Goal: Complete application form

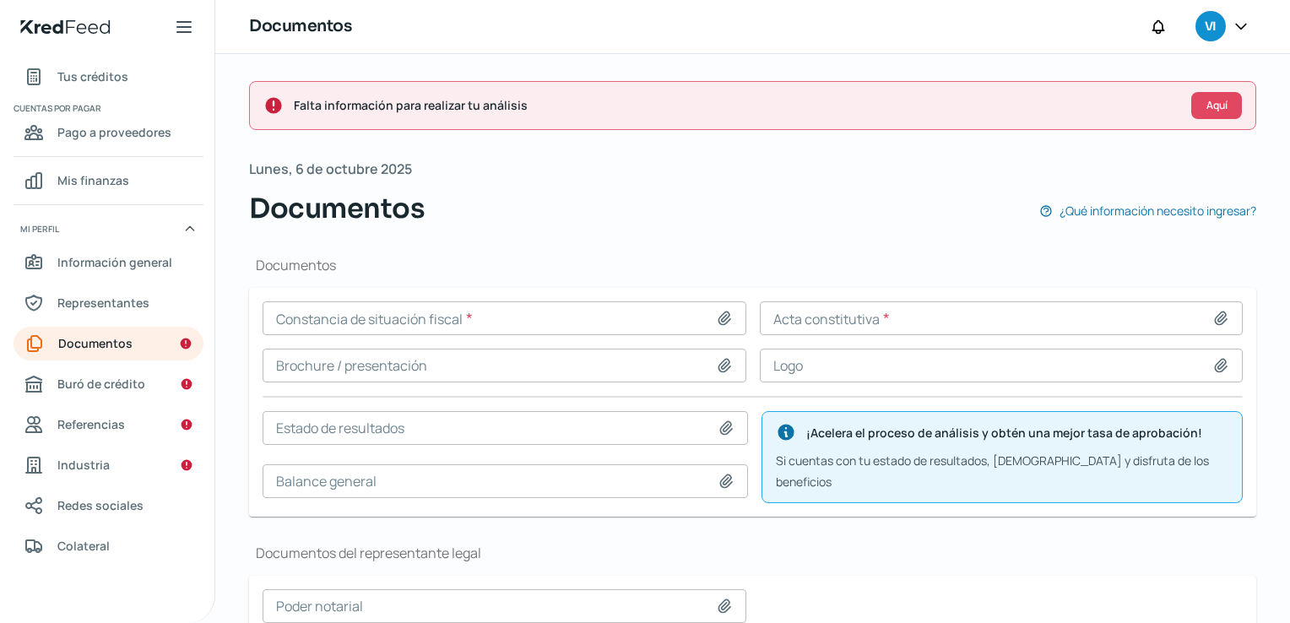
drag, startPoint x: 740, startPoint y: 252, endPoint x: 525, endPoint y: 616, distance: 422.8
click at [740, 252] on div "Documentos Constancia de situación fiscal * Acta constitutiva * Brochure / pres…" at bounding box center [752, 537] width 1007 height 616
click at [630, 238] on div "Documentos Constancia de situación fiscal * Acta constitutiva * Brochure / pres…" at bounding box center [752, 537] width 1007 height 616
click at [623, 239] on div "Documentos Constancia de situación fiscal * Acta constitutiva * Brochure / pres…" at bounding box center [752, 537] width 1007 height 616
drag, startPoint x: 483, startPoint y: 261, endPoint x: 221, endPoint y: 197, distance: 269.5
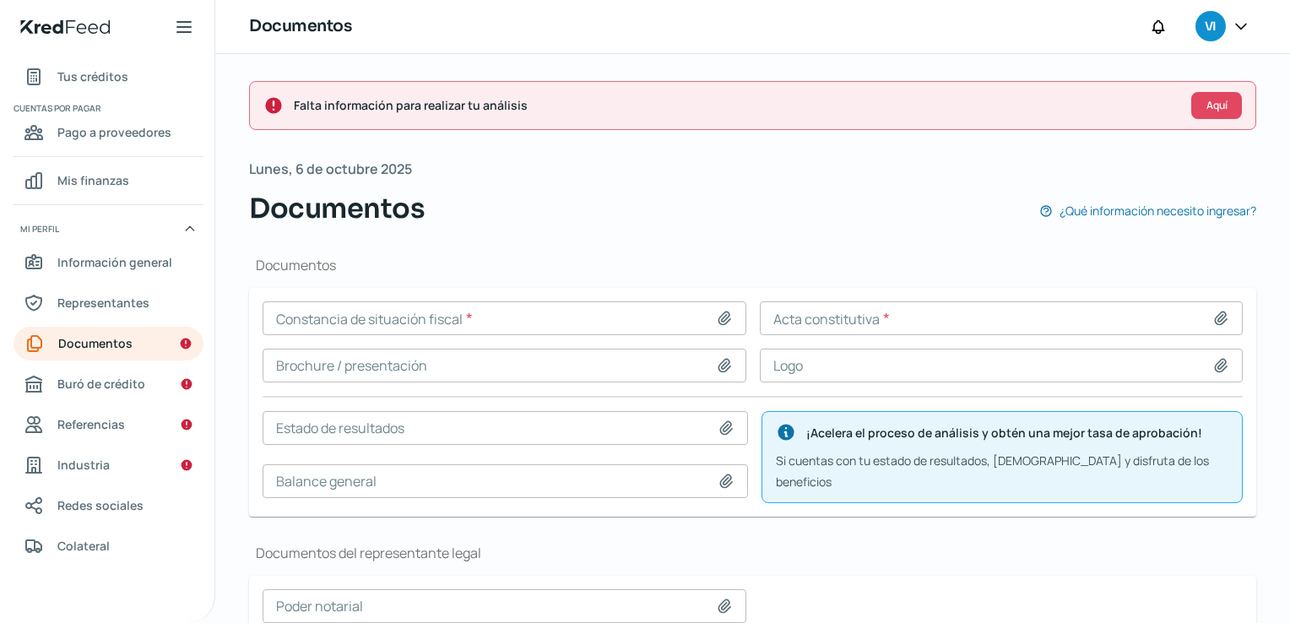
click at [483, 261] on h1 "Documentos" at bounding box center [752, 265] width 1007 height 19
click at [590, 221] on div "Documentos ¿Qué información necesito ingresar?" at bounding box center [752, 208] width 1007 height 41
click at [712, 168] on div "[DATE] Documentos ¿Qué información necesito ingresar?" at bounding box center [752, 193] width 1007 height 72
click at [718, 172] on div "[DATE] Documentos ¿Qué información necesito ingresar?" at bounding box center [752, 193] width 1007 height 72
click at [549, 261] on h1 "Documentos" at bounding box center [752, 265] width 1007 height 19
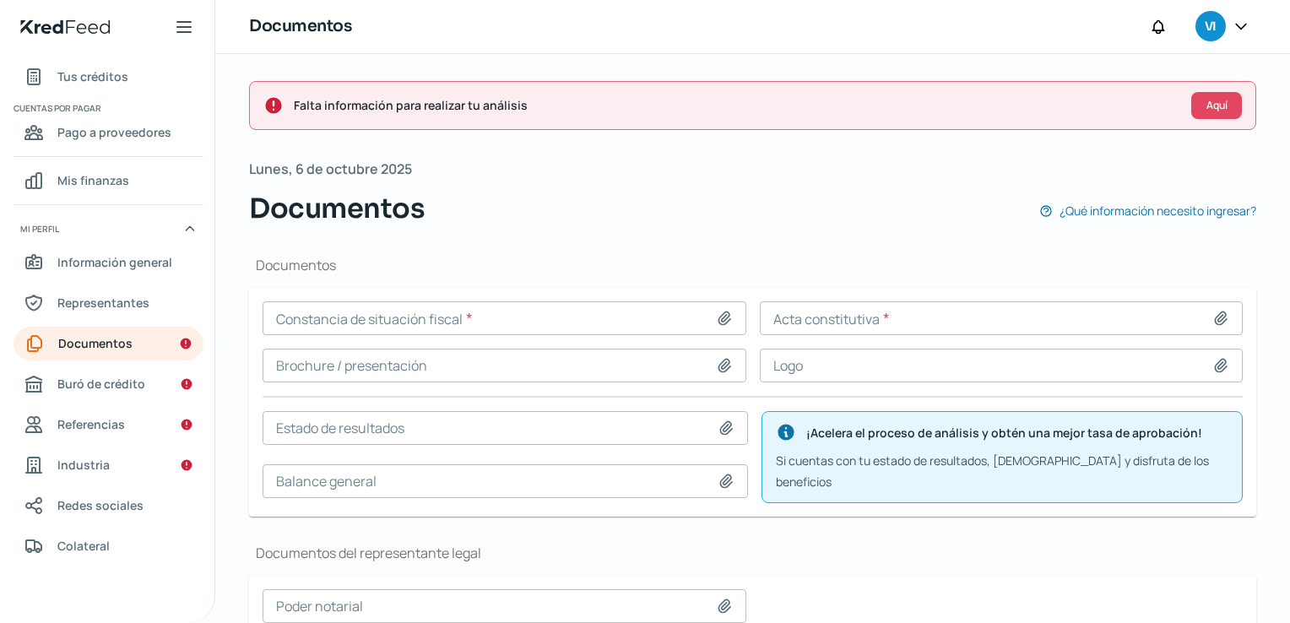
click at [690, 251] on div "Documentos Constancia de situación fiscal * Acta constitutiva * Brochure / pres…" at bounding box center [752, 537] width 1007 height 616
click at [709, 256] on h1 "Documentos" at bounding box center [752, 265] width 1007 height 19
click at [751, 240] on div "Documentos Constancia de situación fiscal * Acta constitutiva * Brochure / pres…" at bounding box center [752, 537] width 1007 height 616
click at [702, 213] on div "Documentos ¿Qué información necesito ingresar?" at bounding box center [752, 208] width 1007 height 41
drag, startPoint x: 907, startPoint y: 236, endPoint x: 915, endPoint y: 234, distance: 8.8
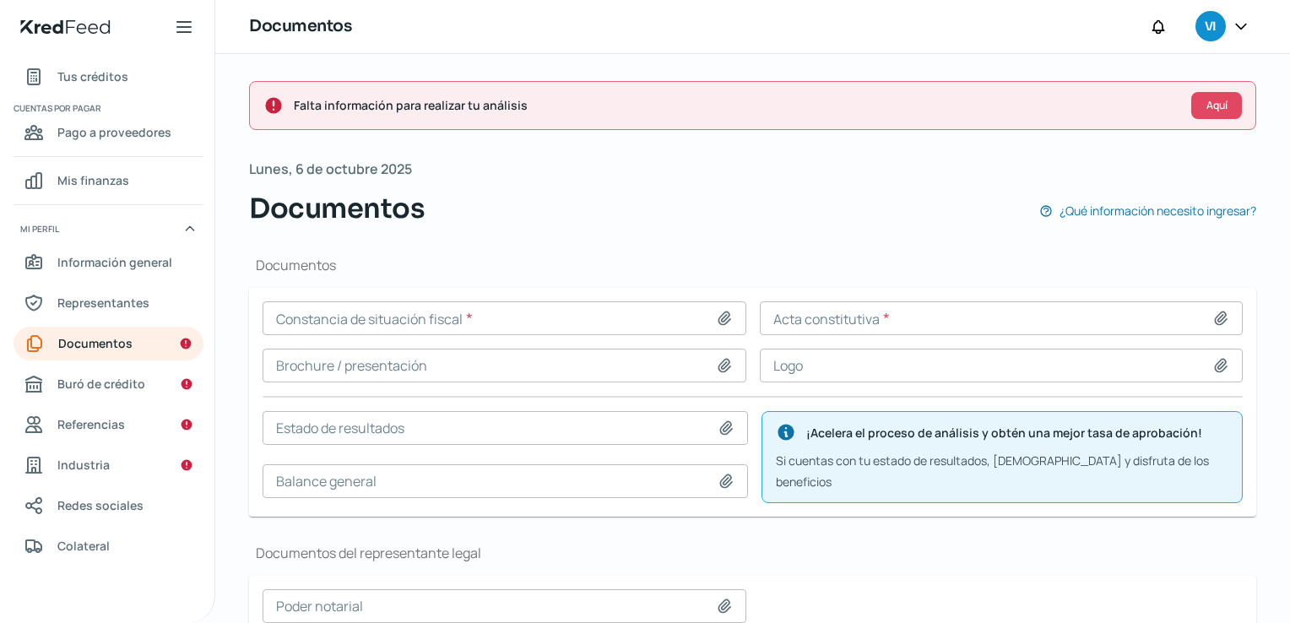
click at [907, 237] on div "[DATE] Documentos ¿Qué información necesito ingresar? Documentos Constancia de …" at bounding box center [752, 500] width 1007 height 687
click at [652, 276] on div "Documentos Constancia de situación fiscal * Acta constitutiva * Brochure / pres…" at bounding box center [752, 387] width 1007 height 262
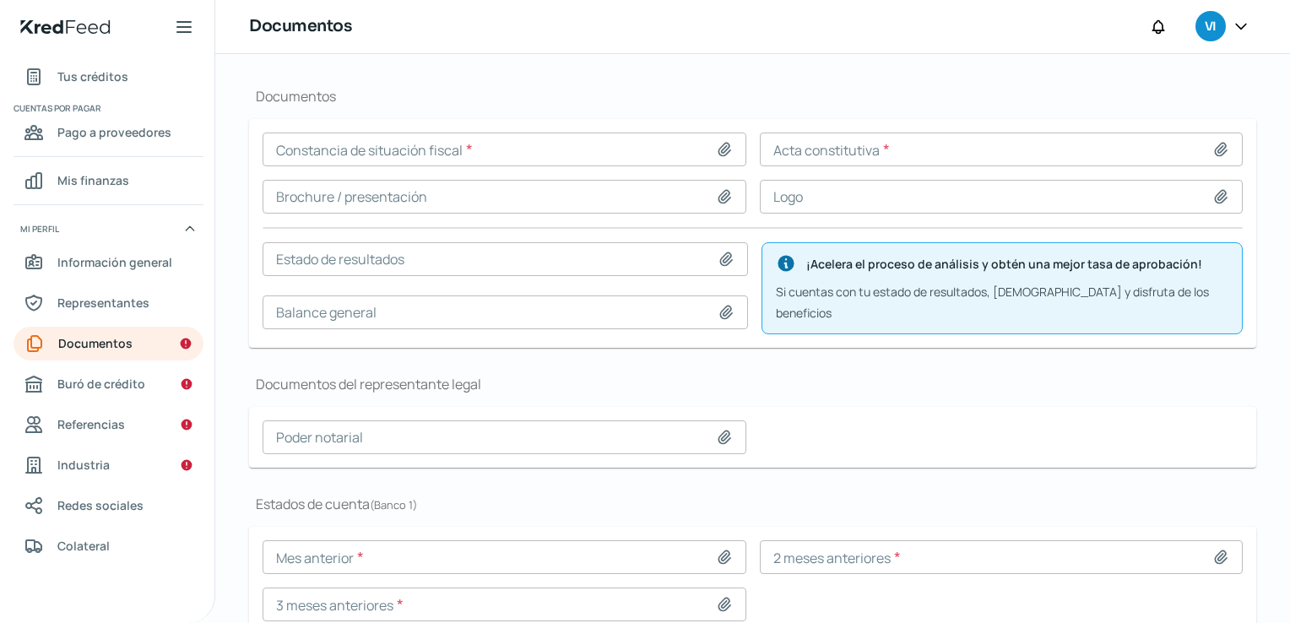
click at [789, 209] on input at bounding box center [1002, 197] width 484 height 34
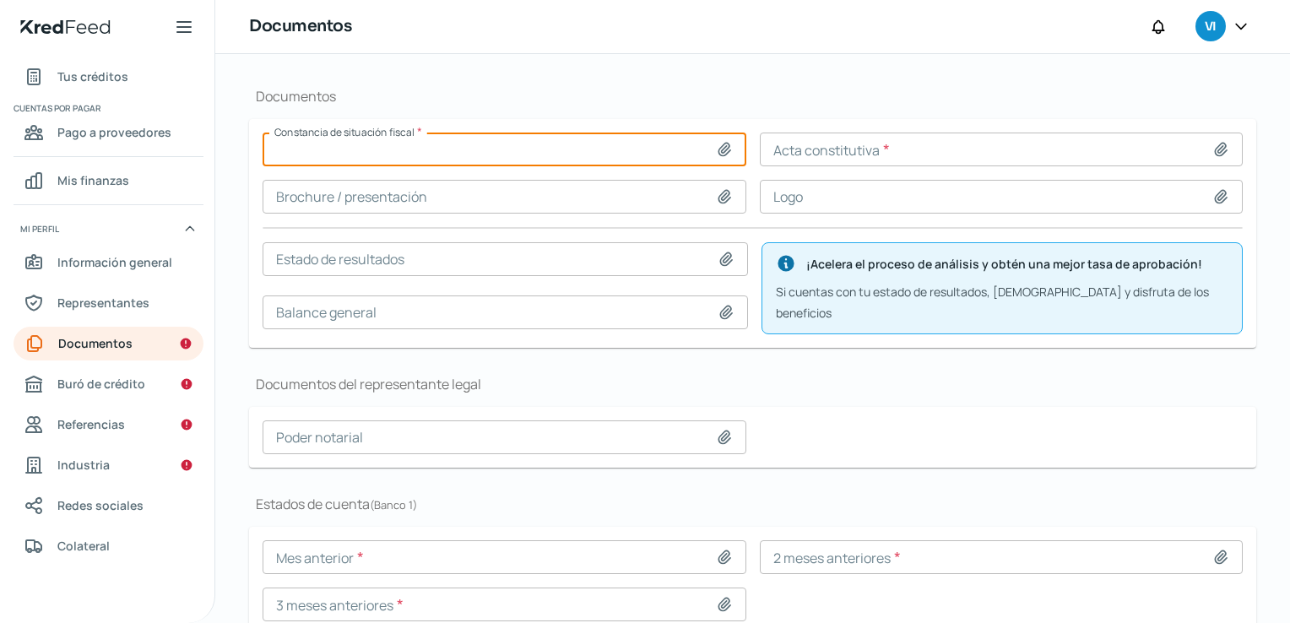
click at [642, 152] on input at bounding box center [505, 150] width 484 height 34
click at [726, 144] on icon at bounding box center [724, 149] width 17 height 17
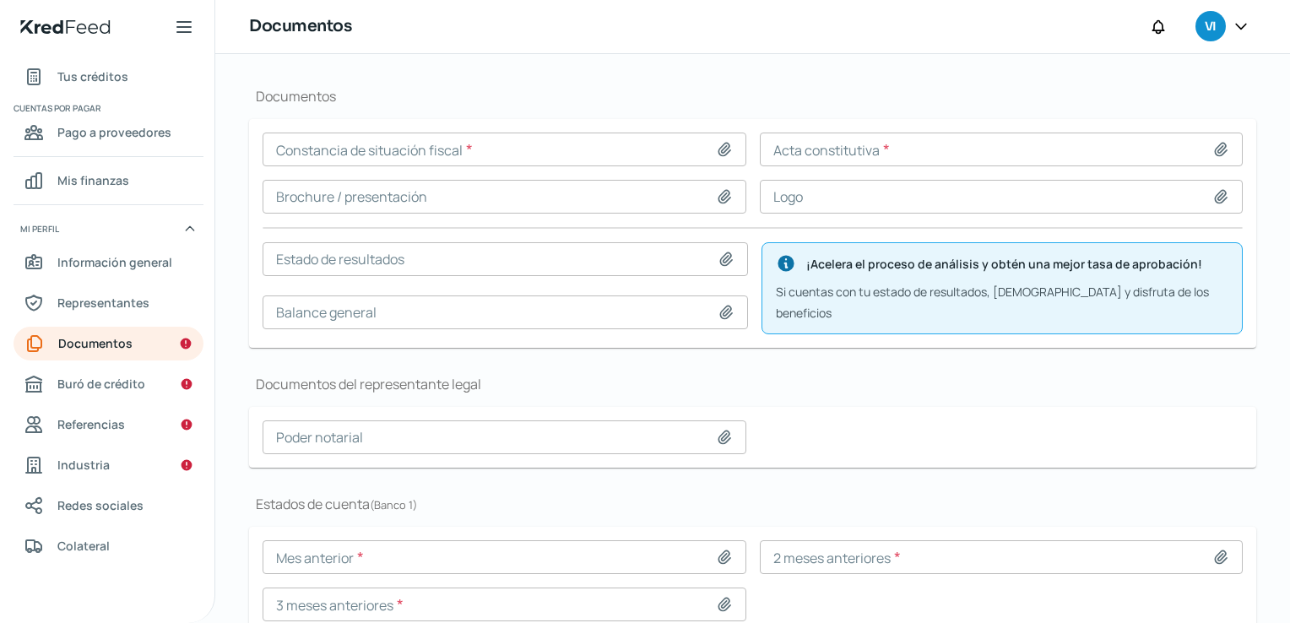
type input "C:\fakepath\Constancia de Situacion Fiscal 031025.pdf"
type input "Constancia de Situacion Fiscal 031025.pdf"
click at [1213, 147] on icon at bounding box center [1220, 149] width 17 height 17
type input "C:\fakepath\Acta_.pdf"
type input "Acta_.pdf"
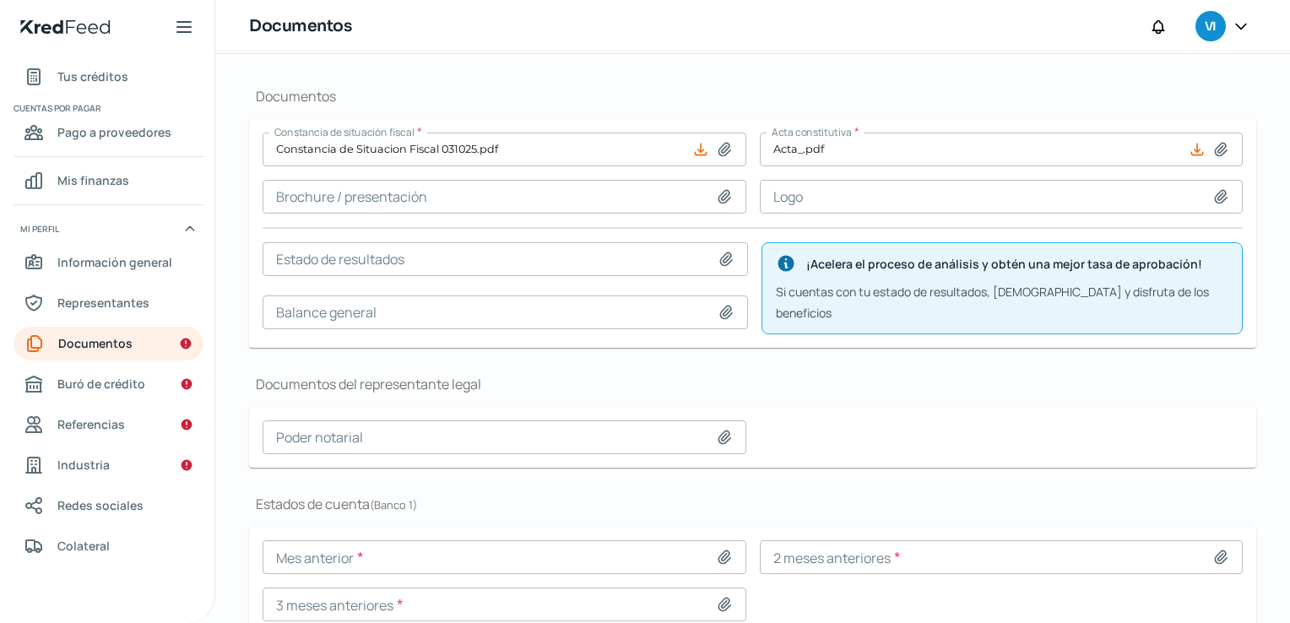
scroll to position [235, 0]
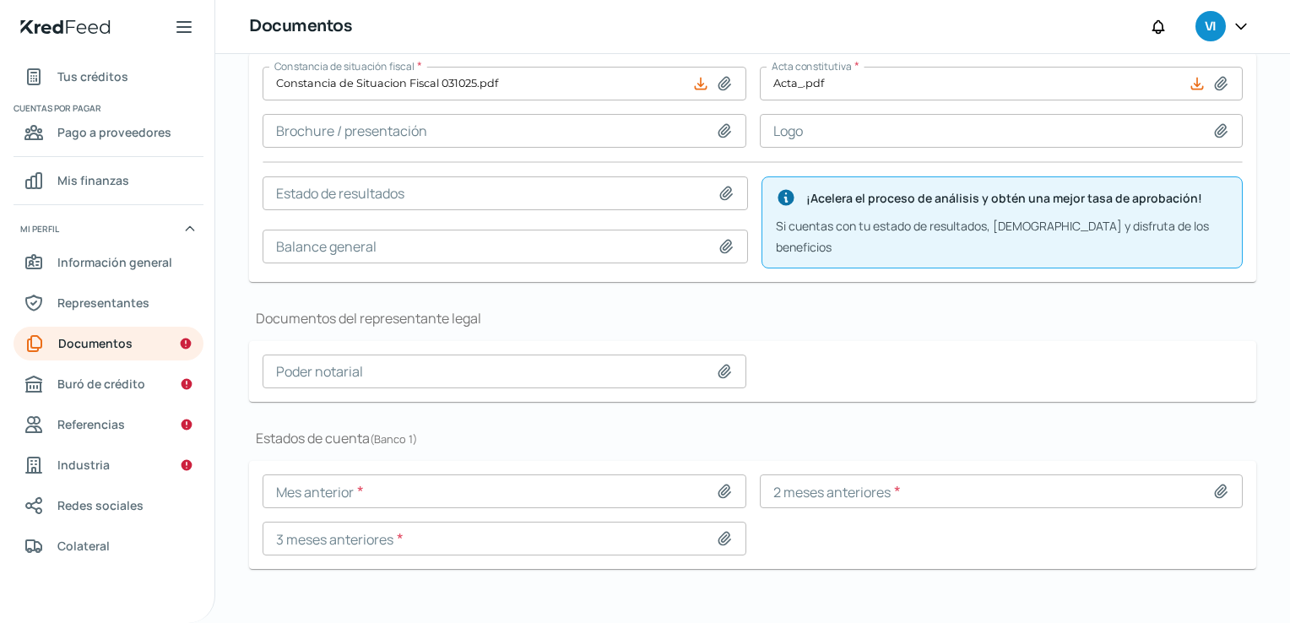
click at [1212, 126] on icon at bounding box center [1220, 130] width 17 height 17
type input "C:\fakepath\LOGO F+H.png"
type input "LOGO F+H.png"
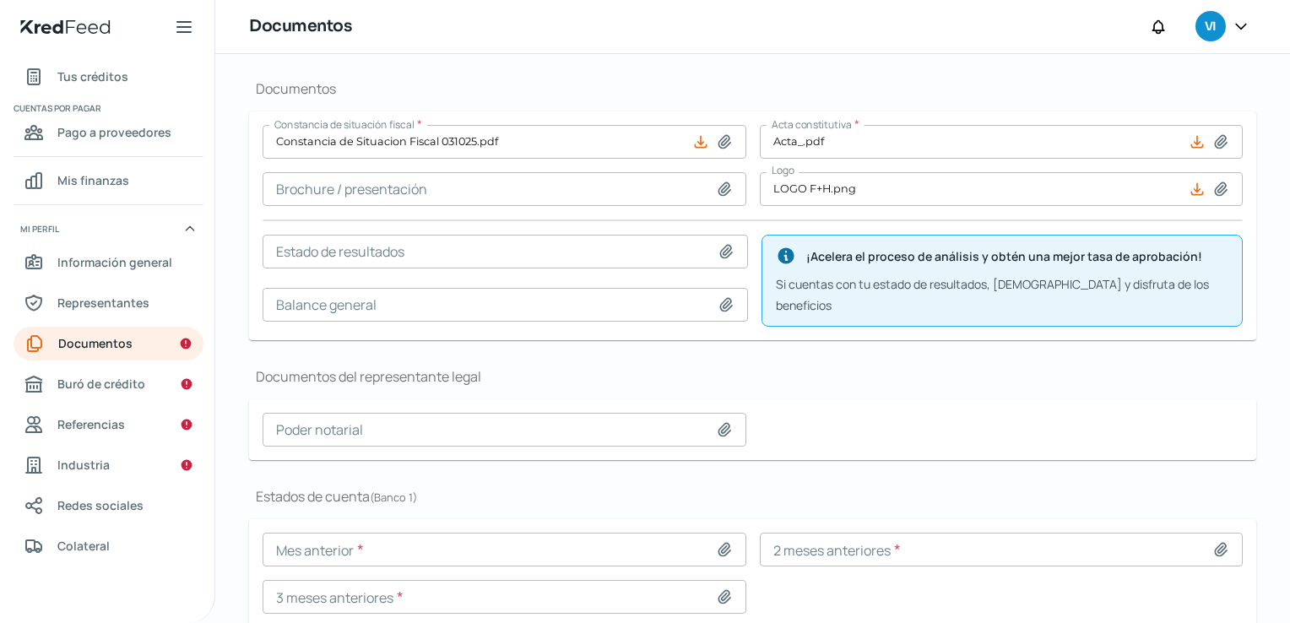
scroll to position [150, 0]
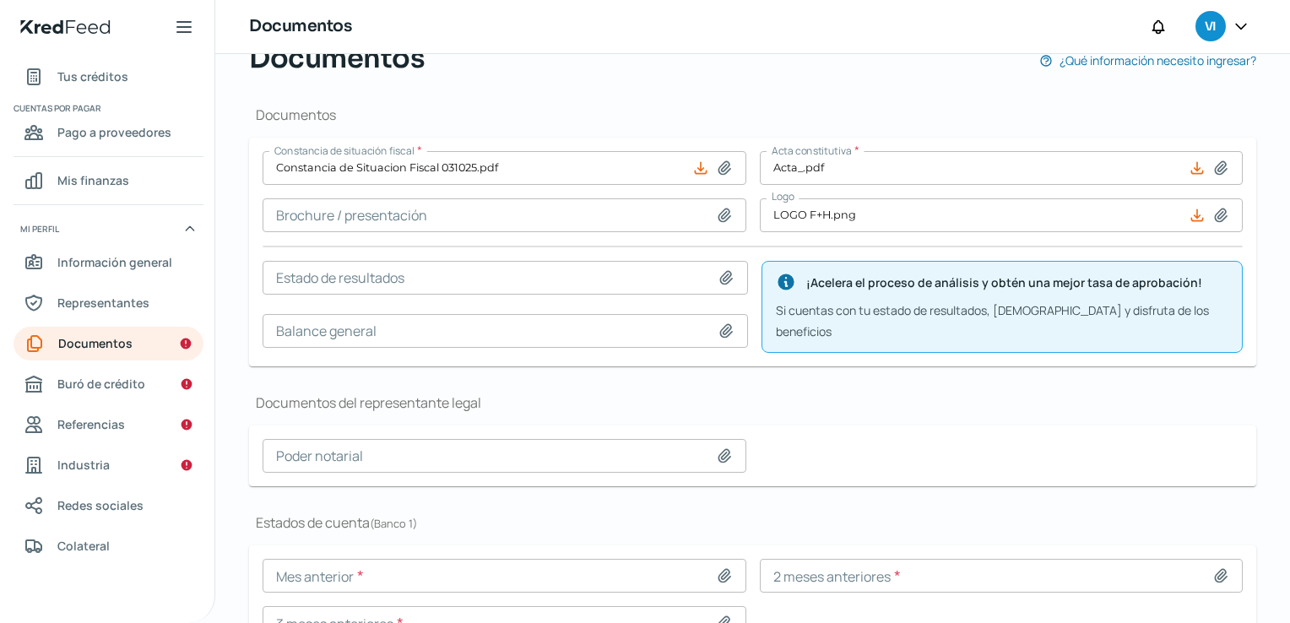
click at [716, 212] on icon at bounding box center [724, 215] width 17 height 17
type input "C:\fakepath\Presentacion Factor+Health.pdf"
type input "Presentacion Factor+Health.pdf"
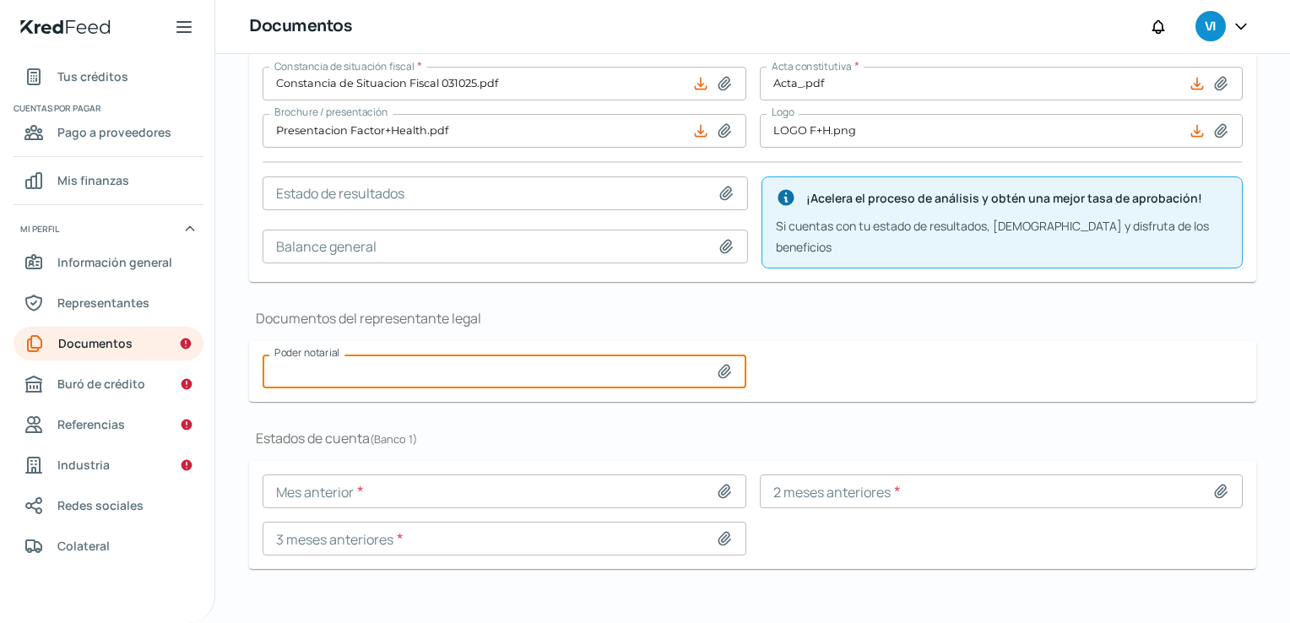
click at [708, 355] on input at bounding box center [505, 372] width 484 height 34
type input "C:\fakepath\Poder_.pdf"
type input "Poder_.pdf"
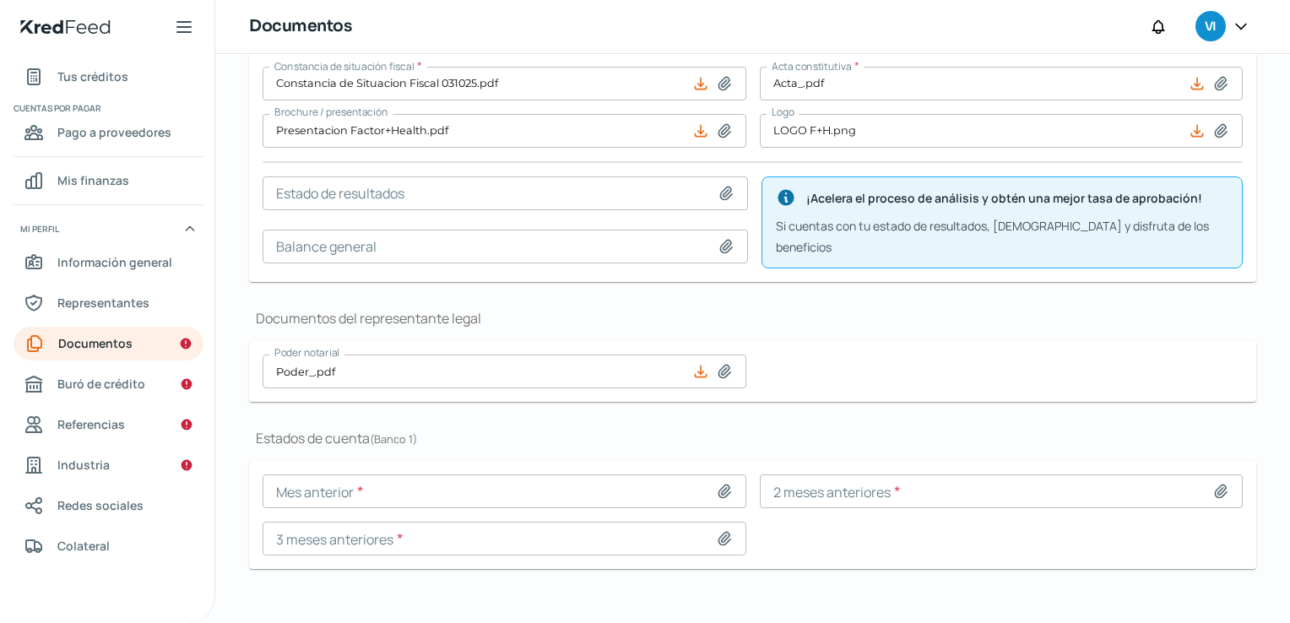
click at [719, 485] on icon at bounding box center [725, 491] width 12 height 13
type input "C:\fakepath\EDOCTADIG_SEPT.pdf"
type input "EDOCTADIG_SEPT.pdf"
click at [1212, 483] on icon at bounding box center [1220, 491] width 17 height 17
type input "C:\fakepath\EDOCTADIG_00923648_ADMIN1_20250915115604937.pdf"
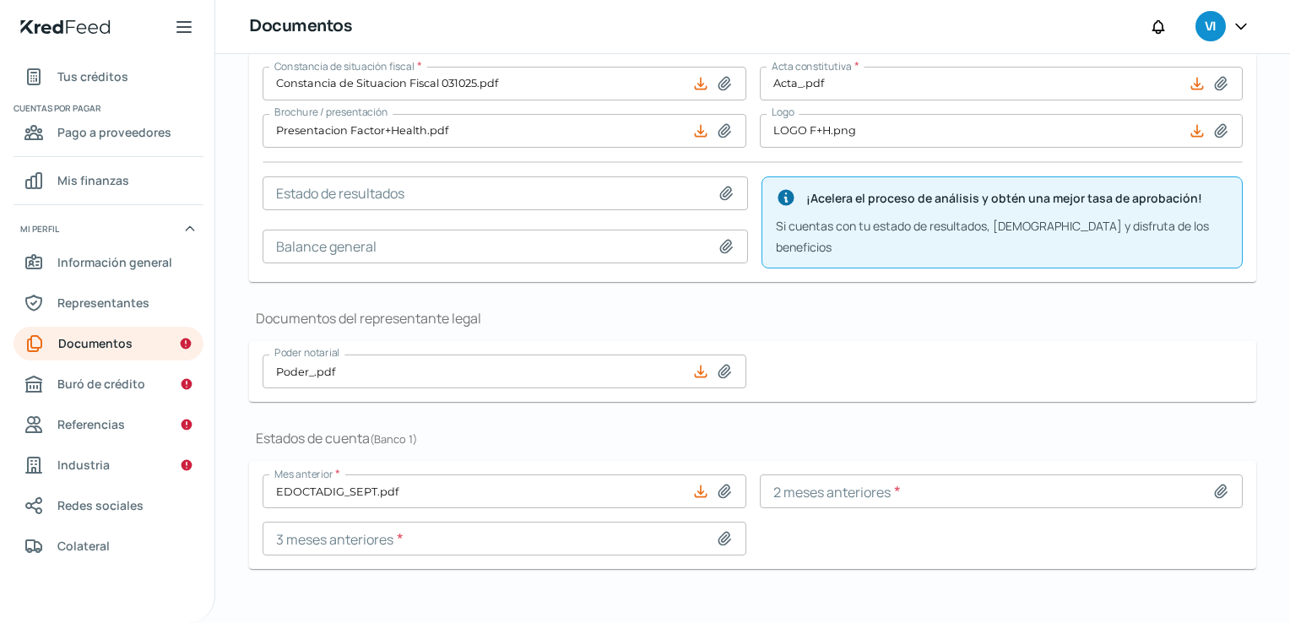
type input "EDOCTADIG_00923648_ADMIN1_20250915115604937.pdf"
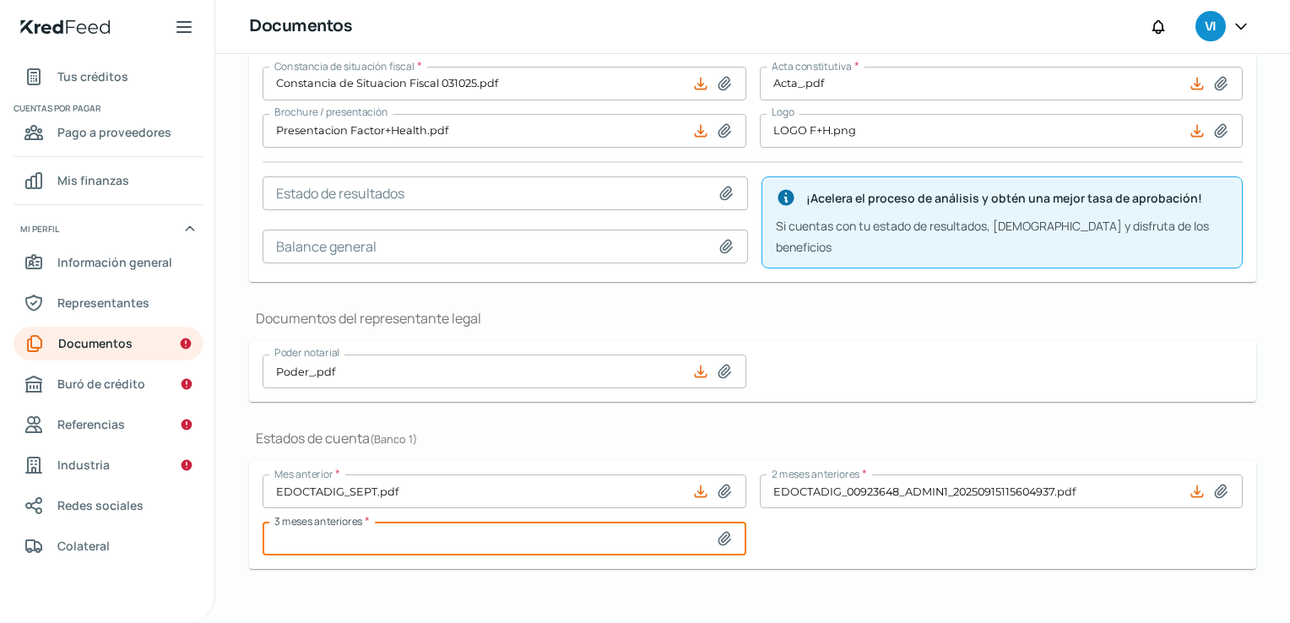
click at [720, 534] on input at bounding box center [505, 539] width 484 height 34
type input "C:\fakepath\EDO DE CTAJUL.pdf"
type input "EDO DE CTAJUL.pdf"
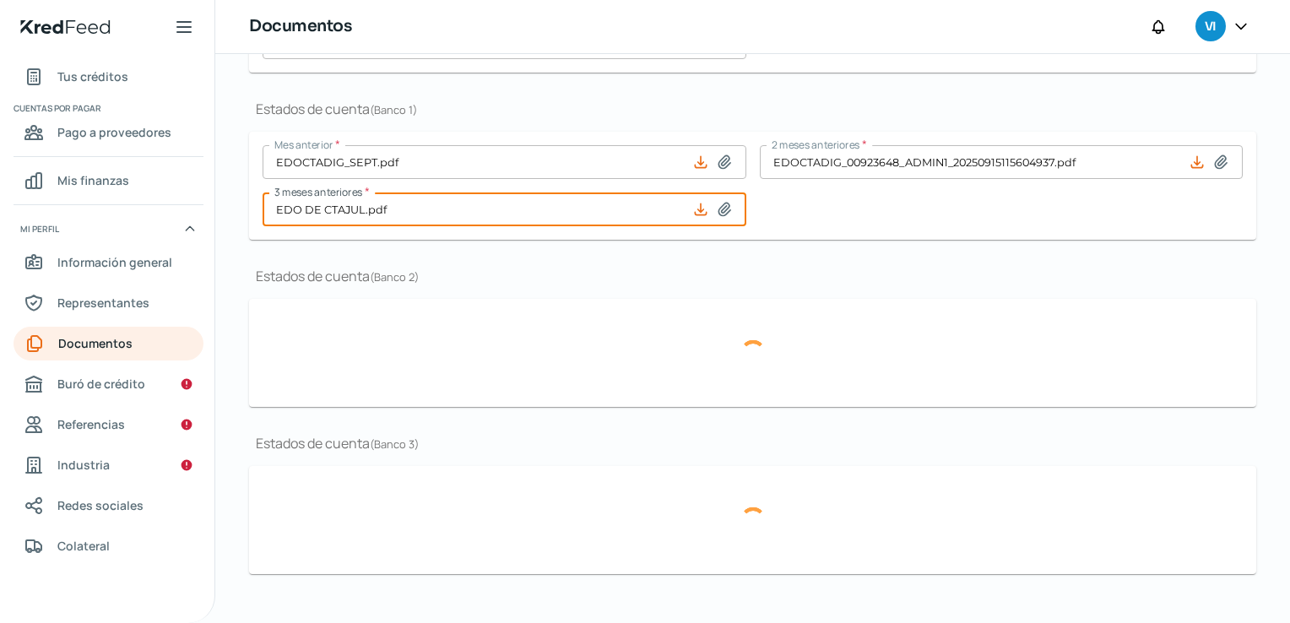
scroll to position [520, 0]
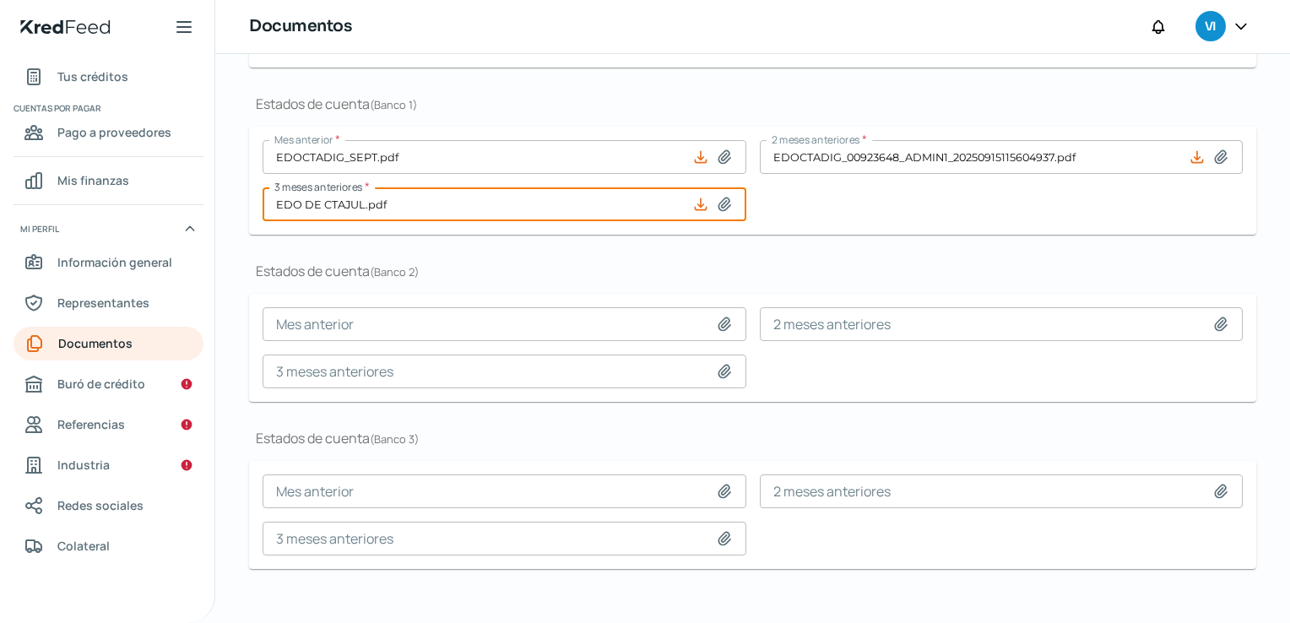
click at [875, 204] on div "Mes anterior * EDOCTADIG_SEPT.pdf 2 meses anteriores * EDOCTADIG_00923648_ADMIN…" at bounding box center [753, 180] width 980 height 81
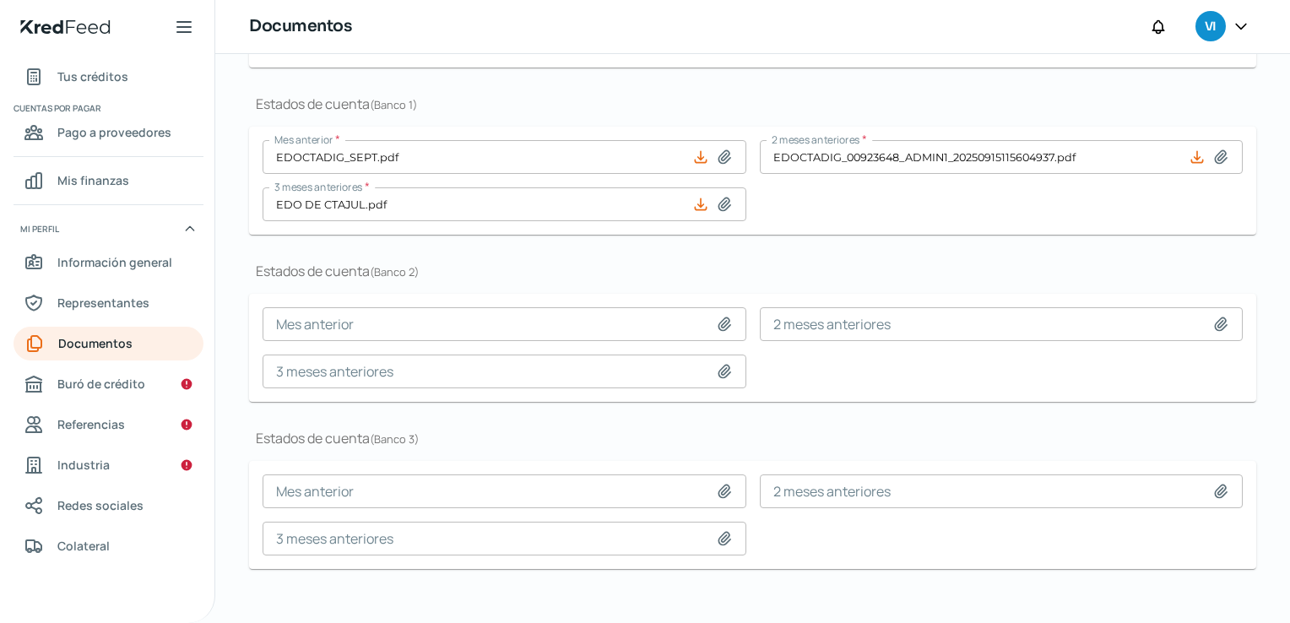
click at [647, 585] on div "Documentos Constancia de situación fiscal * Constancia de Situacion Fiscal 0310…" at bounding box center [752, 135] width 1007 height 951
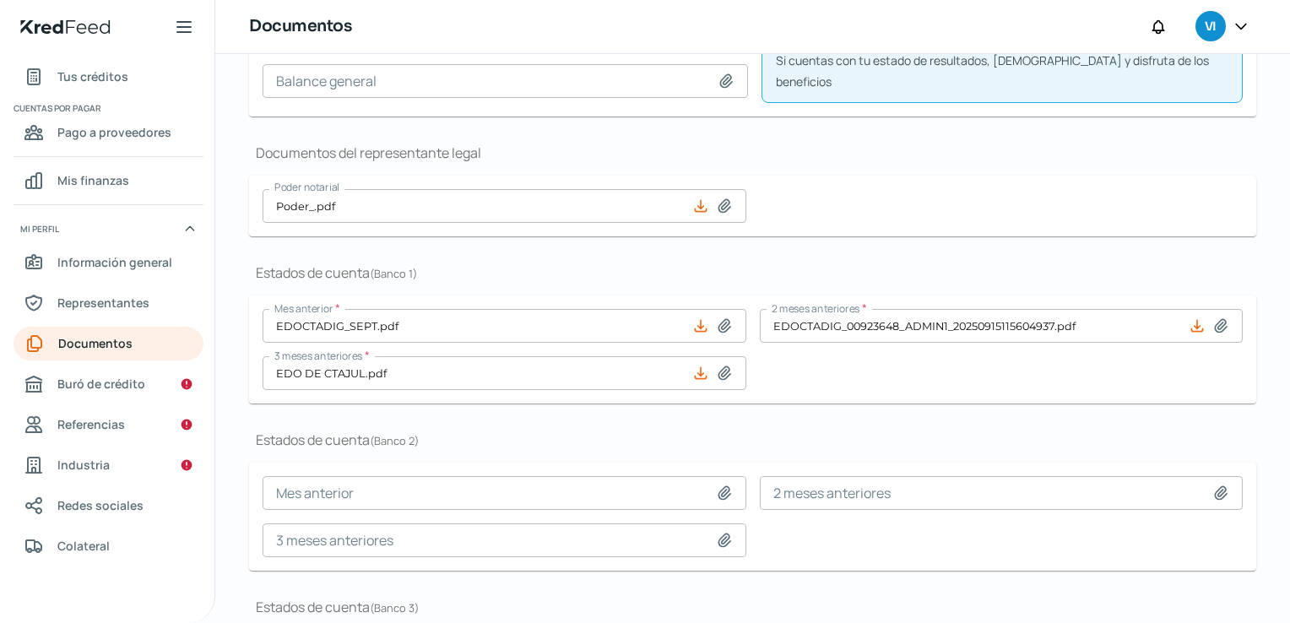
scroll to position [98, 0]
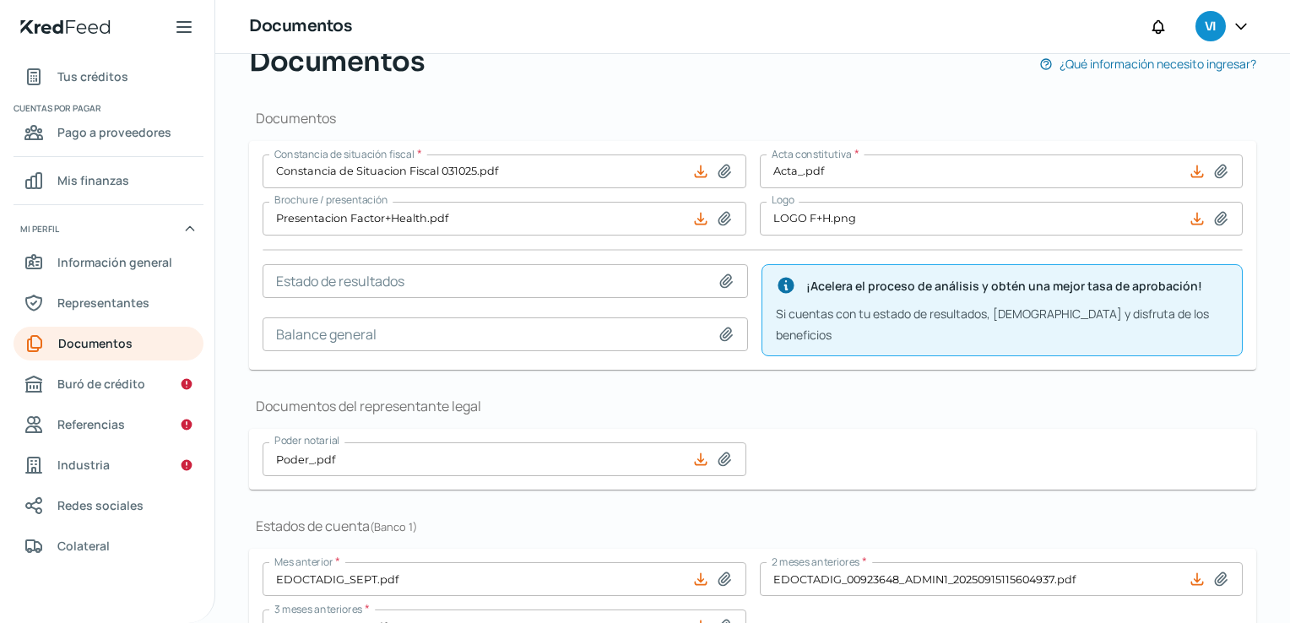
click at [789, 442] on div "Poder notarial Poder_.pdf" at bounding box center [753, 459] width 980 height 34
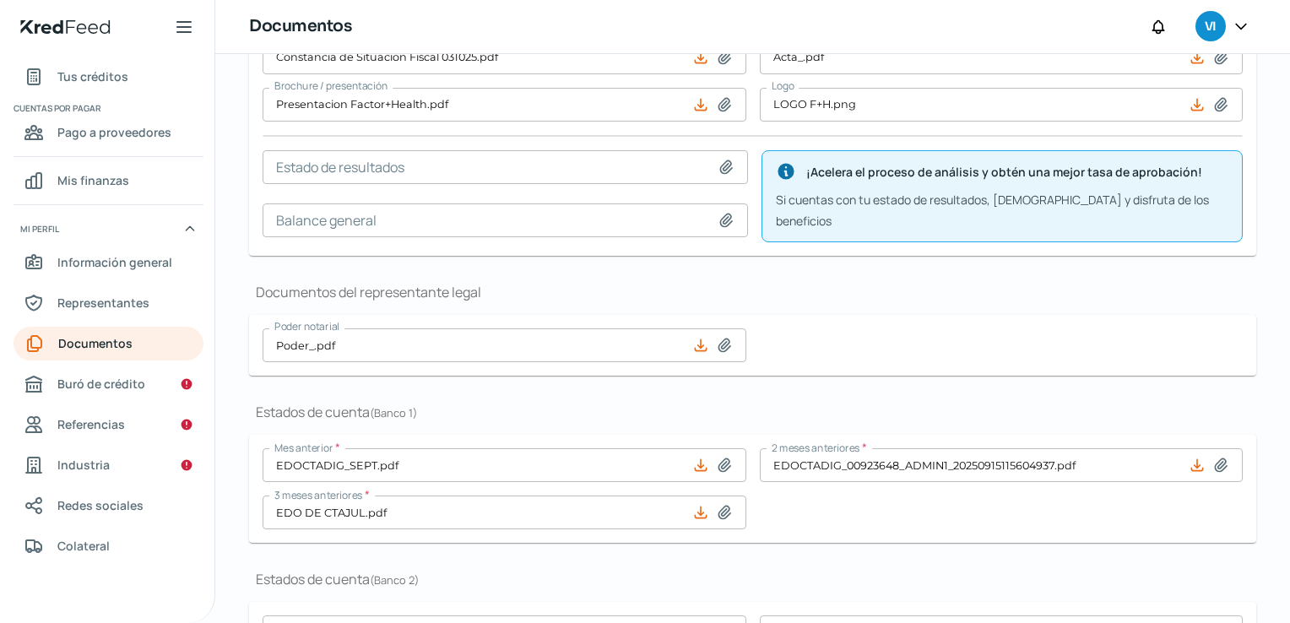
scroll to position [182, 0]
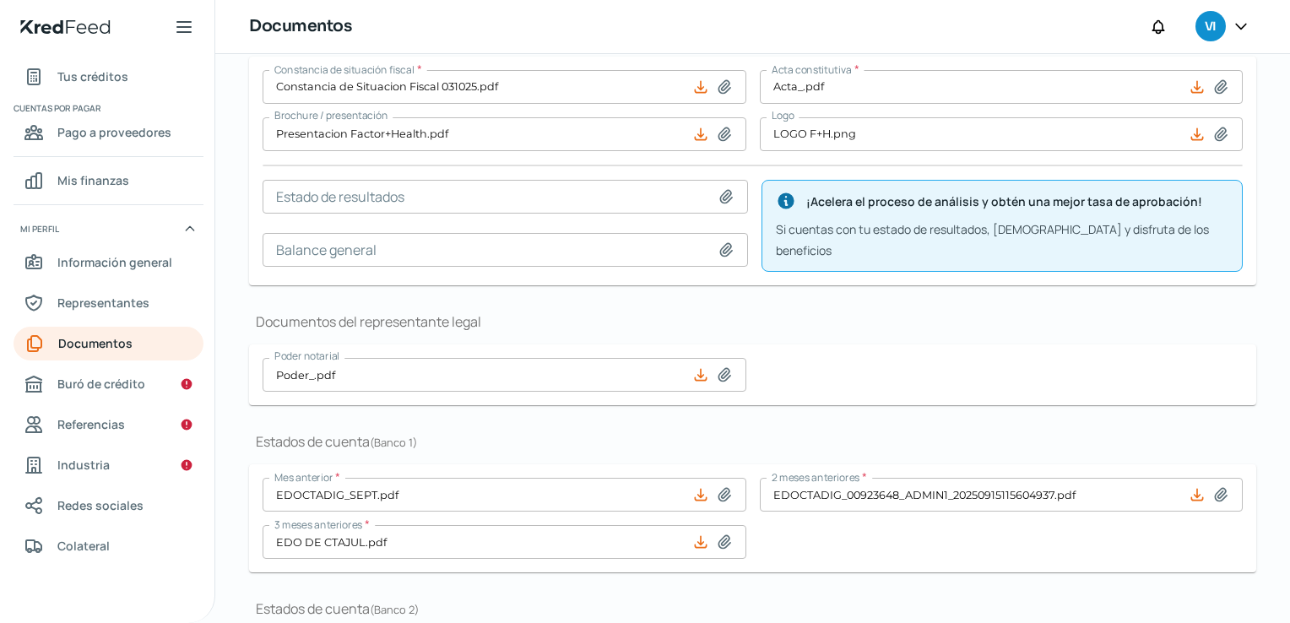
click at [886, 314] on h1 "Documentos del representante legal" at bounding box center [752, 321] width 1007 height 19
click at [138, 390] on link "Buró de crédito" at bounding box center [109, 384] width 190 height 34
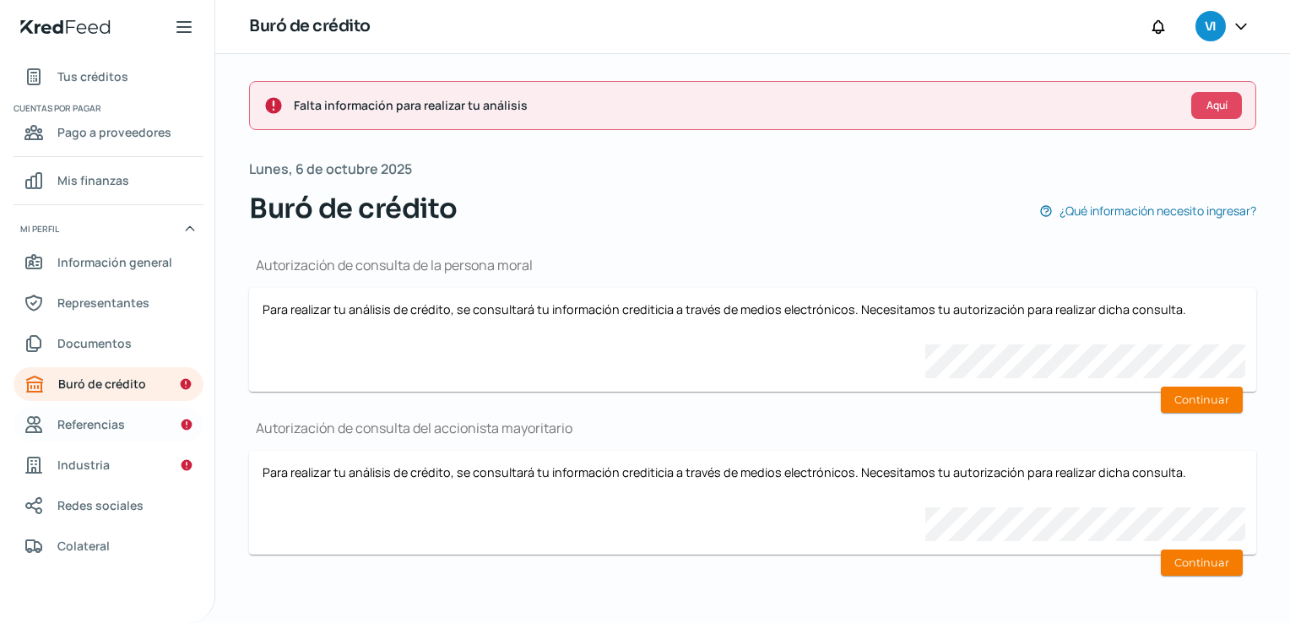
click at [111, 420] on span "Referencias" at bounding box center [91, 424] width 68 height 21
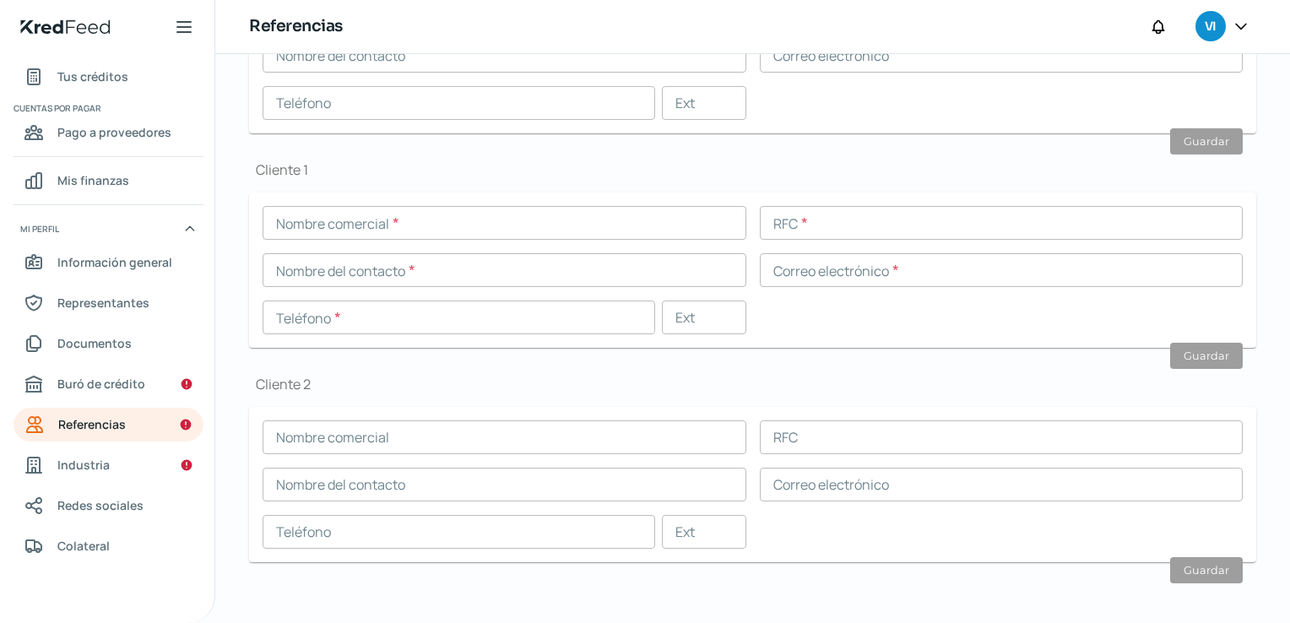
scroll to position [529, 0]
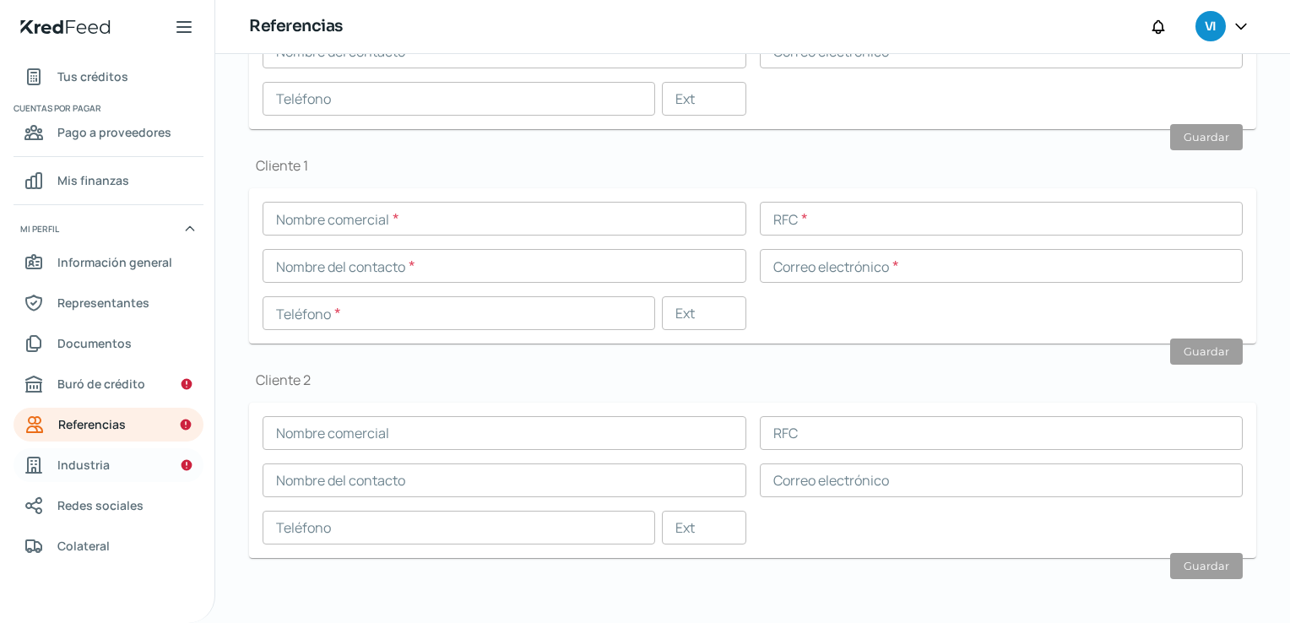
click at [111, 462] on link "Industria" at bounding box center [109, 465] width 190 height 34
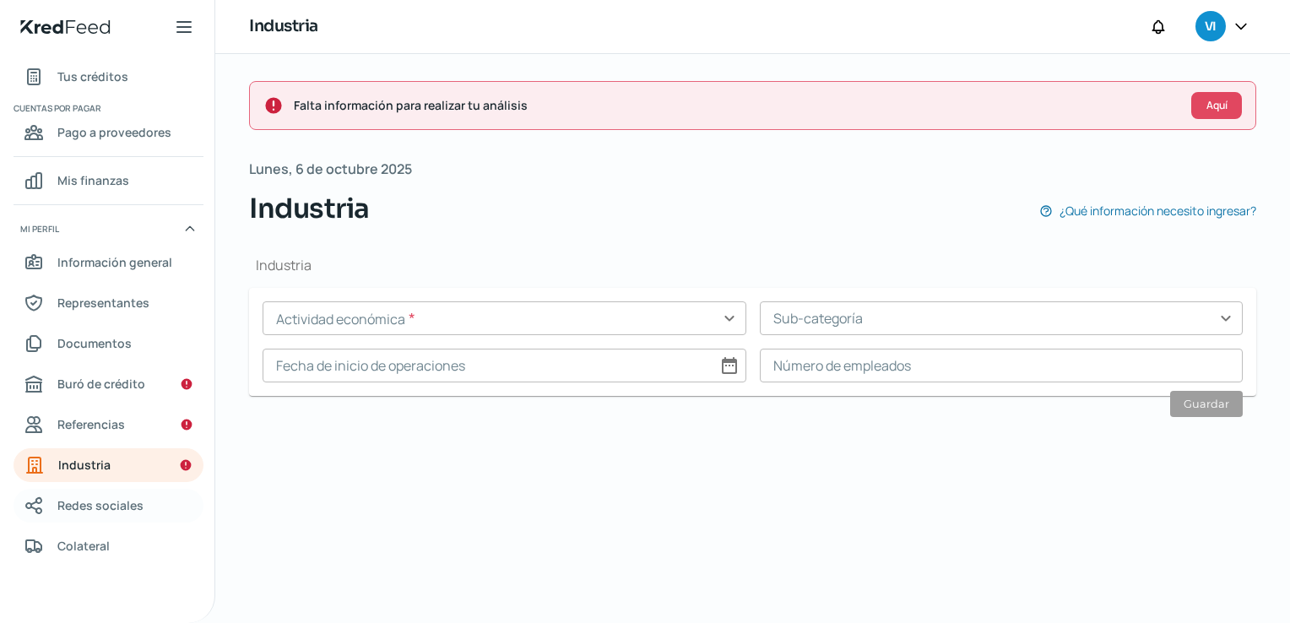
click at [109, 497] on span "Redes sociales" at bounding box center [100, 505] width 86 height 21
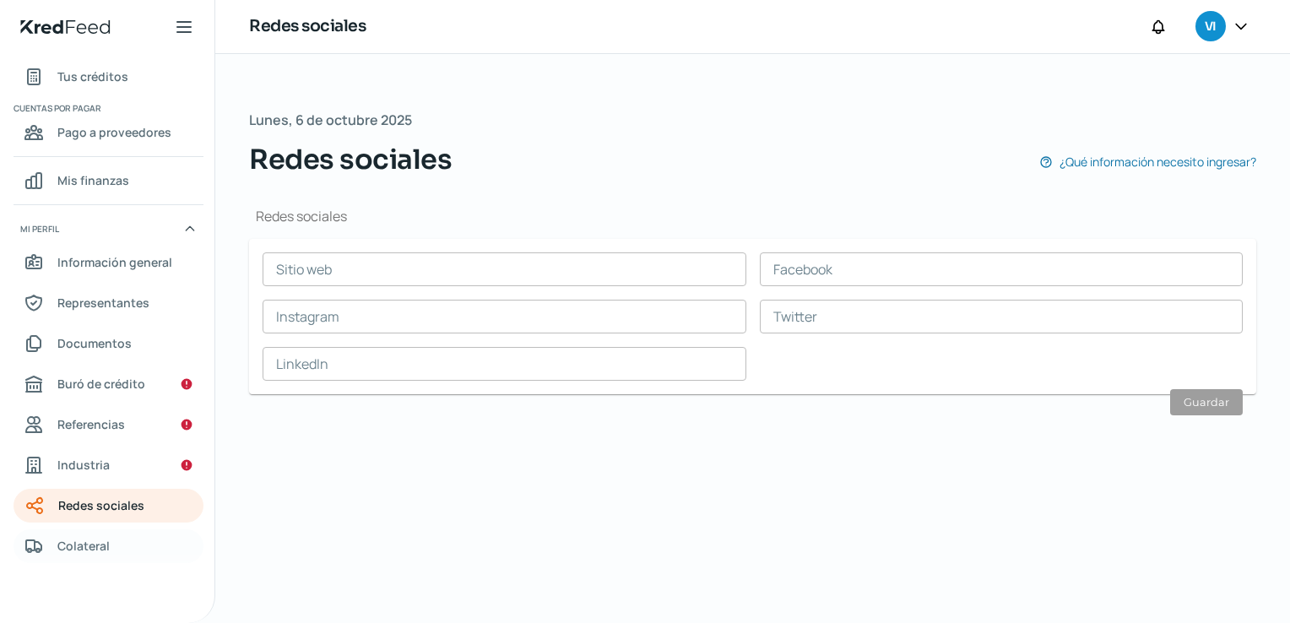
click at [122, 541] on link "Colateral" at bounding box center [109, 546] width 190 height 34
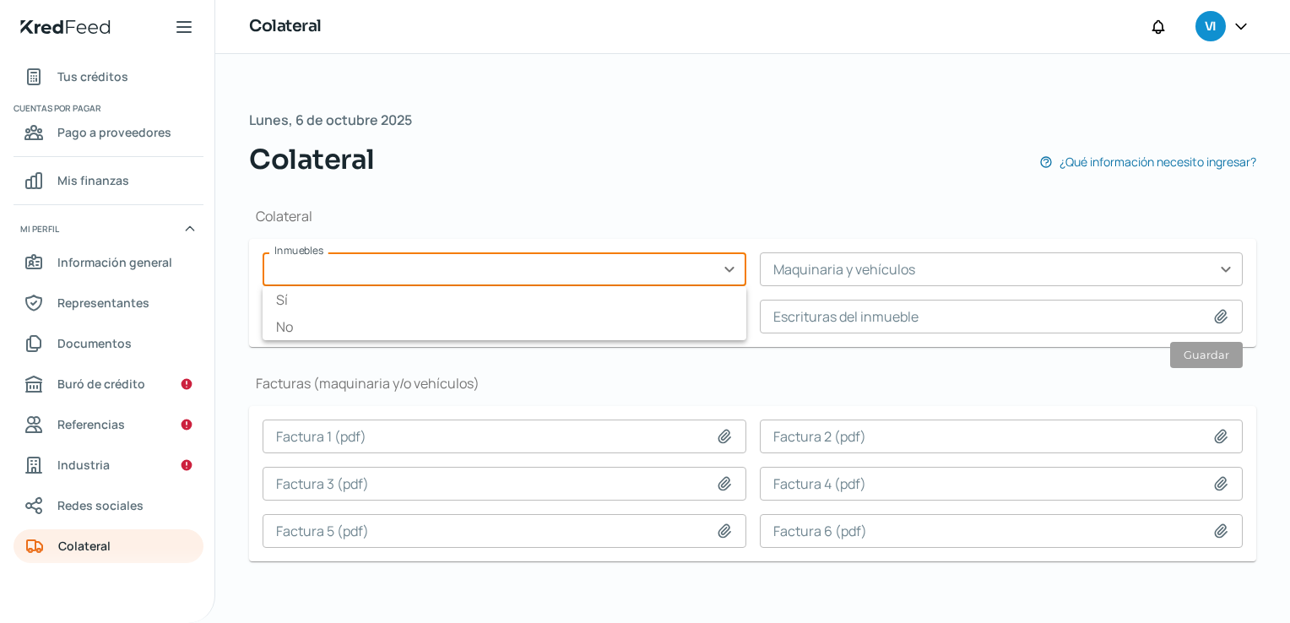
click at [673, 278] on input "text" at bounding box center [505, 269] width 484 height 34
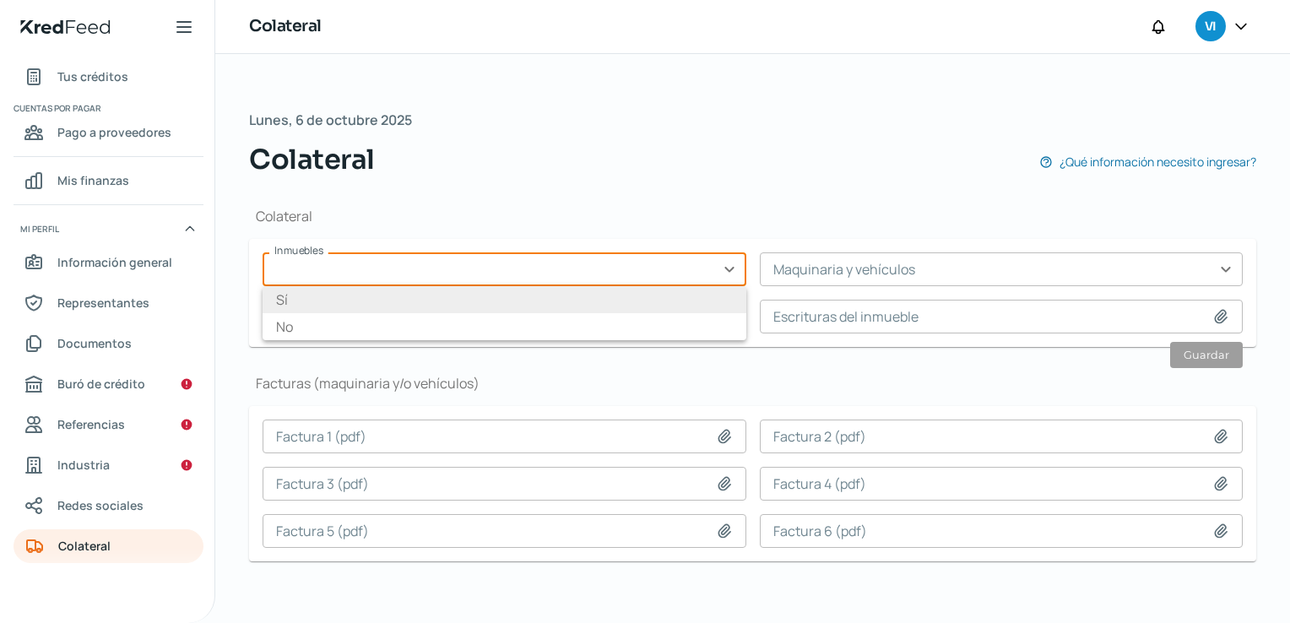
click at [622, 313] on li "No" at bounding box center [505, 326] width 484 height 27
type input "No"
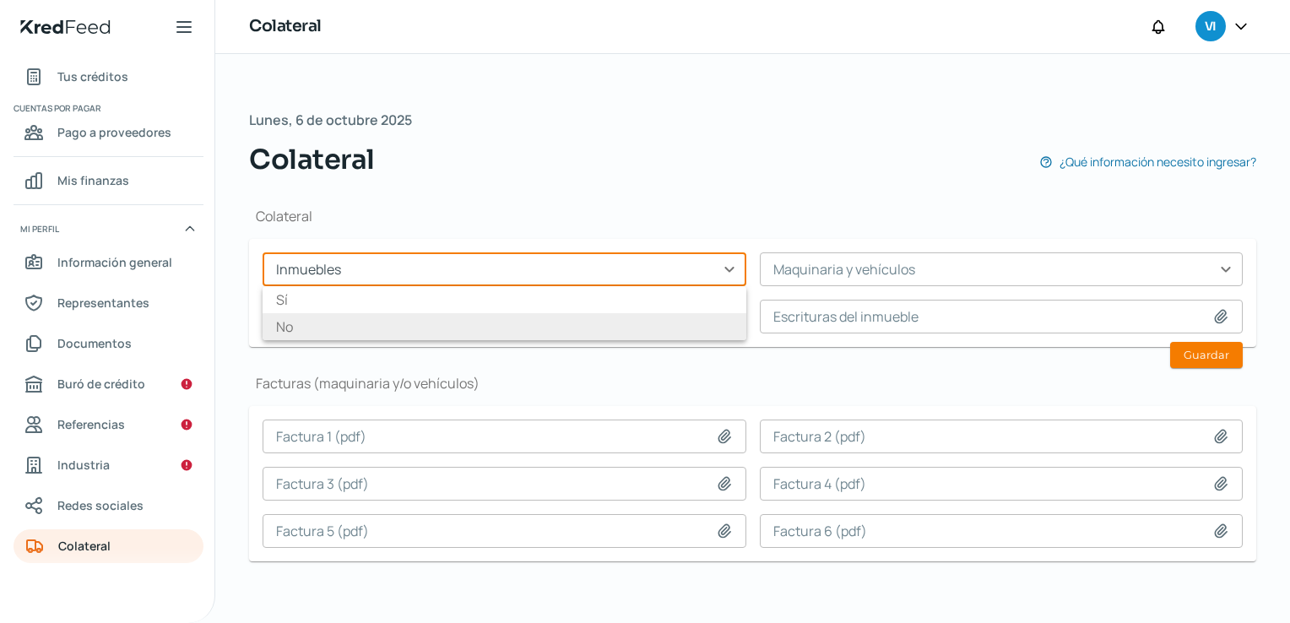
click at [718, 274] on input "text" at bounding box center [505, 269] width 484 height 34
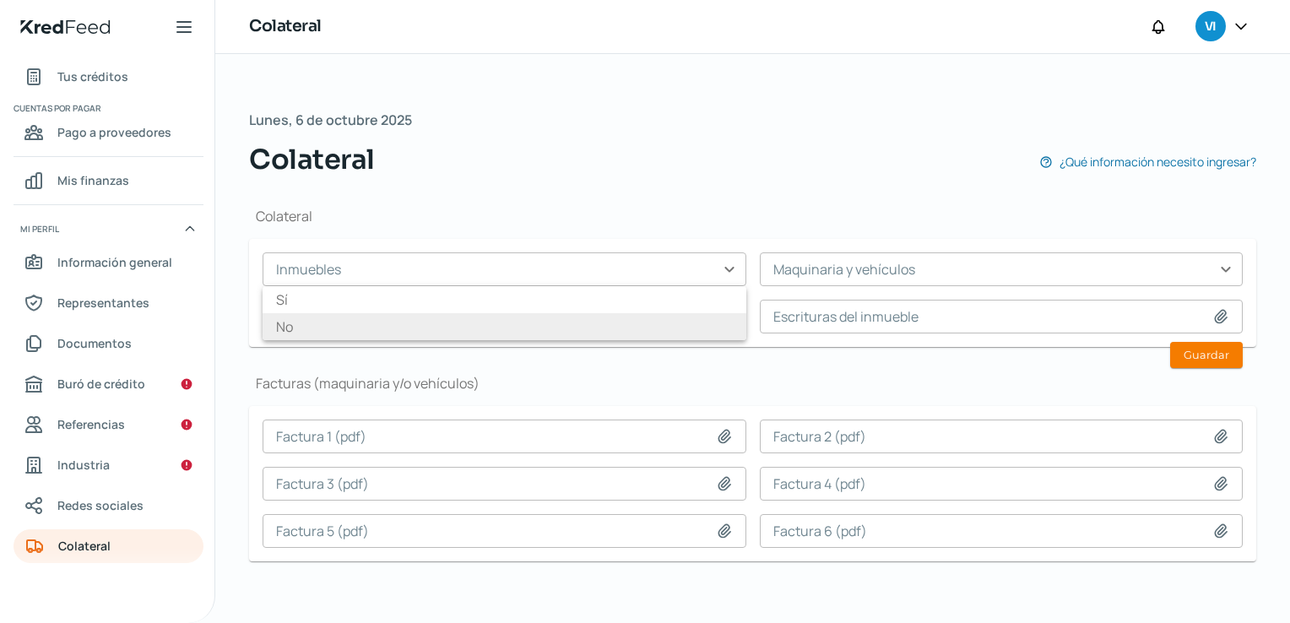
click at [640, 321] on li "No" at bounding box center [505, 326] width 484 height 27
type input "No"
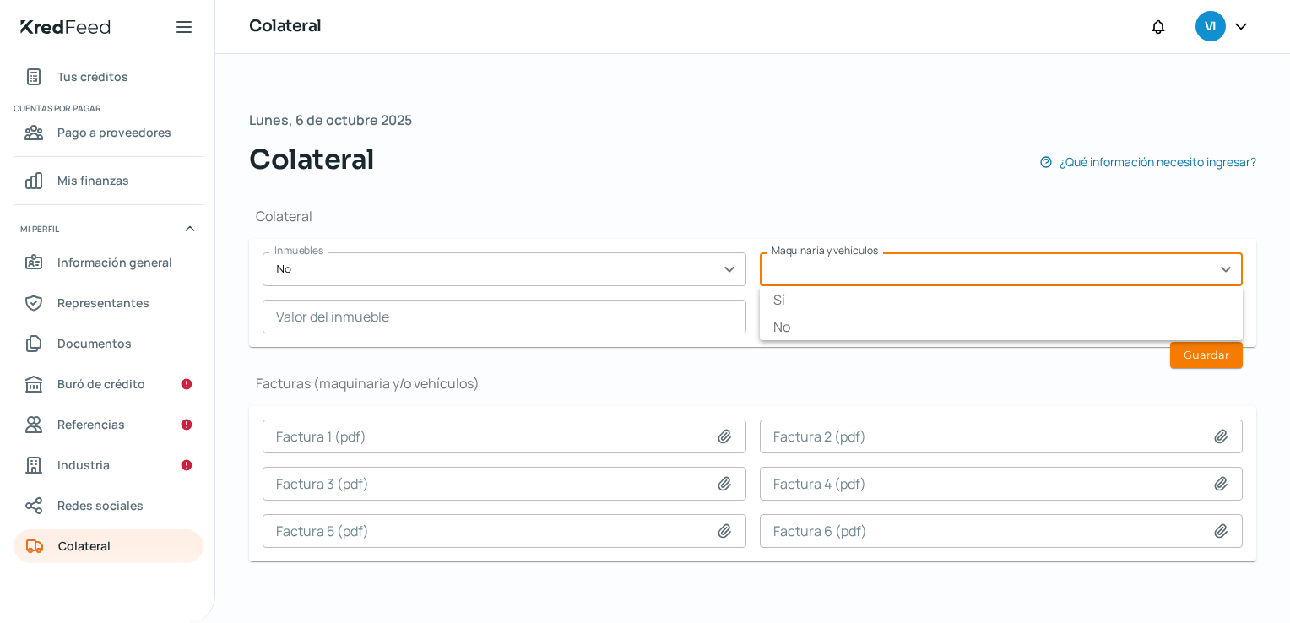
click at [814, 273] on input "text" at bounding box center [1002, 269] width 484 height 34
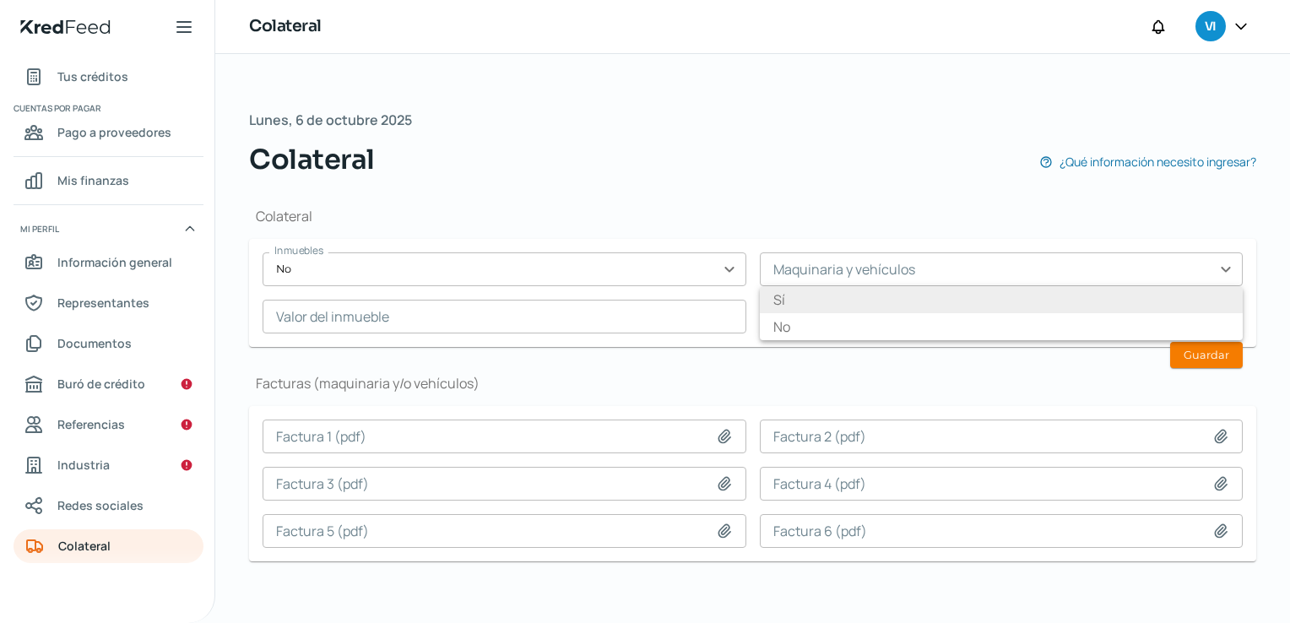
click at [792, 299] on li "Sí" at bounding box center [1002, 299] width 484 height 27
type input "Sí"
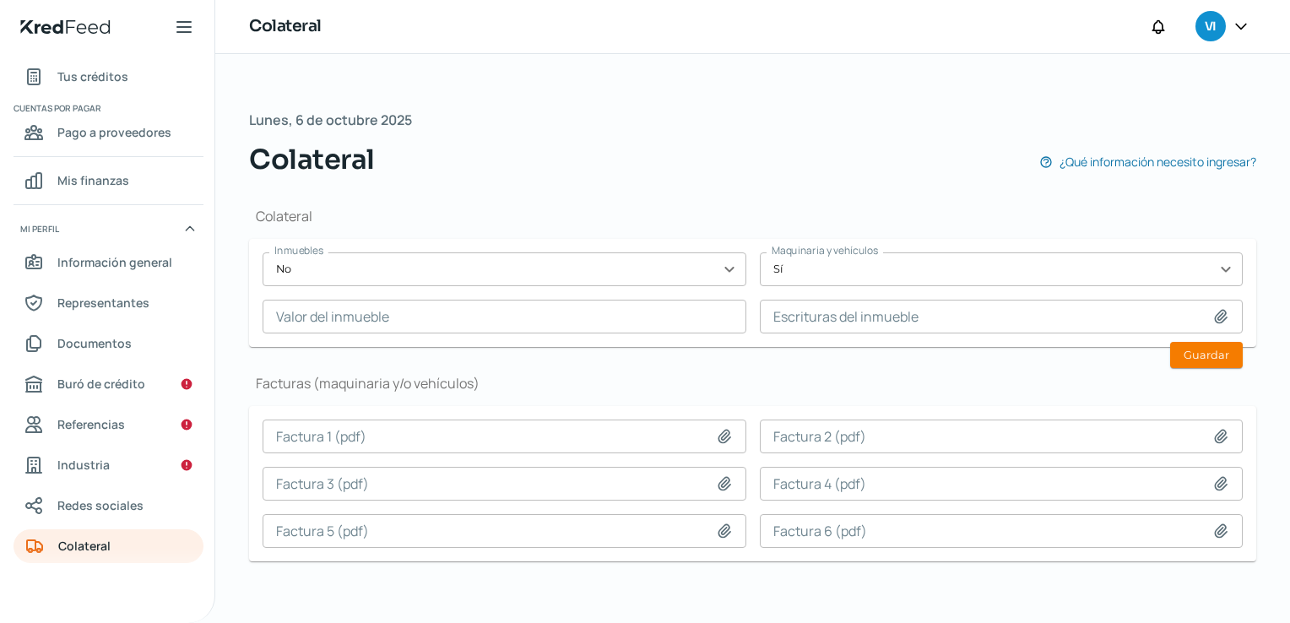
click at [838, 358] on div "Colateral Inmuebles No expand_more Maquinaria y vehículos Sí expand_more Valor …" at bounding box center [752, 391] width 1007 height 422
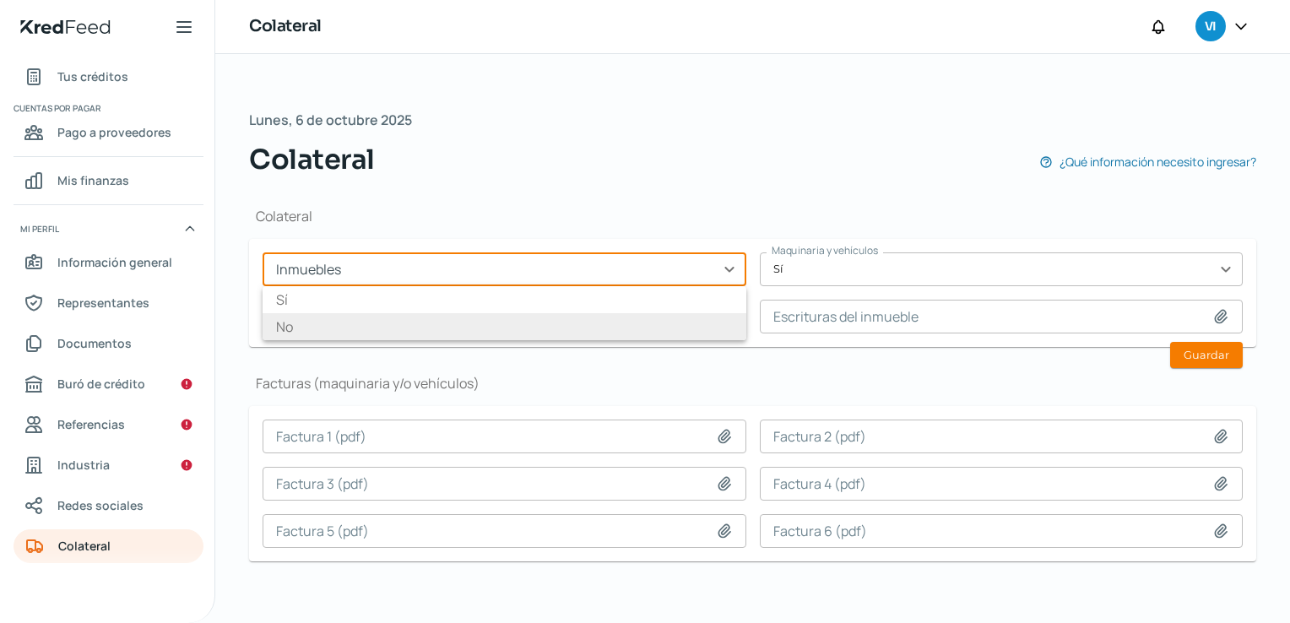
click at [690, 277] on input "text" at bounding box center [505, 269] width 484 height 34
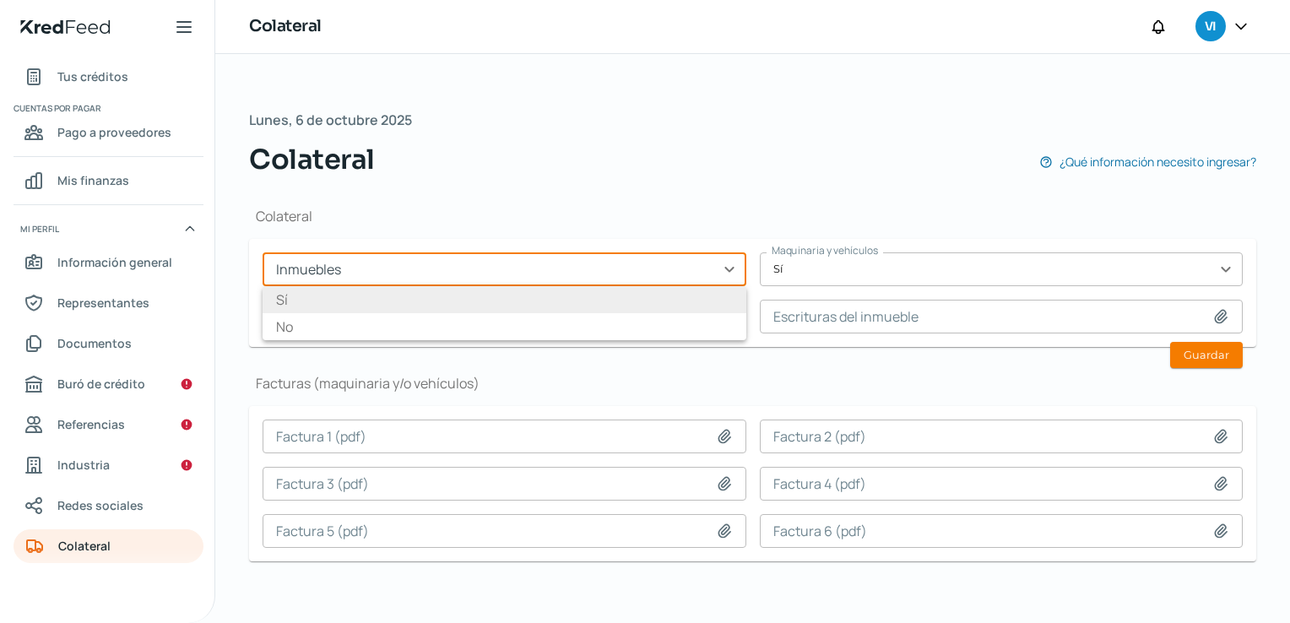
click at [649, 309] on li "Sí" at bounding box center [505, 299] width 484 height 27
type input "Sí"
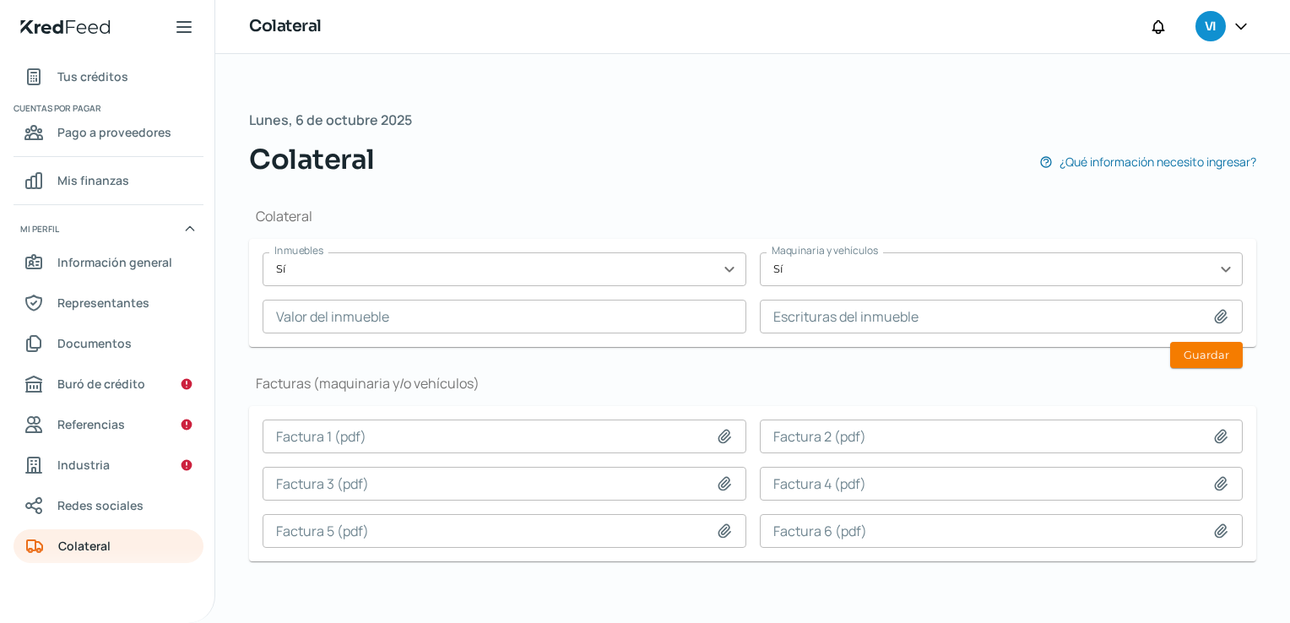
scroll to position [4, 0]
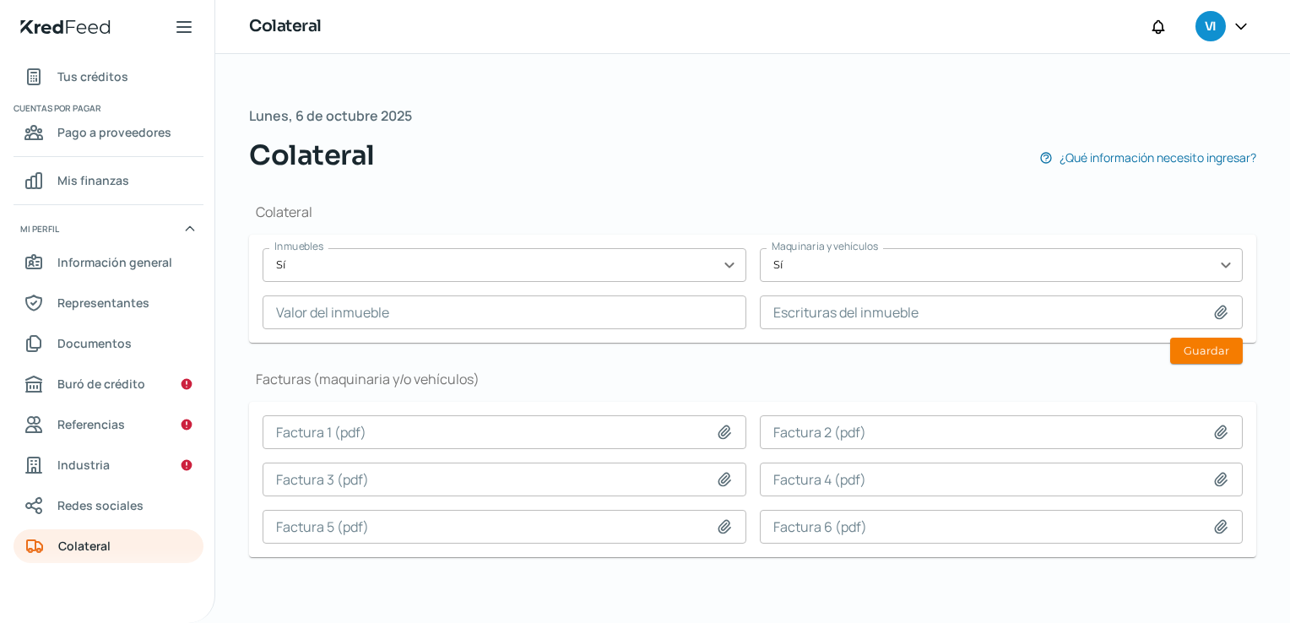
click at [725, 383] on h1 "Facturas (maquinaria y/o vehículos)" at bounding box center [752, 379] width 1007 height 19
click at [1017, 282] on div "Inmuebles Sí expand_more Maquinaria y vehículos Sí expand_more Valor del inmueb…" at bounding box center [753, 288] width 980 height 81
click at [1027, 274] on input "text" at bounding box center [1002, 265] width 484 height 34
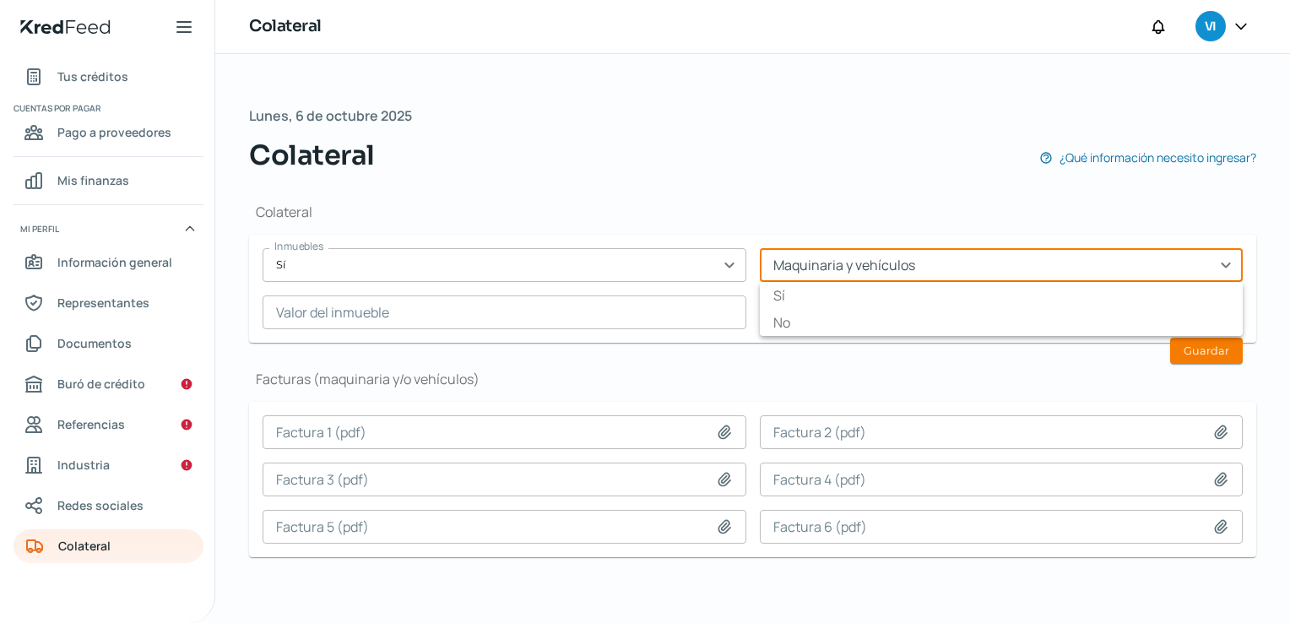
type input "Sí"
click at [883, 355] on div "Colateral Inmuebles Sí expand_more Maquinaria y vehículos Sí expand_more Sí No …" at bounding box center [752, 387] width 1007 height 422
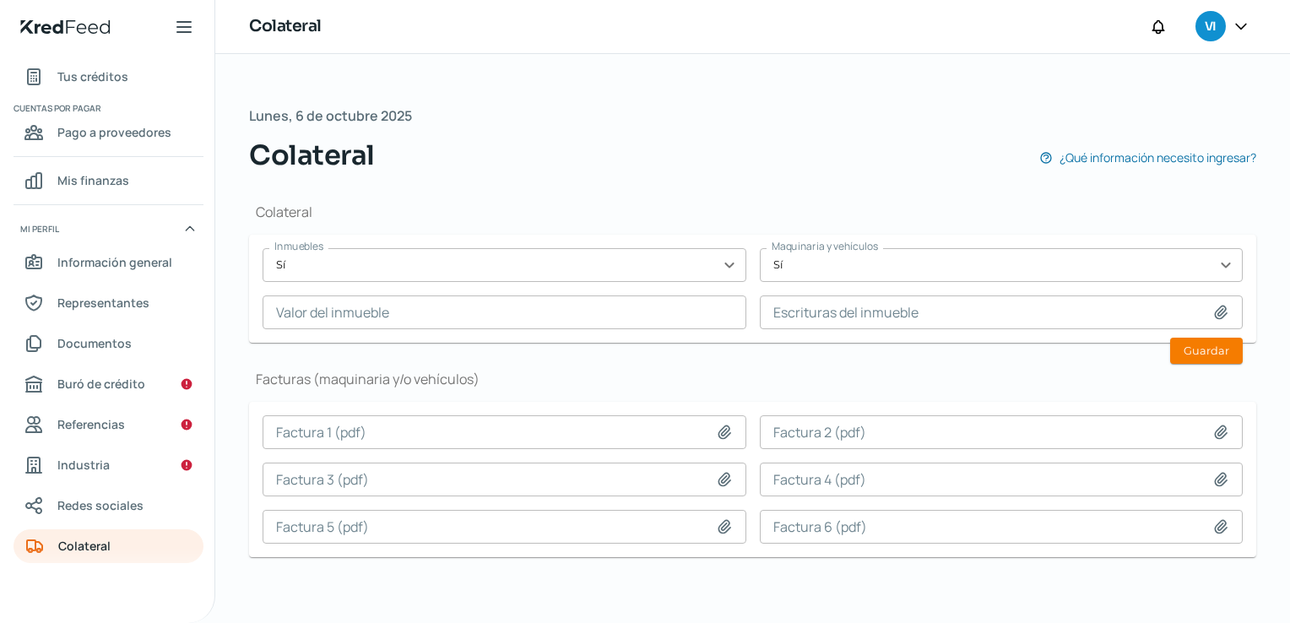
click at [897, 282] on div "Inmuebles Sí expand_more Maquinaria y vehículos Sí expand_more Valor del inmueb…" at bounding box center [753, 288] width 980 height 81
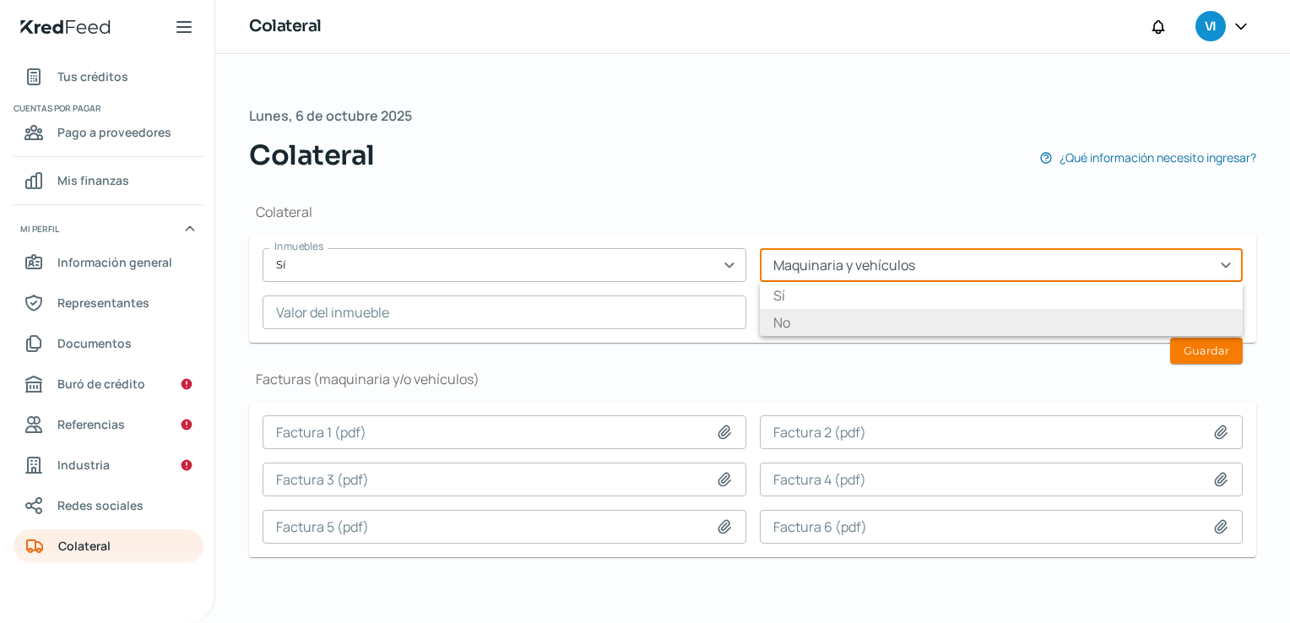
click at [903, 268] on input "text" at bounding box center [1002, 265] width 484 height 34
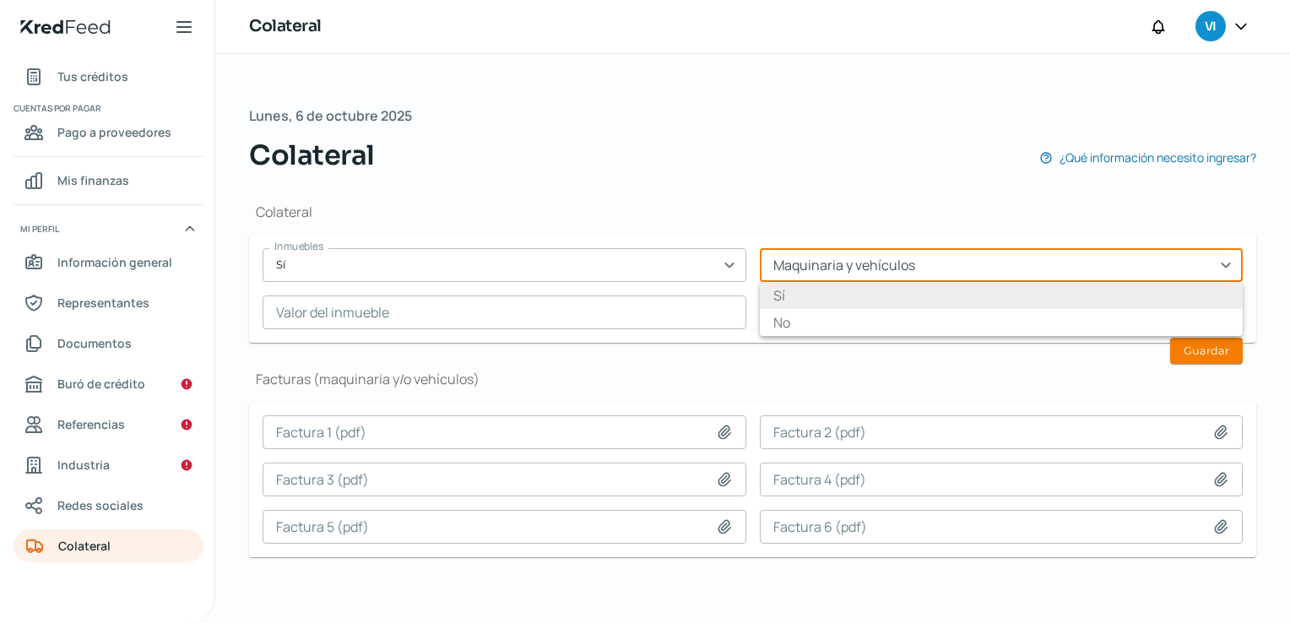
click at [835, 290] on li "Sí" at bounding box center [1002, 295] width 484 height 27
type input "Sí"
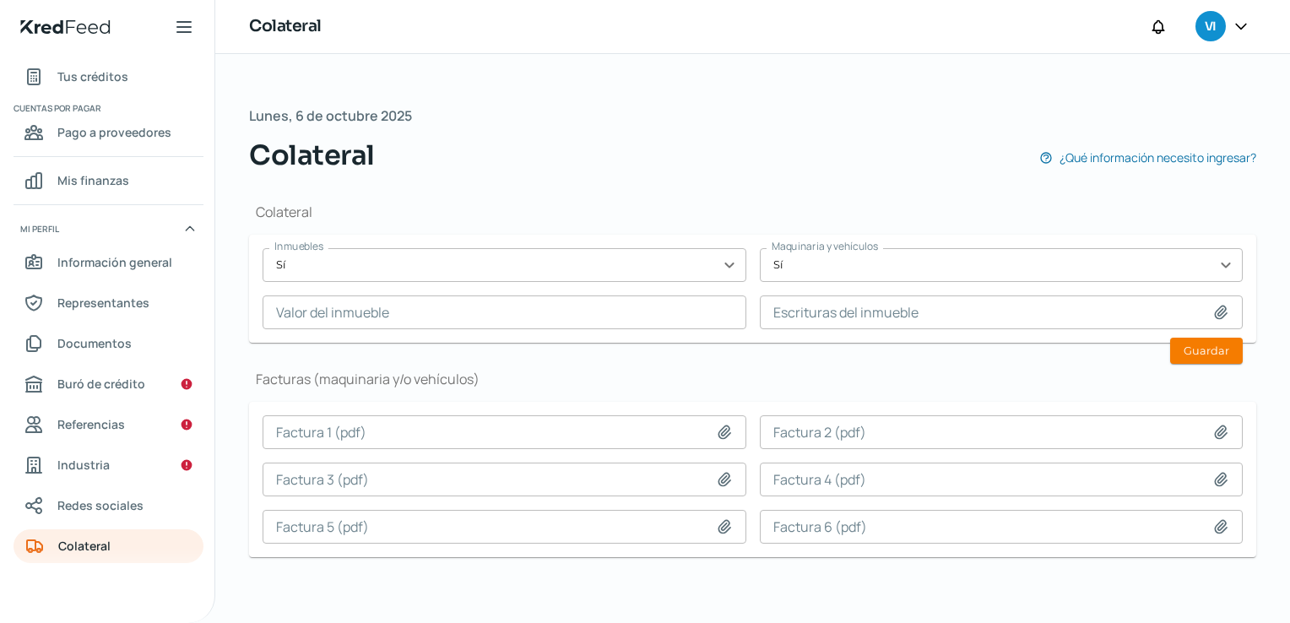
click at [719, 361] on div "Colateral Inmuebles Sí expand_more Maquinaria y vehículos Sí expand_more Valor …" at bounding box center [752, 387] width 1007 height 422
click at [724, 268] on input "text" at bounding box center [505, 265] width 484 height 34
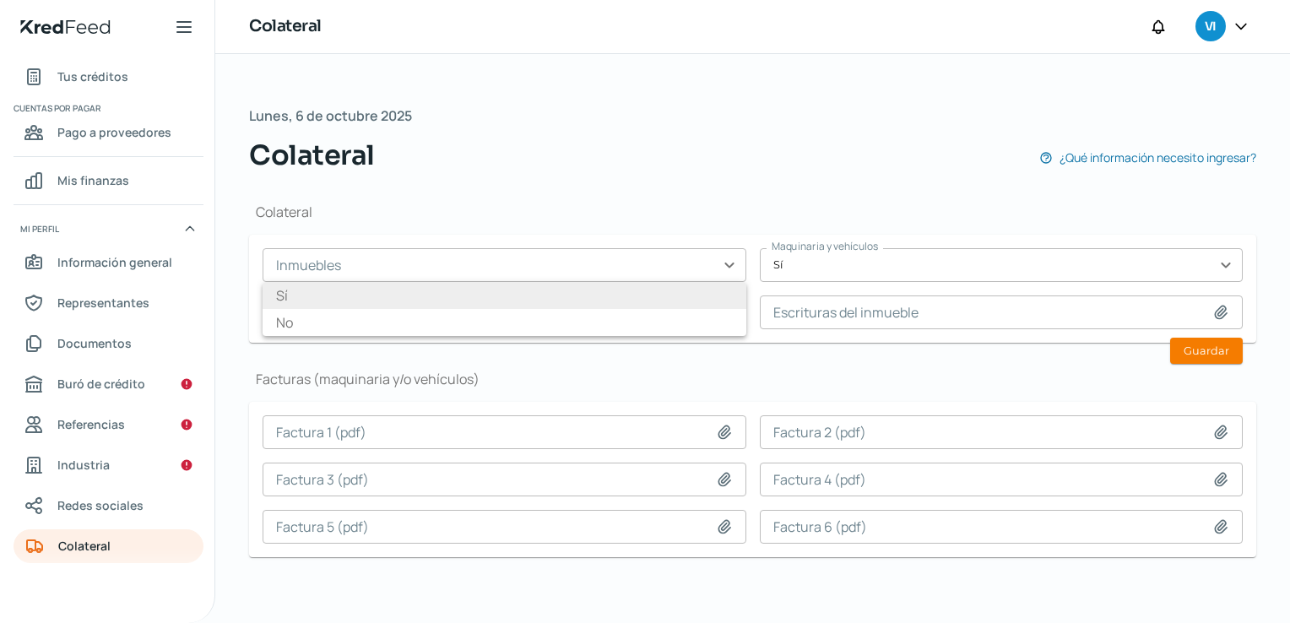
click at [675, 282] on li "Sí" at bounding box center [505, 295] width 484 height 27
type input "Sí"
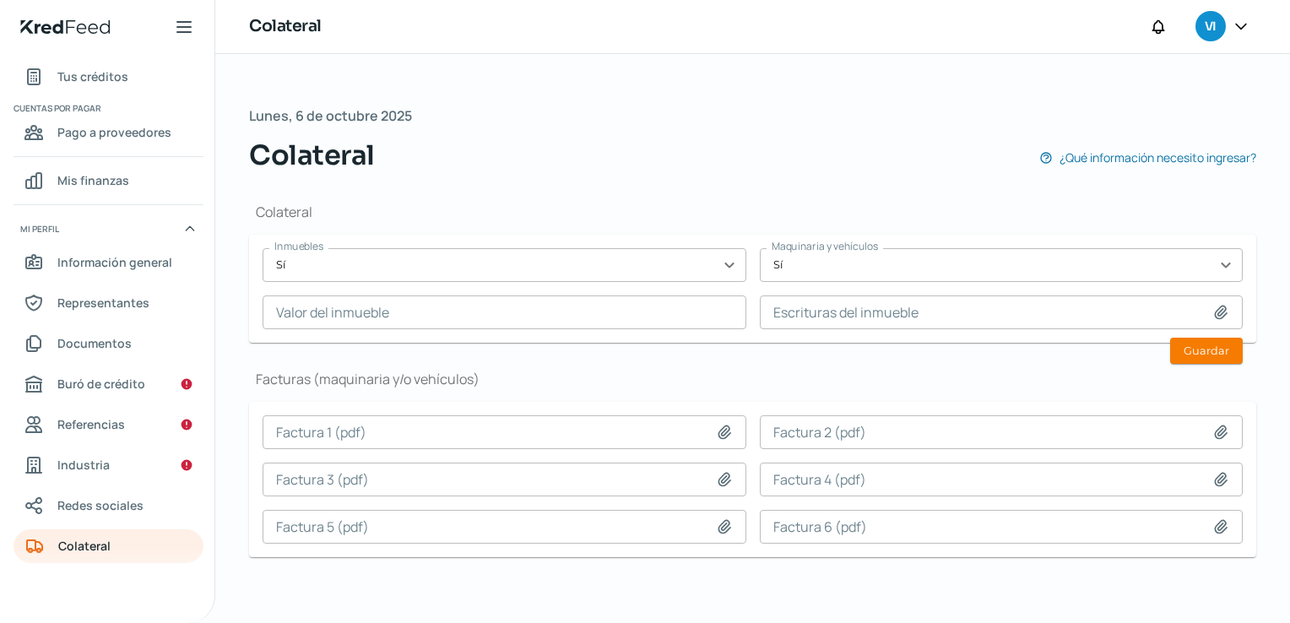
click at [677, 379] on h1 "Facturas (maquinaria y/o vehículos)" at bounding box center [752, 379] width 1007 height 19
click at [119, 474] on link "Industria" at bounding box center [109, 465] width 190 height 34
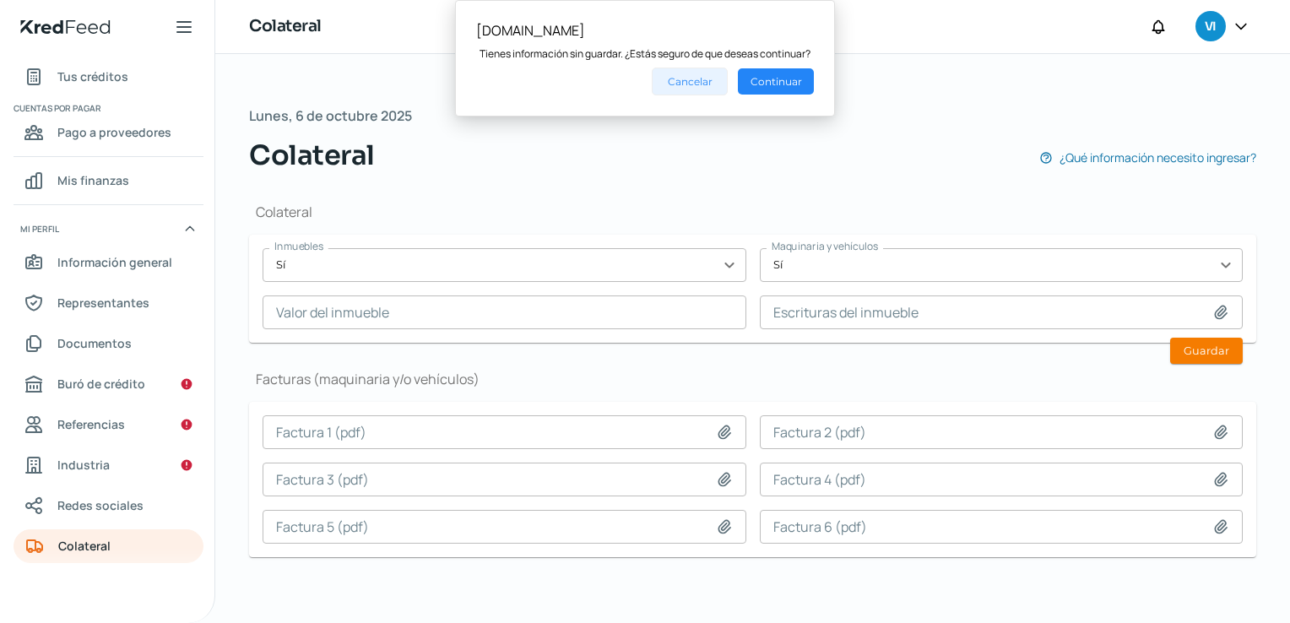
click at [710, 80] on button "Cancelar" at bounding box center [690, 82] width 76 height 28
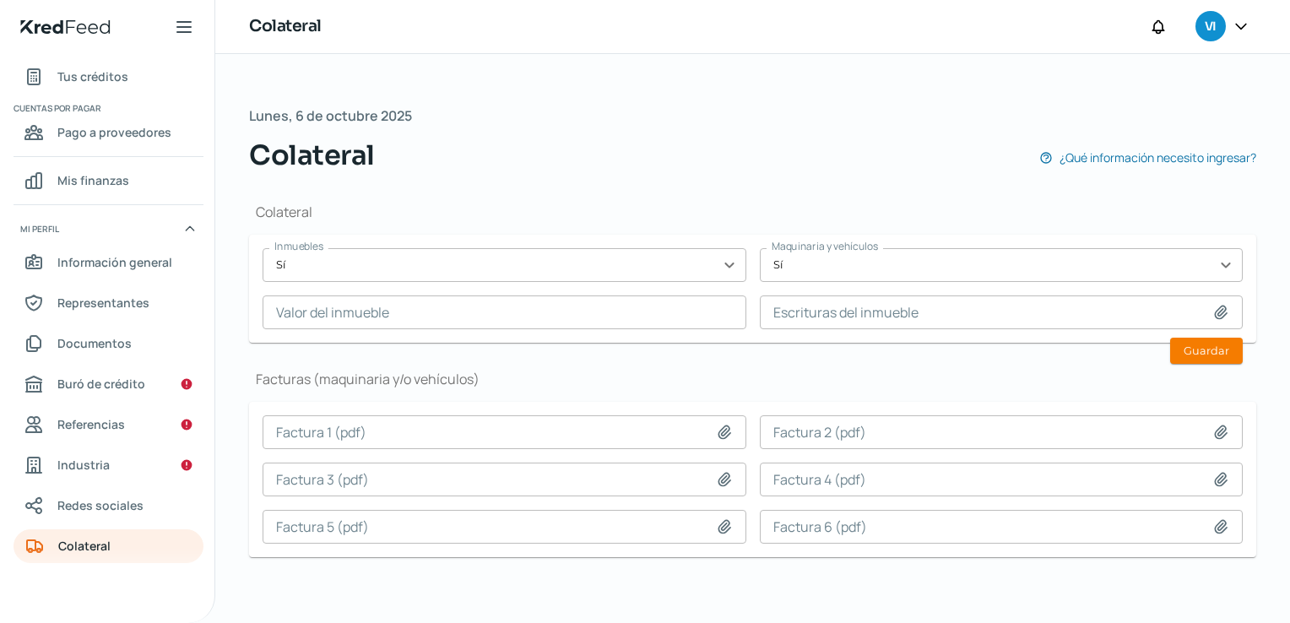
click at [619, 281] on div "Inmuebles Sí expand_more Maquinaria y vehículos Sí expand_more Valor del inmueb…" at bounding box center [753, 288] width 980 height 81
click at [626, 273] on input "text" at bounding box center [505, 265] width 484 height 34
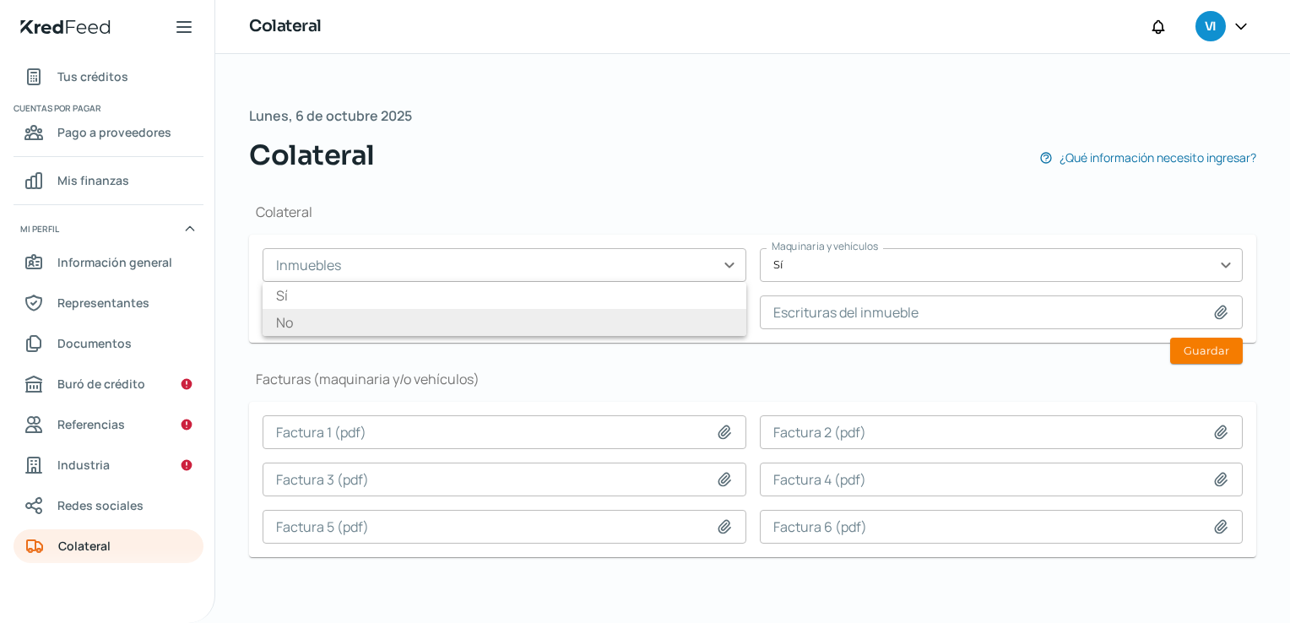
click at [559, 325] on li "No" at bounding box center [505, 322] width 484 height 27
type input "No"
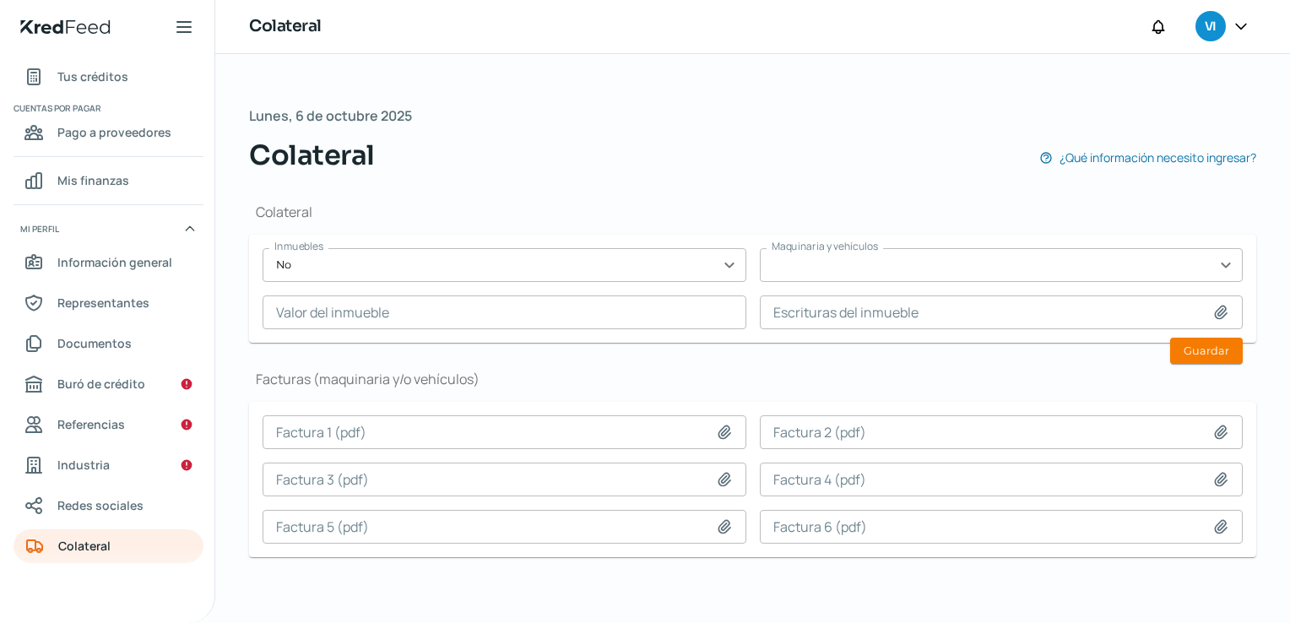
click at [952, 274] on input "text" at bounding box center [1002, 265] width 484 height 34
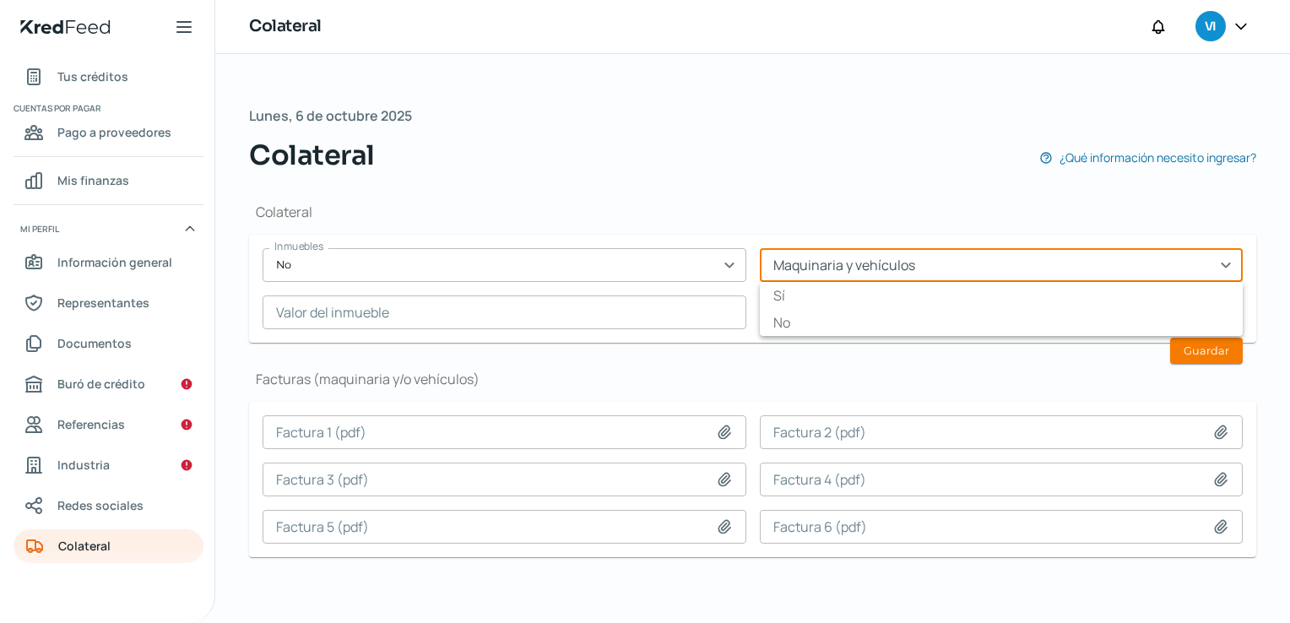
click at [904, 325] on li "No" at bounding box center [1002, 322] width 484 height 27
type input "No"
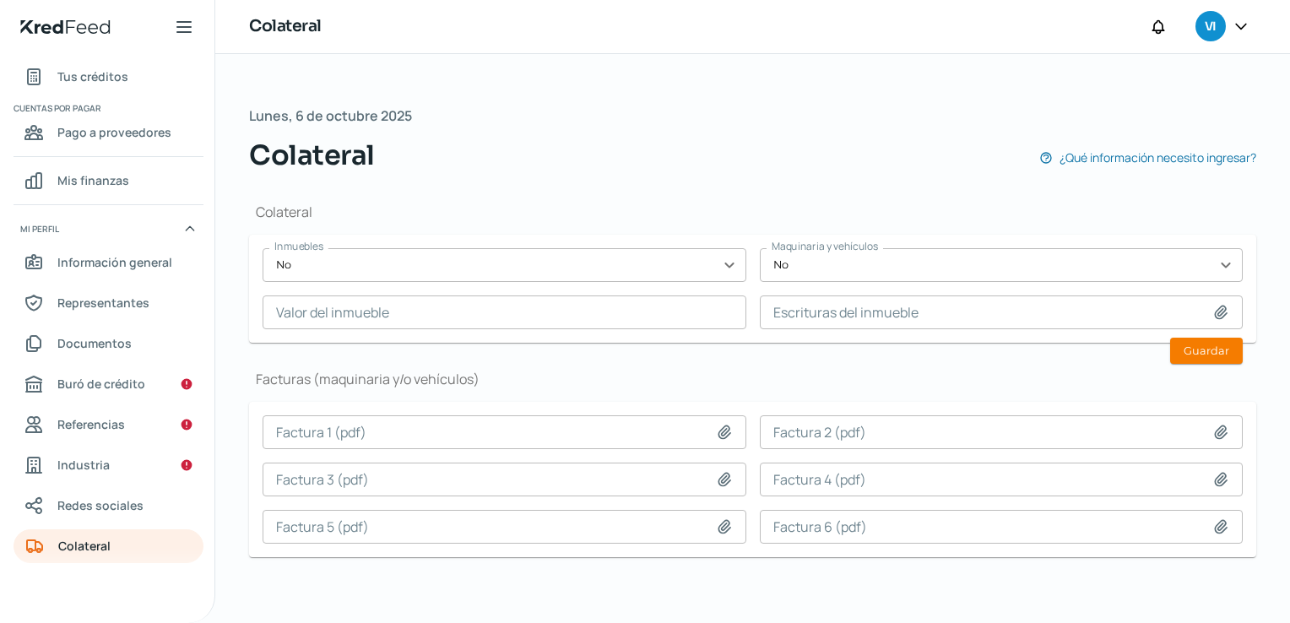
click at [882, 358] on div "Colateral Inmuebles No expand_more Maquinaria y vehículos No expand_more Valor …" at bounding box center [752, 387] width 1007 height 422
click at [90, 508] on span "Redes sociales" at bounding box center [100, 505] width 86 height 21
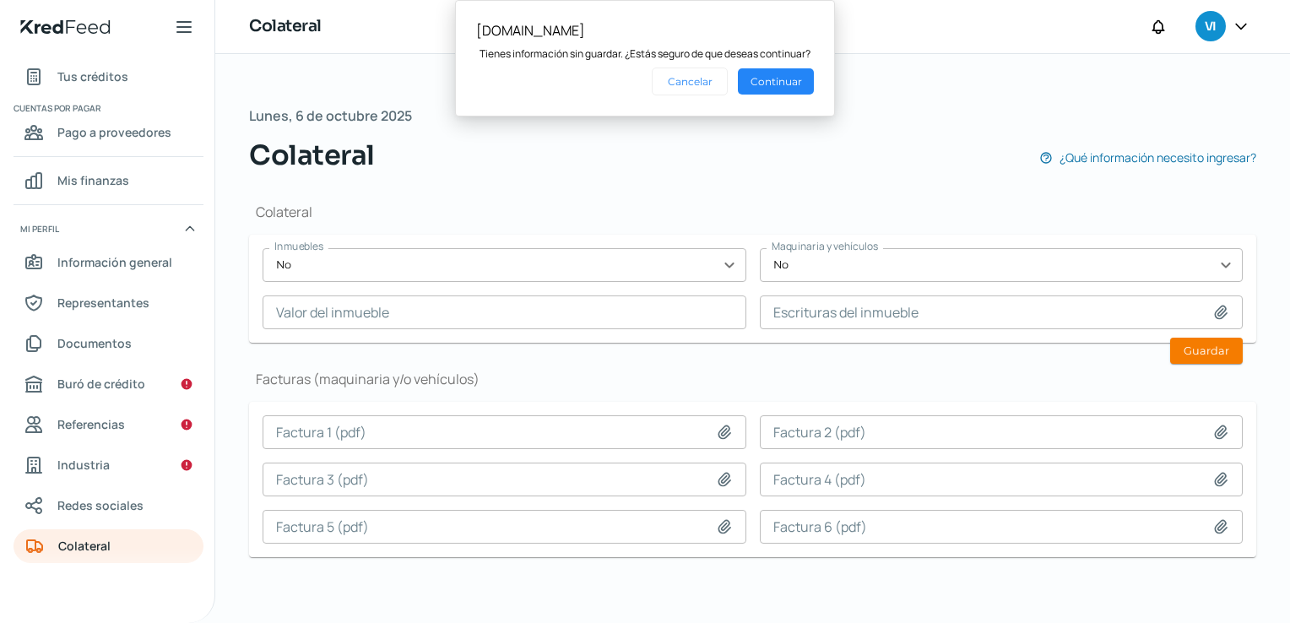
click at [758, 76] on button "Continuar" at bounding box center [776, 81] width 76 height 26
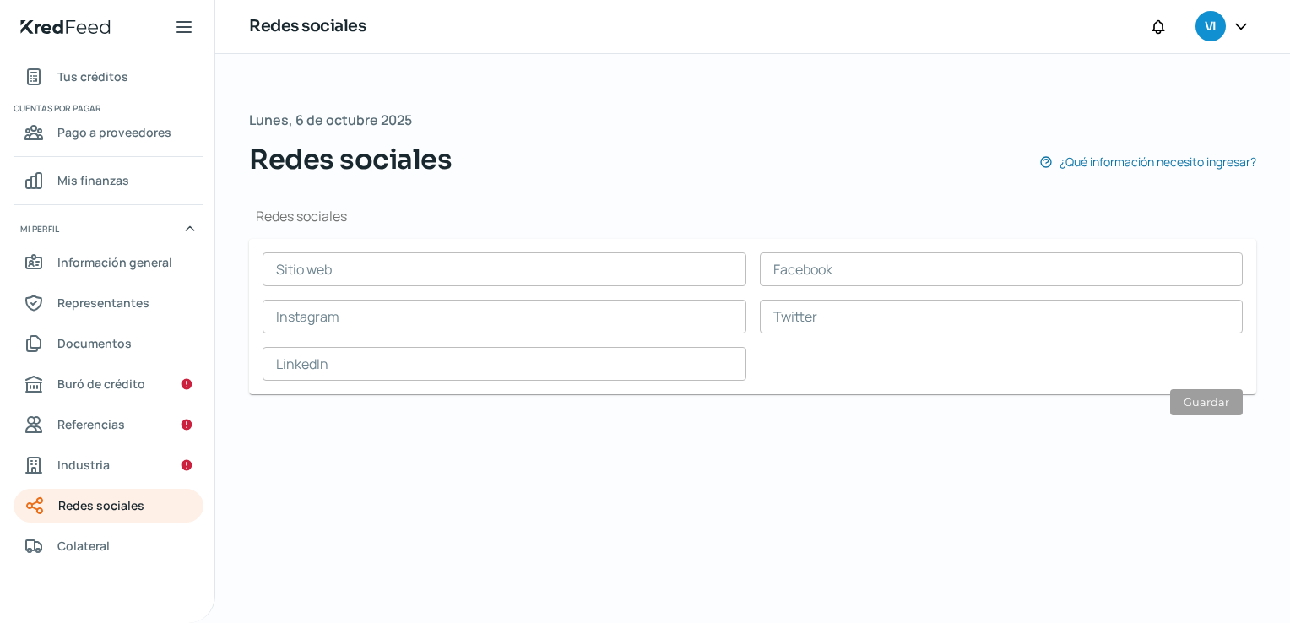
click at [402, 501] on div "[DATE] Redes sociales ¿Qué información necesito ingresar? Redes sociales Sitio …" at bounding box center [752, 338] width 1075 height 569
click at [686, 498] on div "[DATE] Redes sociales ¿Qué información necesito ingresar? Redes sociales Sitio …" at bounding box center [752, 338] width 1075 height 569
click at [494, 454] on div "[DATE] Redes sociales ¿Qué información necesito ingresar? Redes sociales Sitio …" at bounding box center [752, 338] width 1075 height 569
click at [515, 271] on input "text" at bounding box center [505, 269] width 484 height 34
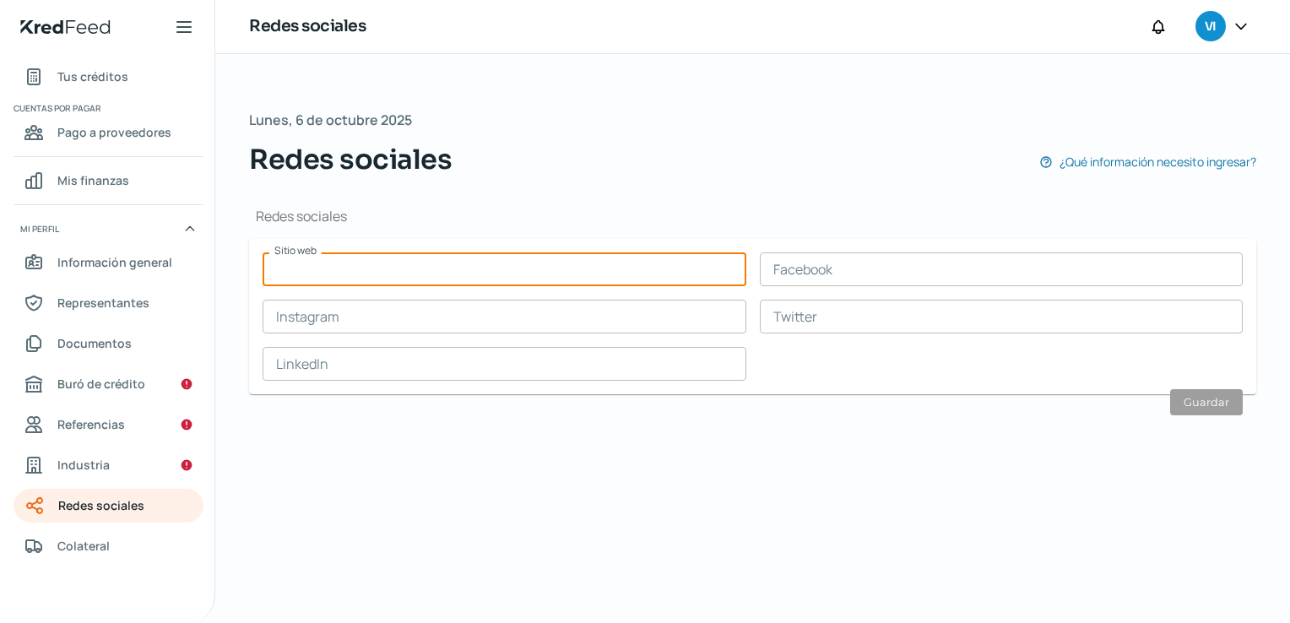
paste input "[URL][DOMAIN_NAME]"
type input "[URL][DOMAIN_NAME]"
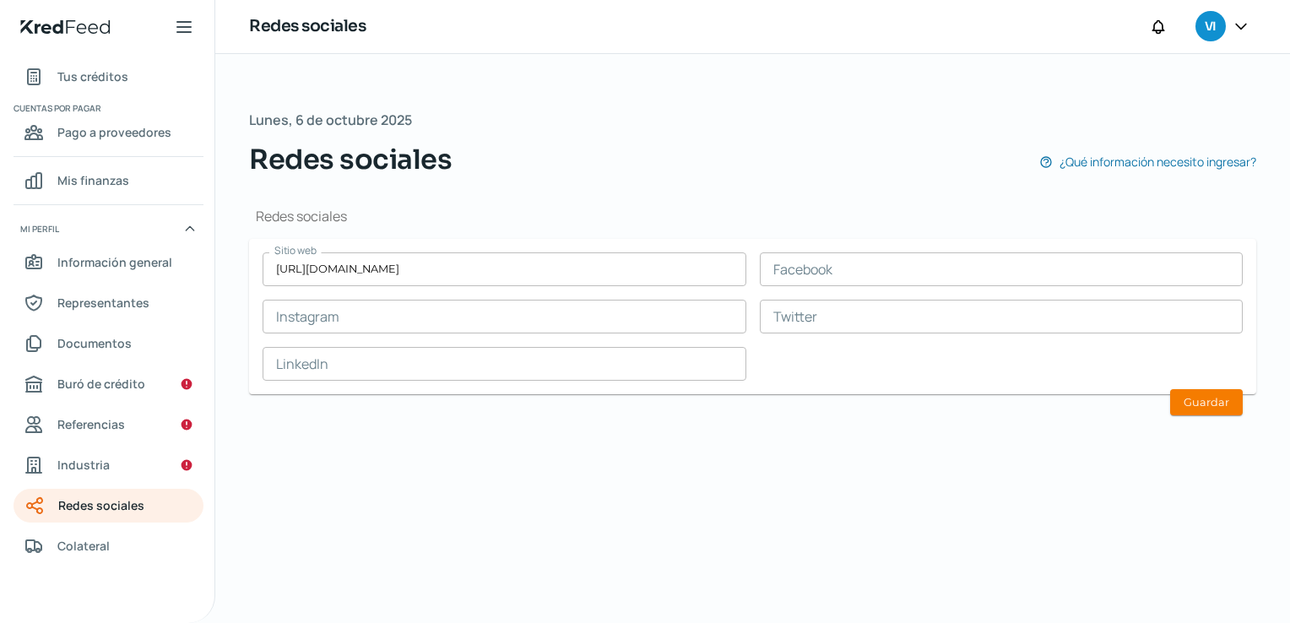
click at [986, 393] on div "Redes sociales Sitio web [URL][DOMAIN_NAME] Facebook Instagram Twitter LinkedIn…" at bounding box center [752, 307] width 1007 height 255
click at [828, 507] on div "[DATE] Redes sociales ¿Qué información necesito ingresar? Redes sociales Sitio …" at bounding box center [752, 338] width 1075 height 569
click at [630, 525] on div "[DATE] Redes sociales ¿Qué información necesito ingresar? Redes sociales Sitio …" at bounding box center [752, 338] width 1075 height 569
click at [627, 507] on div "[DATE] Redes sociales ¿Qué información necesito ingresar? Redes sociales Sitio …" at bounding box center [752, 338] width 1075 height 569
click at [500, 327] on input "text" at bounding box center [505, 317] width 484 height 34
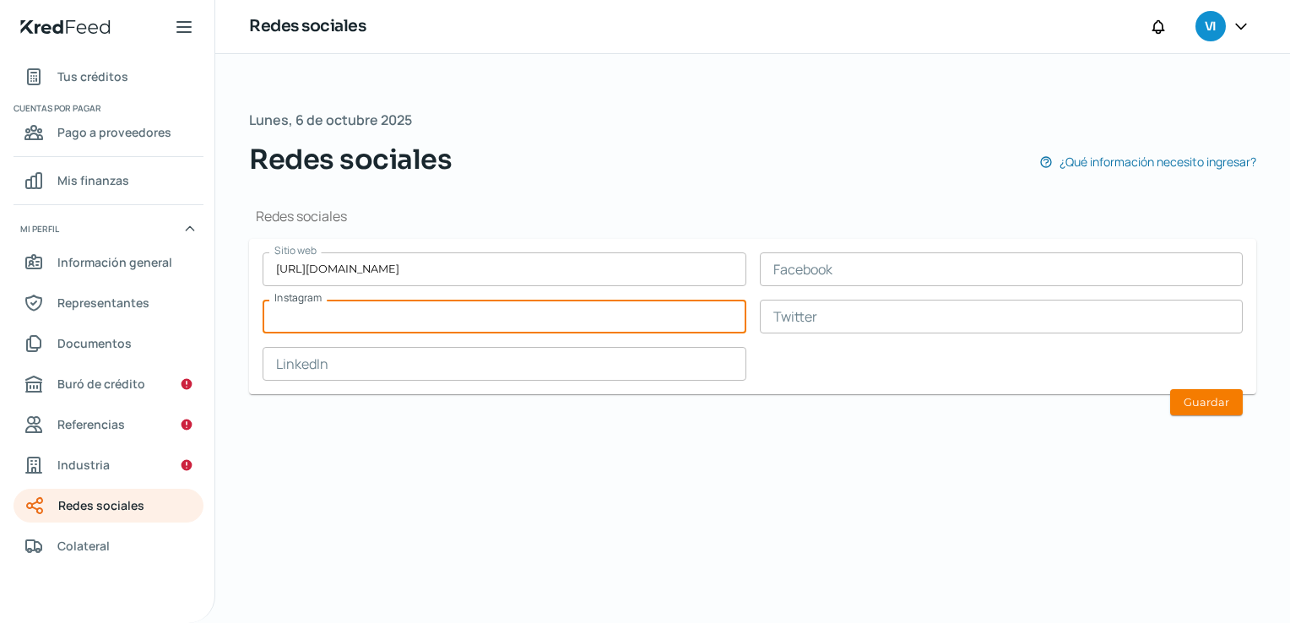
click at [464, 357] on input "text" at bounding box center [505, 364] width 484 height 34
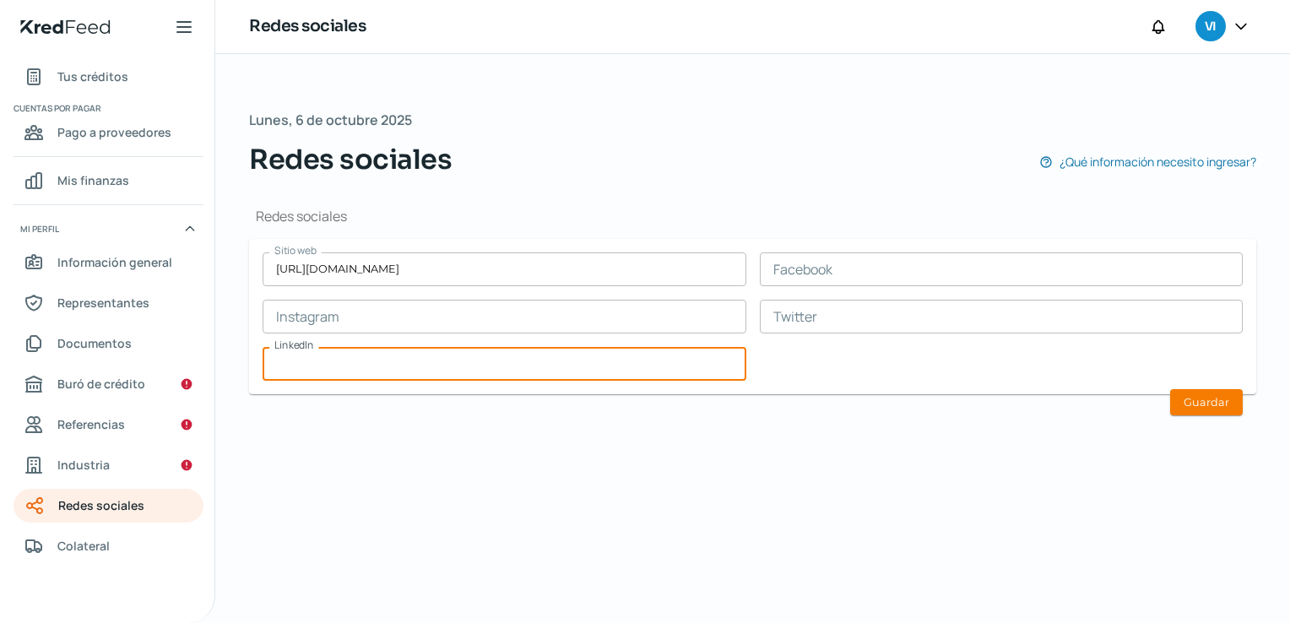
paste input "[URL][DOMAIN_NAME]"
type input "[URL][DOMAIN_NAME]"
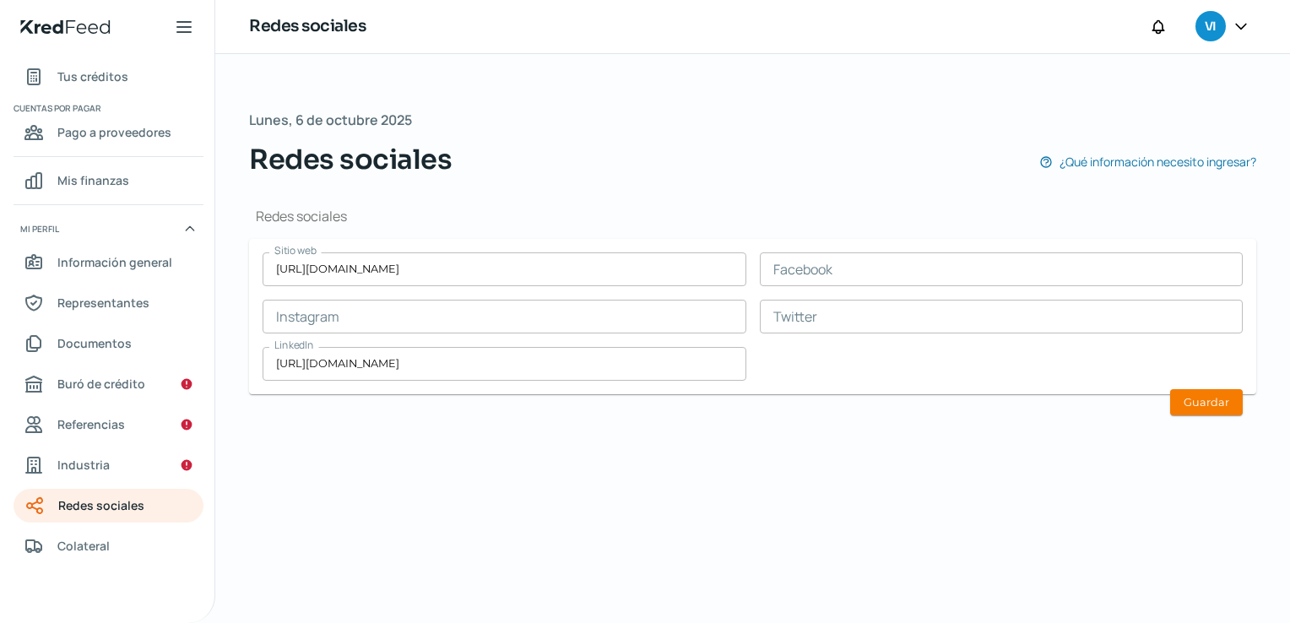
click at [508, 441] on div "[DATE] Redes sociales ¿Qué información necesito ingresar? Redes sociales Sitio …" at bounding box center [752, 338] width 1075 height 569
click at [692, 485] on div "[DATE] Redes sociales ¿Qué información necesito ingresar? Redes sociales Sitio …" at bounding box center [752, 338] width 1075 height 569
click at [699, 460] on div "[DATE] Redes sociales ¿Qué información necesito ingresar? Redes sociales Sitio …" at bounding box center [752, 338] width 1075 height 569
click at [536, 518] on div "[DATE] Redes sociales ¿Qué información necesito ingresar? Redes sociales Sitio …" at bounding box center [752, 338] width 1075 height 569
click at [561, 372] on input "[URL][DOMAIN_NAME]" at bounding box center [505, 364] width 484 height 34
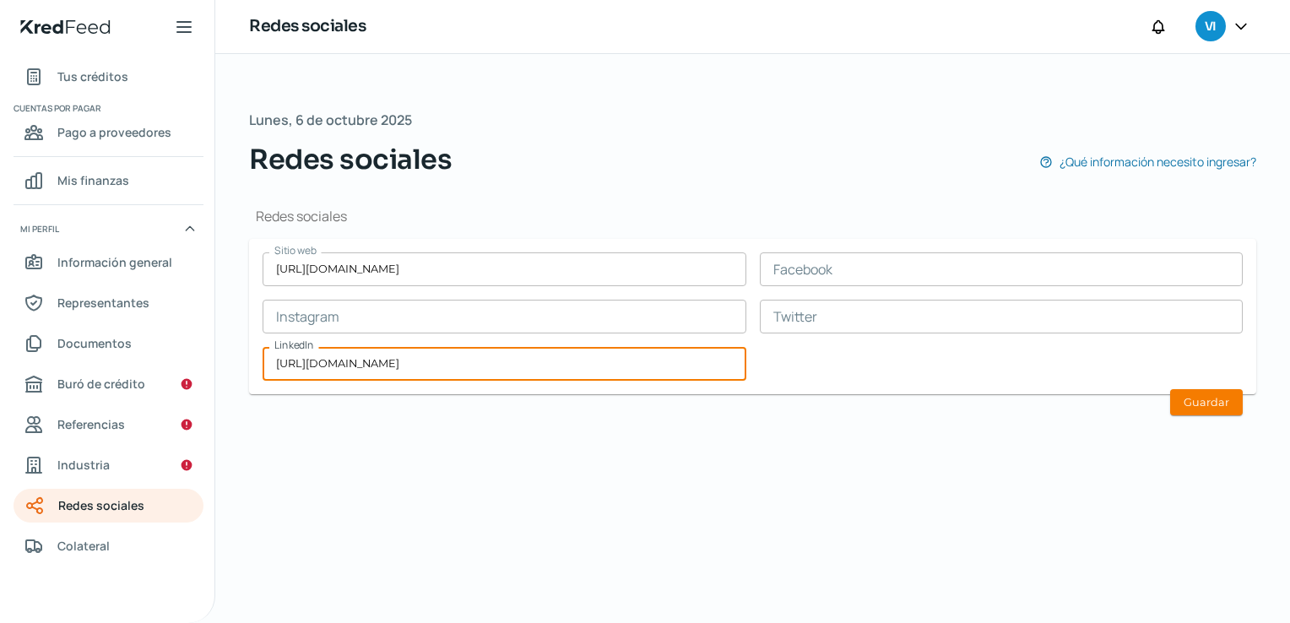
click at [551, 491] on div "[DATE] Redes sociales ¿Qué información necesito ingresar? Redes sociales Sitio …" at bounding box center [752, 338] width 1075 height 569
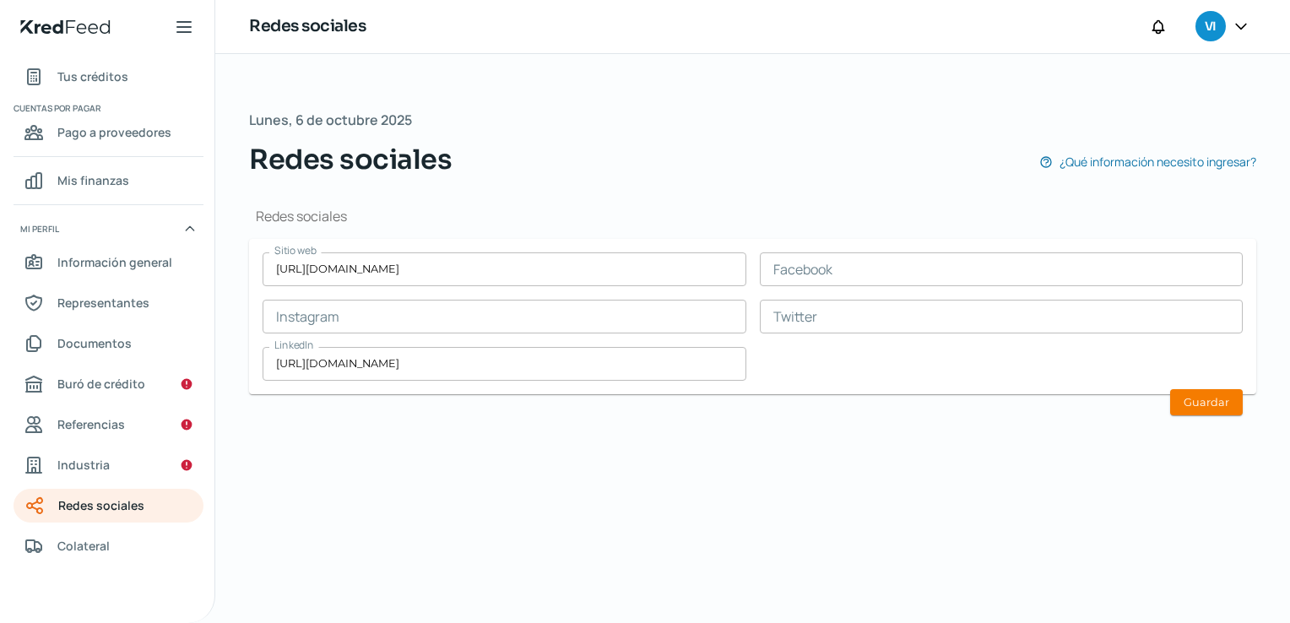
click at [830, 312] on input "text" at bounding box center [1002, 317] width 484 height 34
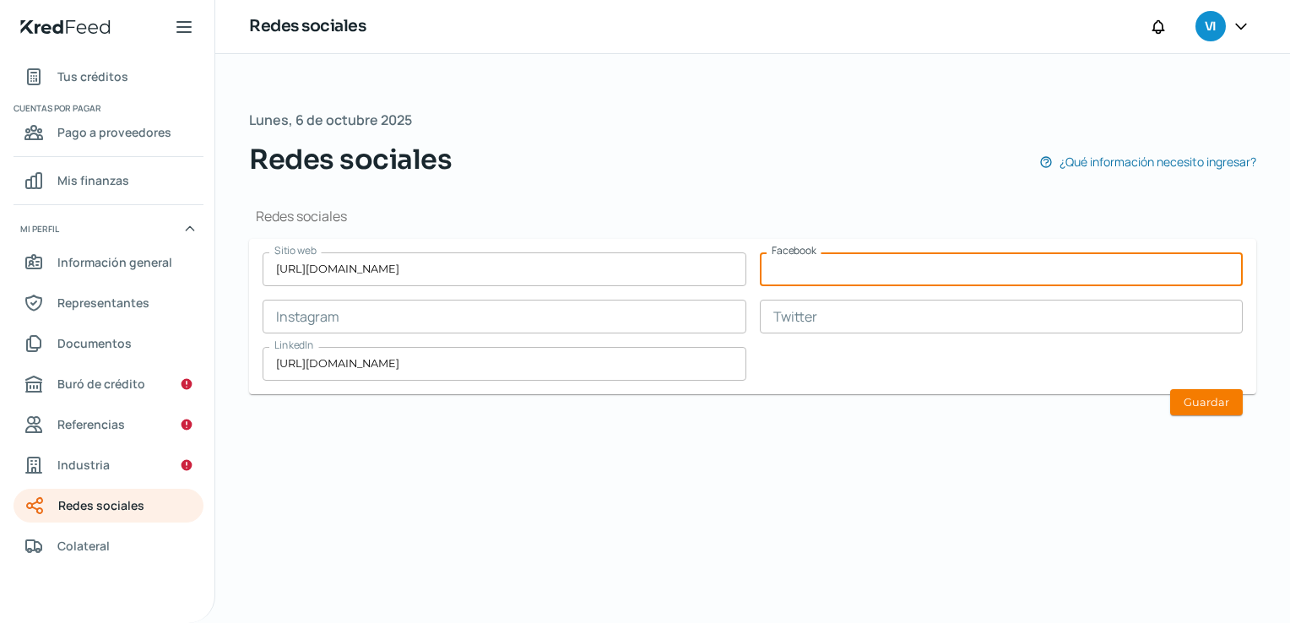
click at [846, 268] on input "text" at bounding box center [1002, 269] width 484 height 34
paste input "[URL][DOMAIN_NAME]"
click at [963, 420] on div "Redes sociales Sitio web [URL][DOMAIN_NAME] Facebook [URL][DOMAIN_NAME] Instagr…" at bounding box center [752, 307] width 1007 height 255
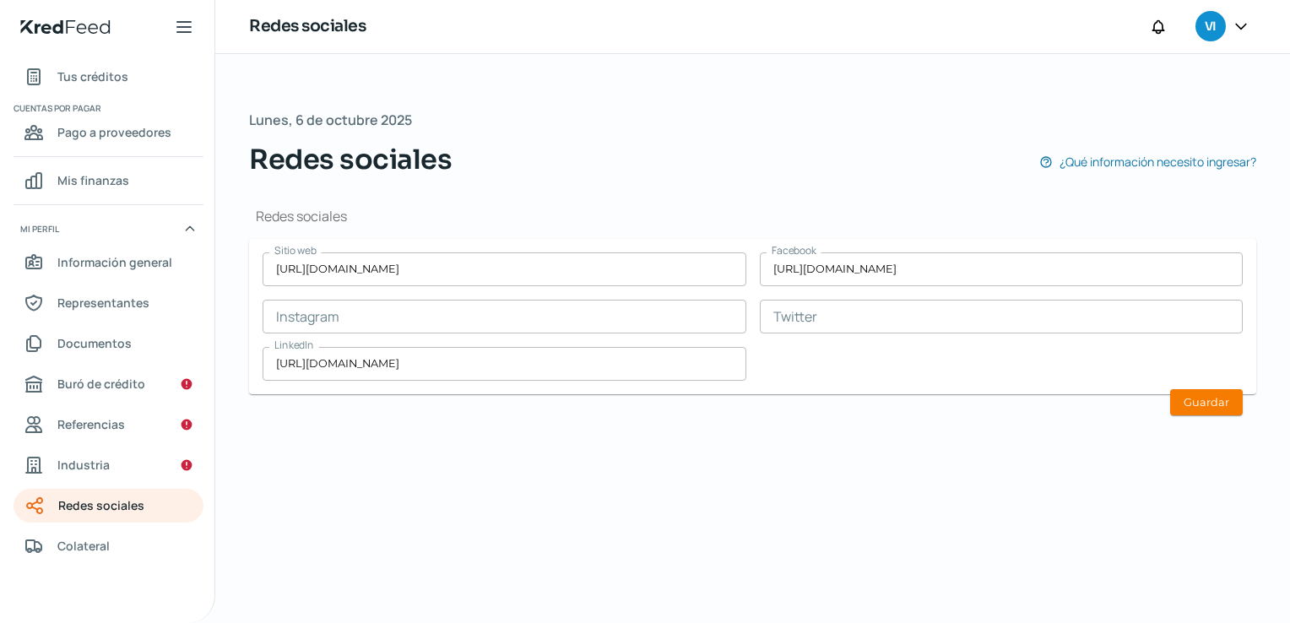
click at [1126, 274] on input "[URL][DOMAIN_NAME]" at bounding box center [1002, 269] width 484 height 34
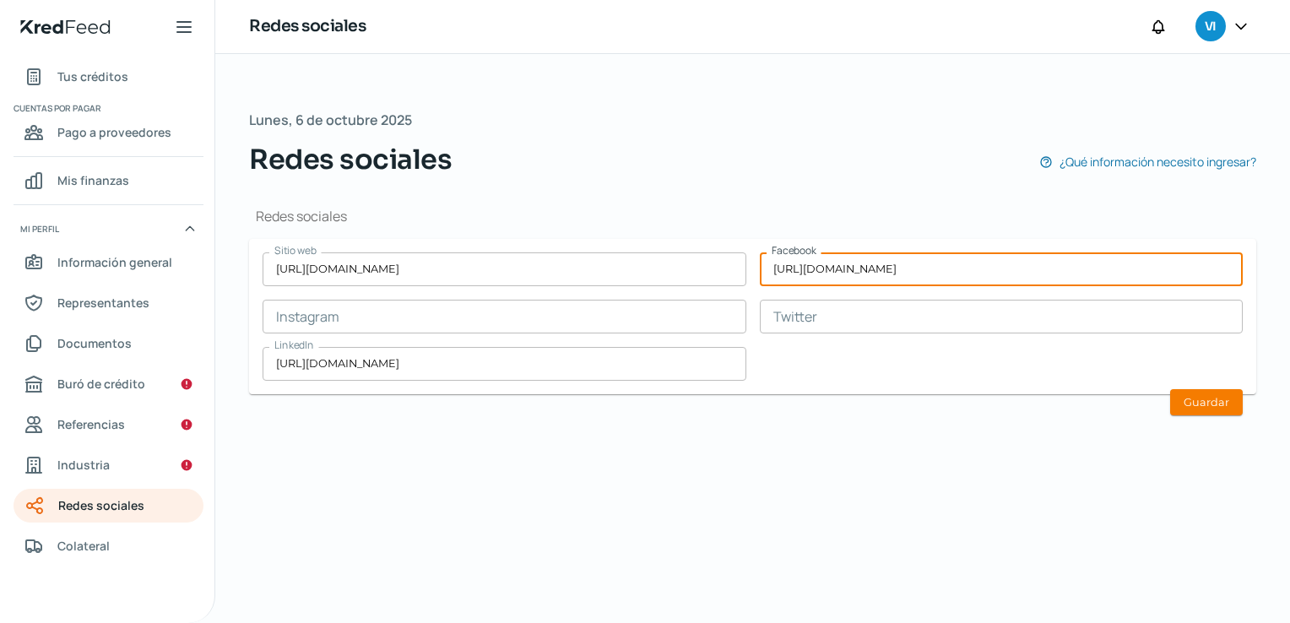
type input "[URL][DOMAIN_NAME]"
click at [1170, 389] on button "Guardar" at bounding box center [1206, 402] width 73 height 26
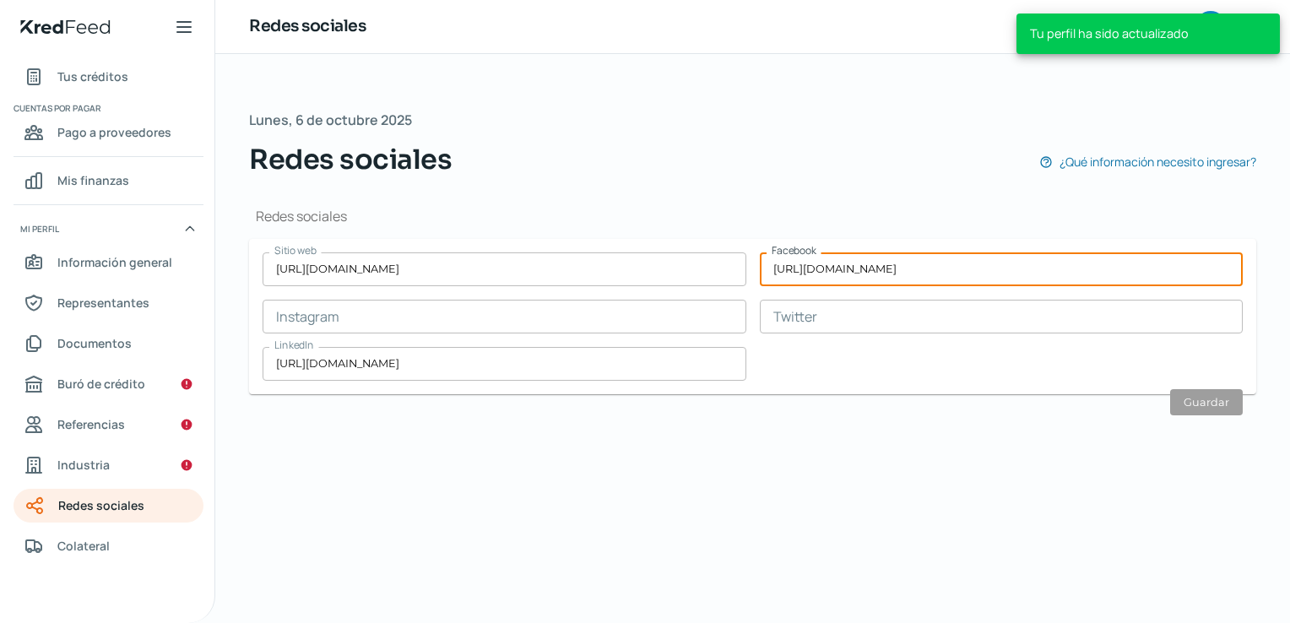
click at [941, 447] on div "[DATE] Redes sociales ¿Qué información necesito ingresar? Redes sociales Sitio …" at bounding box center [752, 338] width 1075 height 569
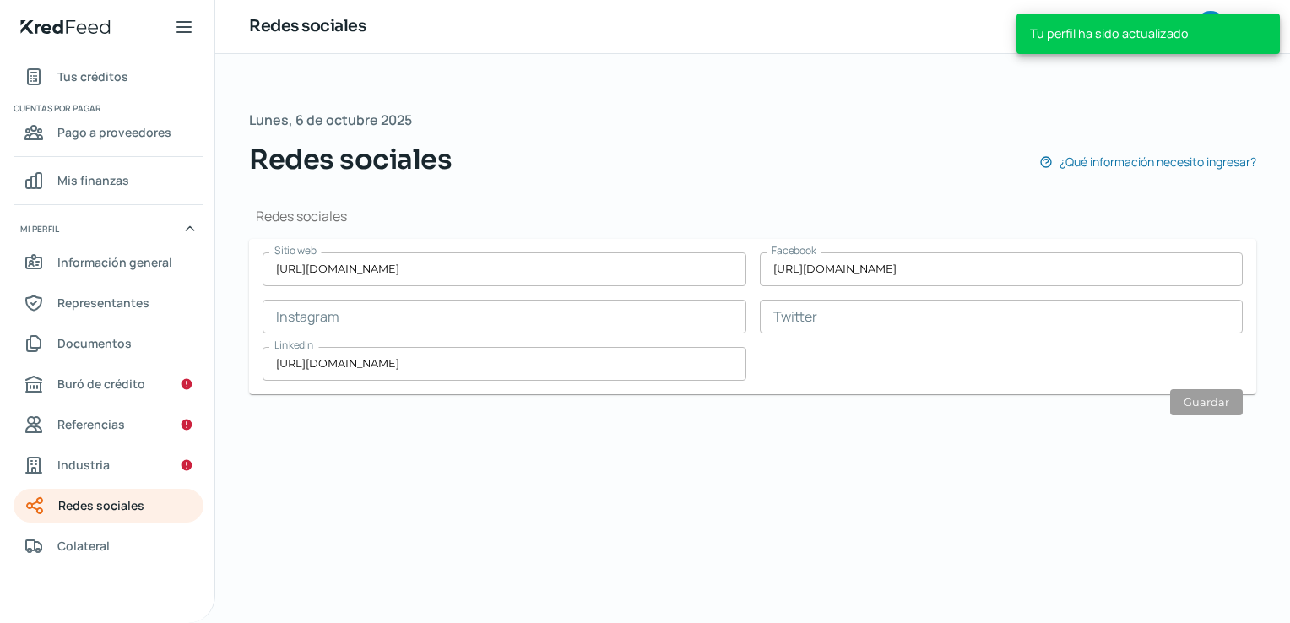
click at [1106, 274] on input "[URL][DOMAIN_NAME]" at bounding box center [1002, 269] width 484 height 34
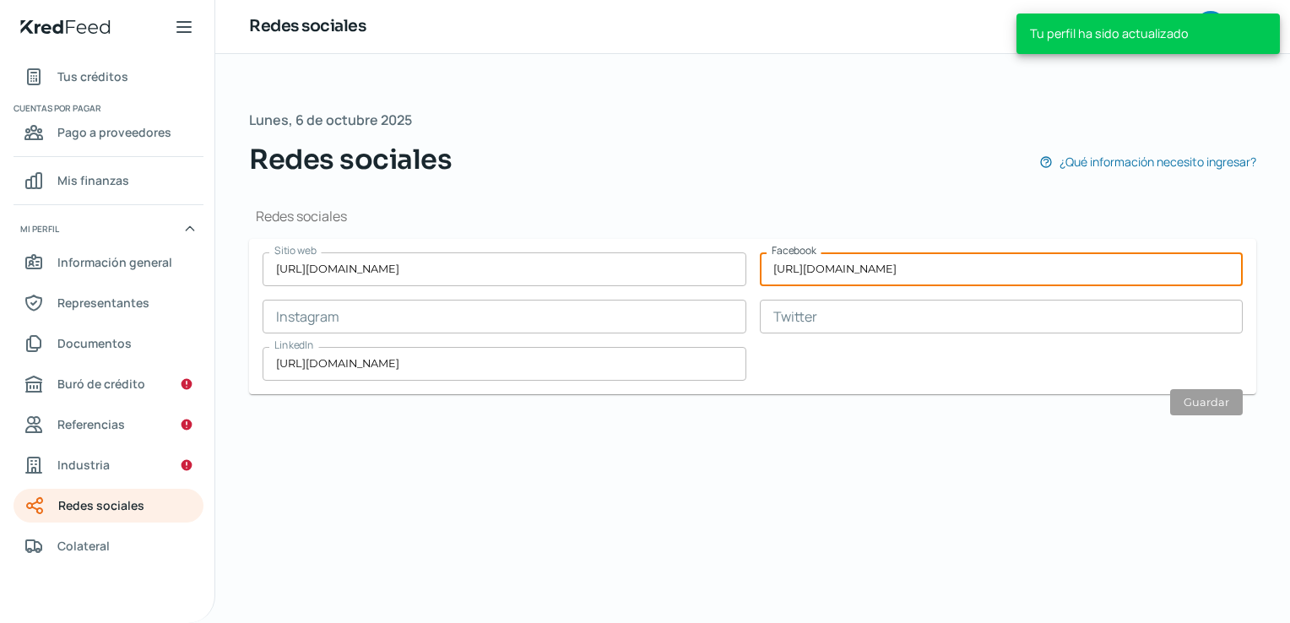
drag, startPoint x: 1106, startPoint y: 274, endPoint x: 681, endPoint y: 249, distance: 425.4
click at [681, 249] on form "Sitio web [URL][DOMAIN_NAME] Facebook [URL][DOMAIN_NAME] Instagram Twitter Link…" at bounding box center [752, 316] width 1007 height 155
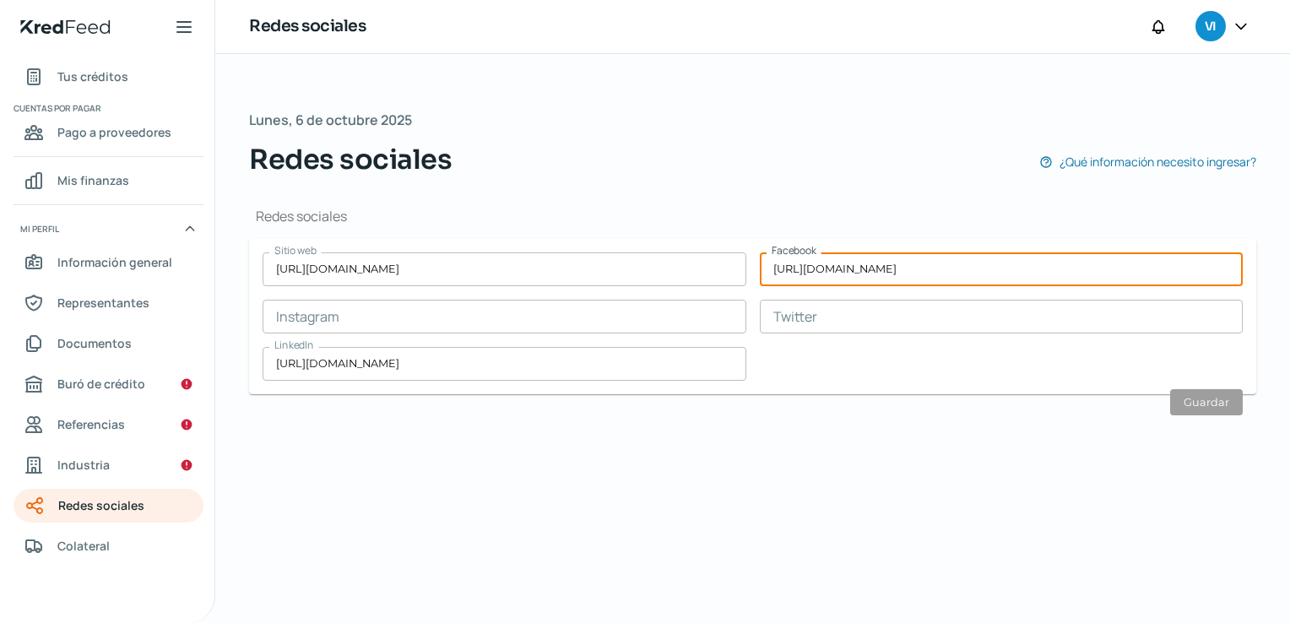
click at [1138, 274] on input "[URL][DOMAIN_NAME]" at bounding box center [1002, 269] width 484 height 34
drag, startPoint x: 1129, startPoint y: 269, endPoint x: 1066, endPoint y: 269, distance: 63.3
click at [1066, 269] on input "[URL][DOMAIN_NAME]" at bounding box center [1002, 269] width 484 height 34
click at [1062, 403] on div "Redes sociales Sitio web [URL][DOMAIN_NAME] Facebook [URL][DOMAIN_NAME] Instagr…" at bounding box center [752, 307] width 1007 height 255
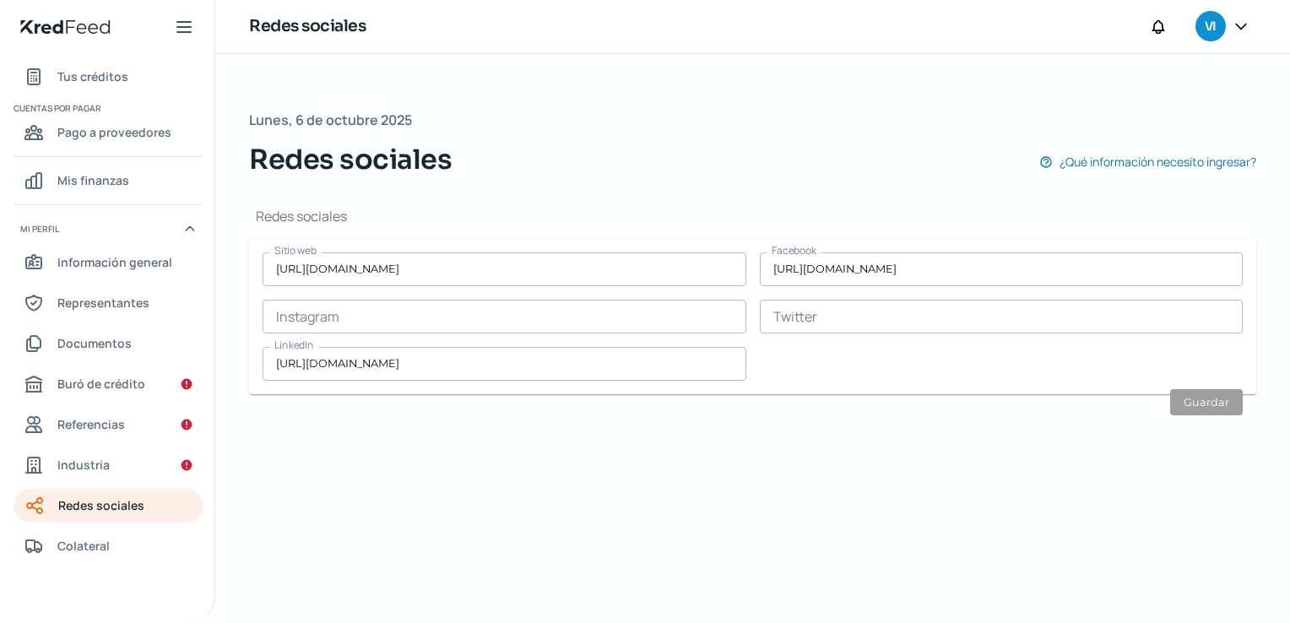
click at [1054, 438] on div "[DATE] Redes sociales ¿Qué información necesito ingresar? Redes sociales Sitio …" at bounding box center [752, 338] width 1075 height 569
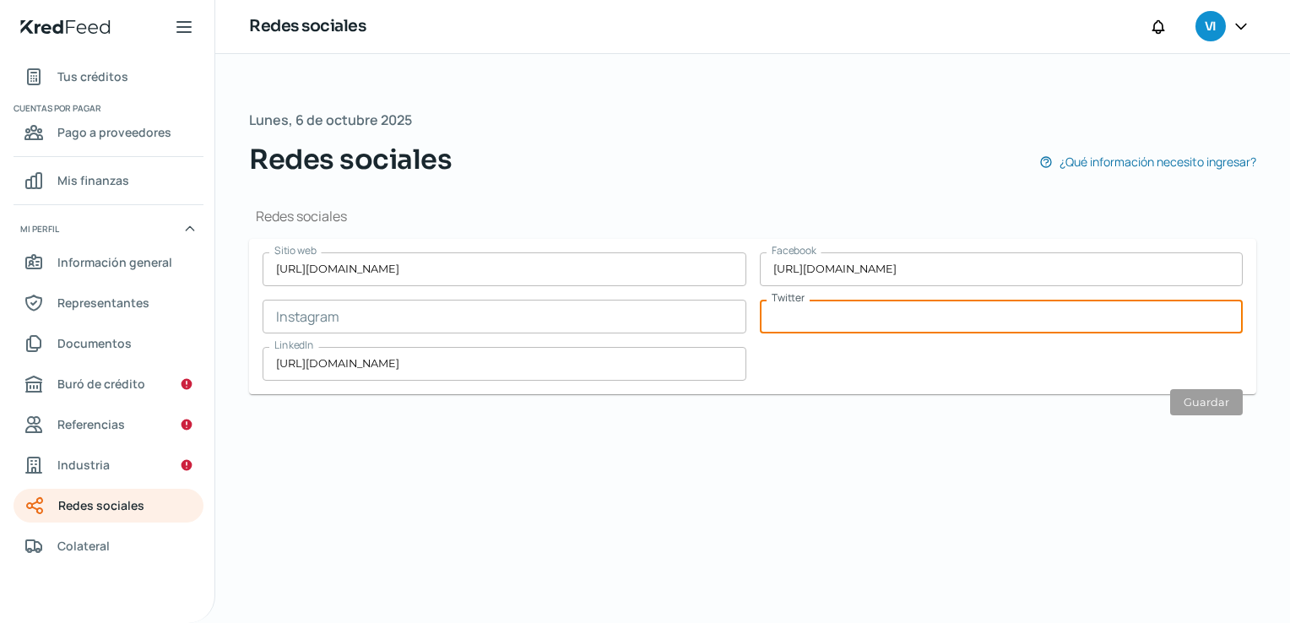
click at [1020, 328] on input "text" at bounding box center [1002, 317] width 484 height 34
click at [992, 441] on div "[DATE] Redes sociales ¿Qué información necesito ingresar? Redes sociales Sitio …" at bounding box center [752, 338] width 1075 height 569
click at [914, 318] on input "text" at bounding box center [1002, 317] width 484 height 34
paste input "[URL][DOMAIN_NAME]"
type input "[URL][DOMAIN_NAME]"
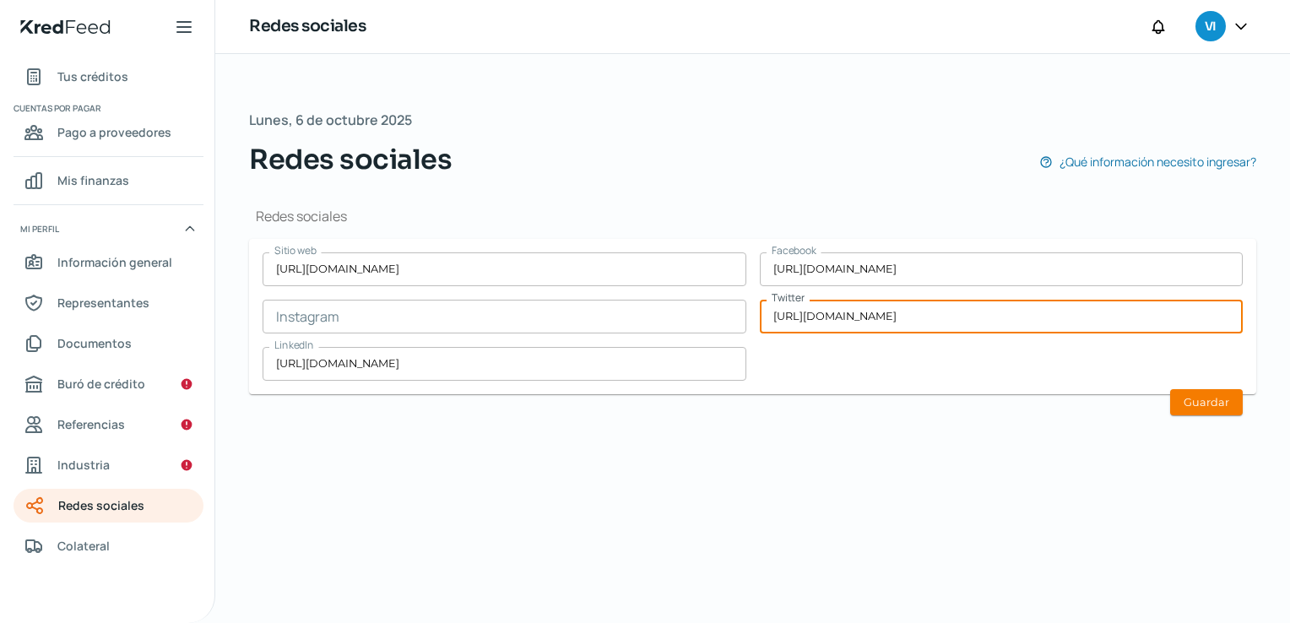
drag, startPoint x: 1186, startPoint y: 306, endPoint x: 517, endPoint y: 213, distance: 676.1
click at [531, 212] on div "Redes sociales Sitio web [URL][DOMAIN_NAME] Facebook [URL][DOMAIN_NAME] Instagr…" at bounding box center [752, 300] width 1007 height 187
paste input "factormashealthsalud"
type input "factormashealthsalud"
click at [392, 313] on input "text" at bounding box center [505, 317] width 484 height 34
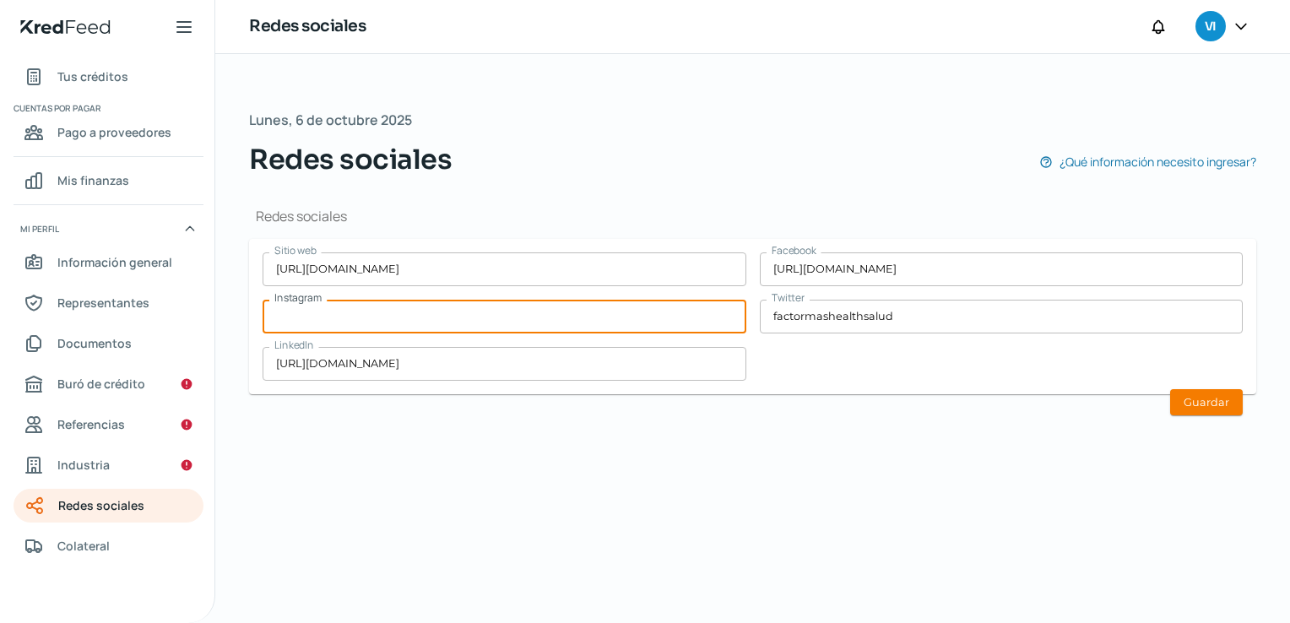
paste input "factormashealthsalud"
type input "factormashealthsalud"
click at [704, 442] on div "[DATE] Redes sociales ¿Qué información necesito ingresar? Redes sociales Sitio …" at bounding box center [752, 338] width 1075 height 569
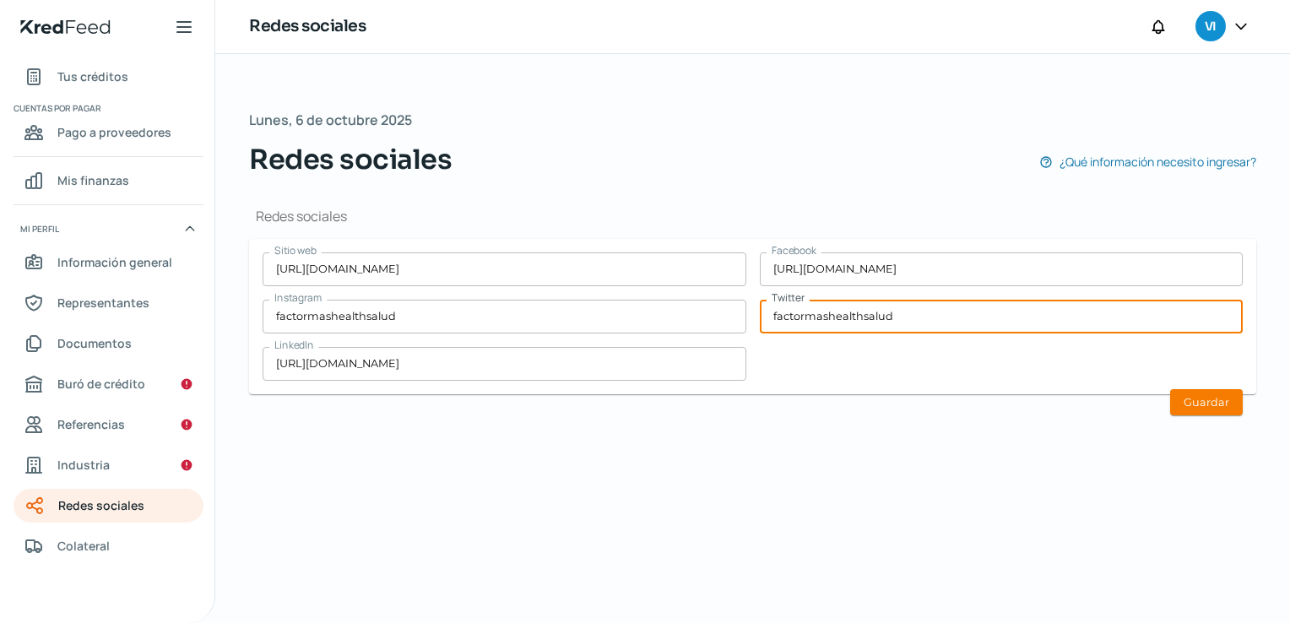
drag, startPoint x: 947, startPoint y: 325, endPoint x: 645, endPoint y: 301, distance: 303.2
click at [670, 304] on div "Sitio web [URL][DOMAIN_NAME] Facebook [URL][DOMAIN_NAME] Instagram factormashea…" at bounding box center [753, 316] width 980 height 128
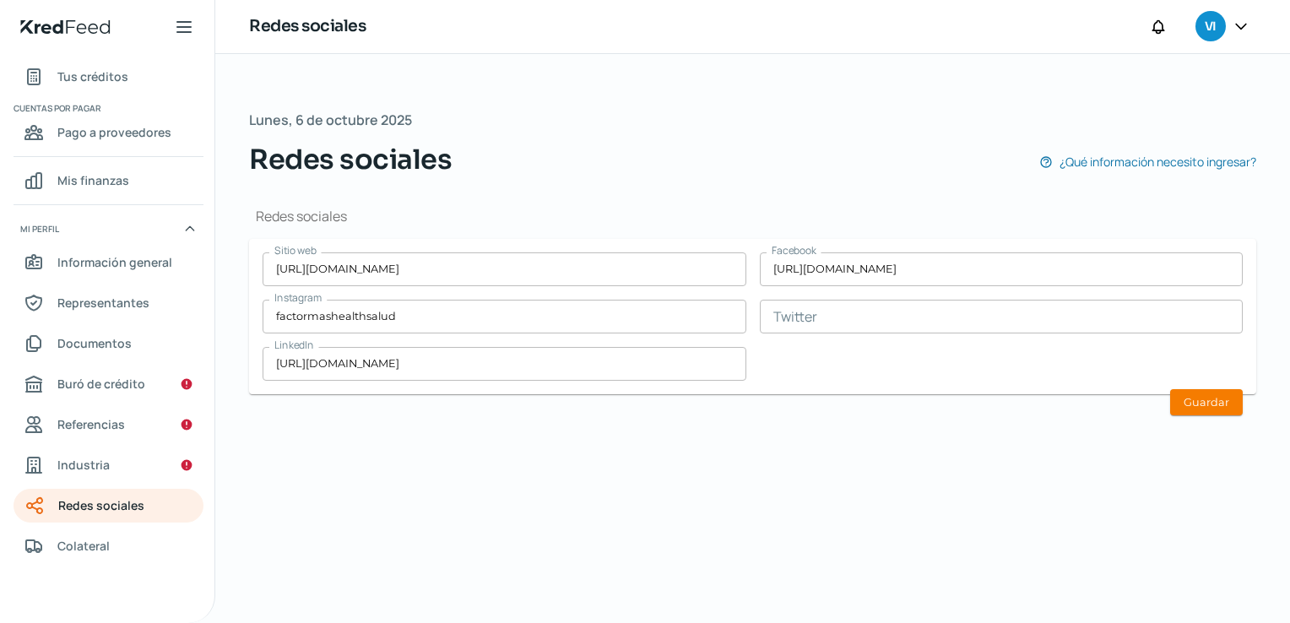
click at [659, 528] on div "[DATE] Redes sociales ¿Qué información necesito ingresar? Redes sociales Sitio …" at bounding box center [752, 338] width 1075 height 569
click at [675, 469] on div "[DATE] Redes sociales ¿Qué información necesito ingresar? Redes sociales Sitio …" at bounding box center [752, 338] width 1075 height 569
click at [675, 470] on div "[DATE] Redes sociales ¿Qué información necesito ingresar? Redes sociales Sitio …" at bounding box center [752, 338] width 1075 height 569
click at [768, 448] on div "[DATE] Redes sociales ¿Qué información necesito ingresar? Redes sociales Sitio …" at bounding box center [752, 338] width 1075 height 569
click at [767, 450] on div "[DATE] Redes sociales ¿Qué información necesito ingresar? Redes sociales Sitio …" at bounding box center [752, 338] width 1075 height 569
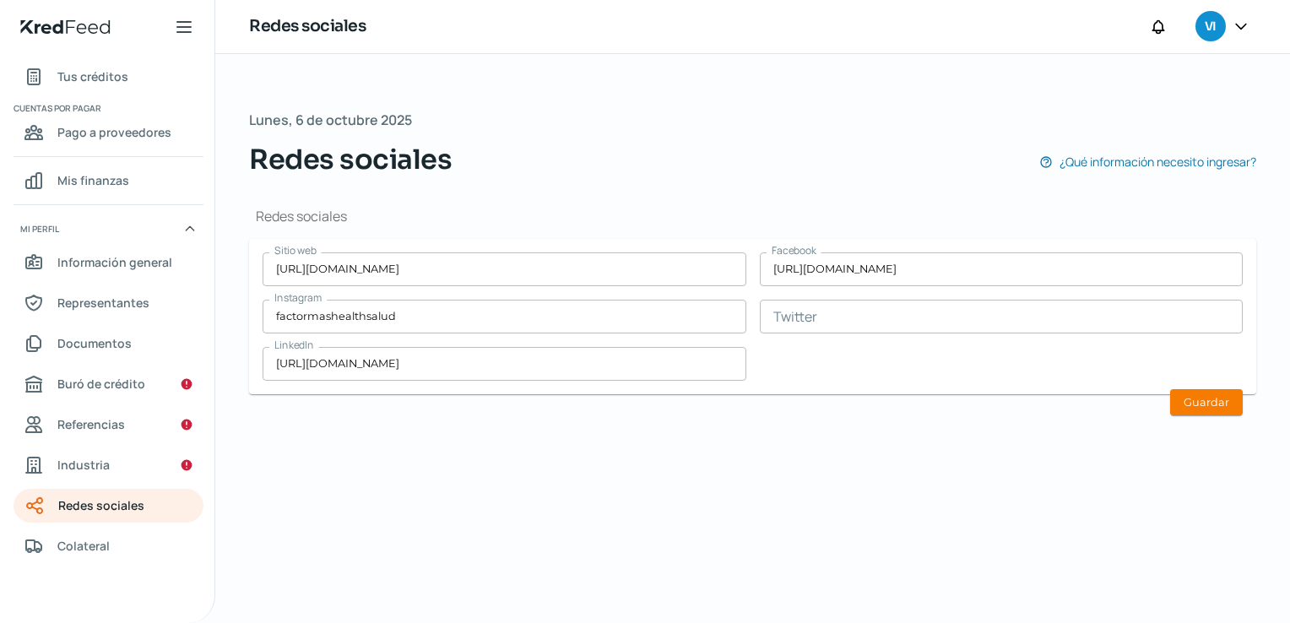
click at [732, 445] on div "[DATE] Redes sociales ¿Qué información necesito ingresar? Redes sociales Sitio …" at bounding box center [752, 338] width 1075 height 569
click at [887, 312] on input "text" at bounding box center [1002, 317] width 484 height 34
drag, startPoint x: 905, startPoint y: 534, endPoint x: 887, endPoint y: 525, distance: 20.8
click at [902, 534] on div "[DATE] Redes sociales ¿Qué información necesito ingresar? Redes sociales Sitio …" at bounding box center [752, 338] width 1075 height 569
click at [1175, 273] on input "[URL][DOMAIN_NAME]" at bounding box center [1002, 269] width 484 height 34
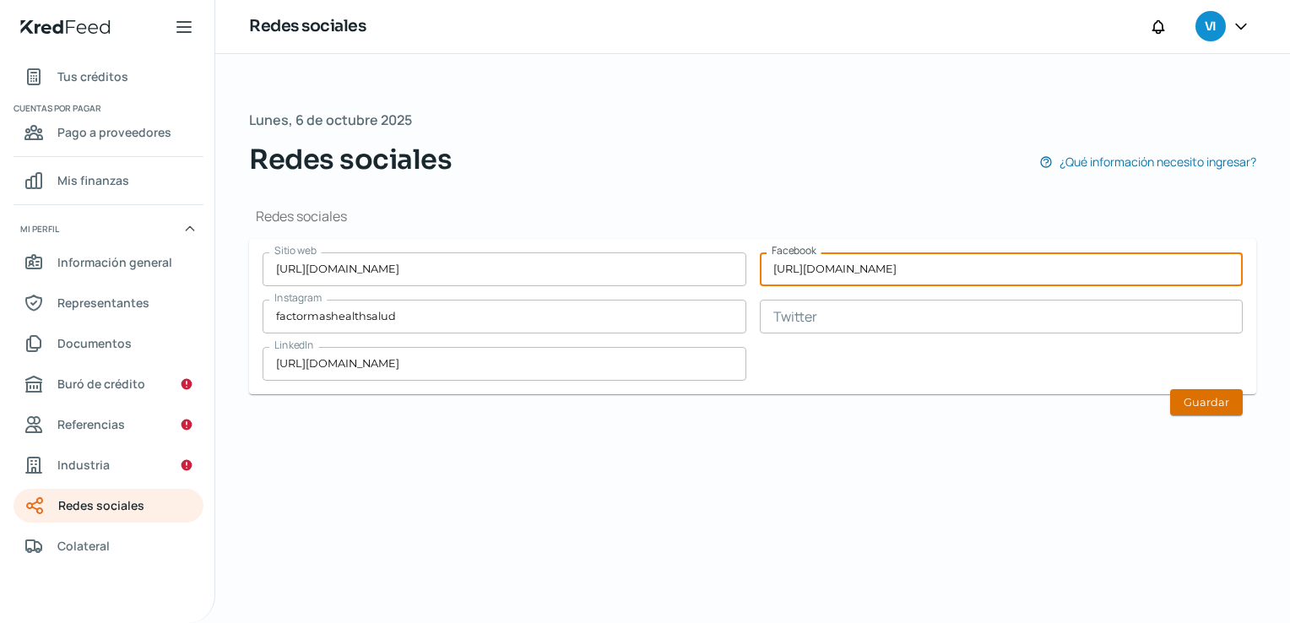
click at [1174, 403] on button "Guardar" at bounding box center [1206, 402] width 73 height 26
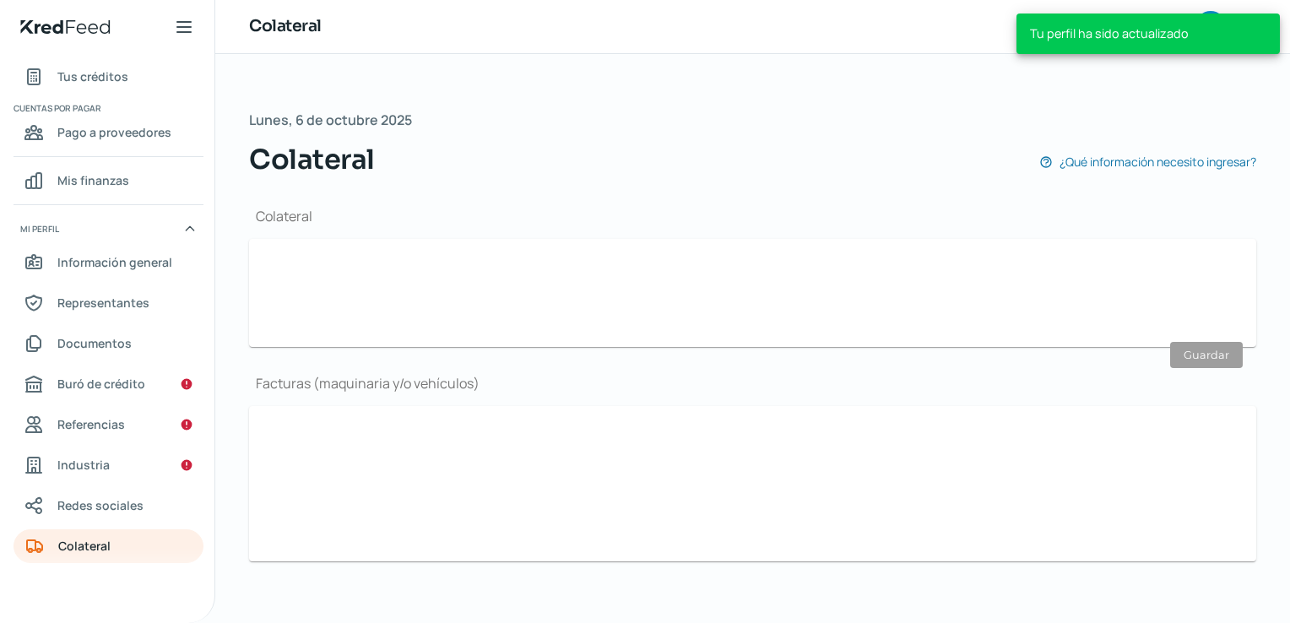
scroll to position [4, 0]
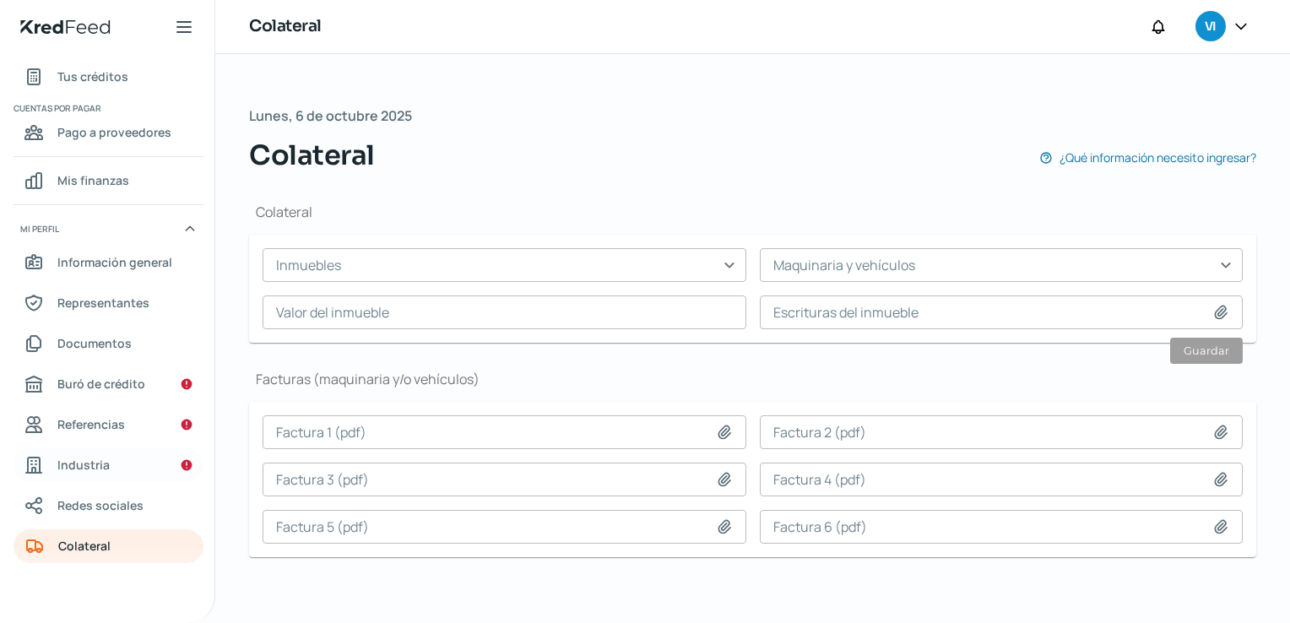
click at [144, 468] on link "Industria" at bounding box center [109, 465] width 190 height 34
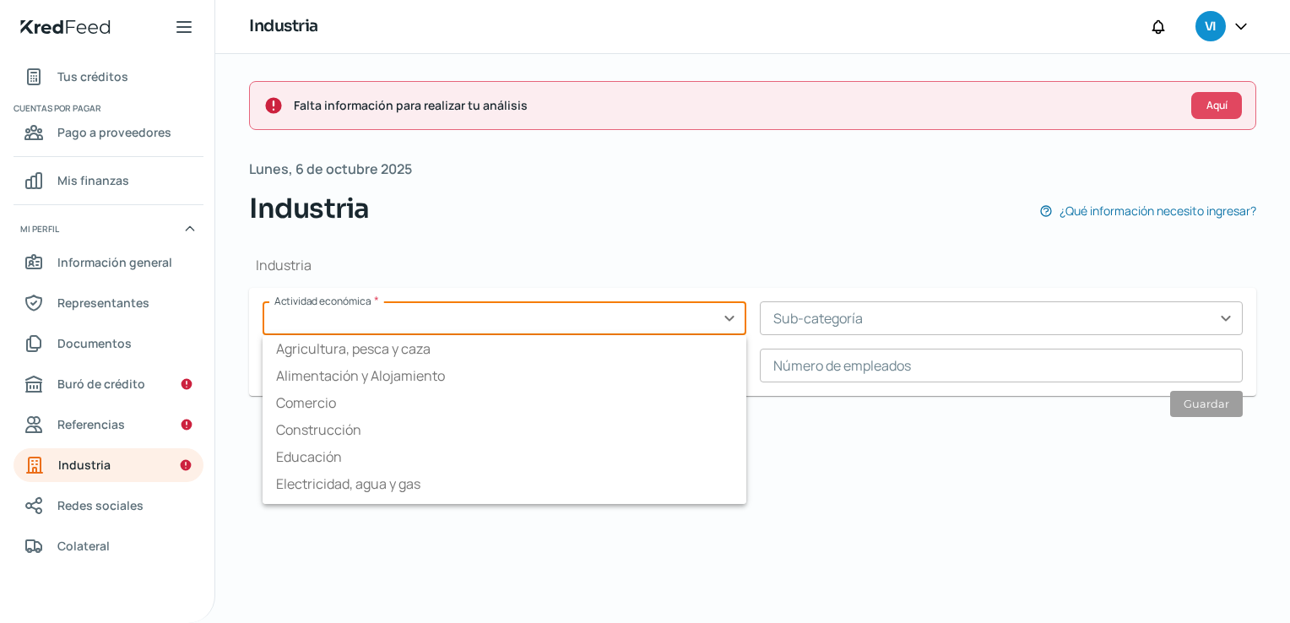
click at [520, 324] on input "text" at bounding box center [505, 318] width 484 height 34
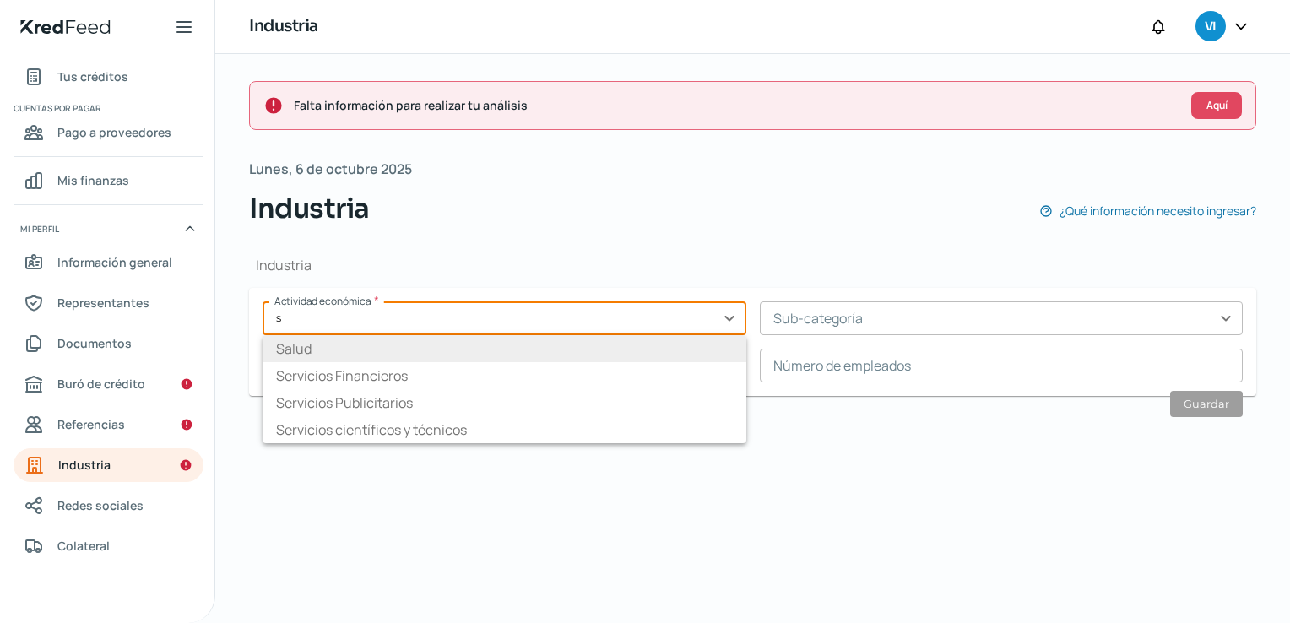
click at [409, 345] on li "Salud" at bounding box center [505, 348] width 484 height 27
type input "Salud"
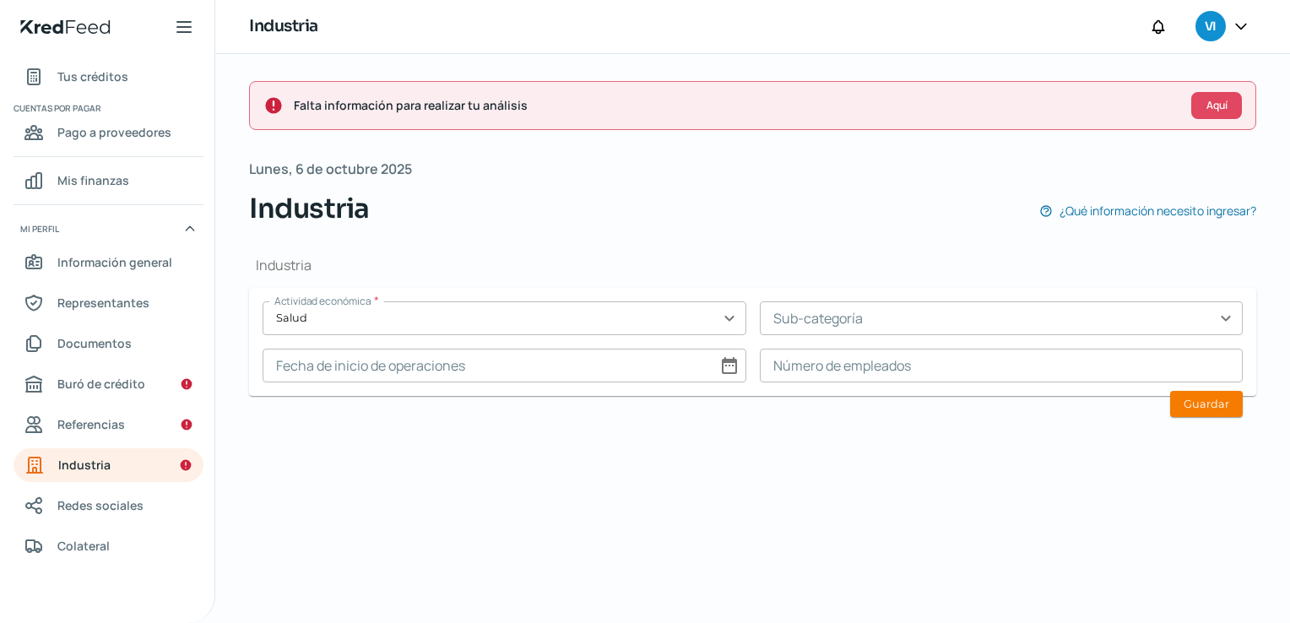
click at [848, 302] on input "text" at bounding box center [1002, 318] width 484 height 34
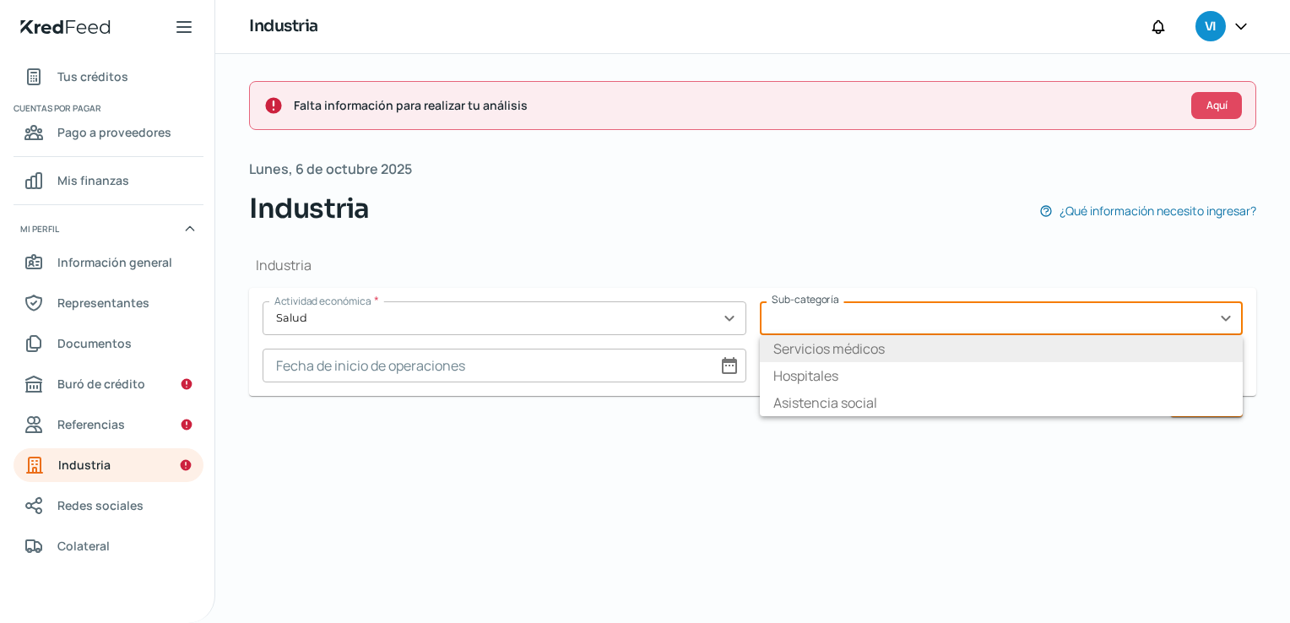
click at [825, 344] on li "Servicios médicos" at bounding box center [1002, 348] width 484 height 27
type input "Servicios médicos"
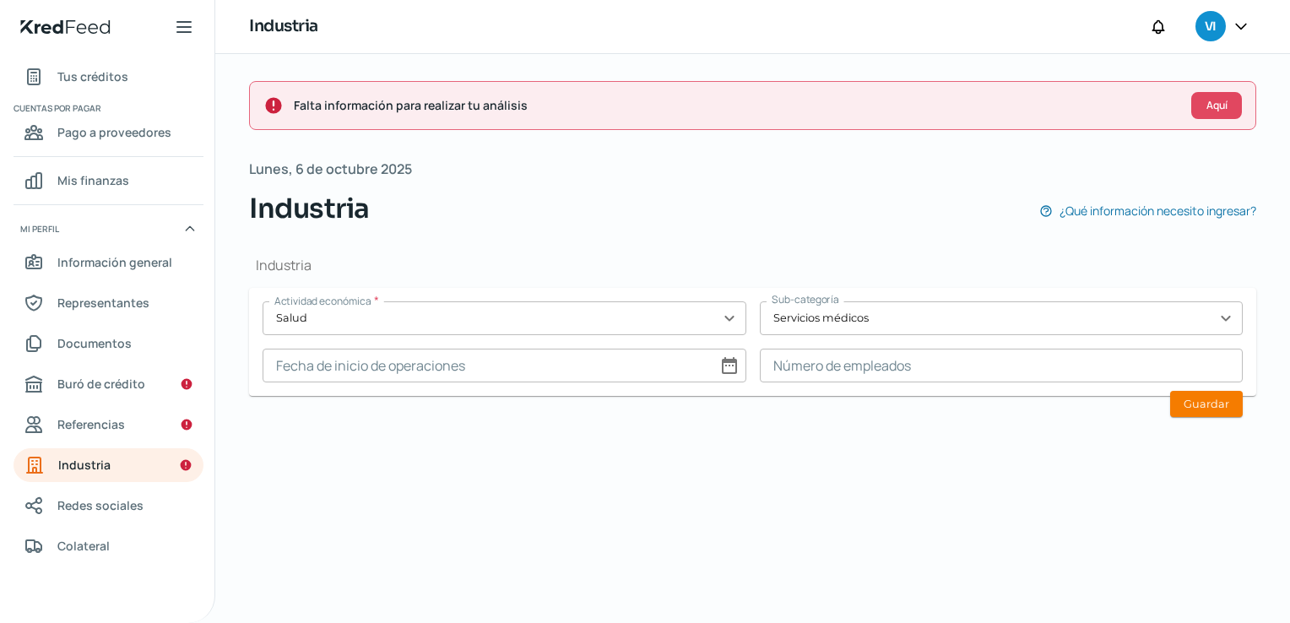
click at [643, 502] on div "Falta información para realizar tu análisis Aquí [DATE] Industria ¿Qué informac…" at bounding box center [752, 338] width 1075 height 569
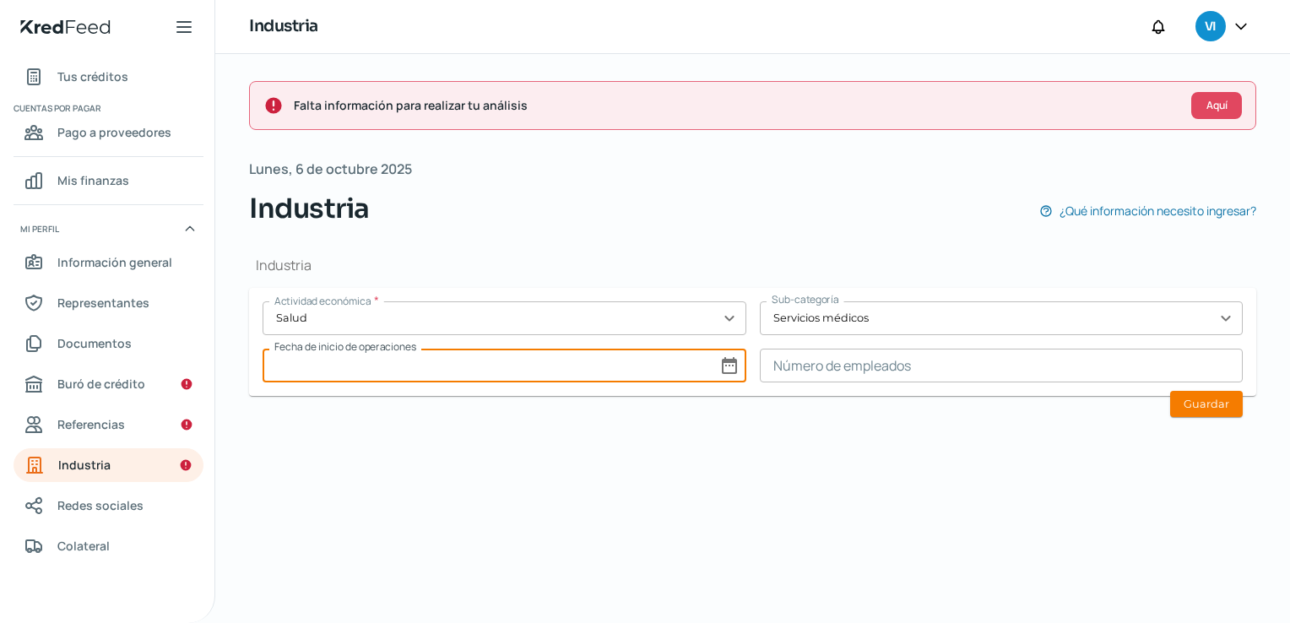
click at [598, 373] on input at bounding box center [505, 366] width 484 height 34
select select "9"
click at [696, 404] on select "1925 1926 1927 1928 1929 1930 1931 1932 1933 1934 1935 1936 1937 1938 1939 1940…" at bounding box center [703, 409] width 60 height 26
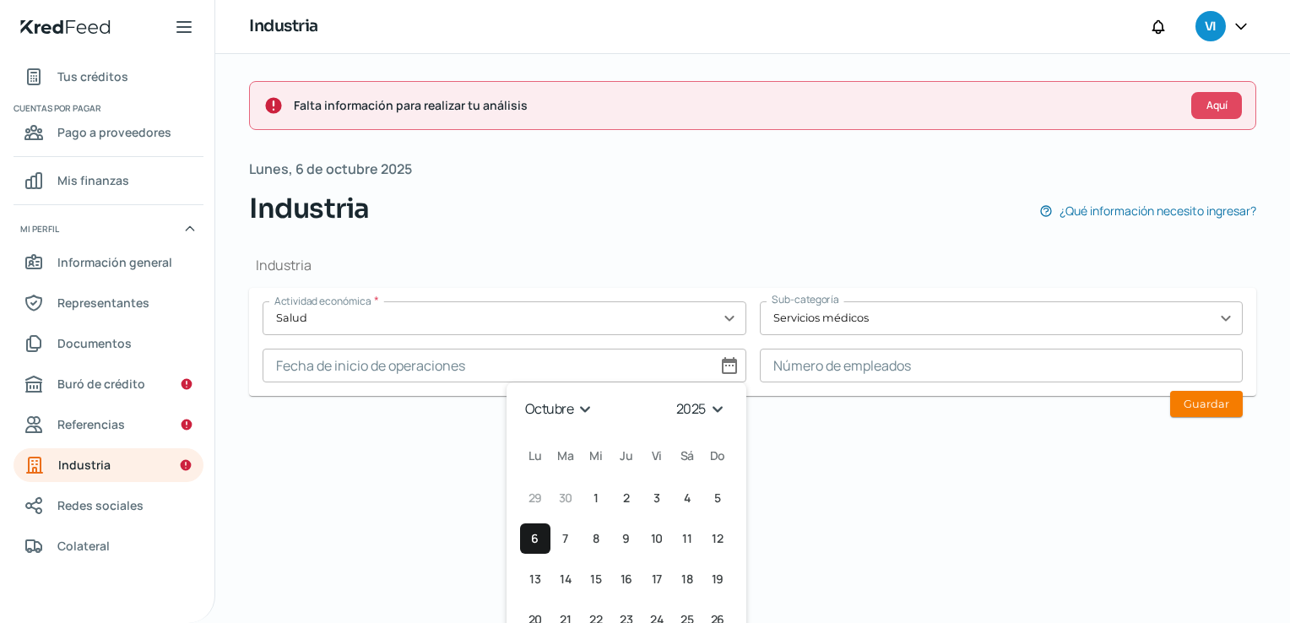
select select "2023"
click at [673, 396] on select "1925 1926 1927 1928 1929 1930 1931 1932 1933 1934 1935 1936 1937 1938 1939 1940…" at bounding box center [703, 409] width 60 height 26
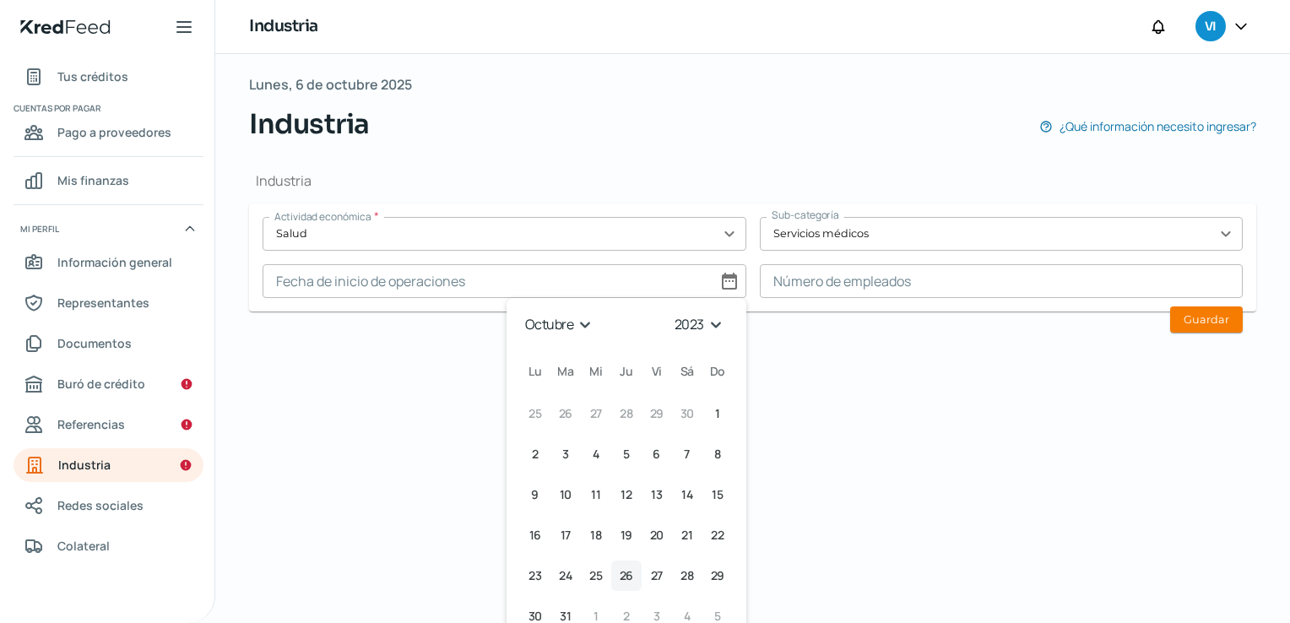
click at [620, 572] on span "26" at bounding box center [627, 576] width 14 height 20
type input "[DATE]"
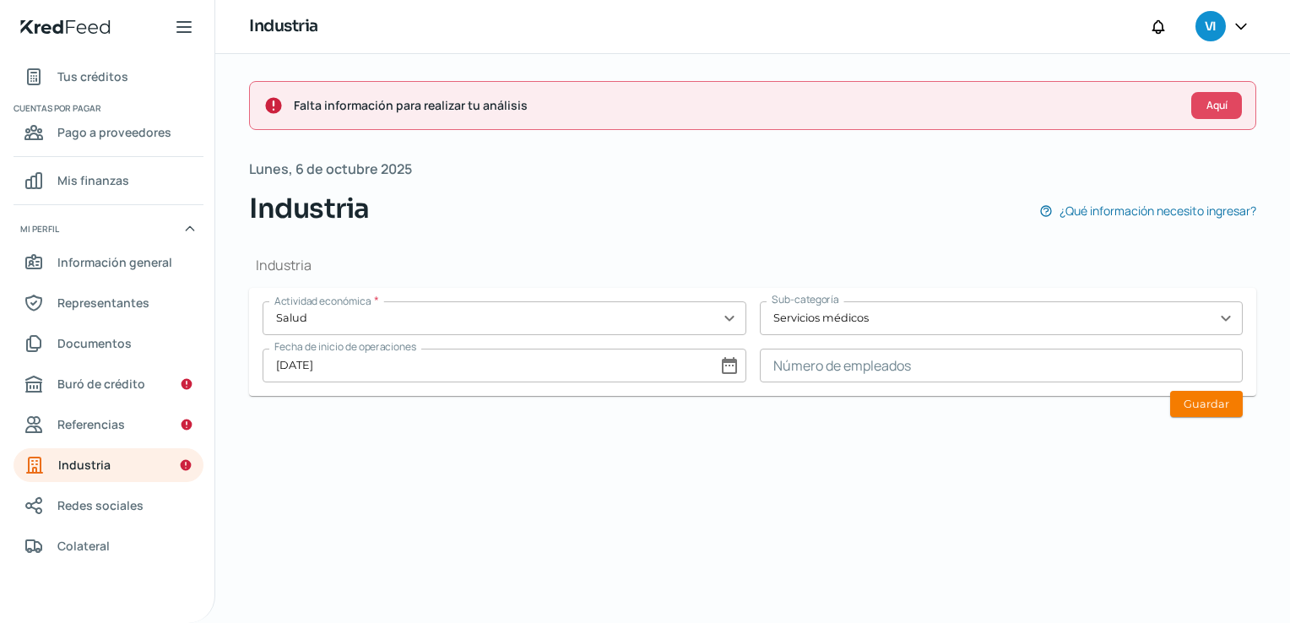
scroll to position [0, 0]
click at [699, 511] on div "Falta información para realizar tu análisis Aquí [DATE] Industria ¿Qué informac…" at bounding box center [752, 338] width 1075 height 569
click at [721, 365] on input "[DATE]" at bounding box center [505, 366] width 484 height 34
select select "9"
select select "2023"
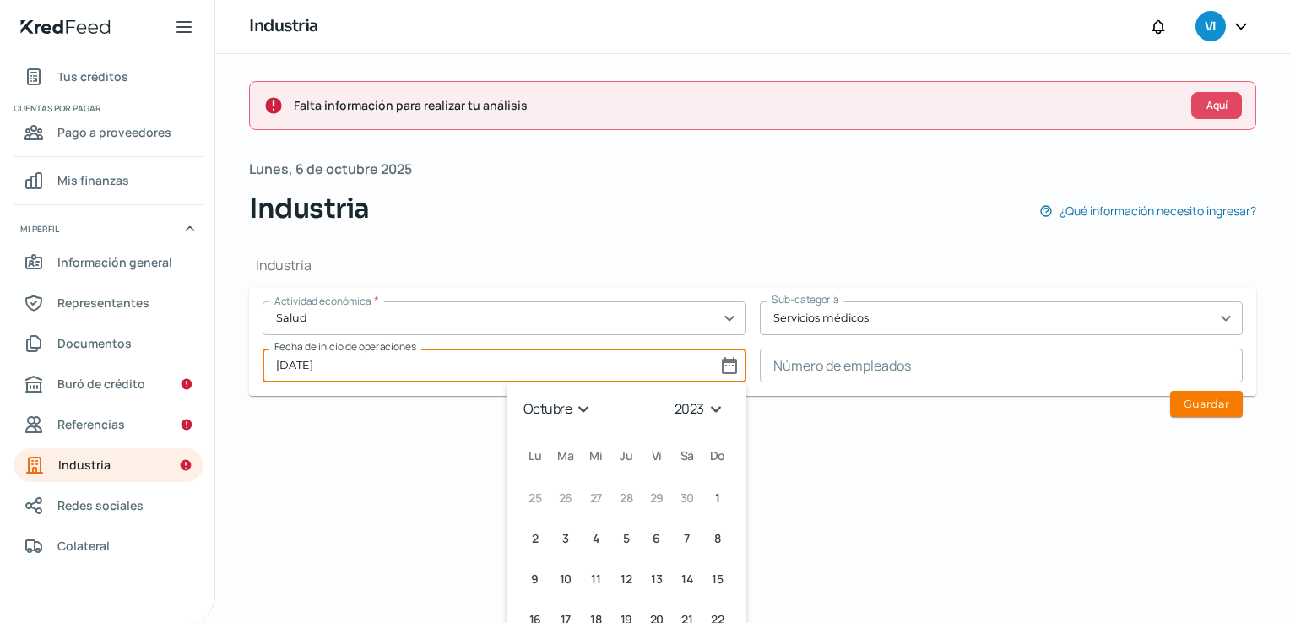
click at [580, 400] on select "enero febrero marzo [PERSON_NAME] [PERSON_NAME] septiembre octubre noviembre di…" at bounding box center [559, 409] width 79 height 26
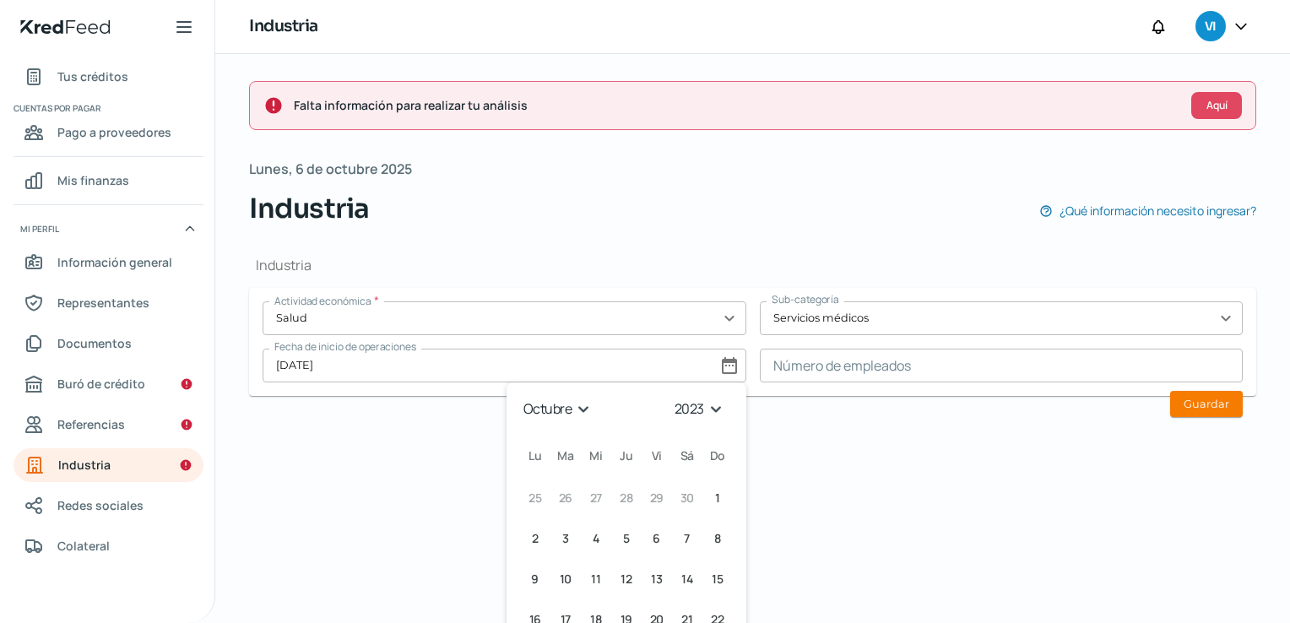
select select "5"
click at [520, 396] on select "enero febrero marzo [PERSON_NAME] [PERSON_NAME] septiembre octubre noviembre di…" at bounding box center [559, 409] width 79 height 26
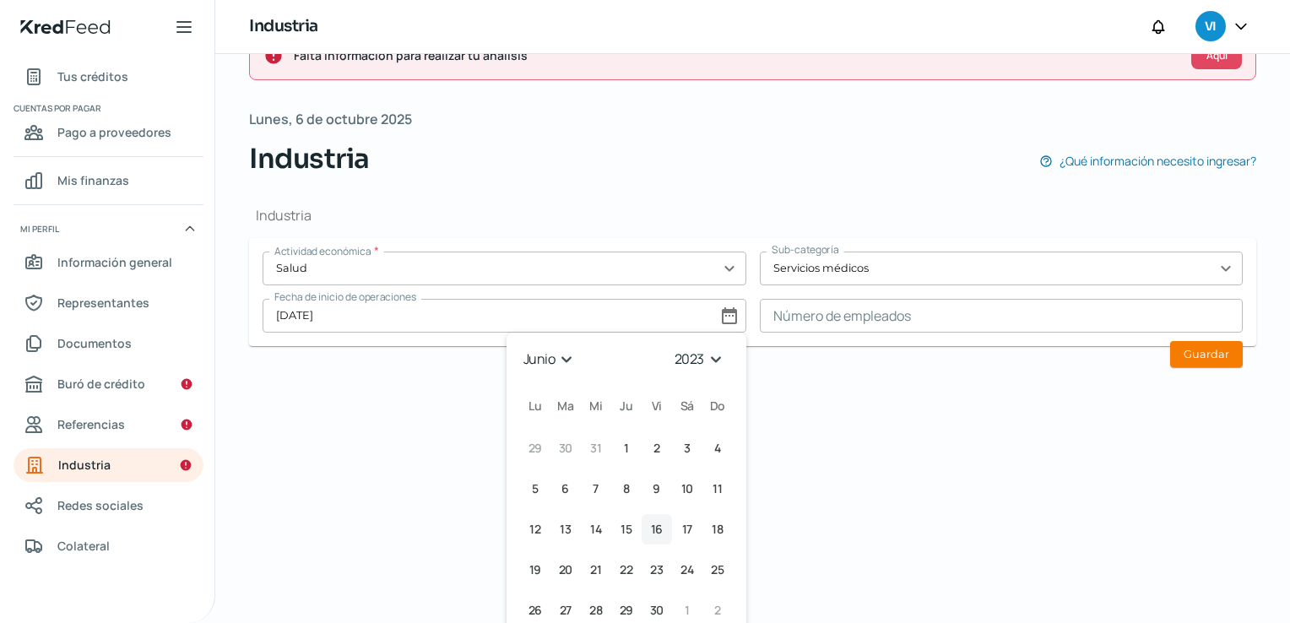
scroll to position [74, 0]
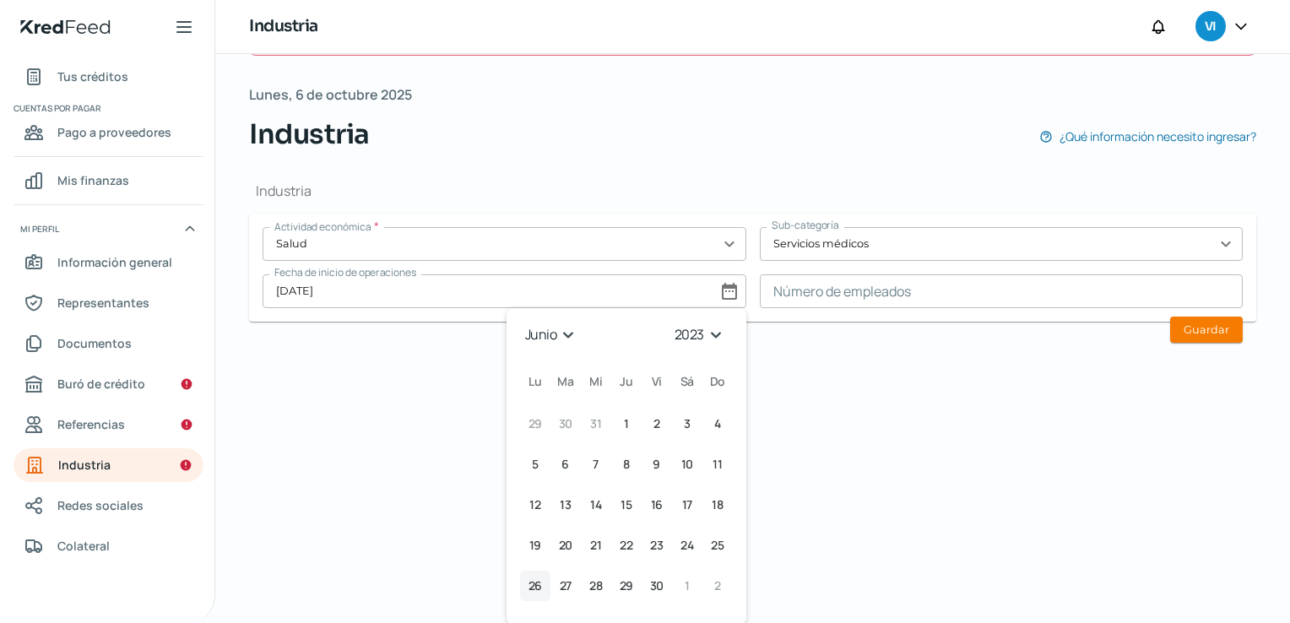
click at [529, 581] on span "26" at bounding box center [536, 586] width 14 height 20
type input "[DATE]"
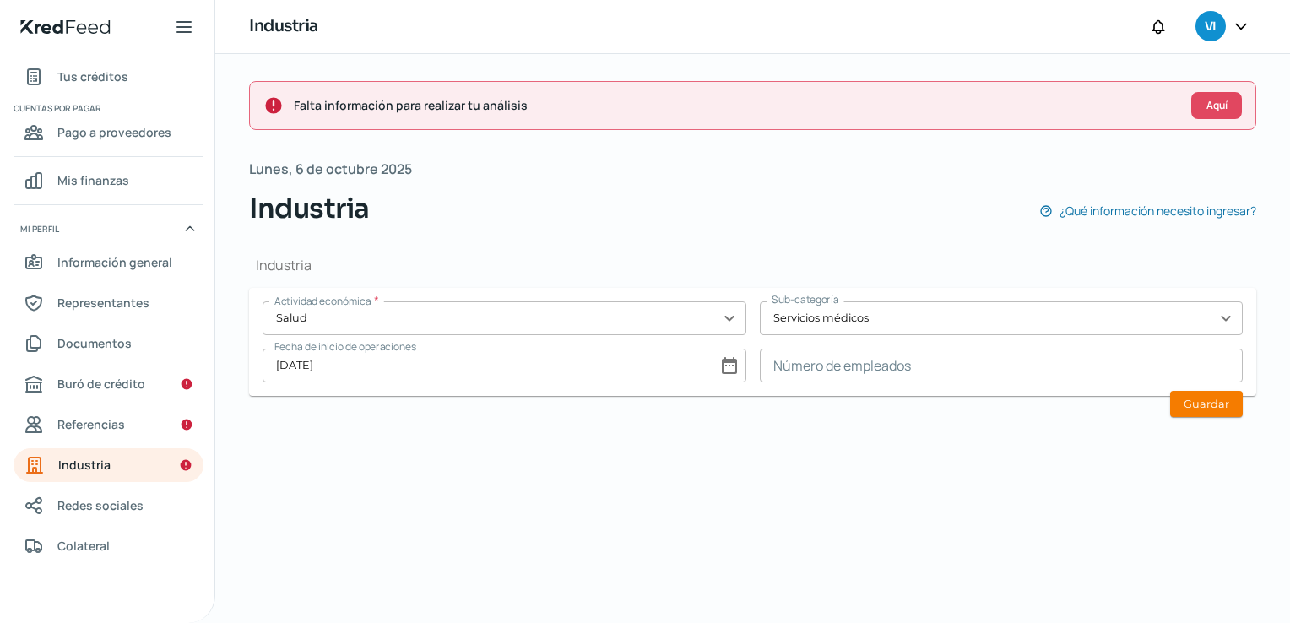
click at [637, 496] on div "Falta información para realizar tu análisis Aquí [DATE] Industria ¿Qué informac…" at bounding box center [752, 338] width 1075 height 569
click at [648, 487] on div "Falta información para realizar tu análisis Aquí [DATE] Industria ¿Qué informac…" at bounding box center [752, 338] width 1075 height 569
click at [849, 392] on form "Actividad económica * Salud expand_more Sub-categoría Servicios médicos expand_…" at bounding box center [752, 342] width 1007 height 108
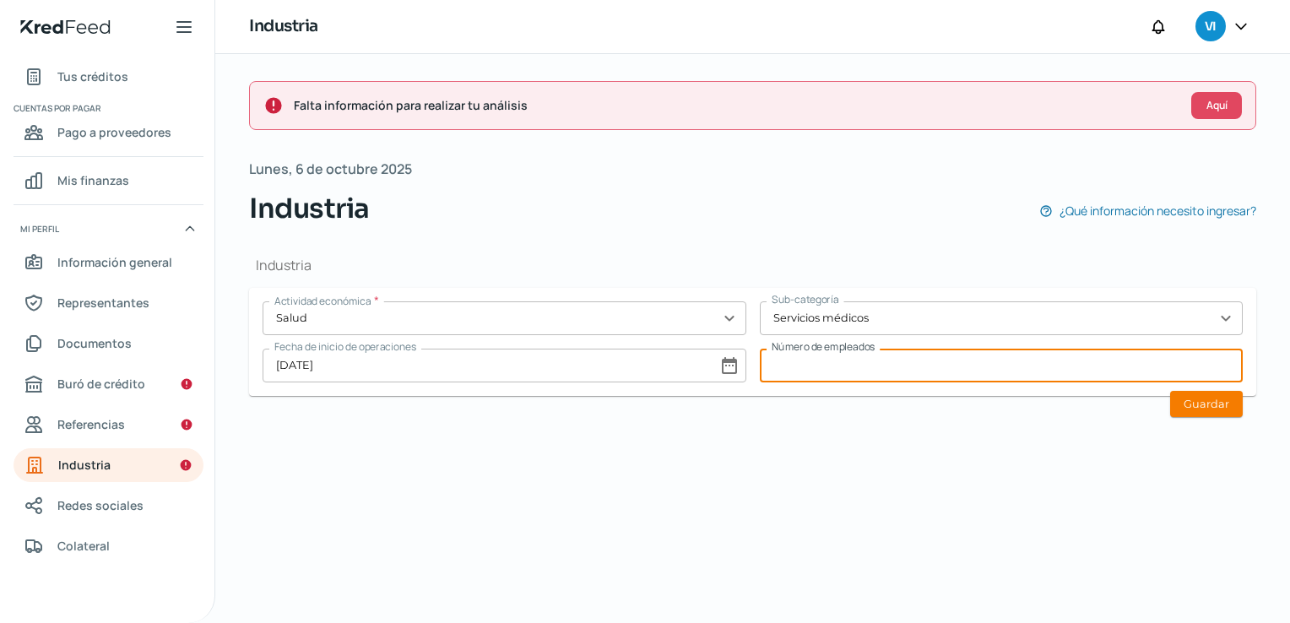
click at [858, 368] on input at bounding box center [1002, 366] width 484 height 34
type input "20"
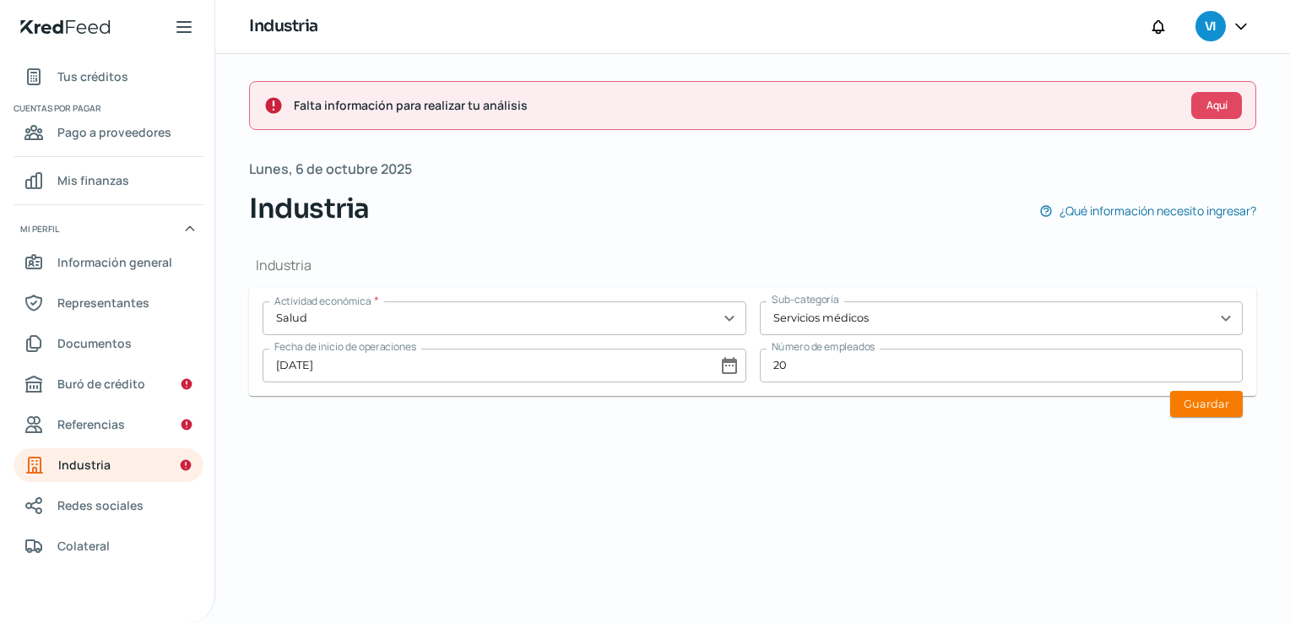
click at [880, 442] on div "Falta información para realizar tu análisis Aquí [DATE] Industria ¿Qué informac…" at bounding box center [752, 338] width 1075 height 569
click at [908, 545] on div "Falta información para realizar tu análisis Aquí [DATE] Industria ¿Qué informac…" at bounding box center [752, 338] width 1075 height 569
click at [1220, 404] on button "Guardar" at bounding box center [1206, 404] width 73 height 26
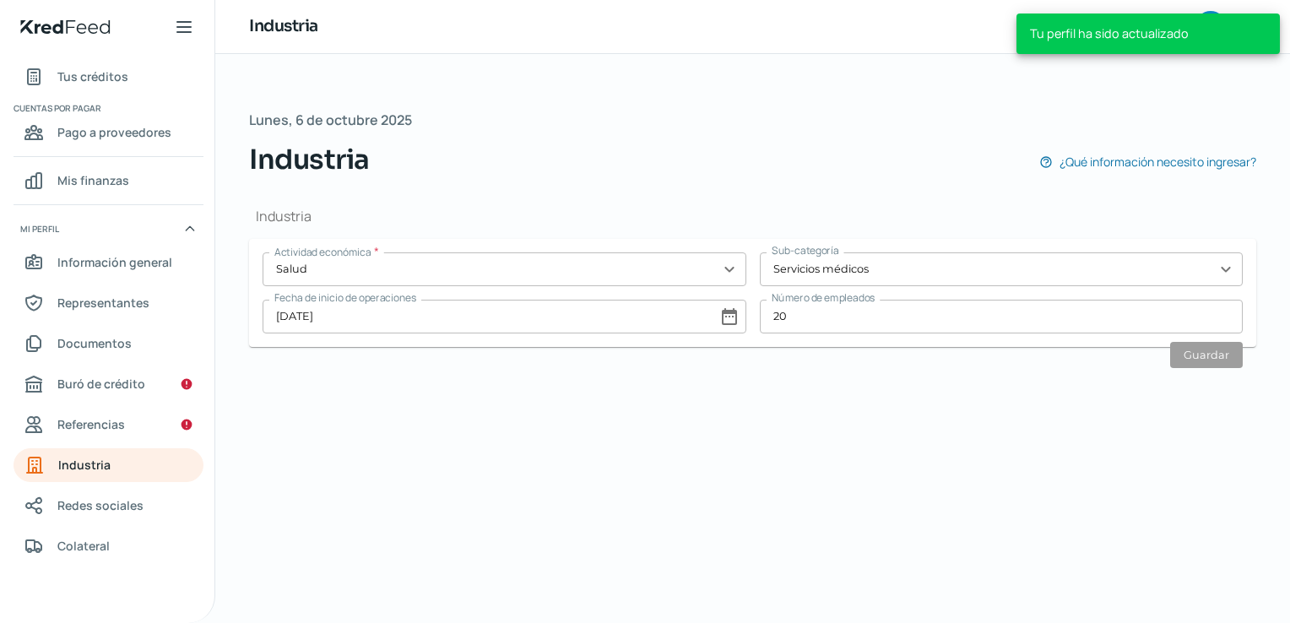
click at [860, 459] on div "[DATE] Industria ¿Qué información necesito ingresar? Industria Actividad económ…" at bounding box center [752, 338] width 1075 height 569
click at [628, 437] on div "[DATE] Industria ¿Qué información necesito ingresar? Industria Actividad económ…" at bounding box center [752, 338] width 1075 height 569
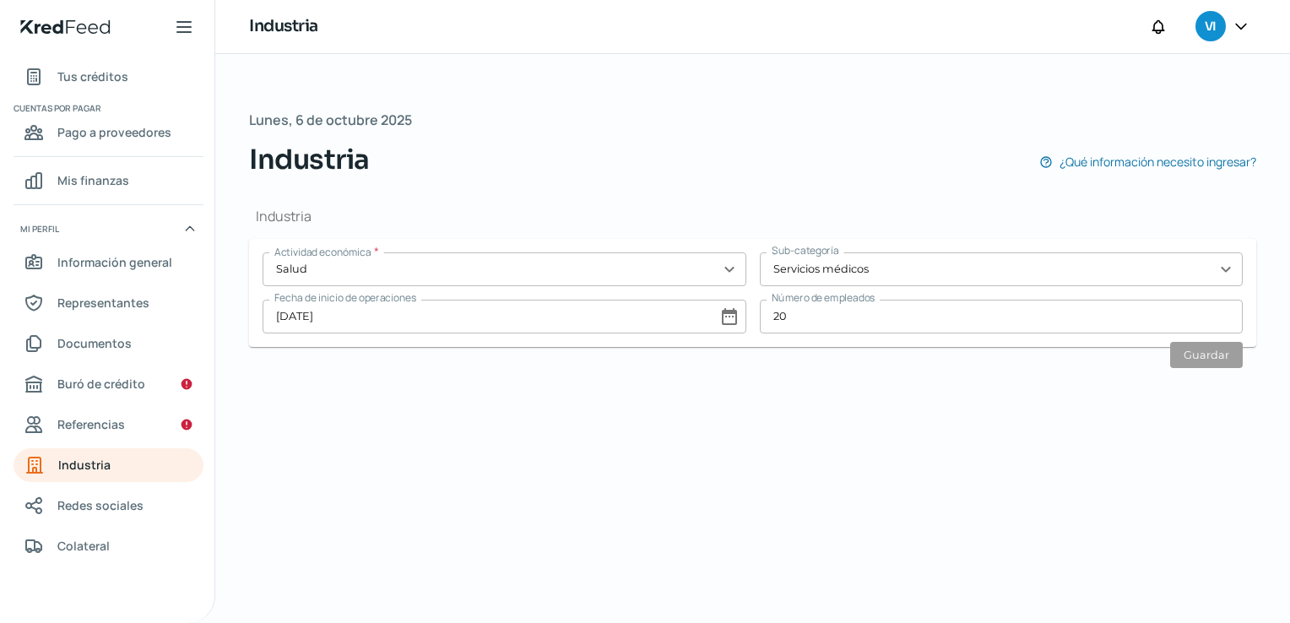
click at [311, 469] on div "[DATE] Industria ¿Qué información necesito ingresar? Industria Actividad económ…" at bounding box center [752, 338] width 1075 height 569
click at [314, 474] on div "[DATE] Industria ¿Qué información necesito ingresar? Industria Actividad económ…" at bounding box center [752, 338] width 1075 height 569
click at [108, 417] on span "Referencias" at bounding box center [91, 424] width 68 height 21
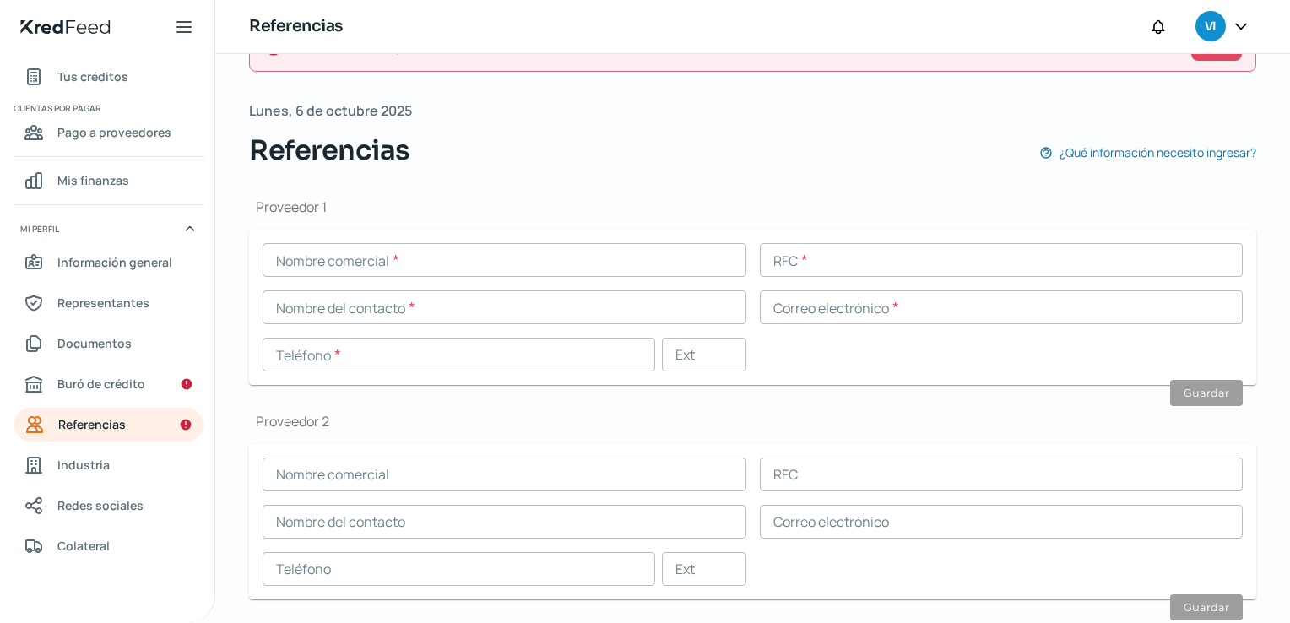
scroll to position [84, 0]
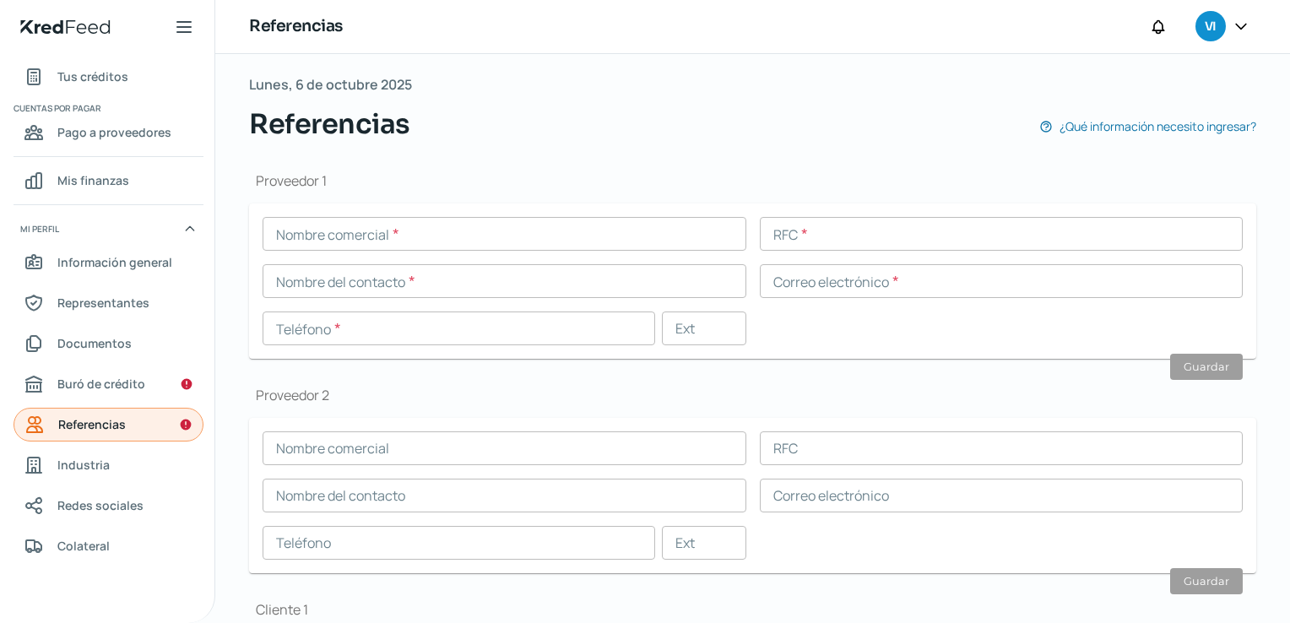
click at [76, 432] on span "Referencias" at bounding box center [92, 424] width 68 height 21
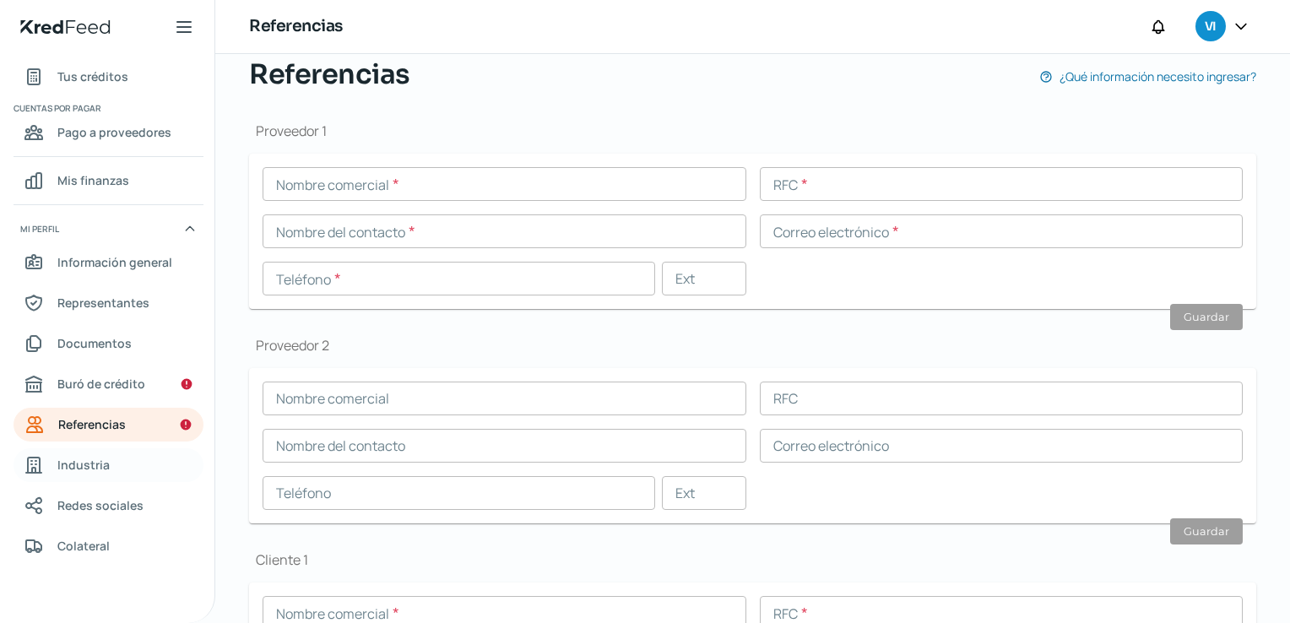
scroll to position [106, 0]
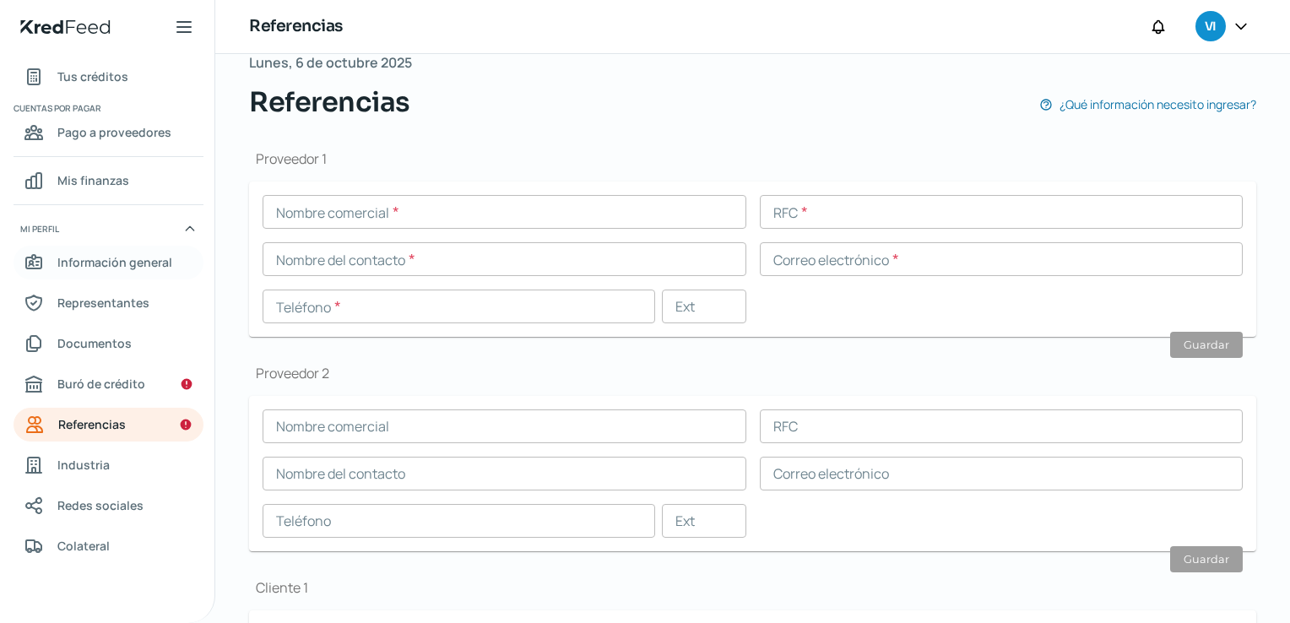
click at [124, 264] on span "Información general" at bounding box center [114, 262] width 115 height 21
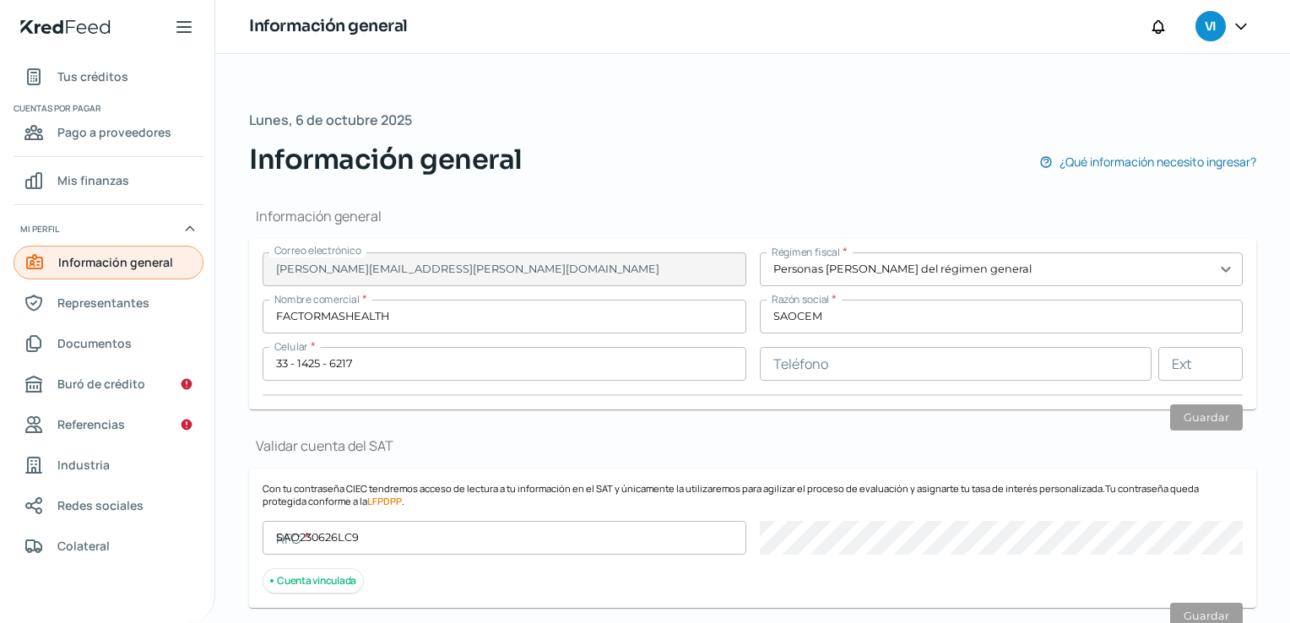
type input "SAO230626LC9"
type input "[GEOGRAPHIC_DATA]"
type input "486"
type input "44680"
type input "CIRCUNVALACION VALLARTA"
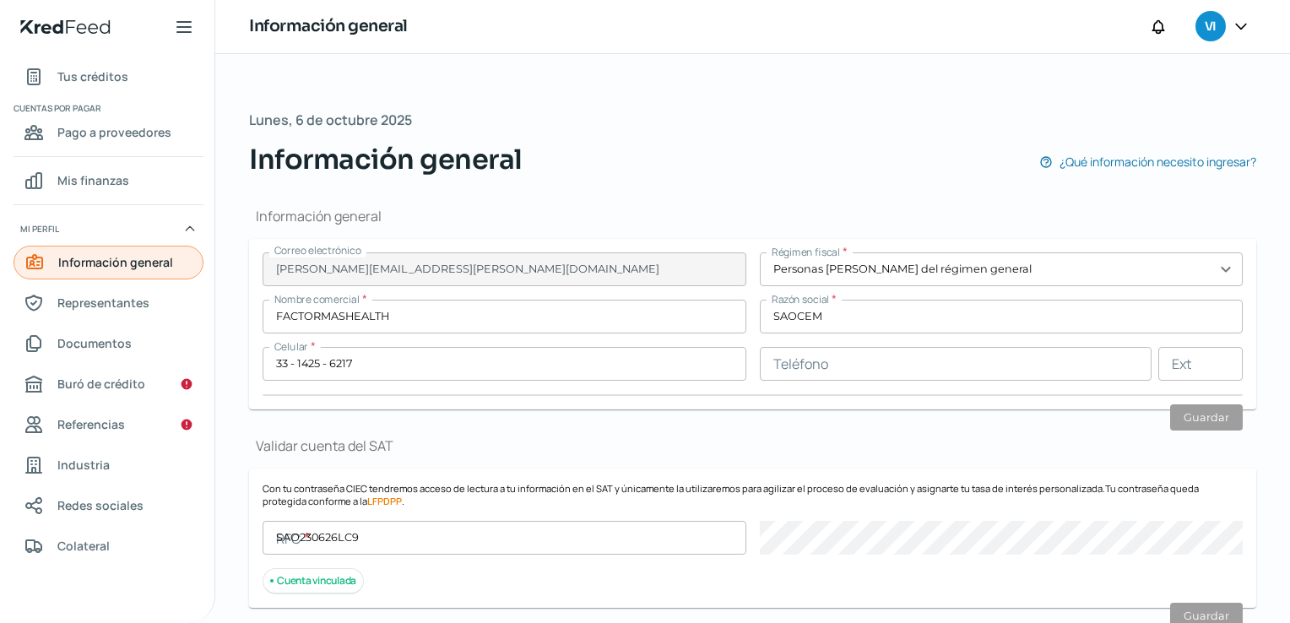
type input "[GEOGRAPHIC_DATA]"
type input "Recibo-Sep SAOCEM.pdf"
type input "2"
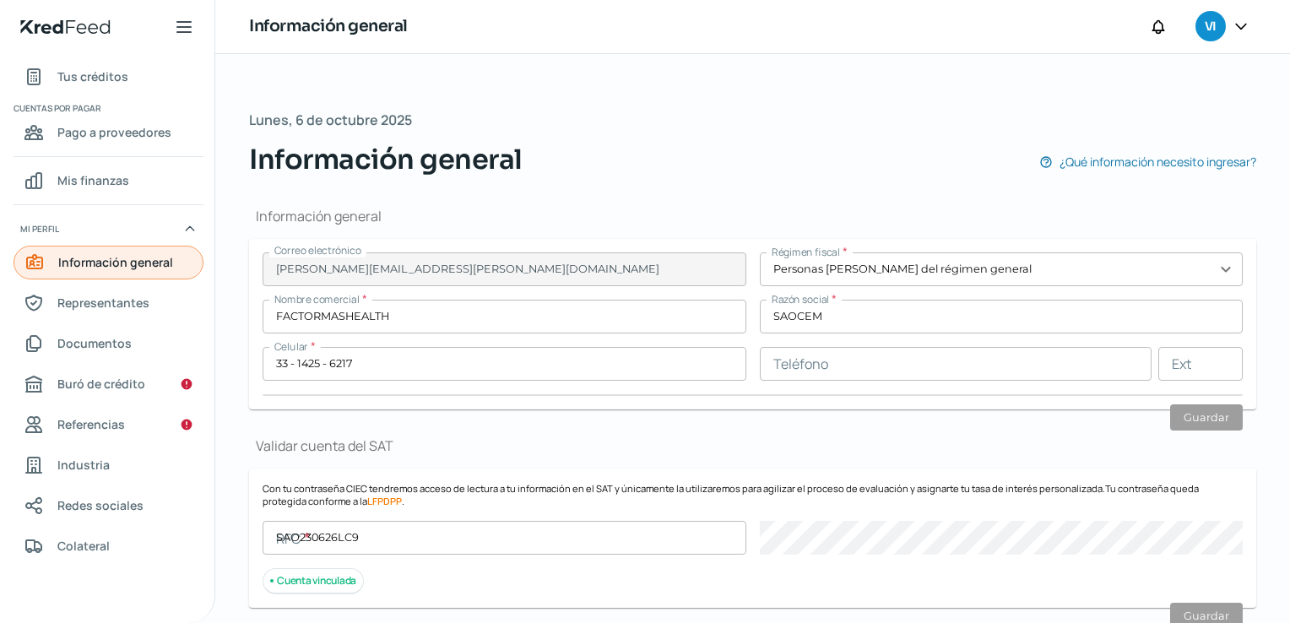
type input "10"
type input "Rentada"
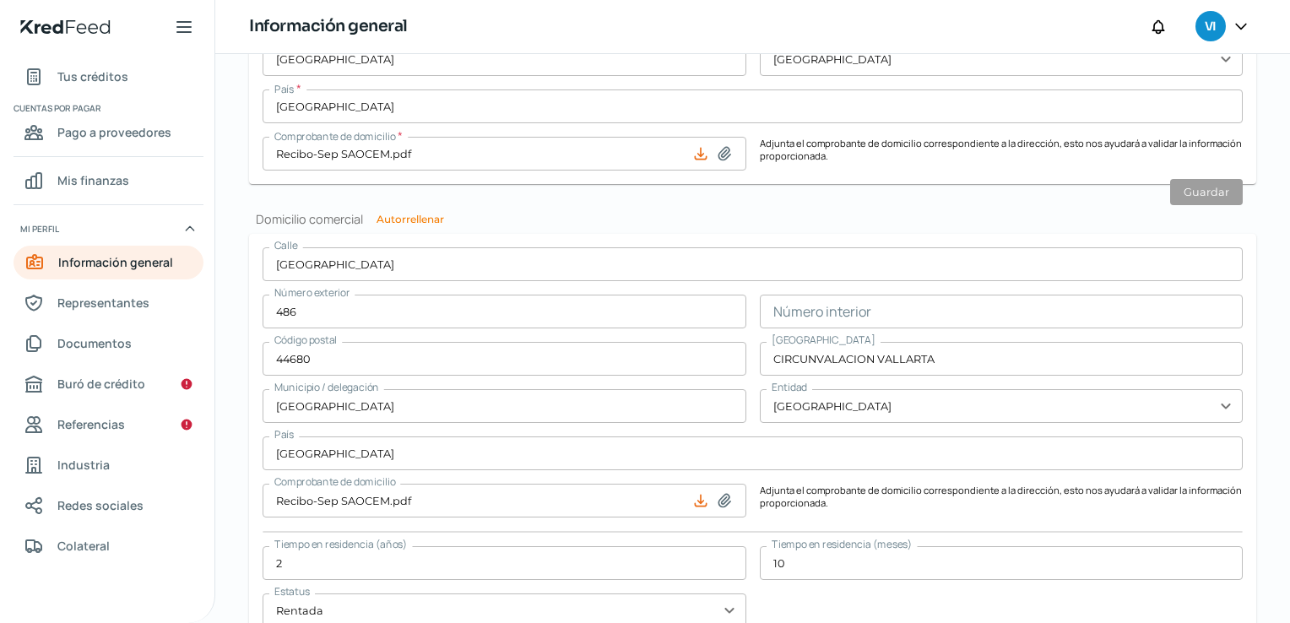
scroll to position [1013, 0]
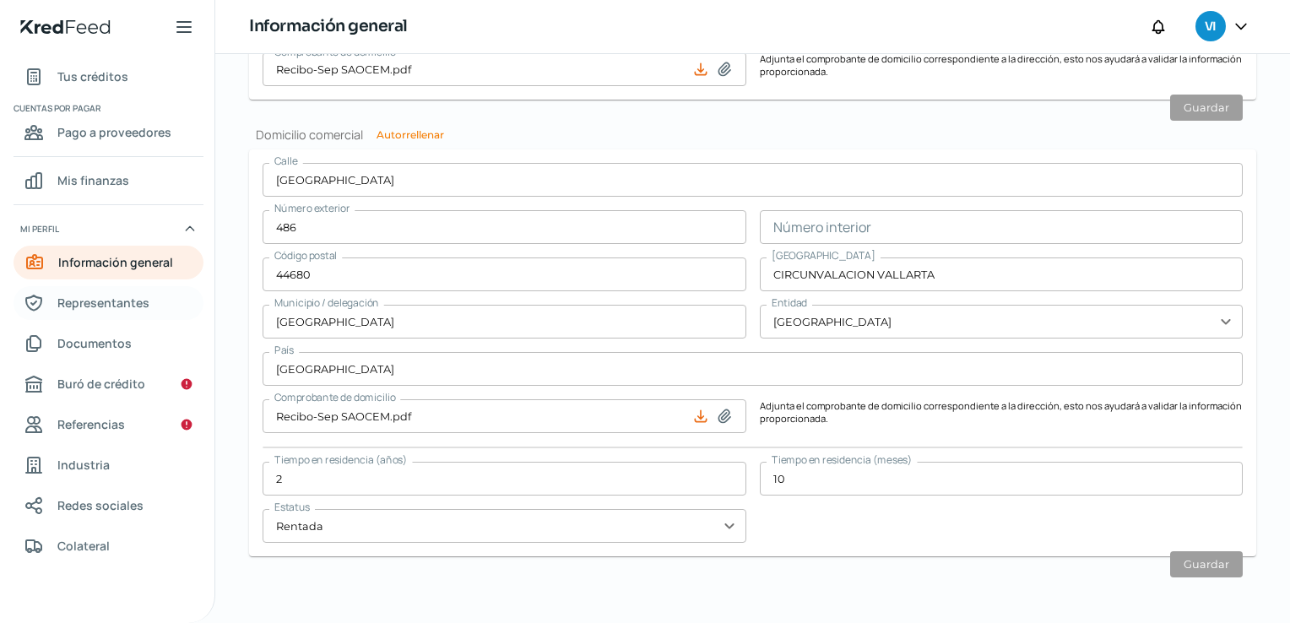
click at [133, 315] on link "Representantes" at bounding box center [109, 303] width 190 height 34
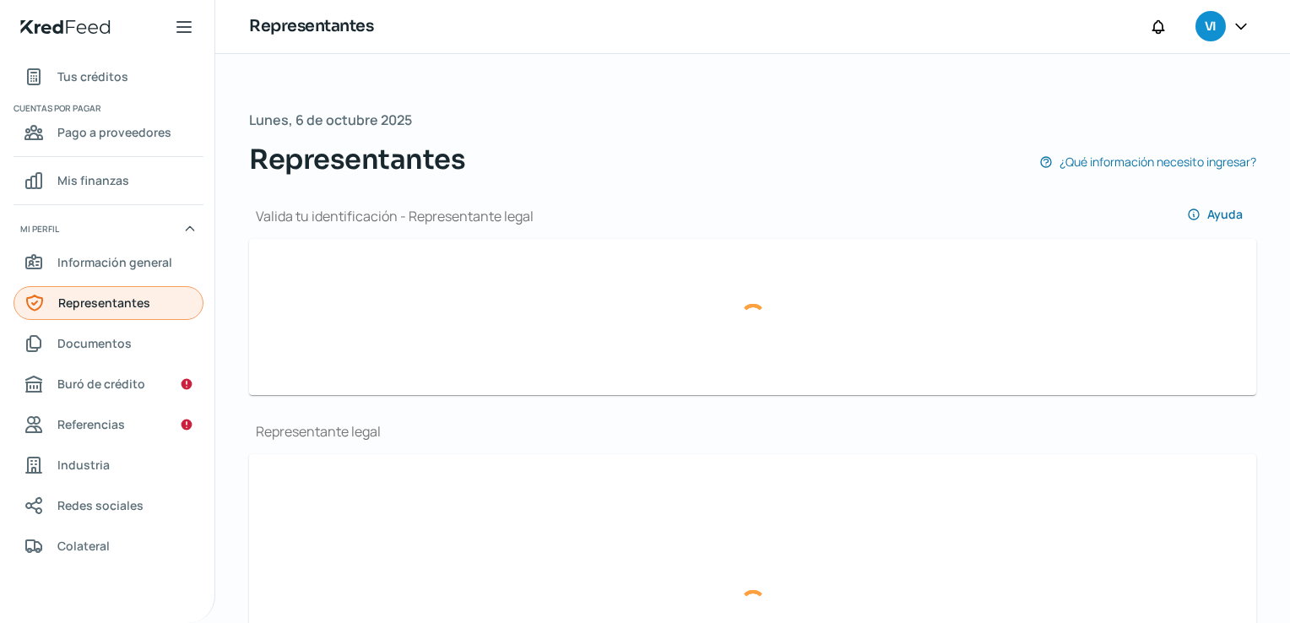
type input "img13.jpg"
type input "img14.jpg"
type input "[PERSON_NAME]"
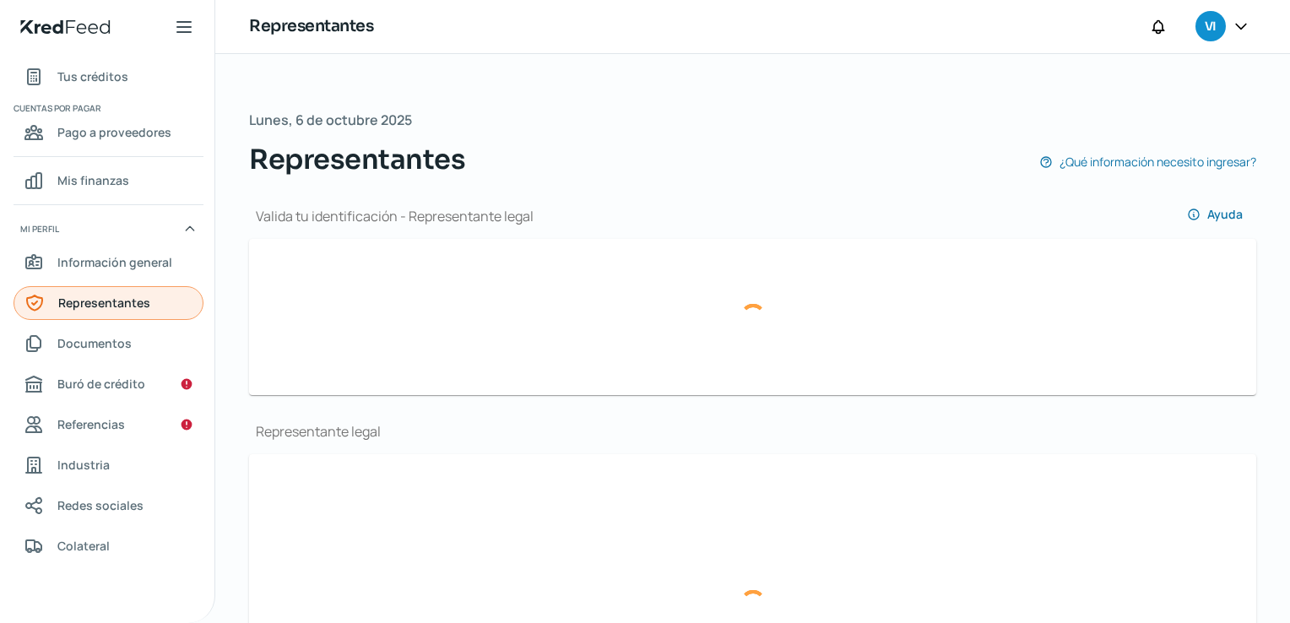
type input "HEHV890520HHGRRC01"
type input "HEHV85899688"
type input "[EMAIL_ADDRESS][DOMAIN_NAME]"
type input "33 - 1425 - 6217"
type input "Soltero/a"
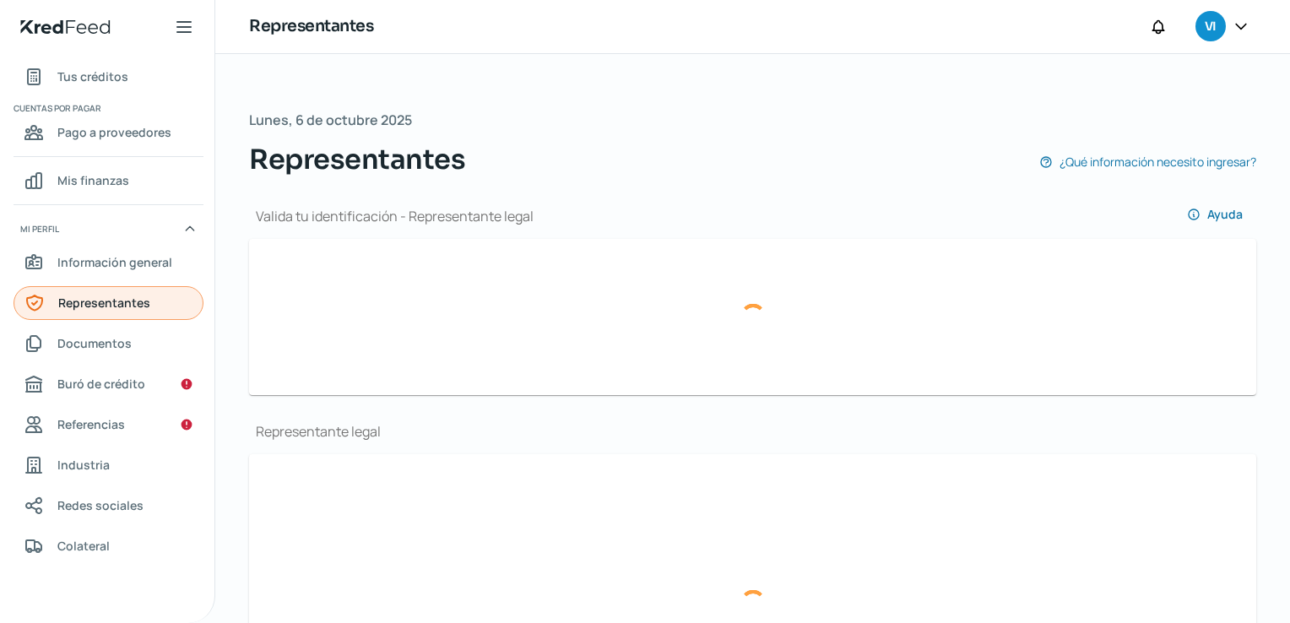
type input "HRHRVC89052013H100"
type input "[DATE]"
type input "Hombre"
type input "img15.jpg"
type input "img16.jpg"
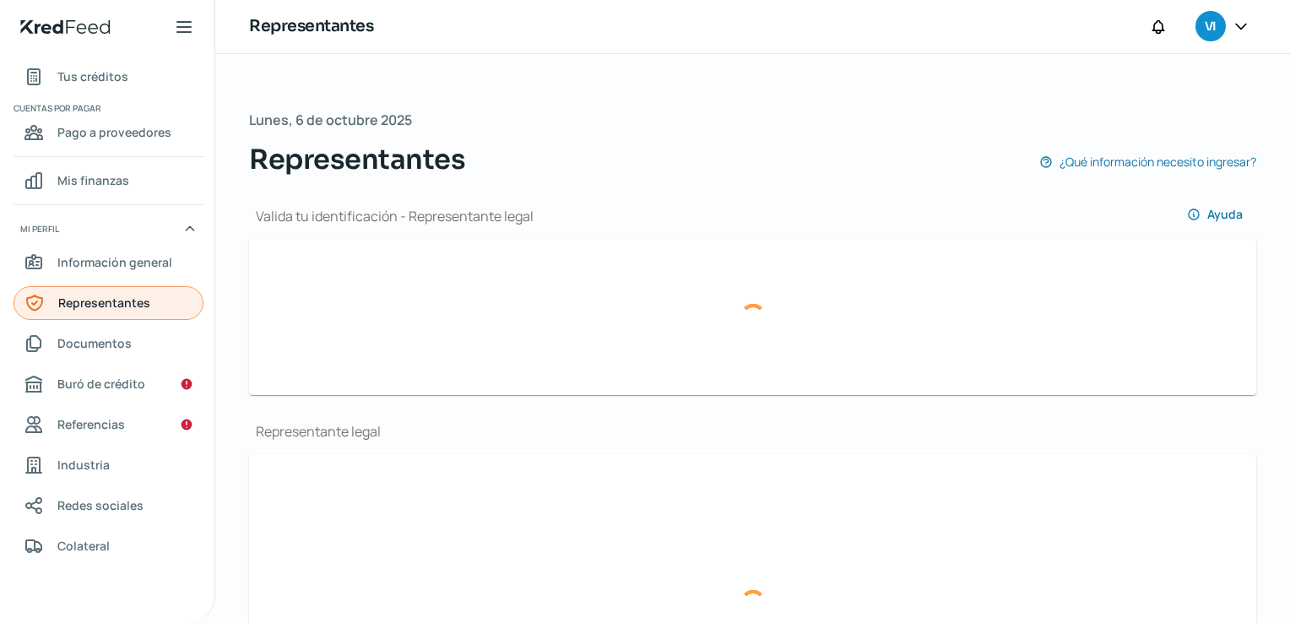
type input "[PERSON_NAME]"
type input "HEPJ850624HJCRLN10"
type input "HEPJ850624H26"
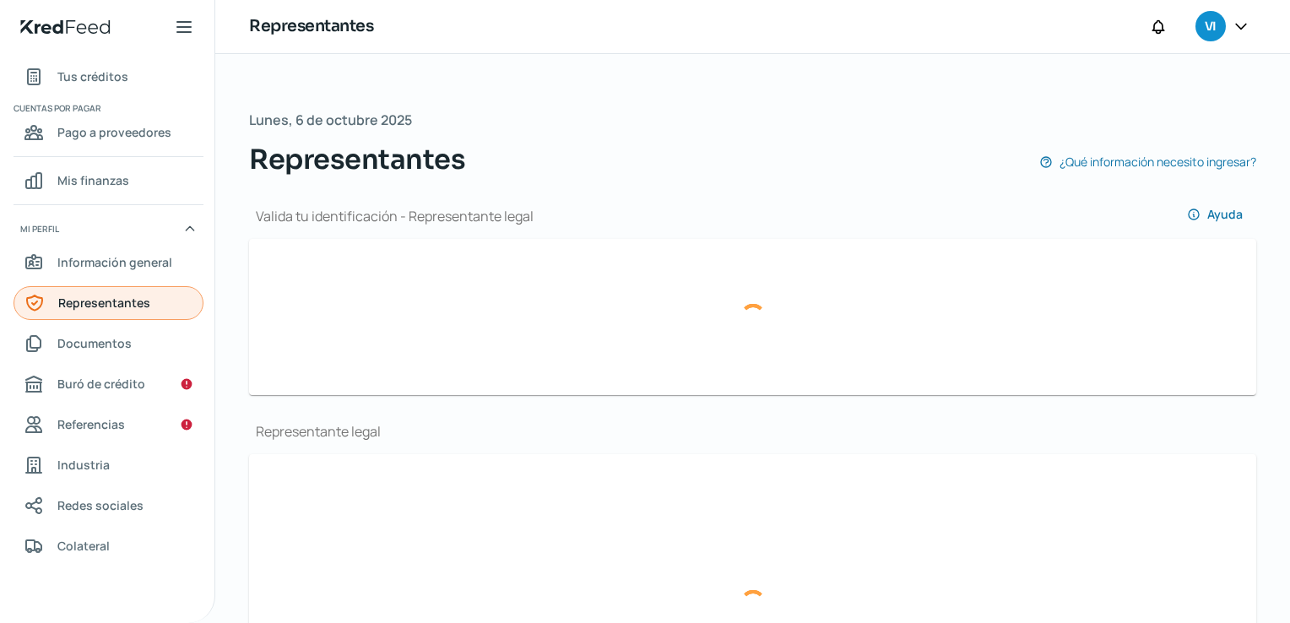
type input "[EMAIL_ADDRESS][DOMAIN_NAME]"
type input "33 - [DATE] - 3435"
type input "Unión libre"
type input "HRPLJN85062414H400"
type input "[DATE]"
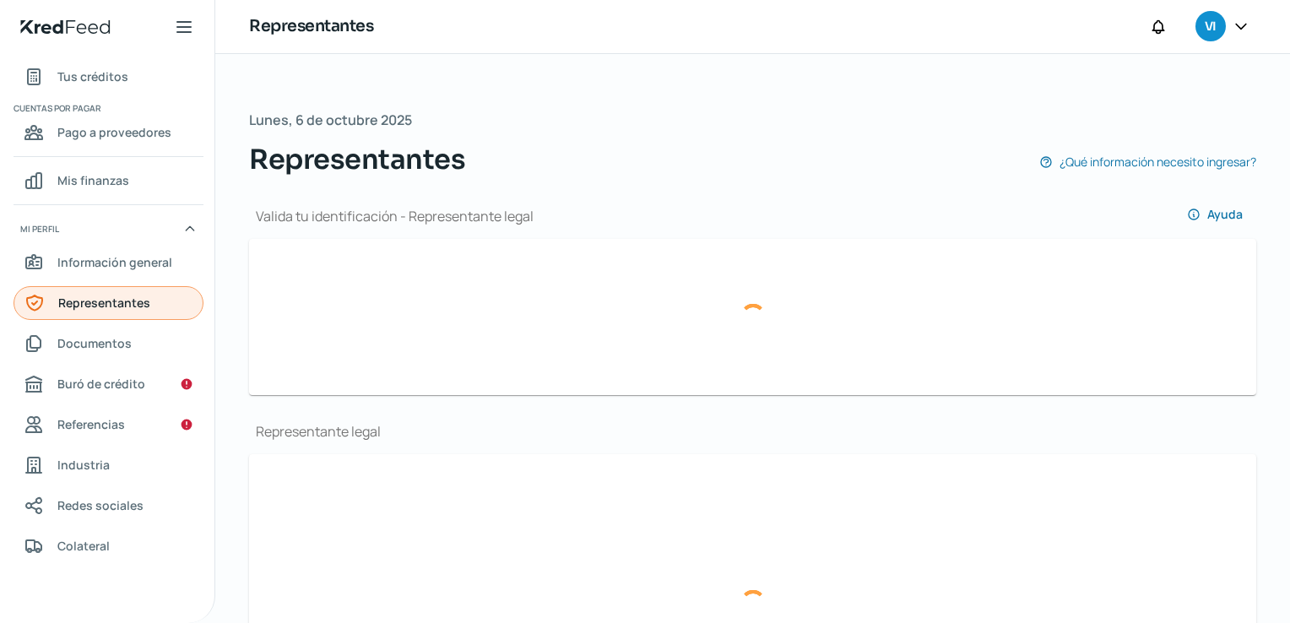
type input "Hombre"
type input "No"
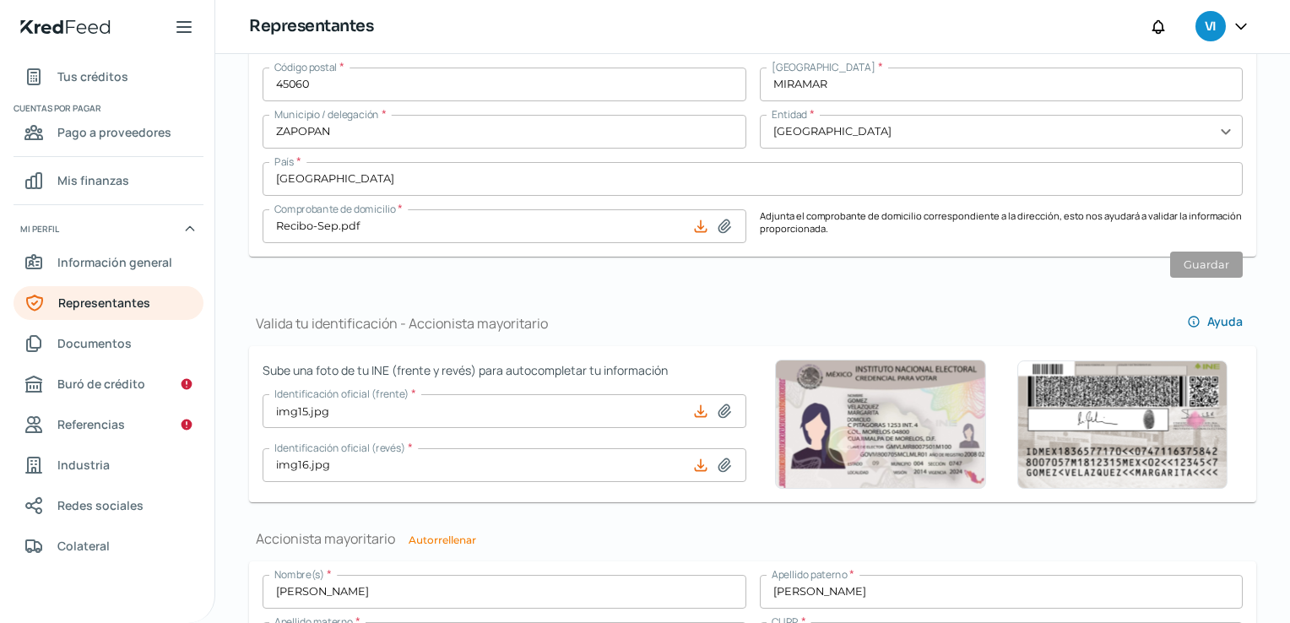
scroll to position [929, 0]
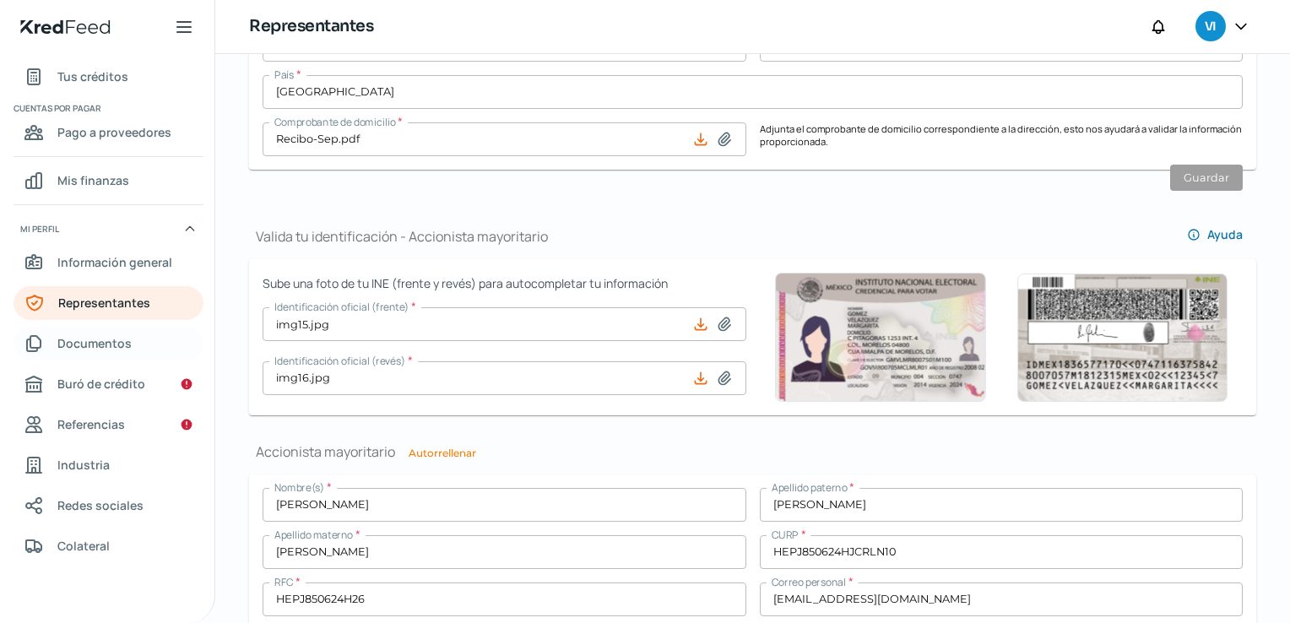
click at [161, 339] on link "Documentos" at bounding box center [109, 344] width 190 height 34
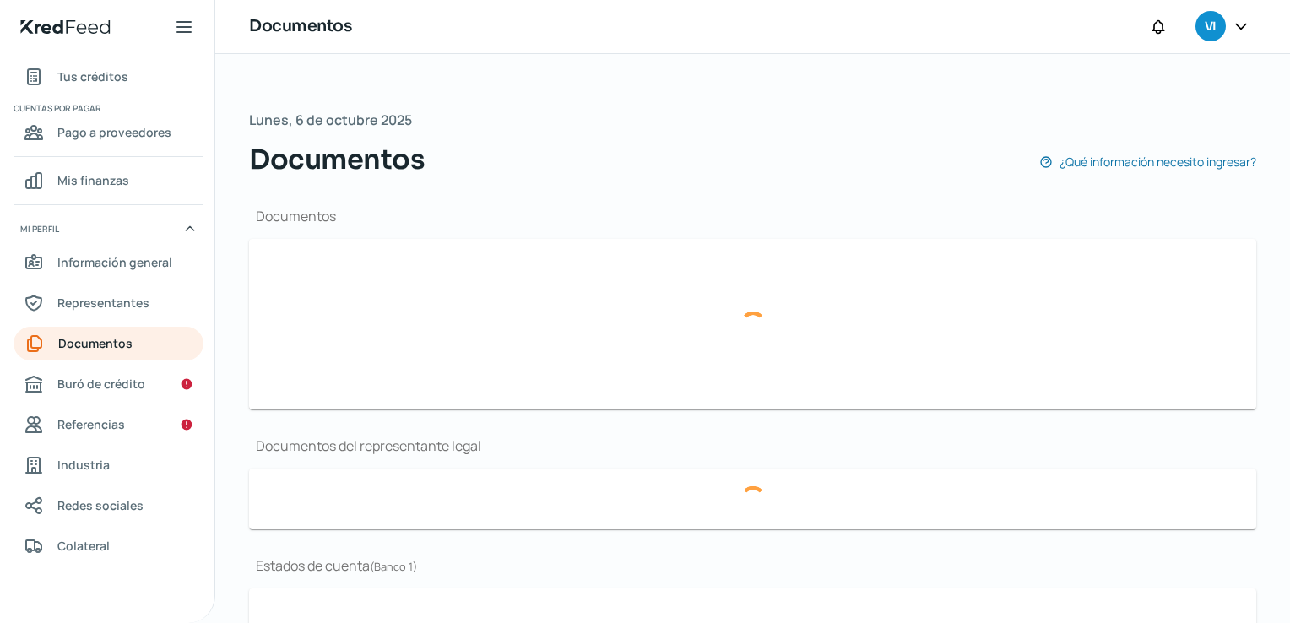
type input "Constancia de Situacion Fiscal 031025.pdf"
type input "Presentacion Factor+Health.pdf"
type input "LOGO F+H.png"
type input "Poder_.pdf"
type input "EDOCTADIG_SEPT.pdf"
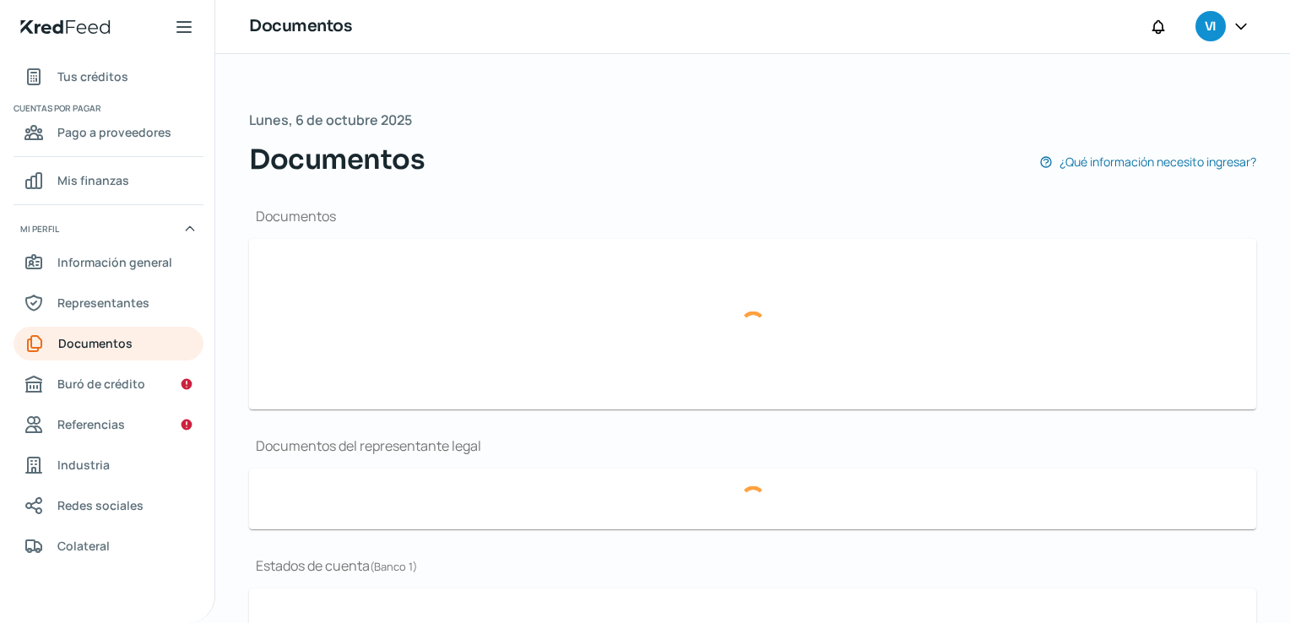
type input "EDOCTADIG_00923648_ADMIN1_20250915115604937.pdf"
type input "EDO DE CTAJUL.pdf"
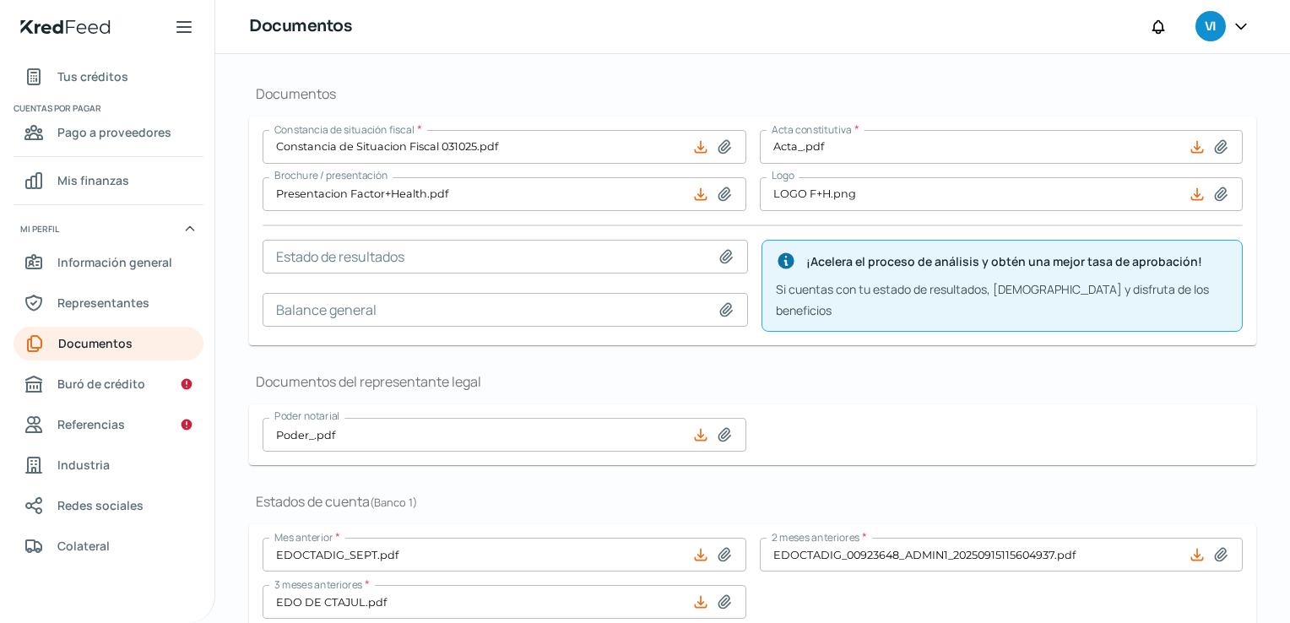
scroll to position [98, 0]
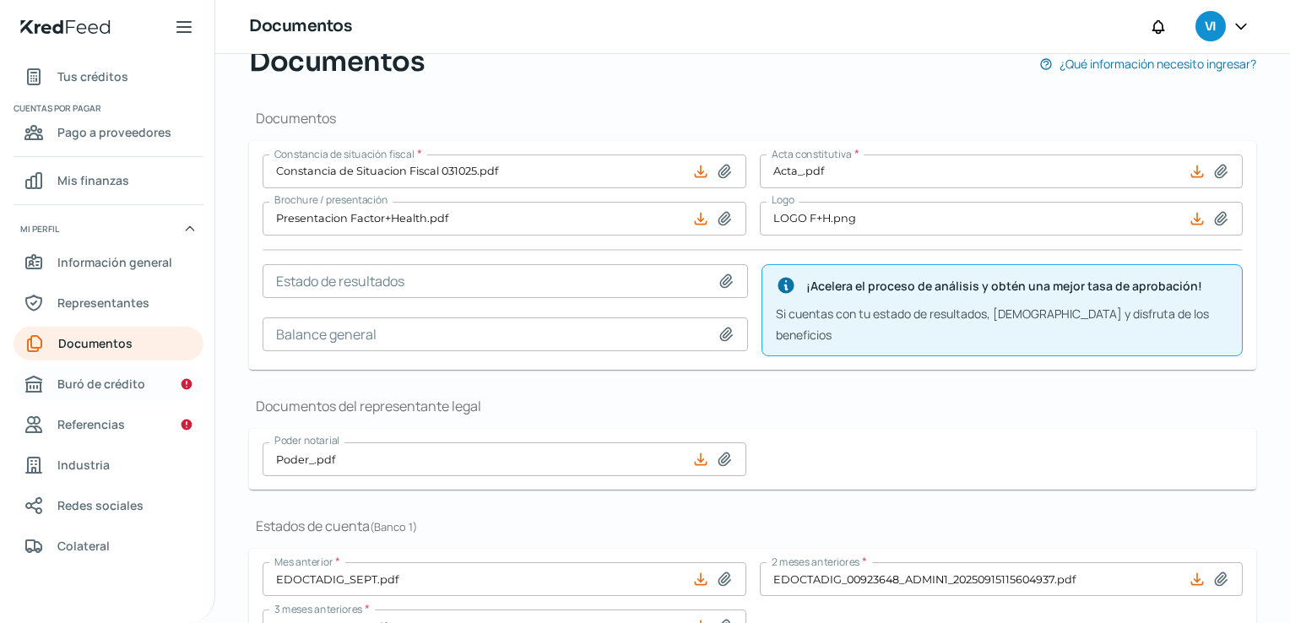
click at [138, 393] on link "Buró de crédito" at bounding box center [109, 384] width 190 height 34
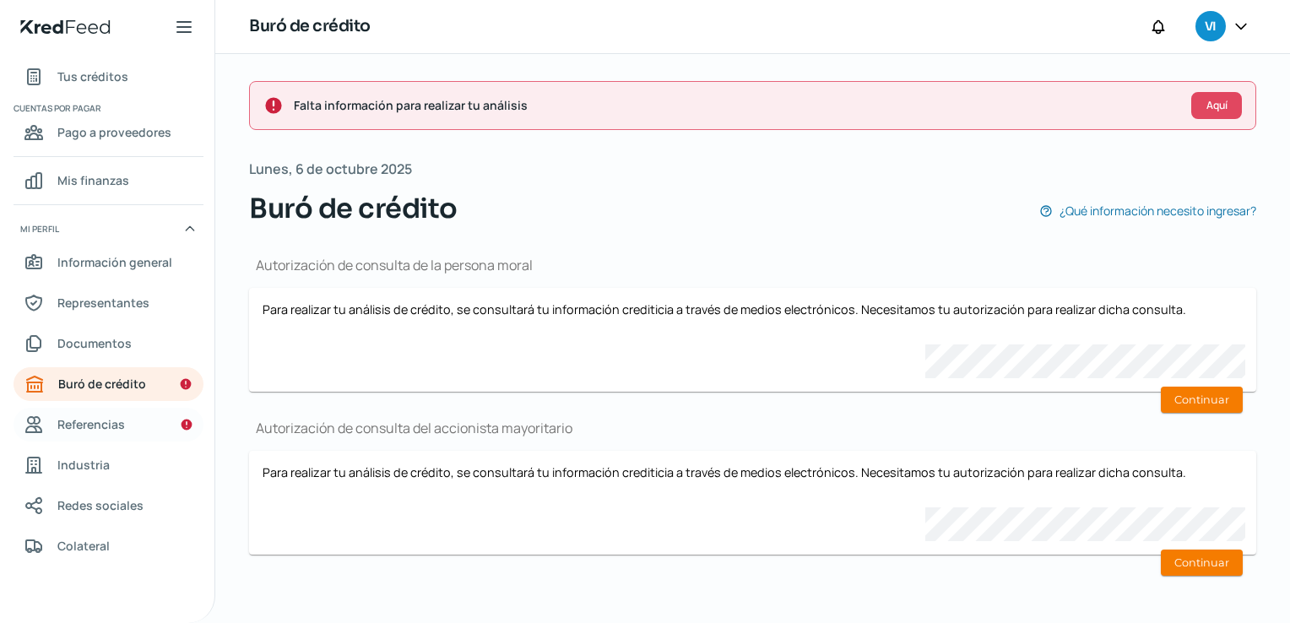
click at [128, 431] on link "Referencias" at bounding box center [109, 425] width 190 height 34
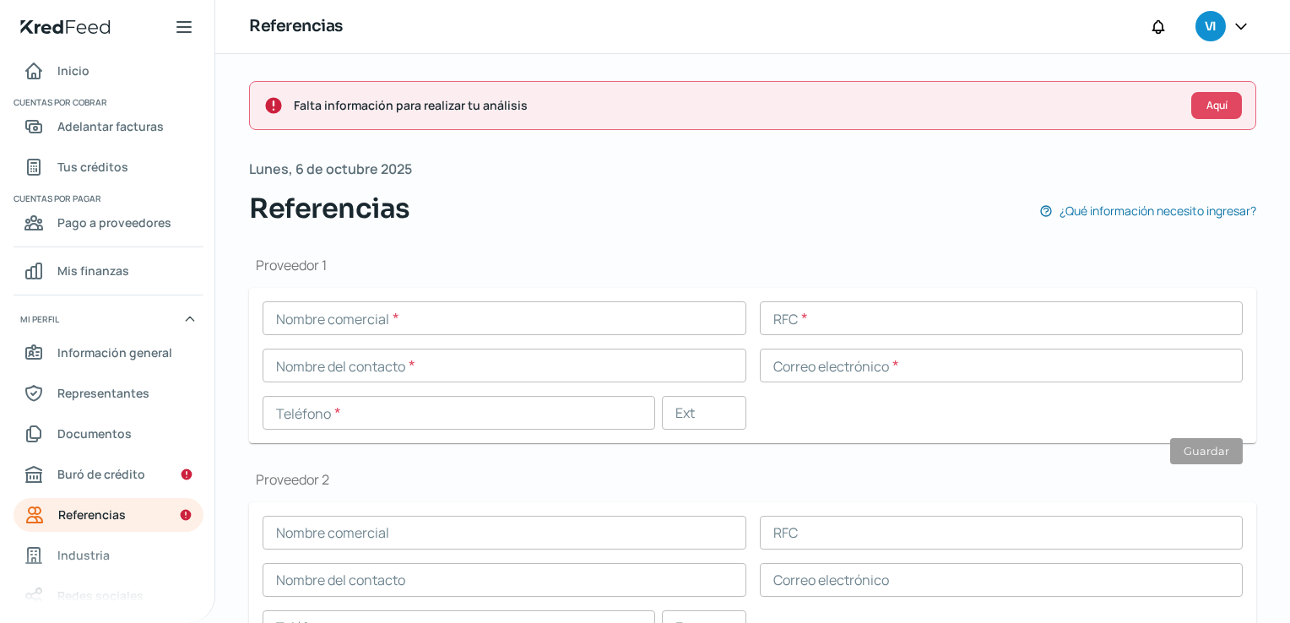
click at [536, 268] on h1 "Proveedor 1" at bounding box center [752, 265] width 1007 height 19
click at [551, 274] on div "Proveedor 1 Nombre comercial * RFC * Nombre del contacto * Correo electrónico *…" at bounding box center [752, 349] width 1007 height 187
click at [472, 218] on div "Referencias ¿Qué información necesito ingresar?" at bounding box center [752, 208] width 1007 height 41
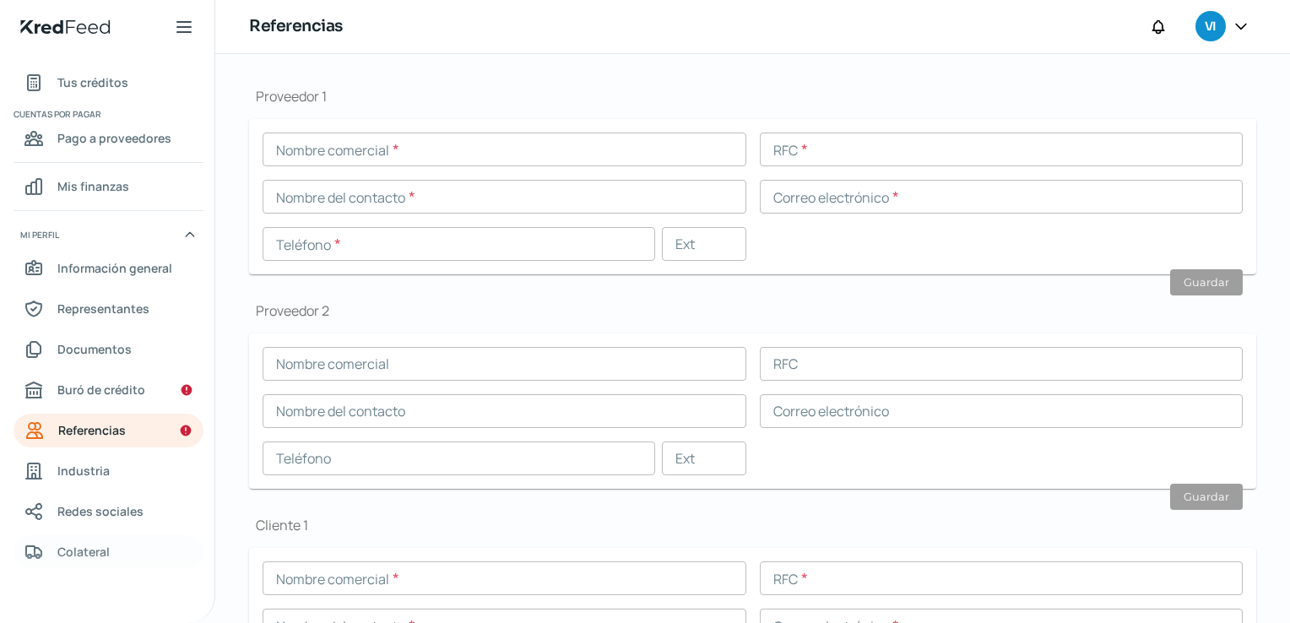
scroll to position [90, 0]
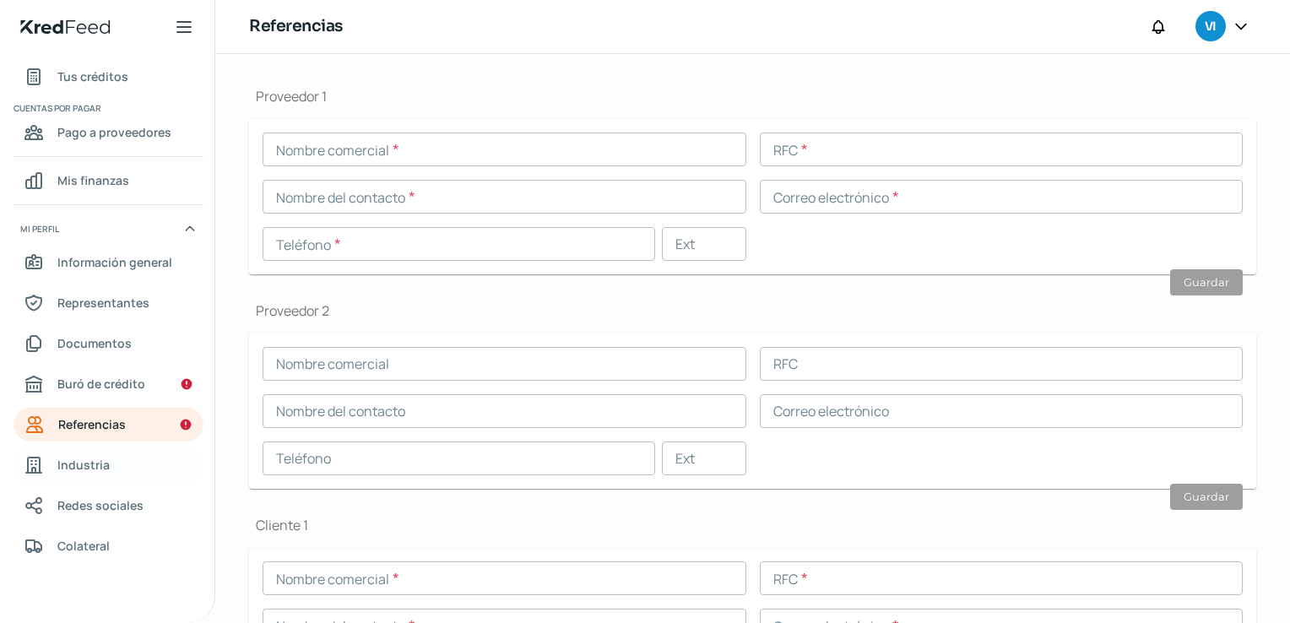
click at [122, 471] on link "Industria" at bounding box center [109, 465] width 190 height 34
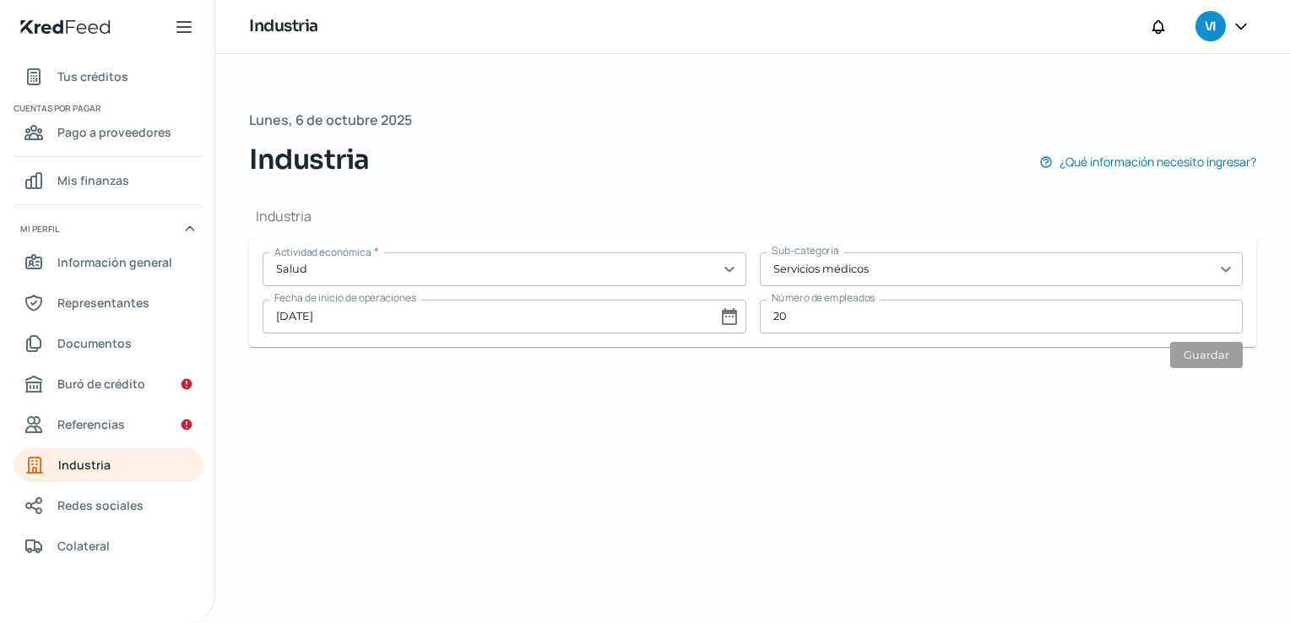
click at [119, 440] on link "Referencias" at bounding box center [109, 425] width 190 height 34
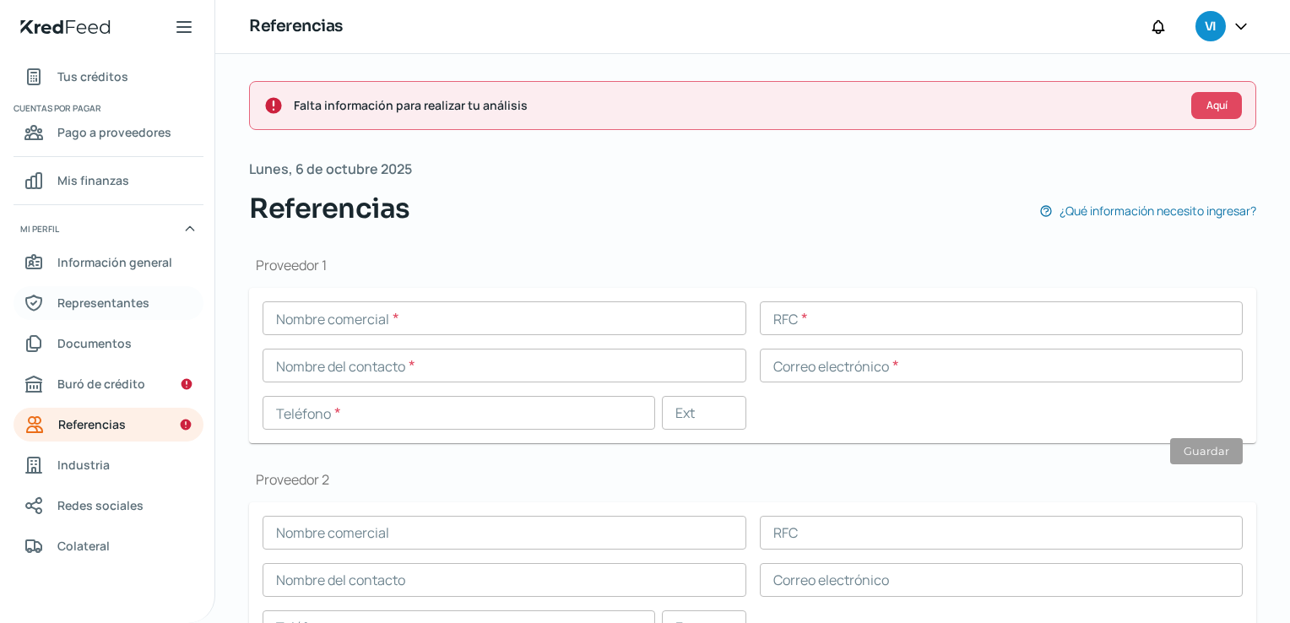
click at [136, 314] on link "Representantes" at bounding box center [109, 303] width 190 height 34
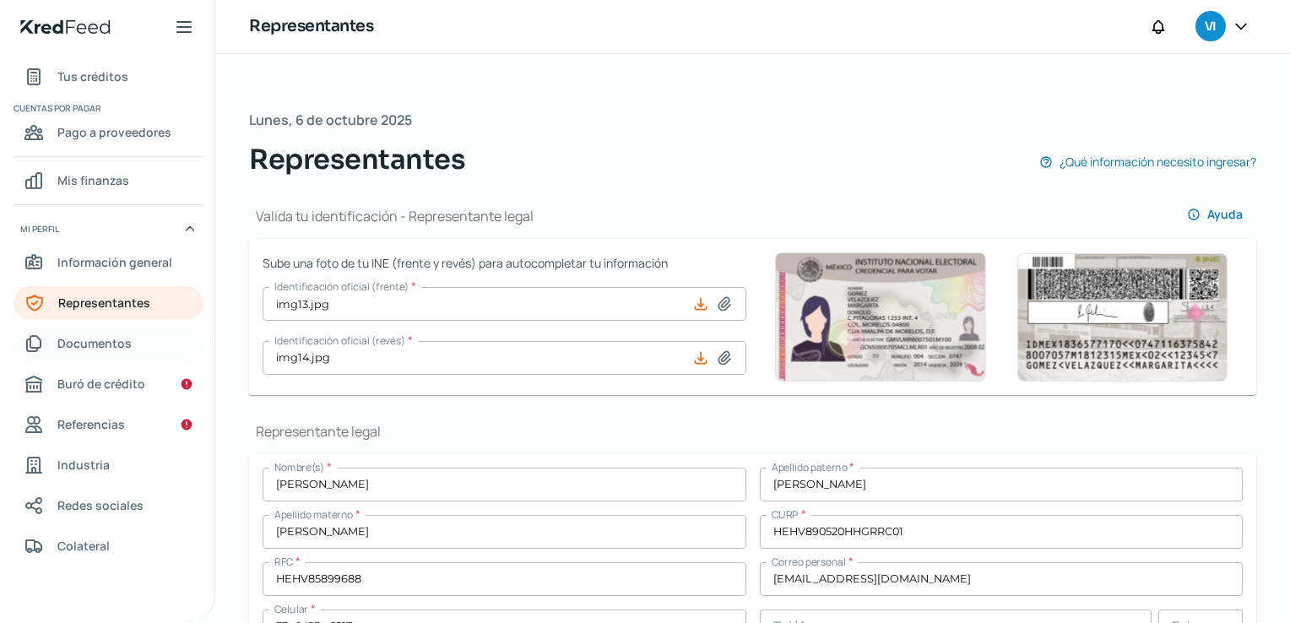
click at [151, 347] on link "Documentos" at bounding box center [109, 344] width 190 height 34
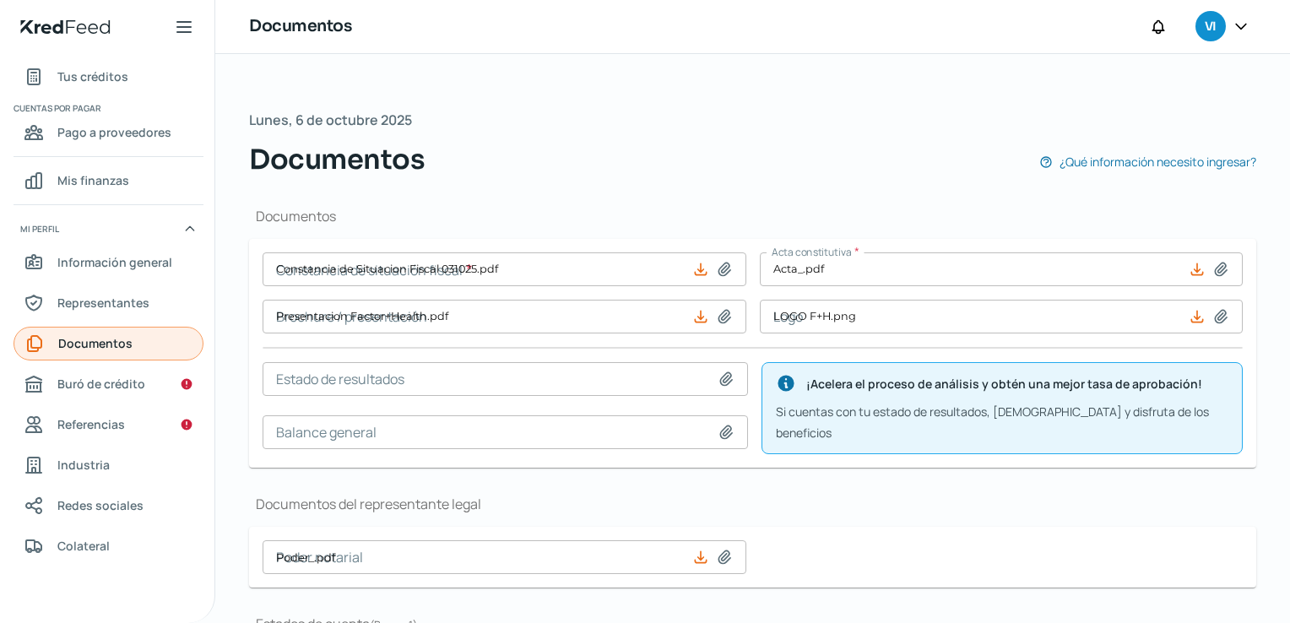
type input "Constancia de Situacion Fiscal 031025.pdf"
type input "Presentacion Factor+Health.pdf"
type input "LOGO F+H.png"
type input "Poder_.pdf"
type input "EDOCTADIG_SEPT.pdf"
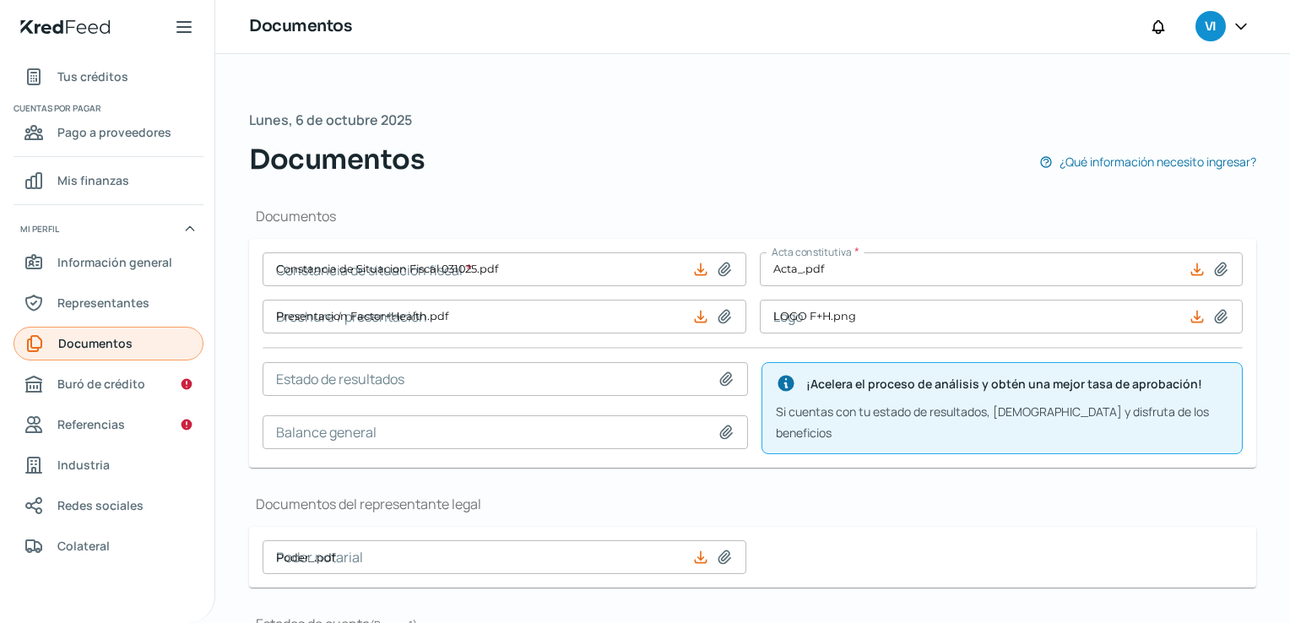
type input "EDOCTADIG_00923648_ADMIN1_20250915115604937.pdf"
type input "EDO DE CTAJUL.pdf"
click at [139, 429] on link "Referencias" at bounding box center [109, 425] width 190 height 34
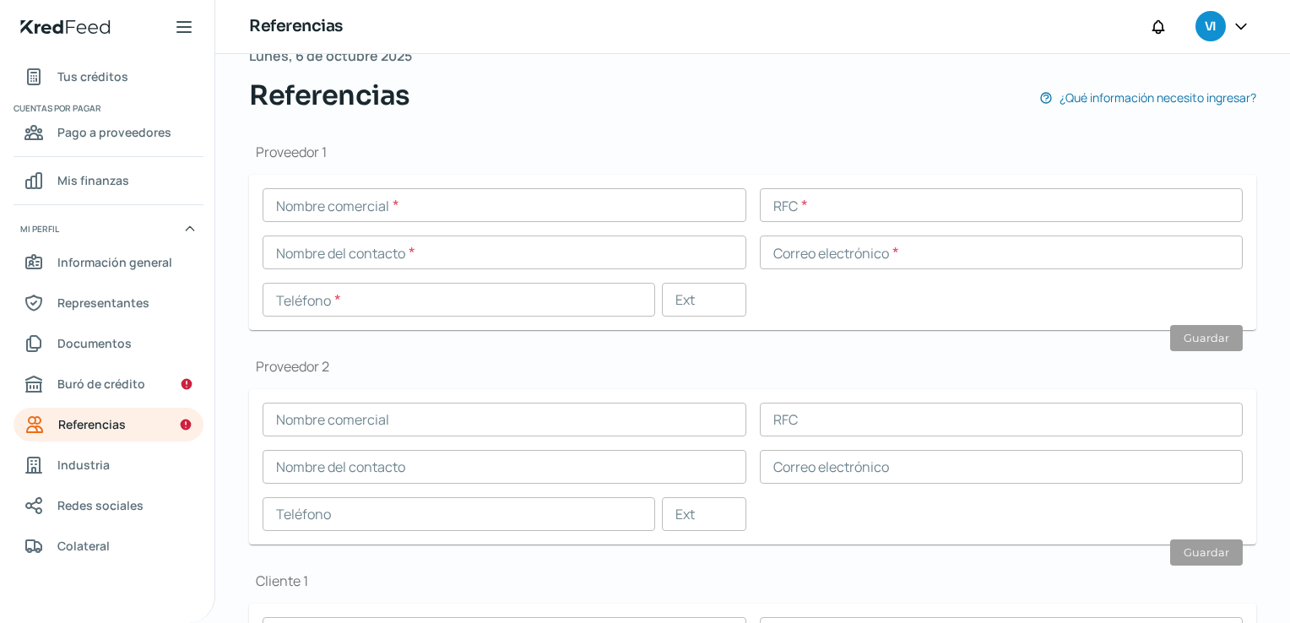
scroll to position [84, 0]
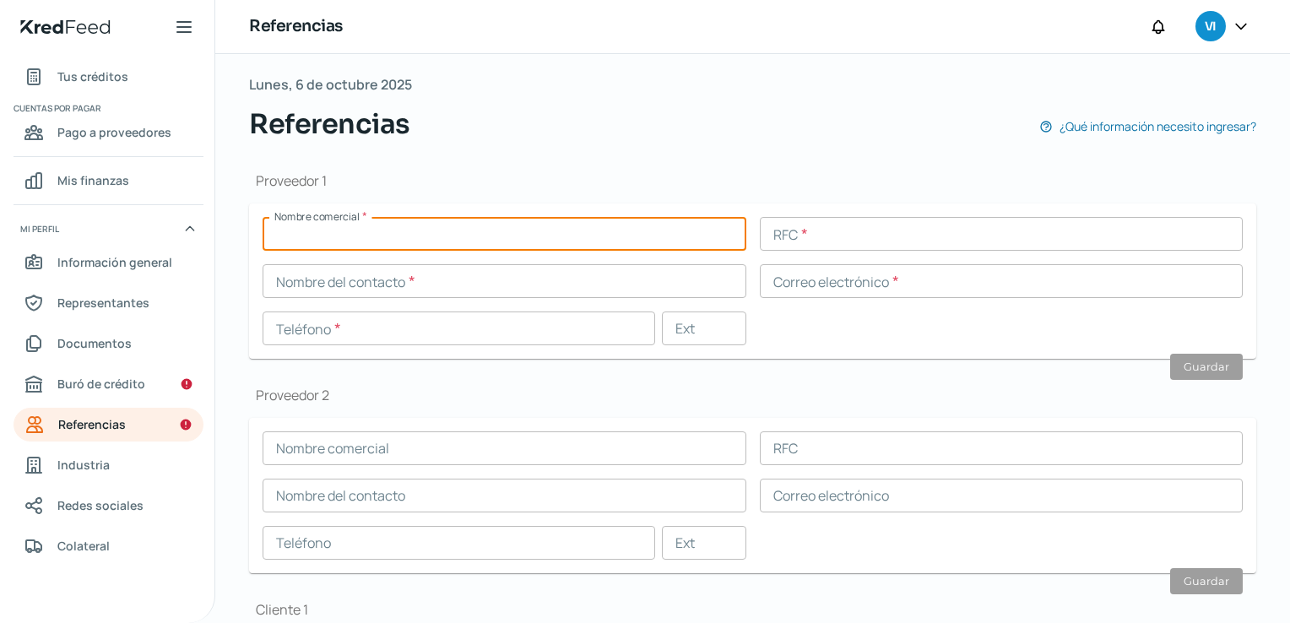
click at [346, 228] on input "text" at bounding box center [505, 234] width 484 height 34
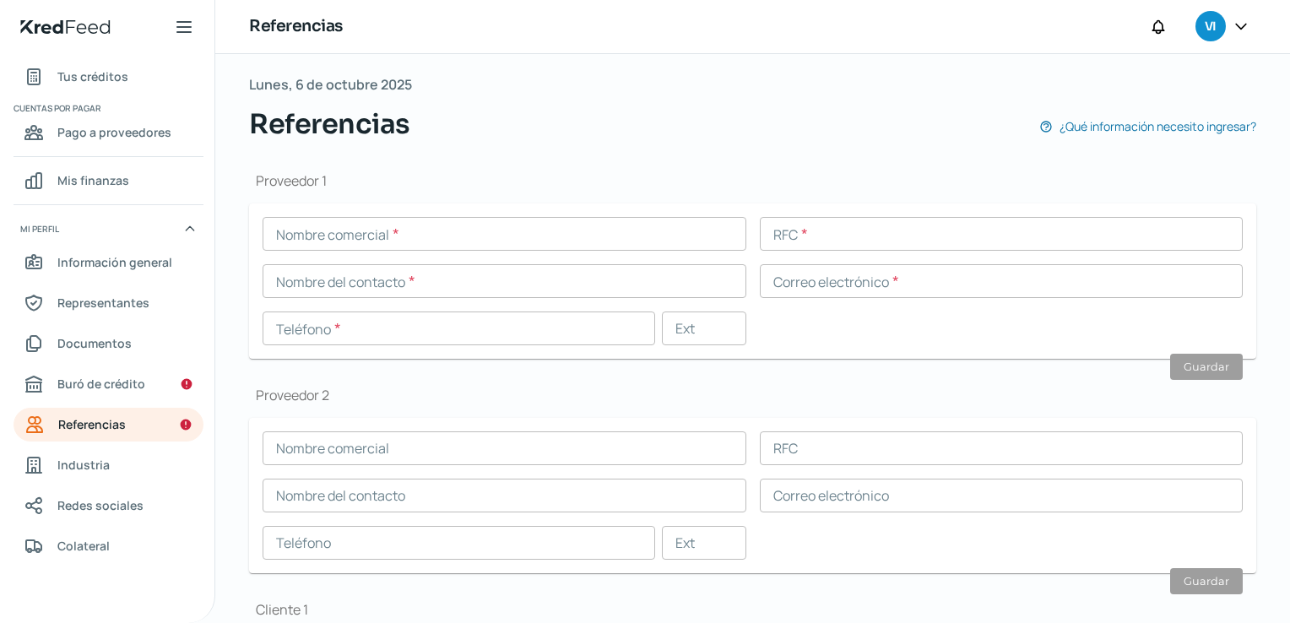
click at [315, 241] on input "text" at bounding box center [505, 234] width 484 height 34
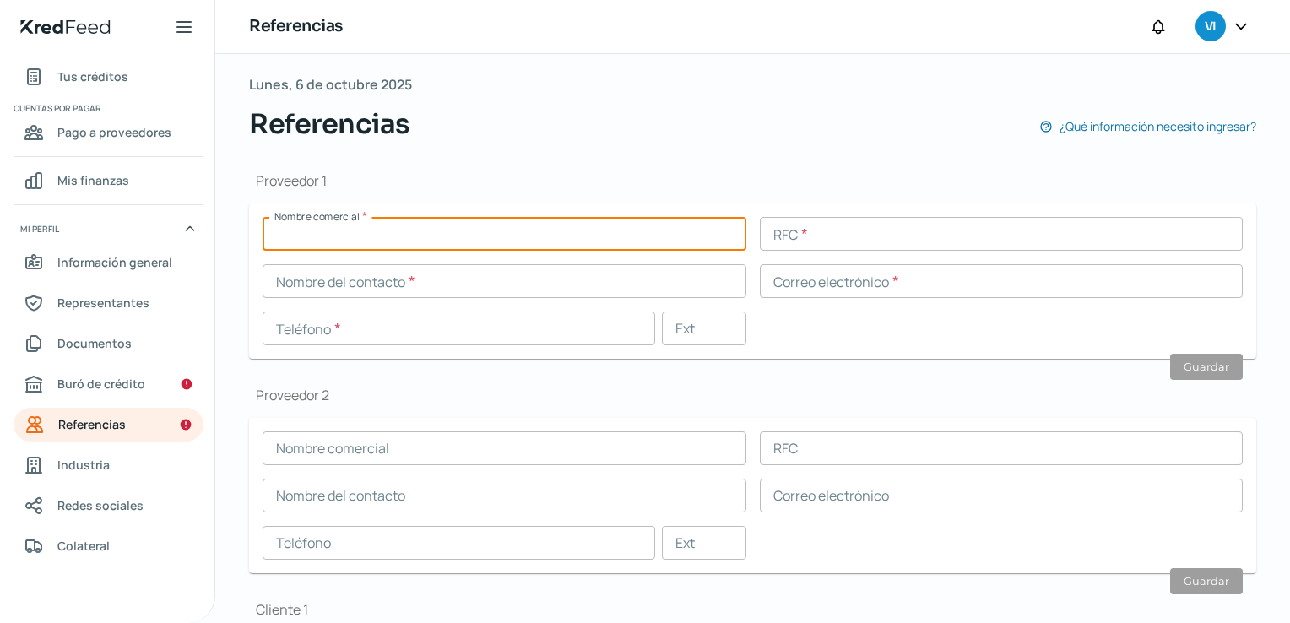
click at [284, 223] on input "text" at bounding box center [505, 234] width 484 height 34
type input "o"
type input "ORTHIN REFERENCIA ESPECIALIZADA"
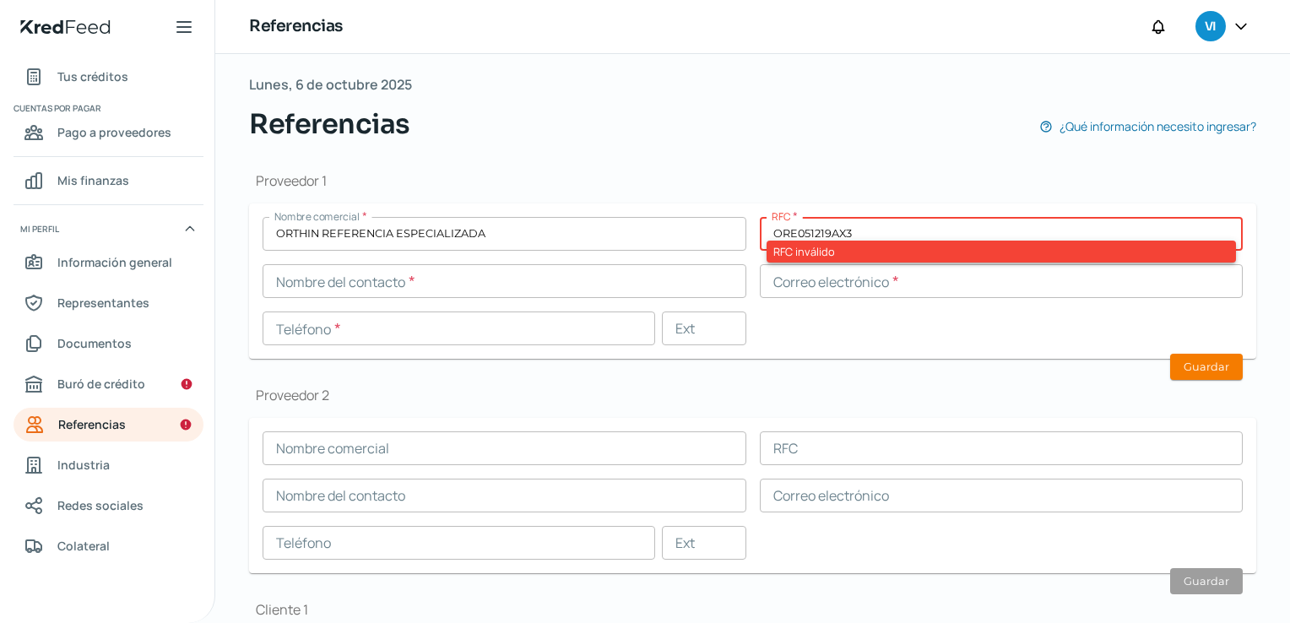
type input "ORE051219AX3"
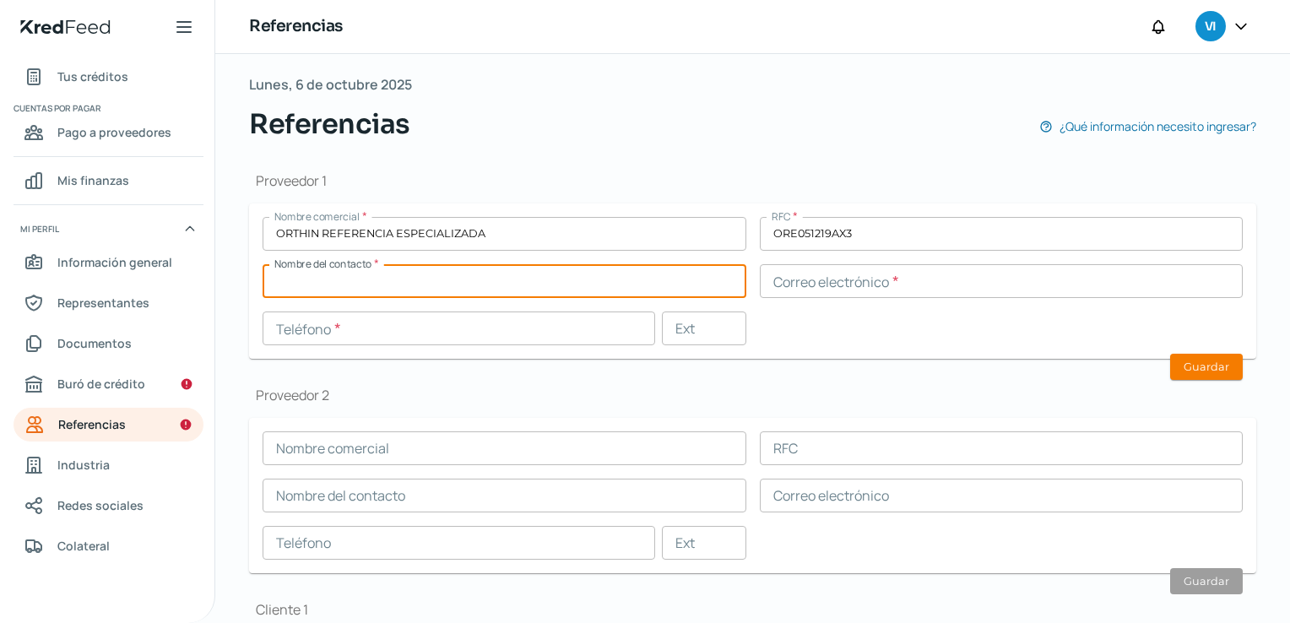
click at [298, 276] on input "text" at bounding box center [505, 281] width 484 height 34
type input "[PERSON_NAME]"
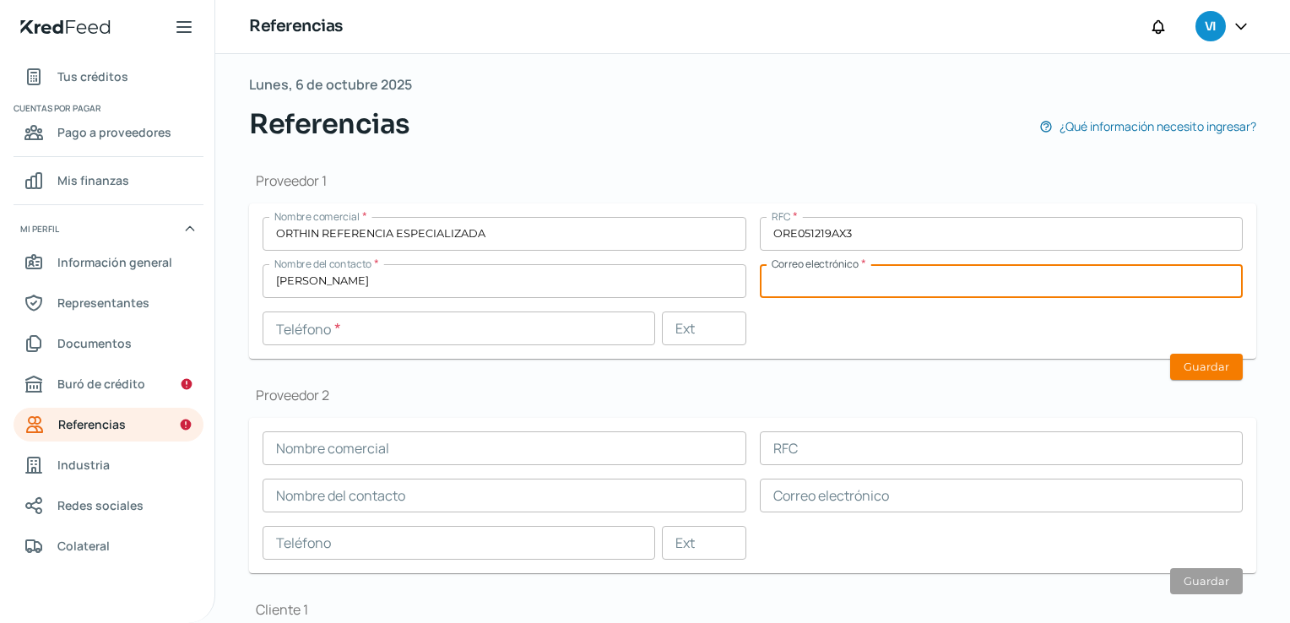
click at [922, 289] on input "text" at bounding box center [1002, 281] width 484 height 34
type input "V"
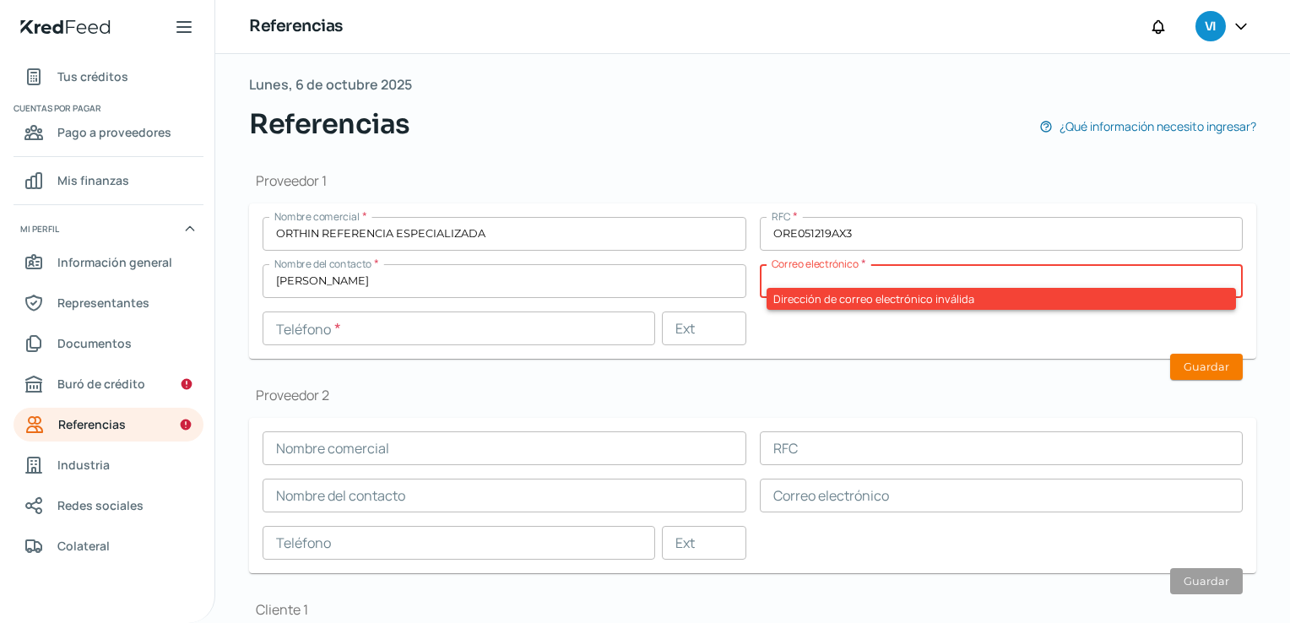
paste input "[PERSON_NAME][EMAIL_ADDRESS][PERSON_NAME][DOMAIN_NAME]"
type input "[PERSON_NAME][EMAIL_ADDRESS][PERSON_NAME][DOMAIN_NAME]"
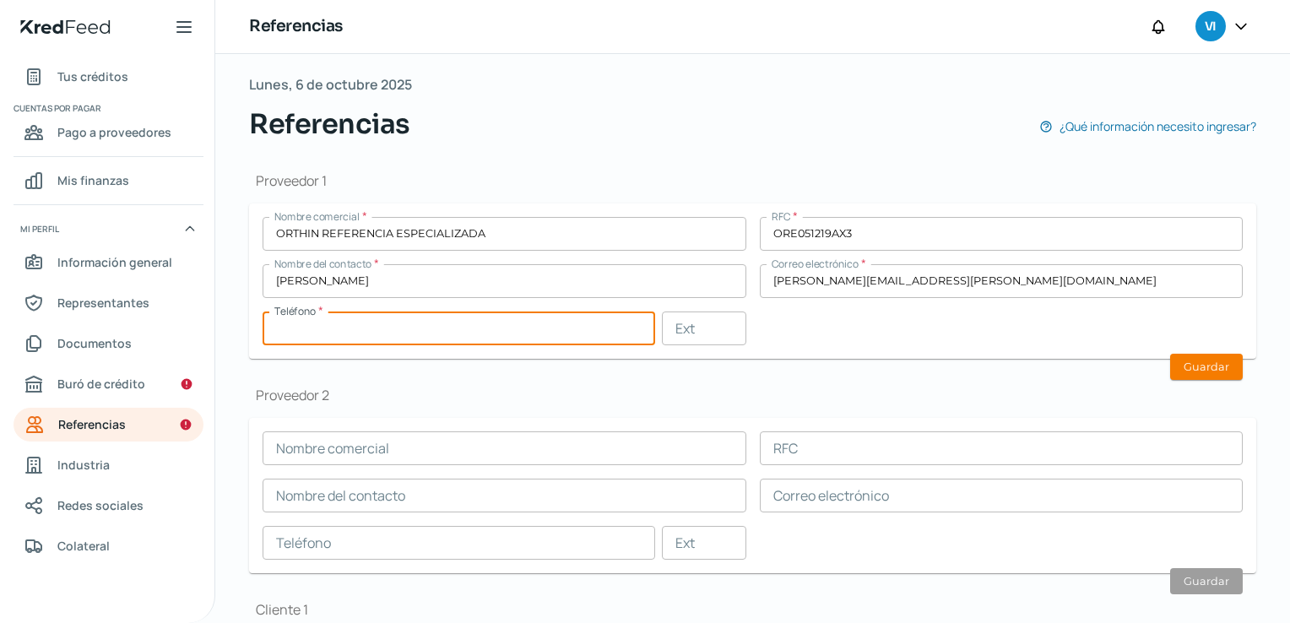
click at [844, 350] on form "Nombre comercial * ORTHIN REFERENCIA ESPECIALIZADA RFC * ORE051219AX3 Nombre de…" at bounding box center [752, 280] width 1007 height 155
click at [392, 328] on input "text" at bounding box center [459, 329] width 393 height 34
type input "55 - 1430 - 5317"
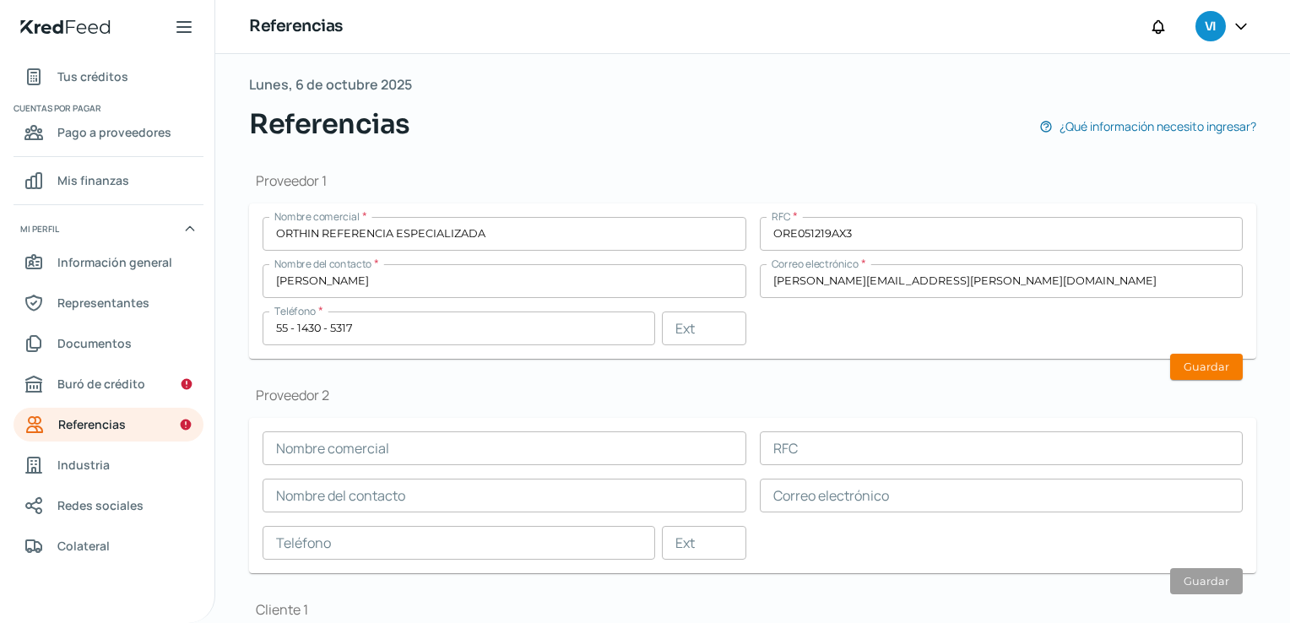
click at [426, 347] on form "Nombre comercial * ORTHIN REFERENCIA ESPECIALIZADA RFC * ORE051219AX3 Nombre de…" at bounding box center [752, 280] width 1007 height 155
click at [1191, 368] on button "Guardar" at bounding box center [1206, 367] width 73 height 26
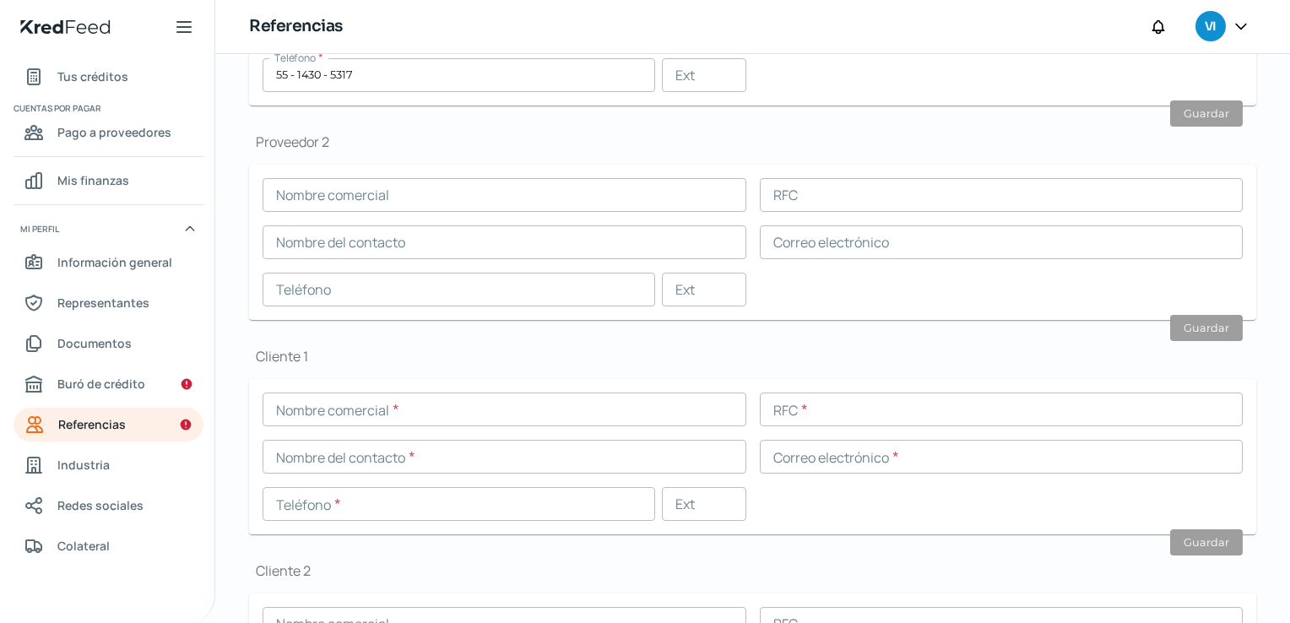
click at [358, 212] on div "Nombre comercial RFC Nombre del contacto Correo electrónico Teléfono Ext" at bounding box center [753, 242] width 980 height 128
click at [365, 197] on input "text" at bounding box center [505, 195] width 484 height 34
click at [420, 133] on h1 "Proveedor 2" at bounding box center [752, 142] width 1007 height 19
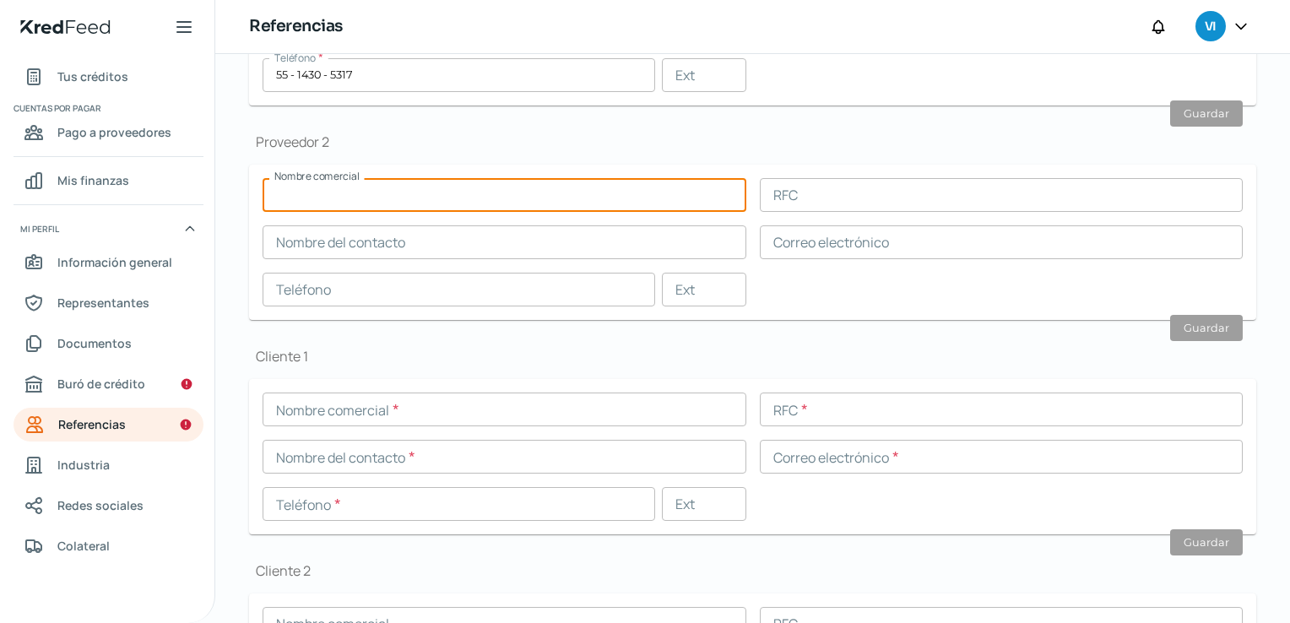
click at [397, 187] on input "text" at bounding box center [505, 195] width 484 height 34
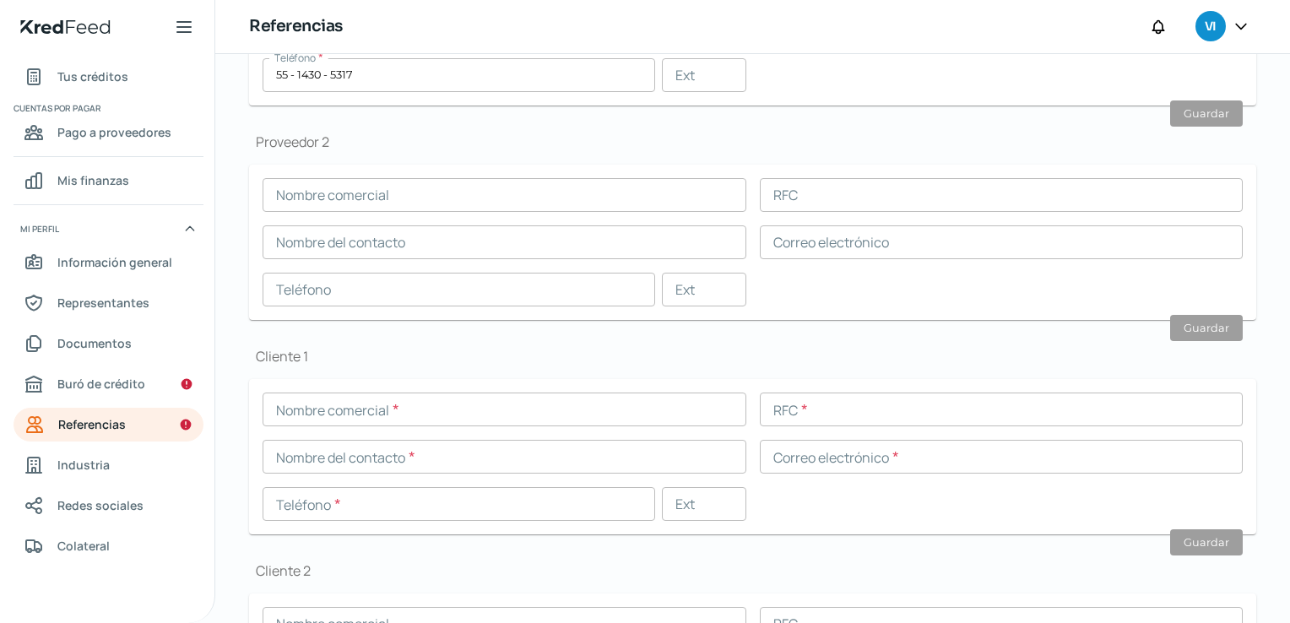
click at [360, 359] on h1 "Cliente 1" at bounding box center [752, 356] width 1007 height 19
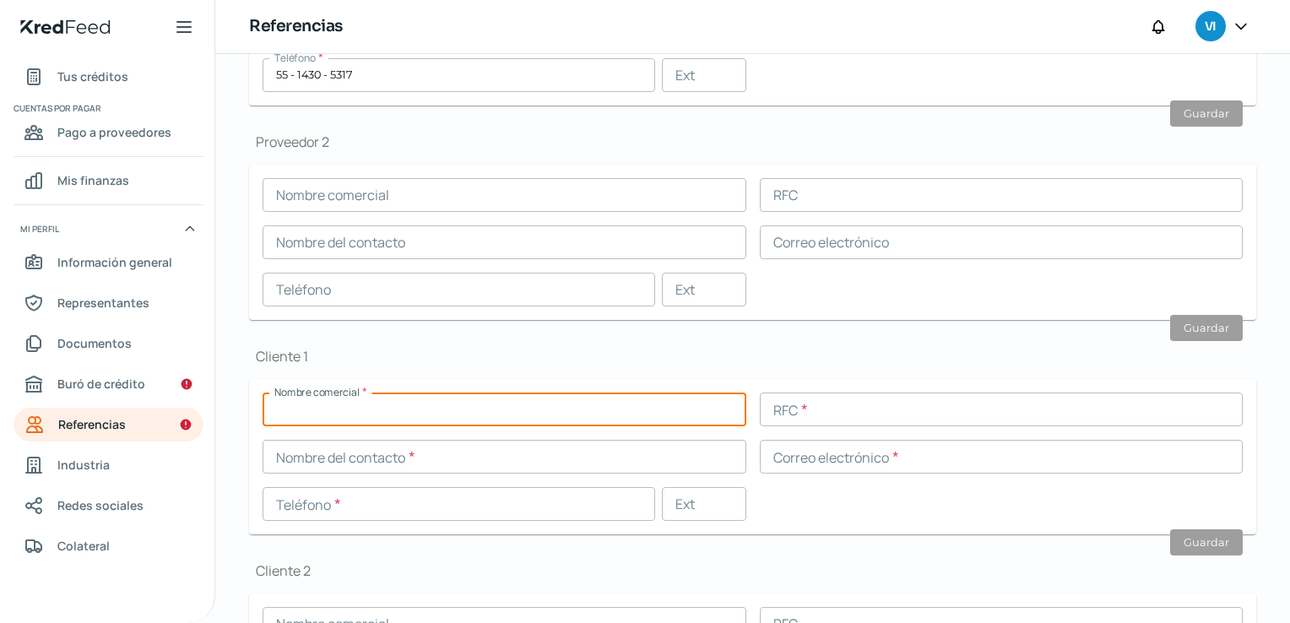
click at [359, 406] on input "text" at bounding box center [505, 410] width 484 height 34
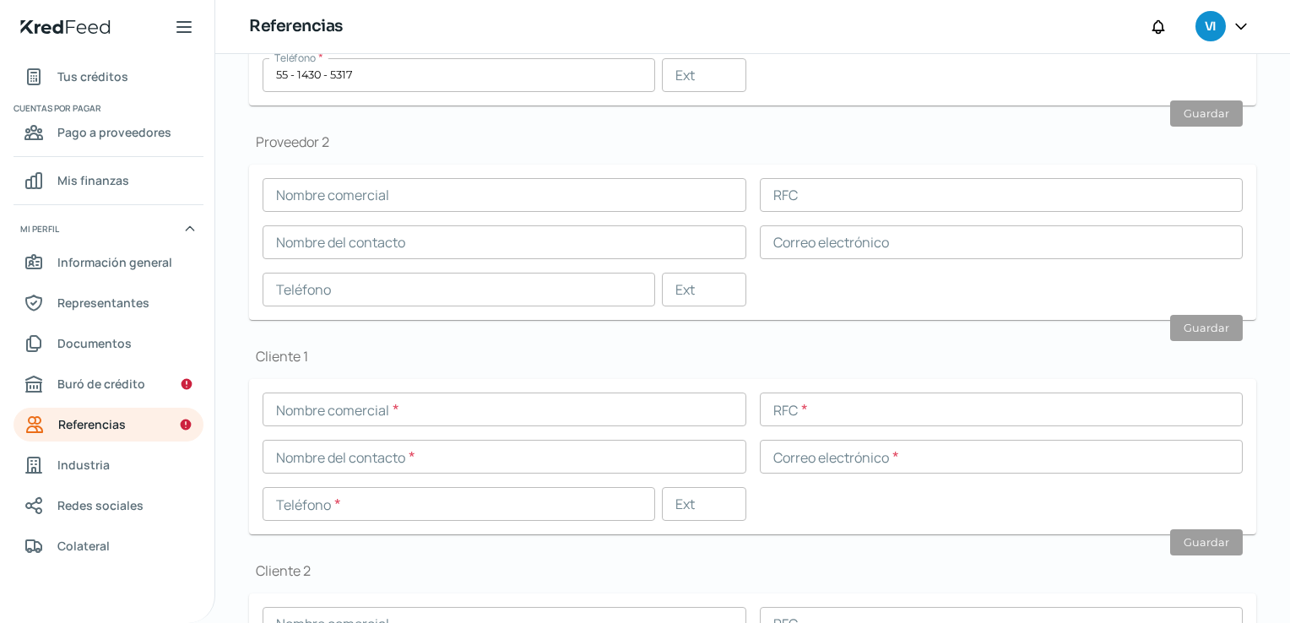
scroll to position [422, 0]
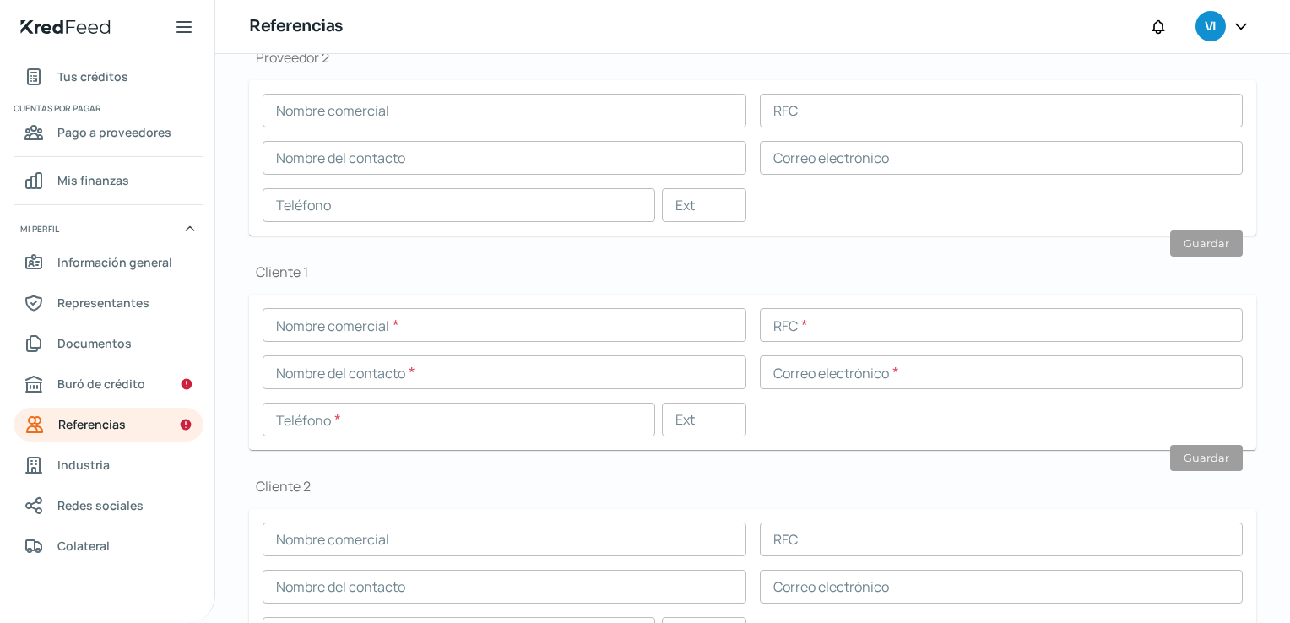
click at [381, 336] on input "text" at bounding box center [505, 325] width 484 height 34
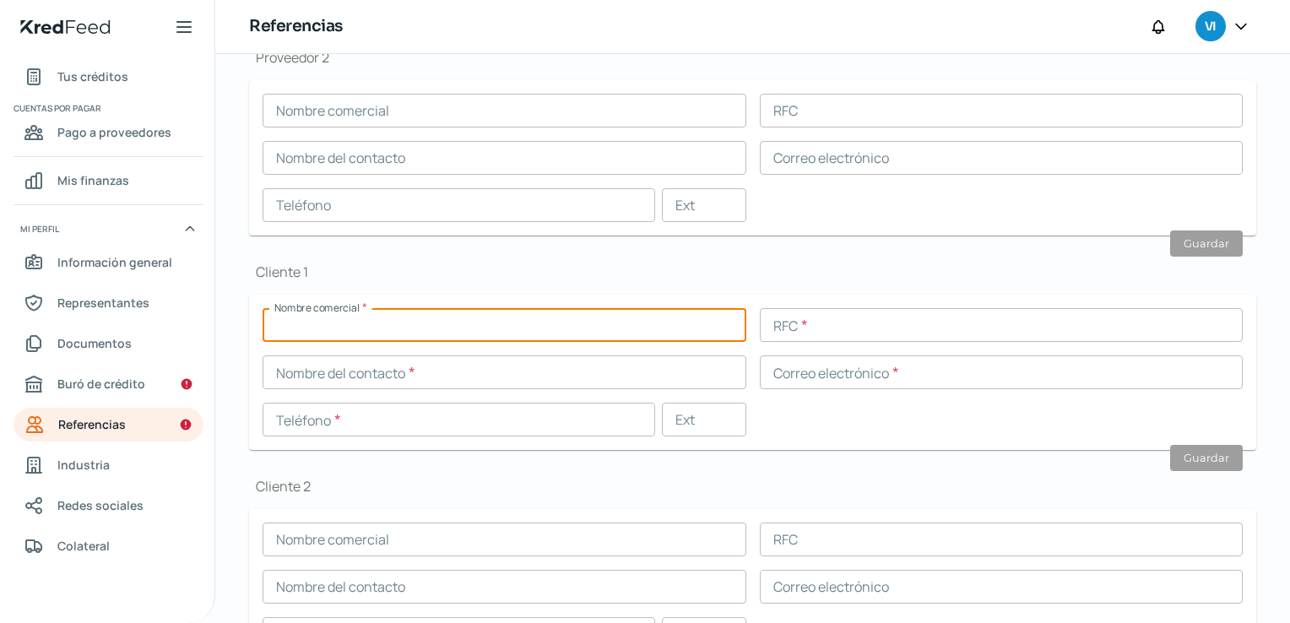
click at [381, 330] on input "text" at bounding box center [505, 325] width 484 height 34
click at [305, 332] on input "text" at bounding box center [505, 325] width 484 height 34
type input "MITSUBISHI POWER DE [GEOGRAPHIC_DATA]"
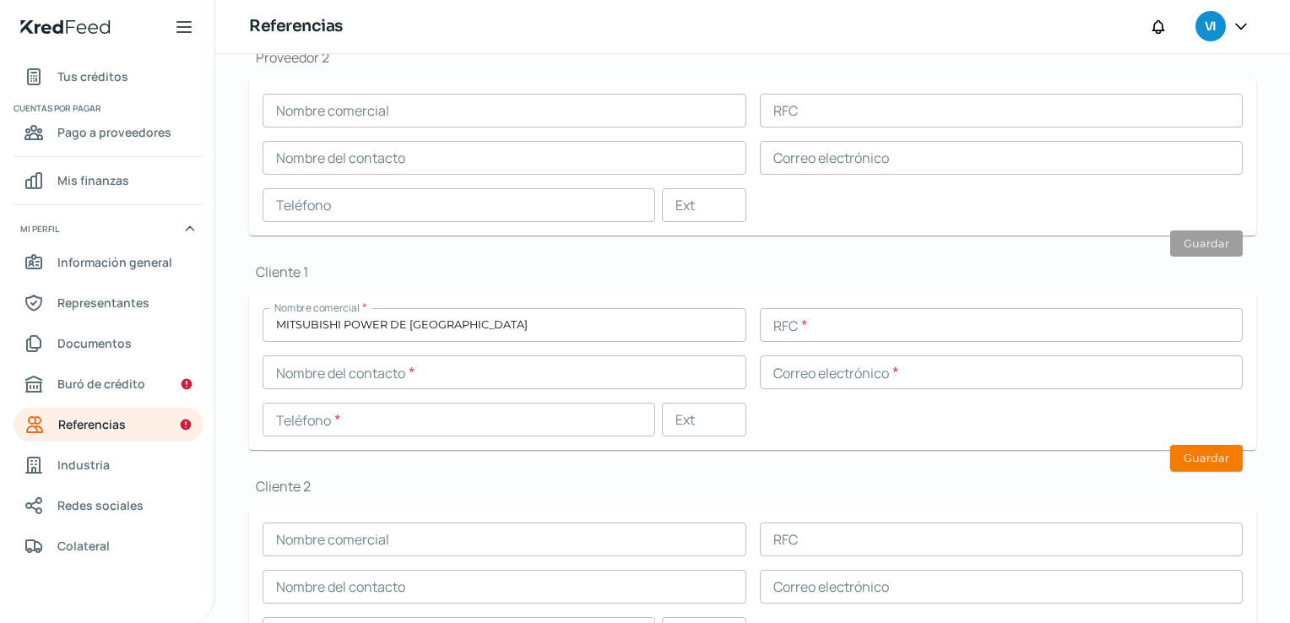
click at [838, 334] on input "text" at bounding box center [1002, 325] width 484 height 34
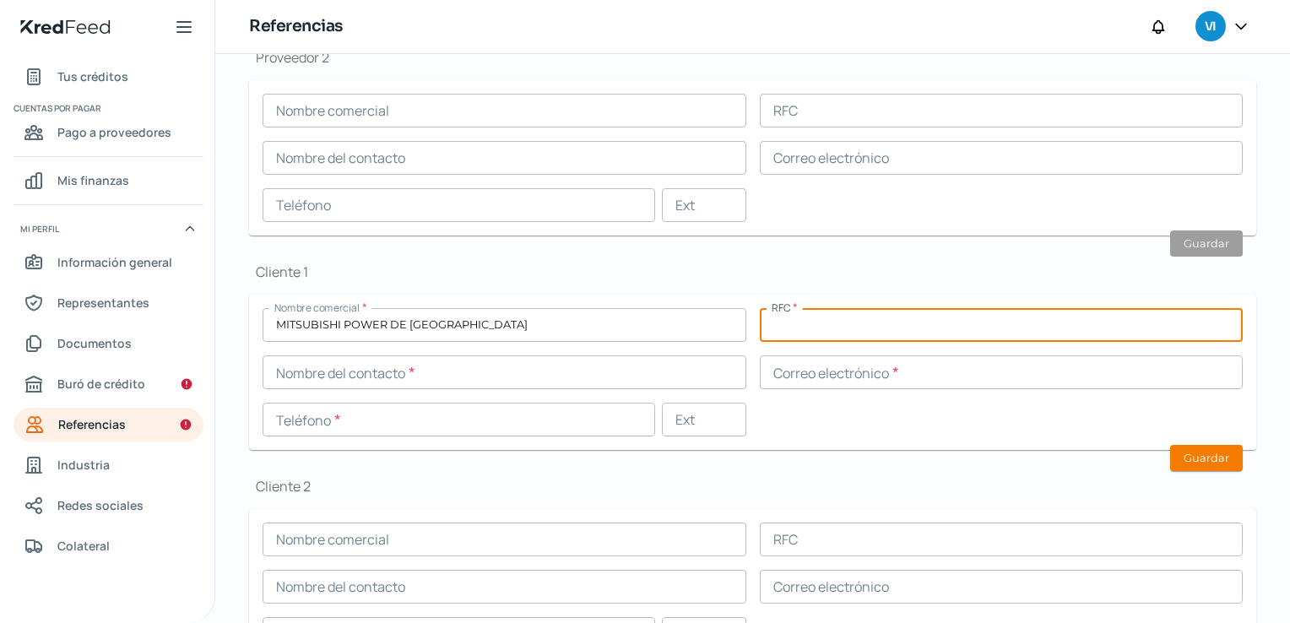
paste input "MHI0403019Q7"
type input "MHI0403019Q7"
click at [800, 361] on input "text" at bounding box center [1002, 372] width 484 height 34
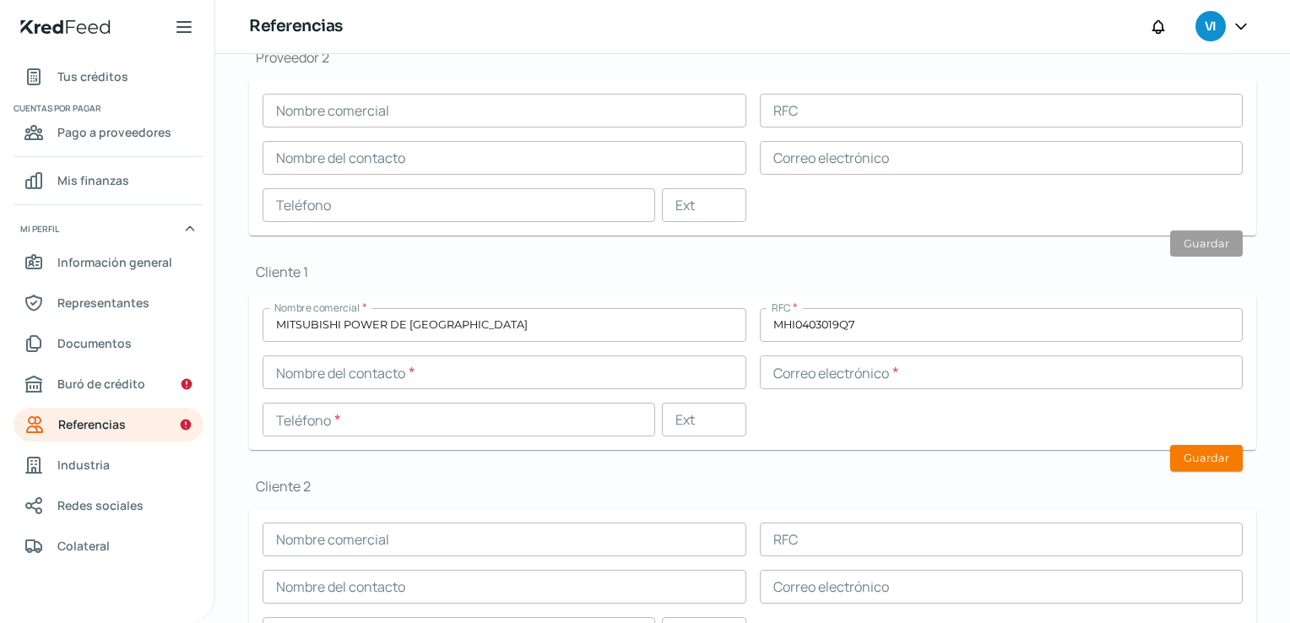
click at [767, 376] on input "text" at bounding box center [1002, 372] width 484 height 34
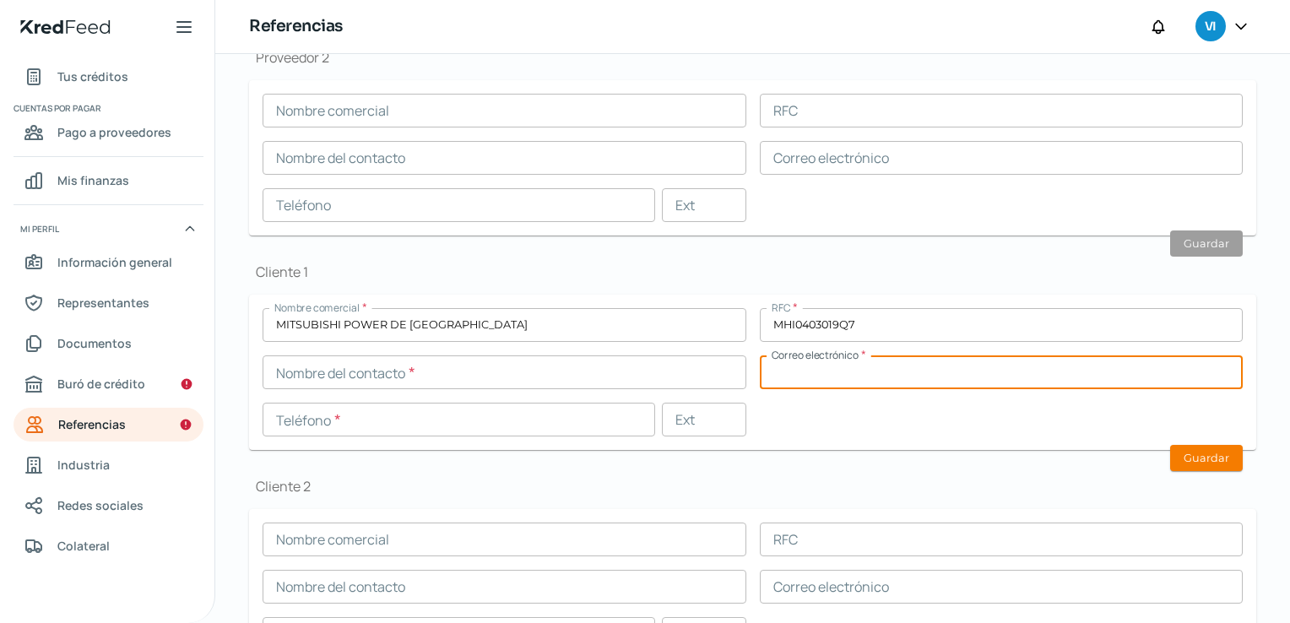
paste input "[PERSON_NAME][EMAIL_ADDRESS][PERSON_NAME][DOMAIN_NAME]"
type input "[PERSON_NAME][EMAIL_ADDRESS][PERSON_NAME][DOMAIN_NAME]"
click at [762, 414] on div "Nombre comercial * MITSUBISHI POWER DE MEXICO RFC * MHI0403019Q7 Nombre del con…" at bounding box center [753, 372] width 980 height 128
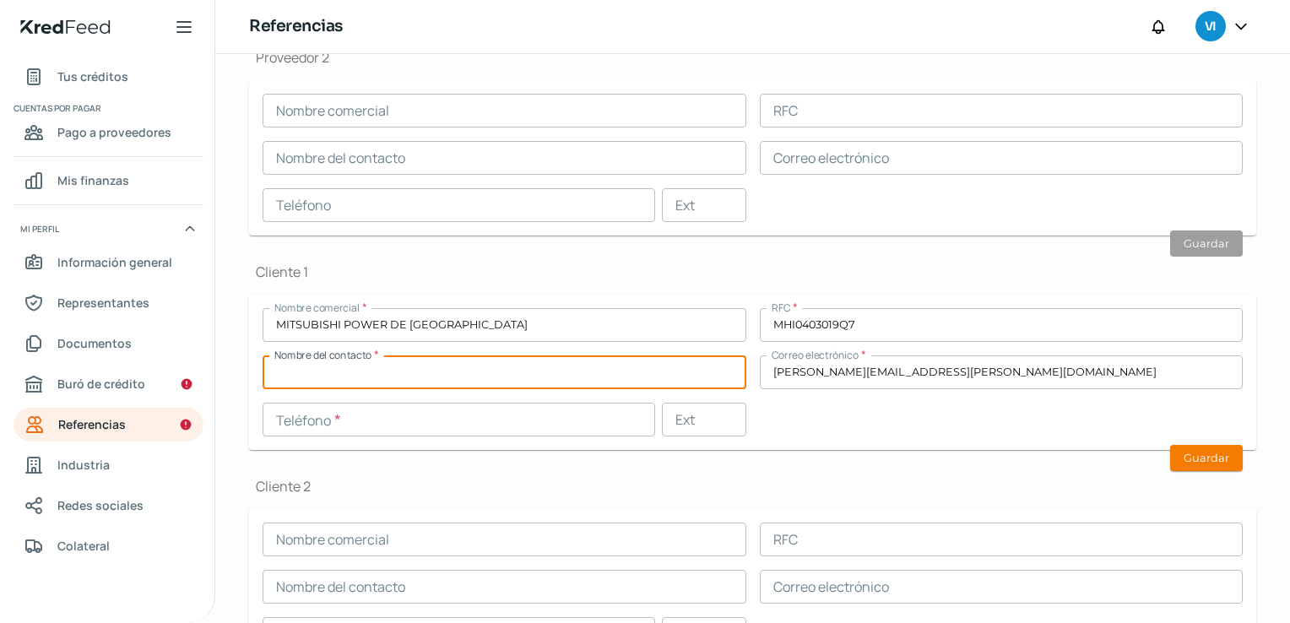
click at [511, 372] on input "text" at bounding box center [505, 372] width 484 height 34
type input "i"
type input "ING [PERSON_NAME]"
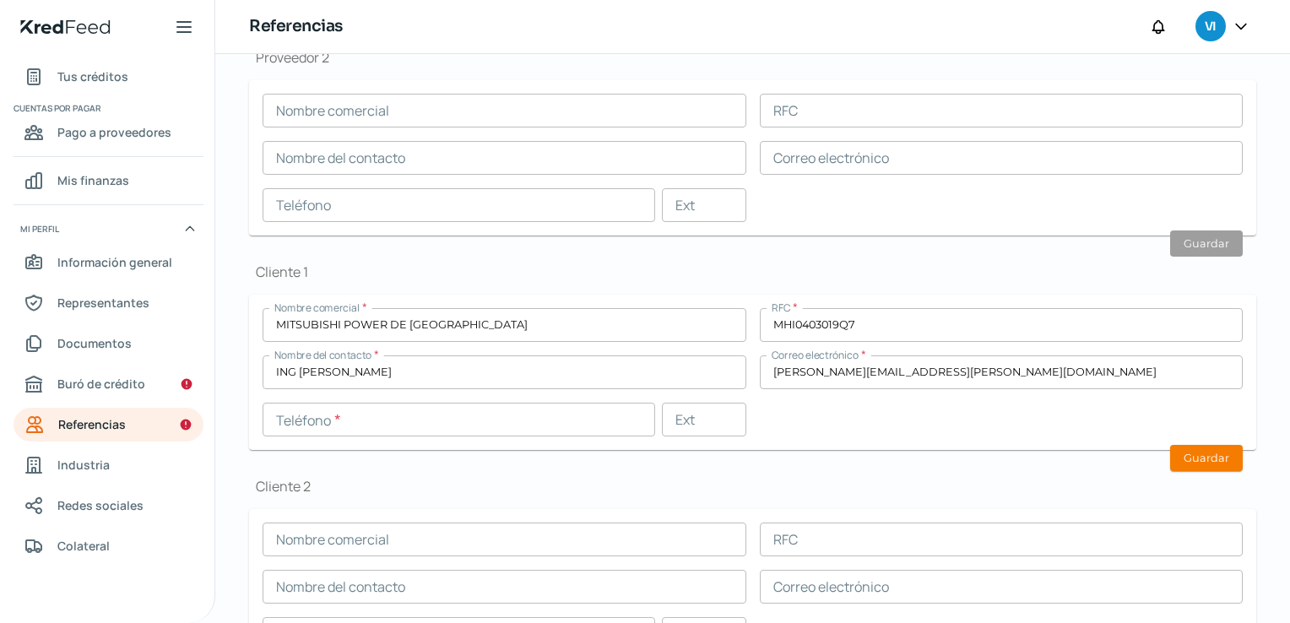
click at [489, 461] on div "Proveedor 1 Nombre comercial * ORTHIN REFERENCIA ESPECIALIZADA RFC * ORE051219A…" at bounding box center [752, 256] width 1007 height 898
click at [477, 426] on input "text" at bounding box center [459, 420] width 393 height 34
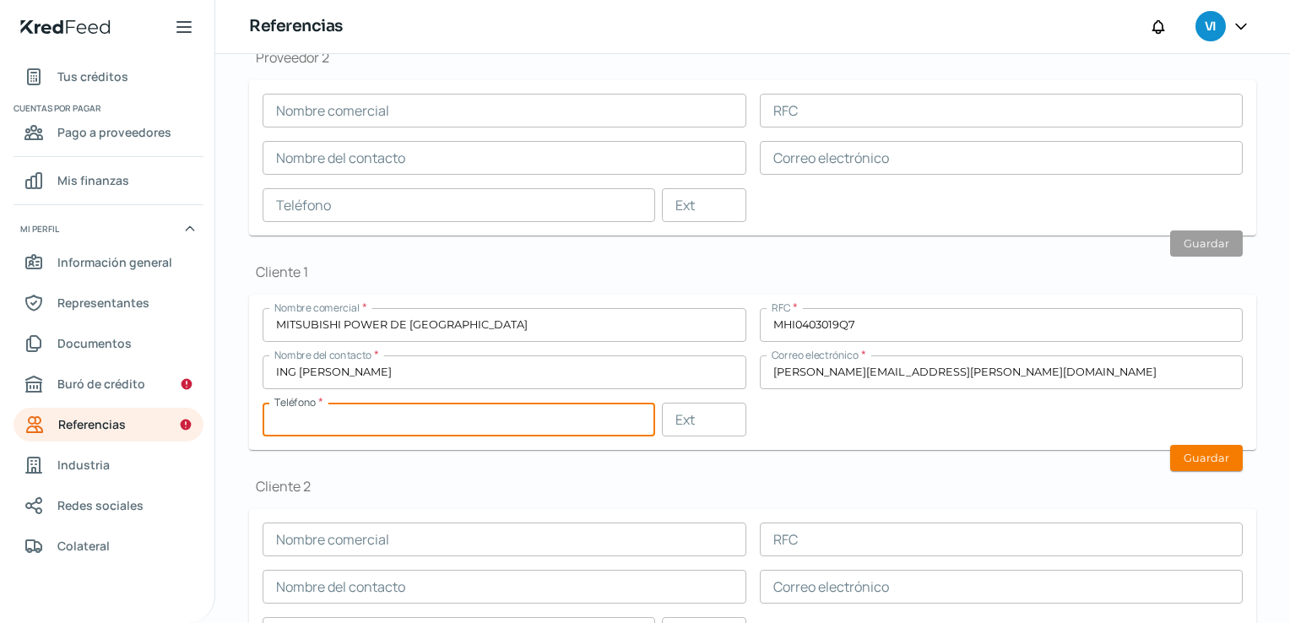
click at [512, 410] on input "text" at bounding box center [459, 420] width 393 height 34
type input "33 - [DATE] - 3643"
click at [796, 463] on div "Proveedor 1 Nombre comercial * ORTHIN REFERENCIA ESPECIALIZADA RFC * ORE051219A…" at bounding box center [752, 256] width 1007 height 898
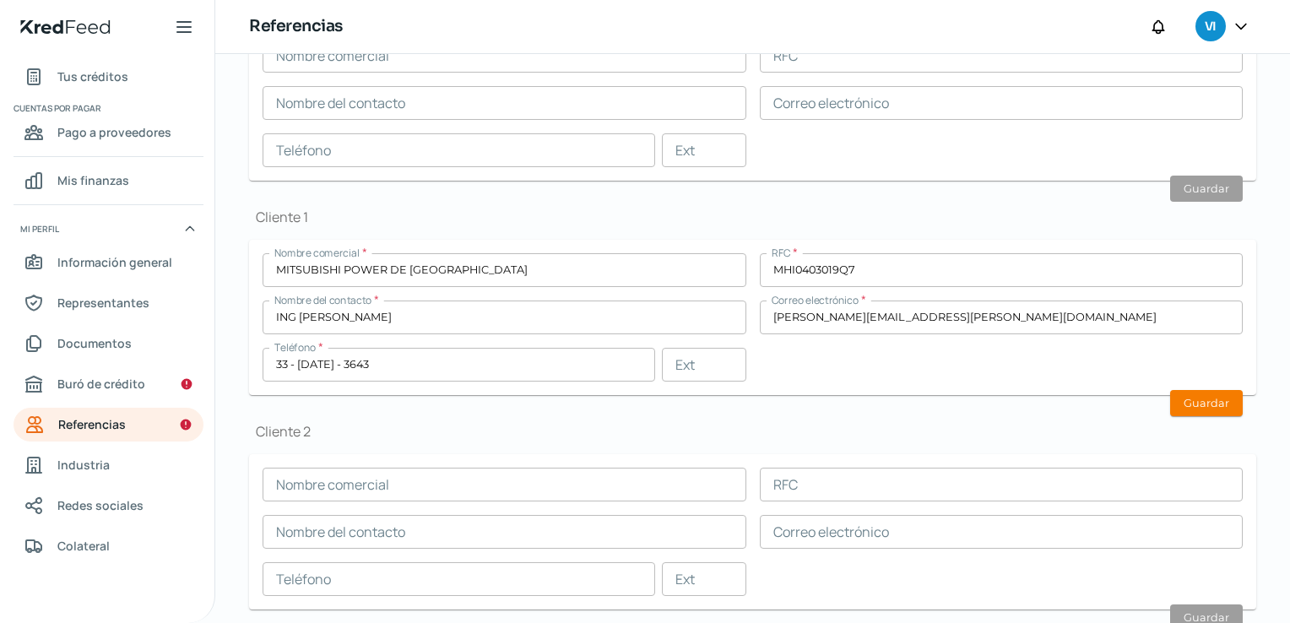
scroll to position [507, 0]
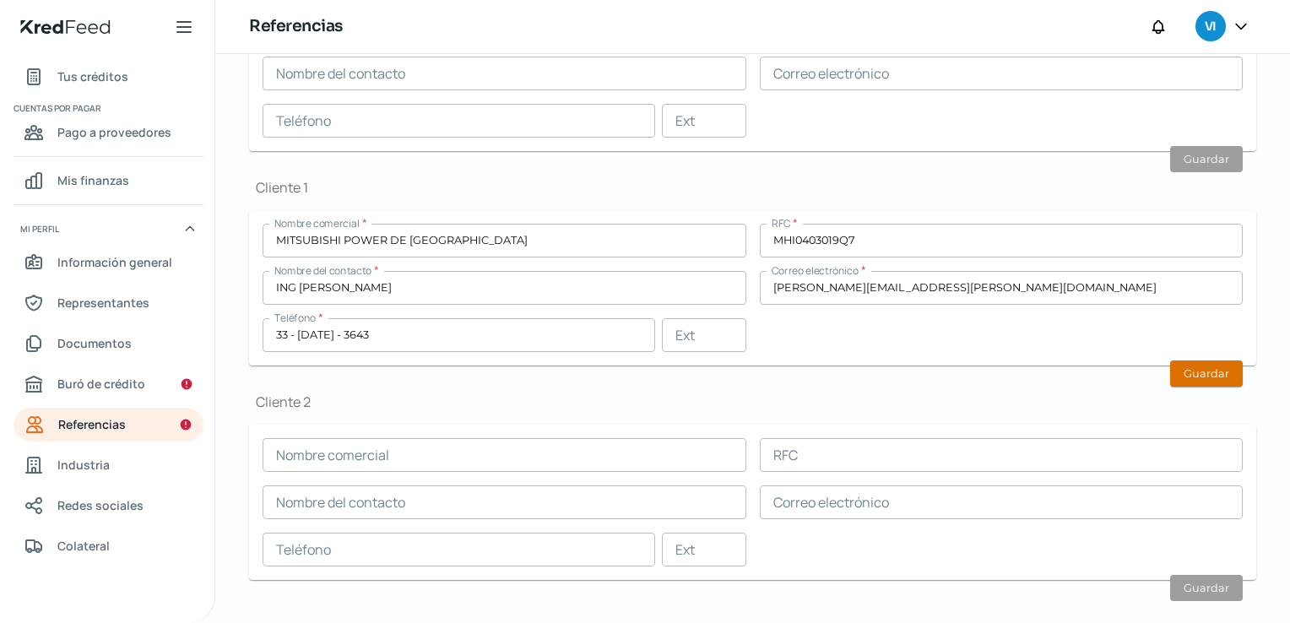
click at [1202, 376] on button "Guardar" at bounding box center [1206, 374] width 73 height 26
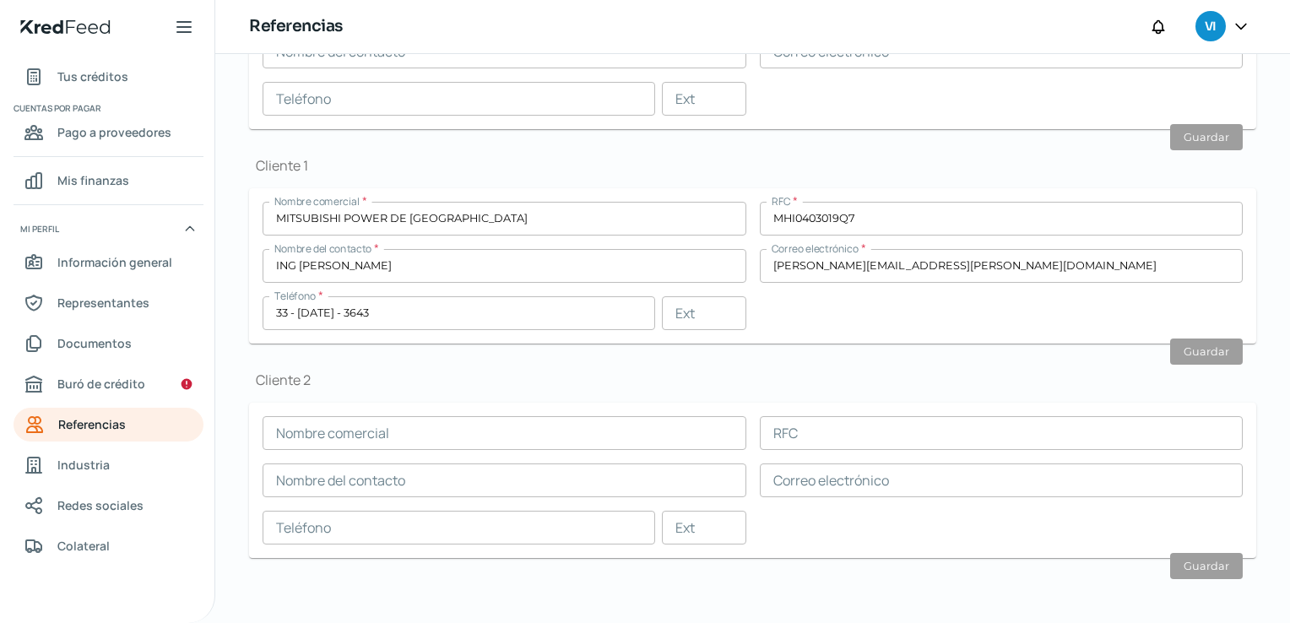
scroll to position [0, 7]
click at [338, 385] on h1 "Cliente 2" at bounding box center [752, 380] width 1007 height 19
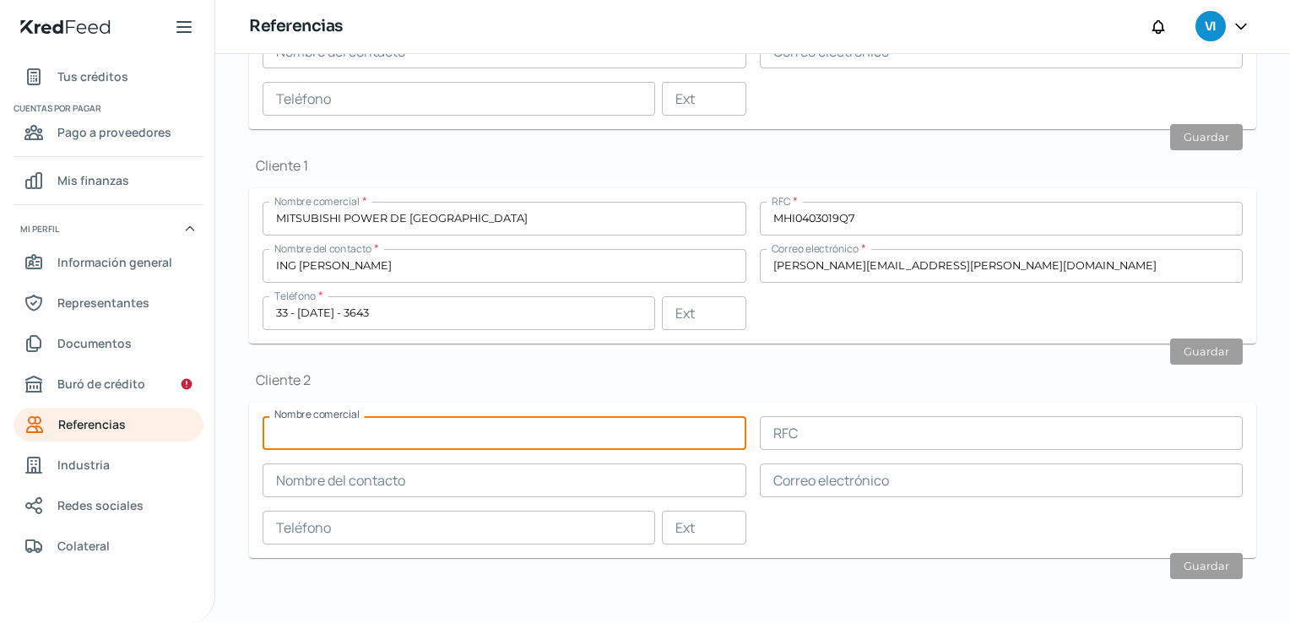
click at [314, 440] on input "text" at bounding box center [505, 433] width 484 height 34
click at [854, 430] on input "text" at bounding box center [1002, 433] width 484 height 34
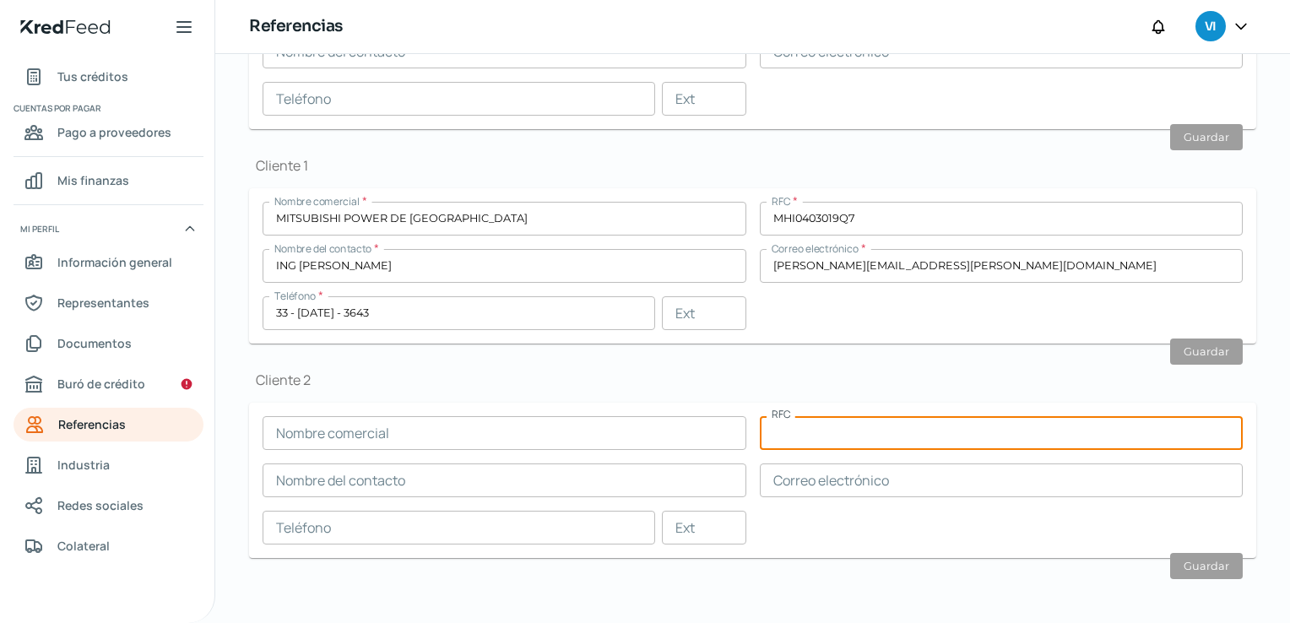
click at [802, 469] on input "text" at bounding box center [1002, 481] width 484 height 34
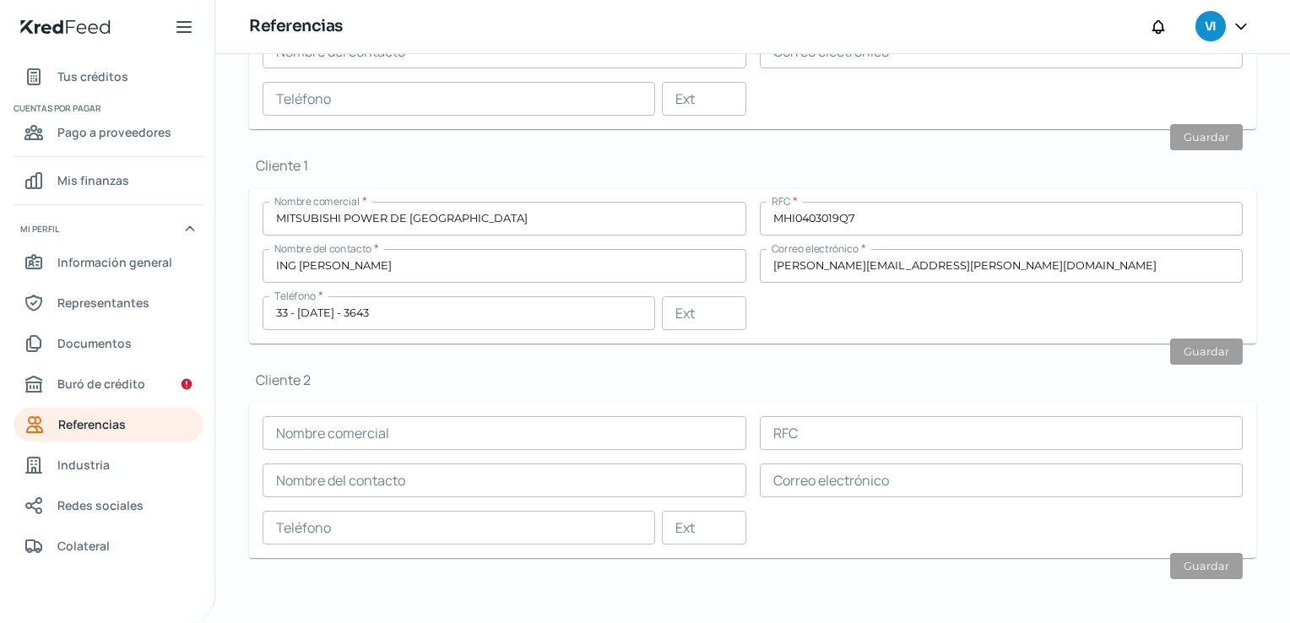
click at [914, 494] on div "Nombre comercial RFC Nombre del contacto Correo electrónico Teléfono Ext" at bounding box center [753, 480] width 980 height 128
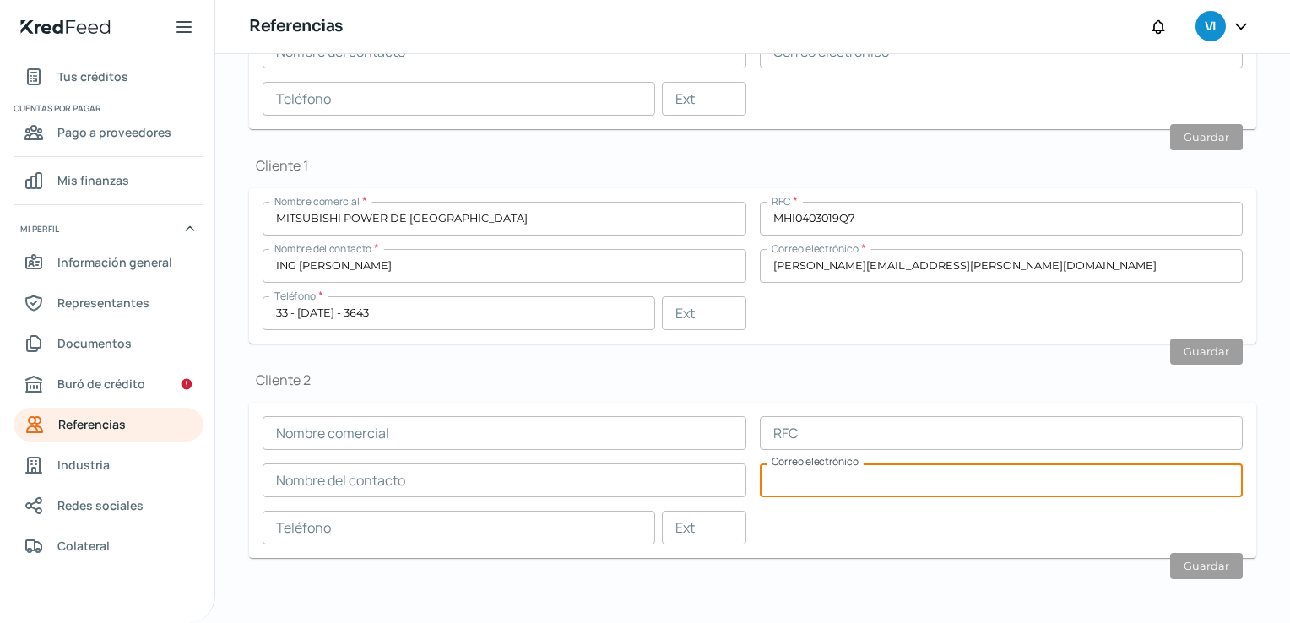
click at [915, 486] on input "text" at bounding box center [1002, 481] width 484 height 34
paste input "[PERSON_NAME][EMAIL_ADDRESS][PERSON_NAME][DOMAIN_NAME]"
type input "[PERSON_NAME][EMAIL_ADDRESS][PERSON_NAME][DOMAIN_NAME]"
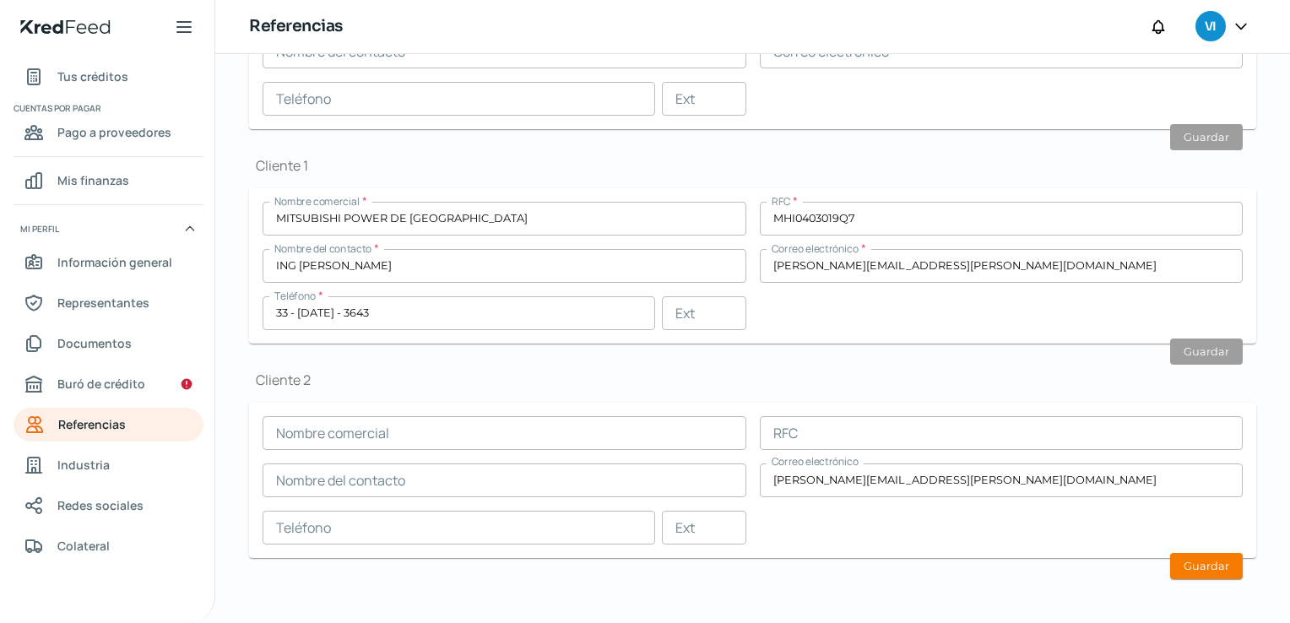
click at [848, 568] on div "Proveedor 1 Nombre comercial * ORTHIN REFERENCIA ESPECIALIZADA RFC * ORE051219A…" at bounding box center [752, 149] width 1007 height 898
click at [854, 548] on form "Nombre comercial RFC Nombre del contacto Correo electrónico [PERSON_NAME][EMAIL…" at bounding box center [752, 480] width 1007 height 155
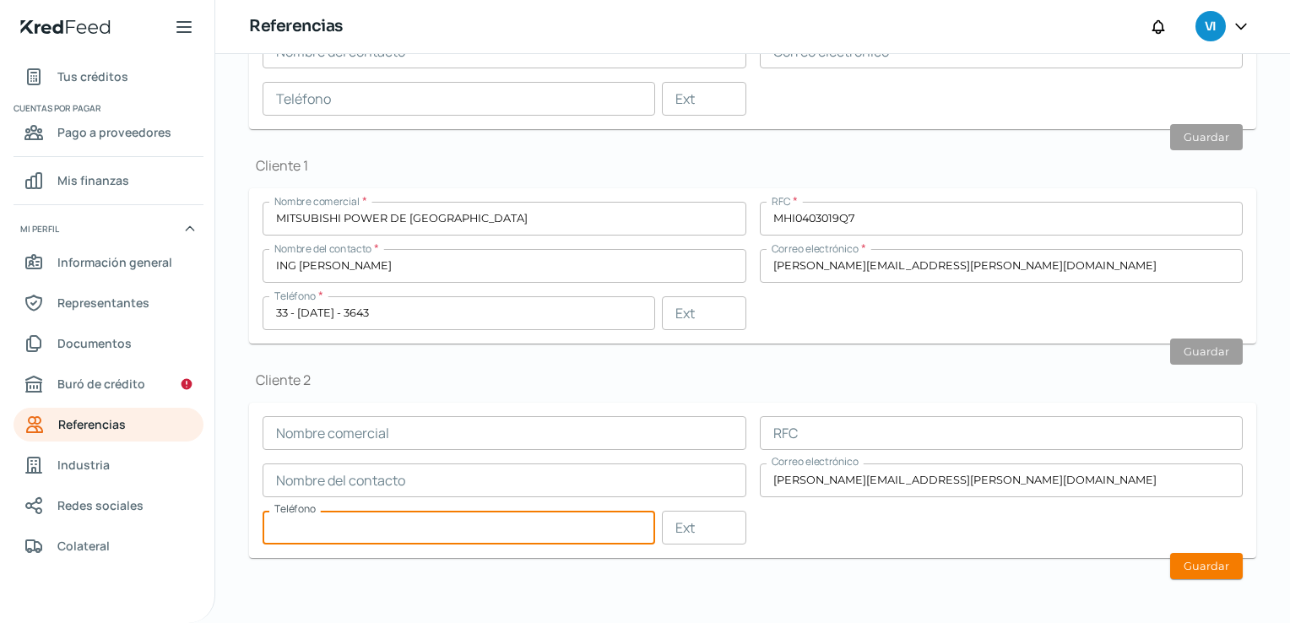
click at [410, 534] on input "text" at bounding box center [459, 528] width 393 height 34
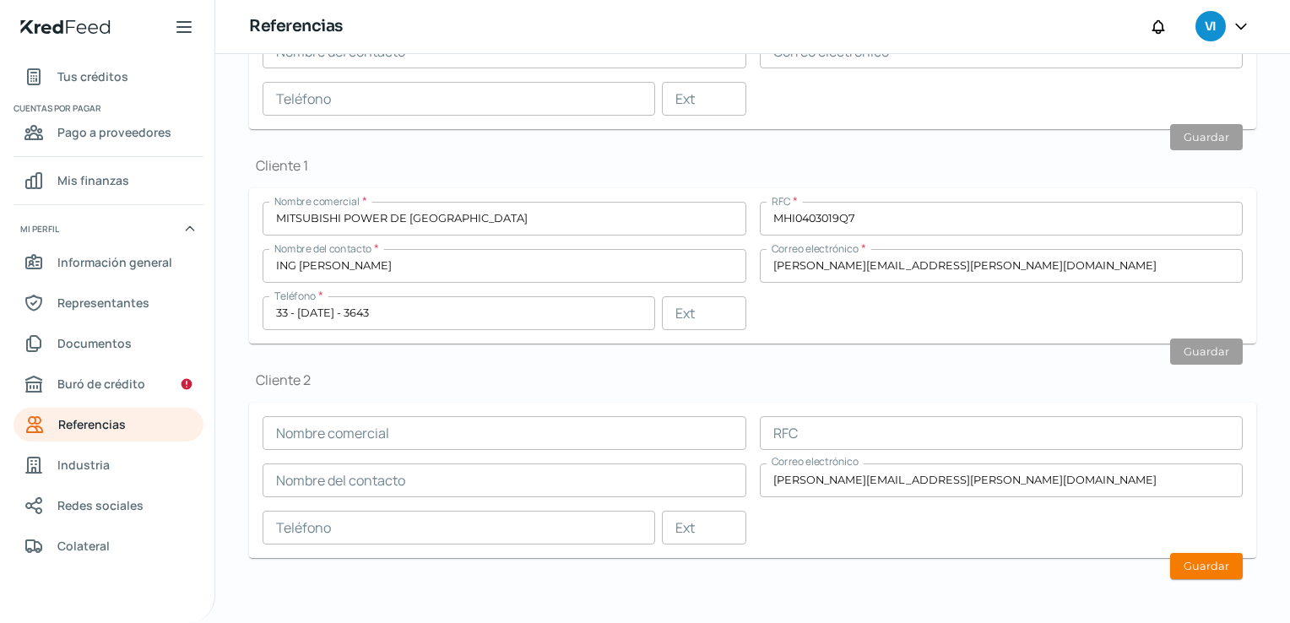
click at [469, 333] on form "Nombre comercial * MITSUBISHI POWER DE MEXICO RFC * MHI0403019Q7 Nombre del con…" at bounding box center [752, 265] width 1007 height 155
click at [413, 511] on input "text" at bounding box center [459, 528] width 393 height 34
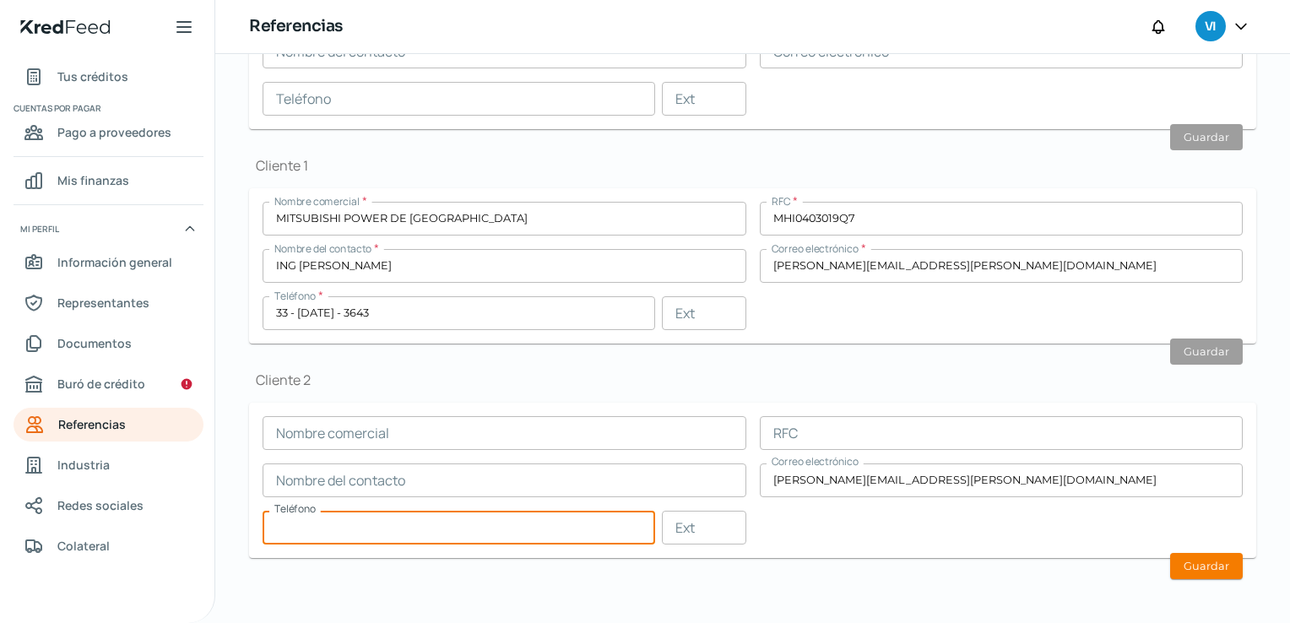
click at [405, 522] on input "text" at bounding box center [459, 528] width 393 height 34
type input "33 - [DATE] - 2480"
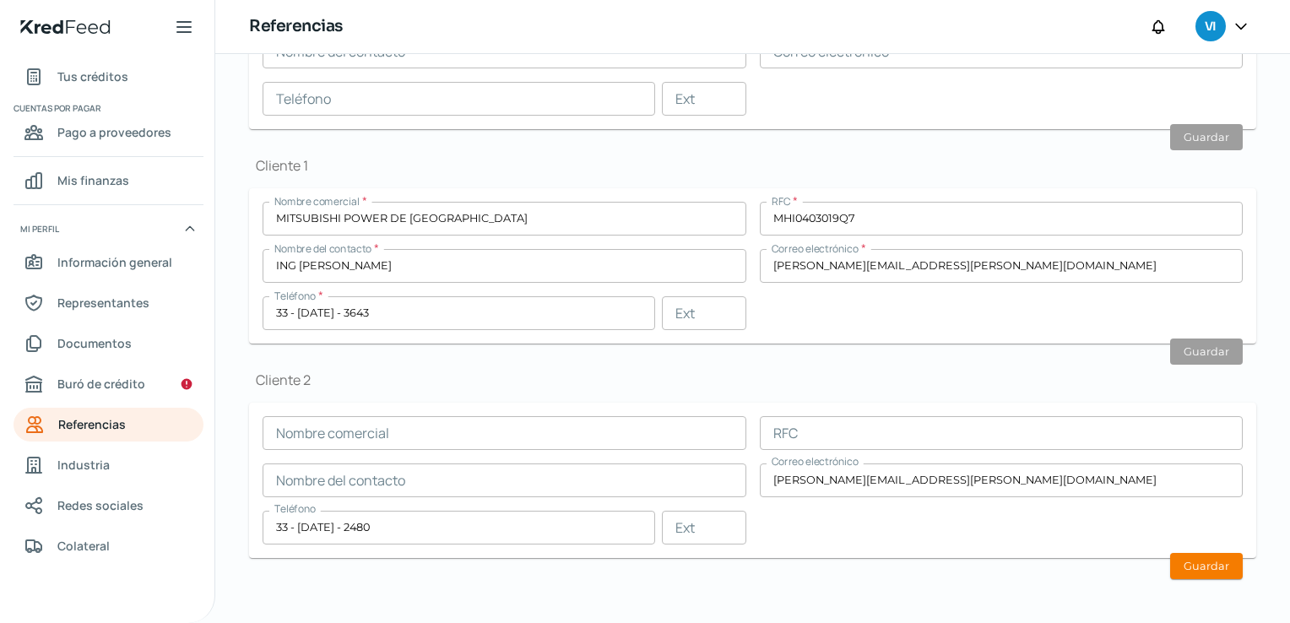
click at [361, 450] on div "Nombre comercial RFC Nombre del contacto Correo electrónico [PERSON_NAME][EMAIL…" at bounding box center [753, 480] width 980 height 128
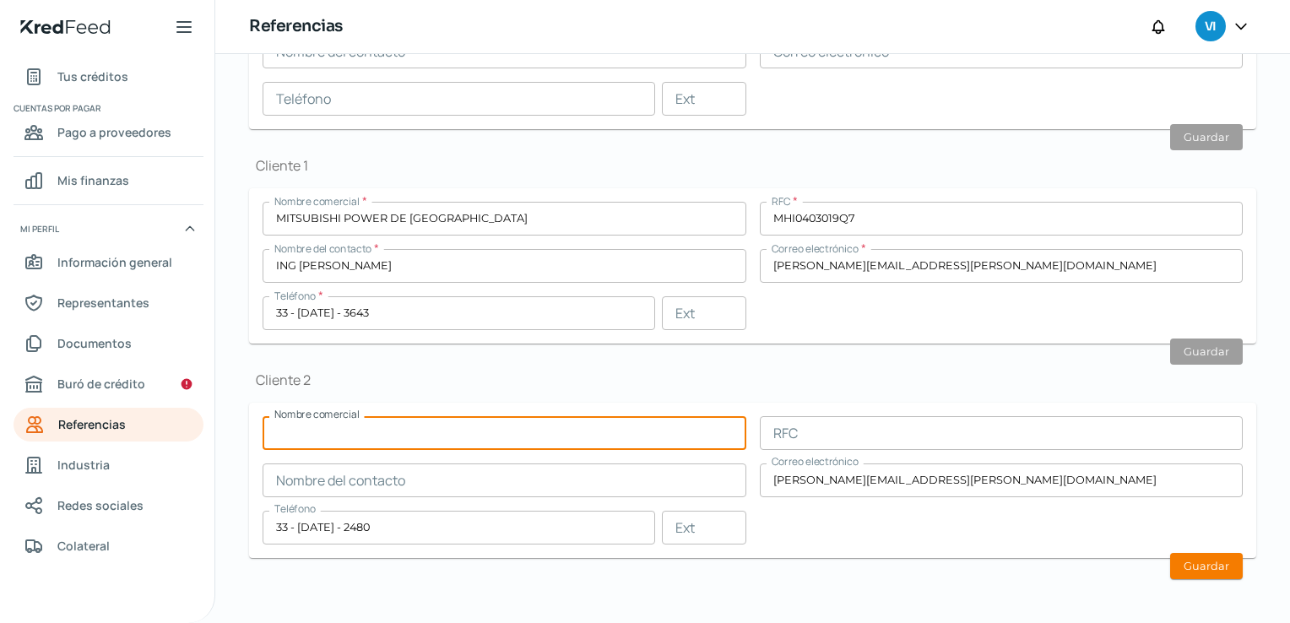
click at [366, 437] on input "text" at bounding box center [505, 433] width 484 height 34
click at [306, 470] on input "text" at bounding box center [505, 481] width 484 height 34
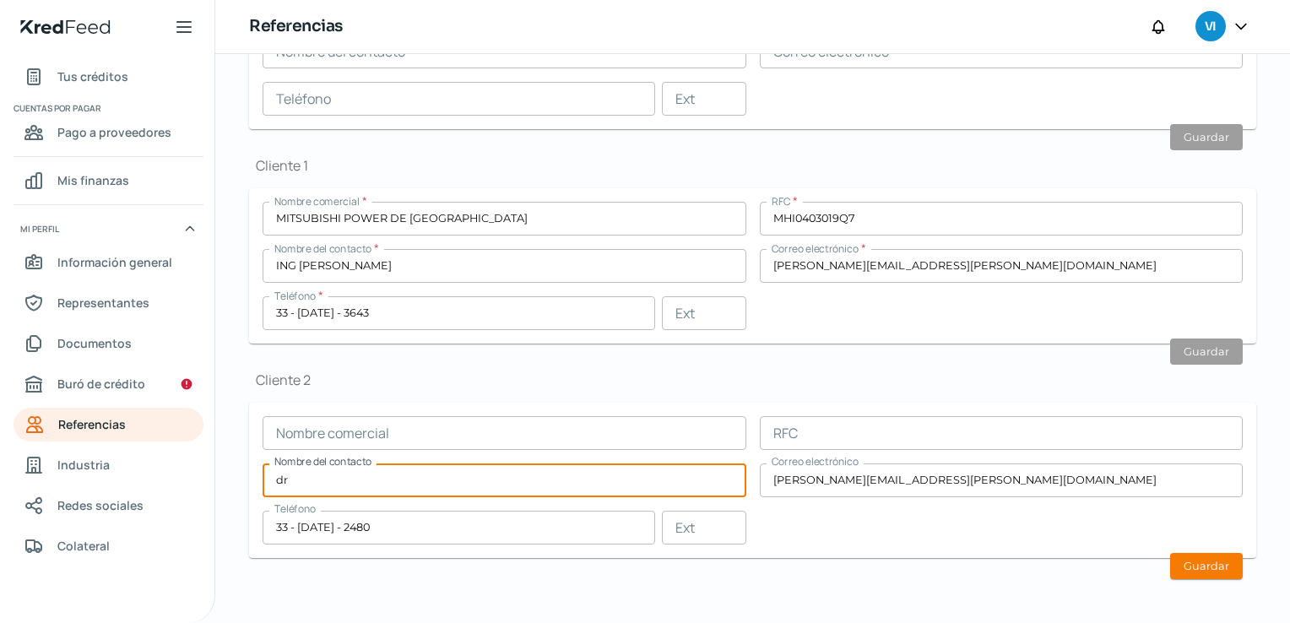
type input "d"
type input "DRA. [PERSON_NAME]"
click at [803, 417] on input "text" at bounding box center [1002, 433] width 484 height 34
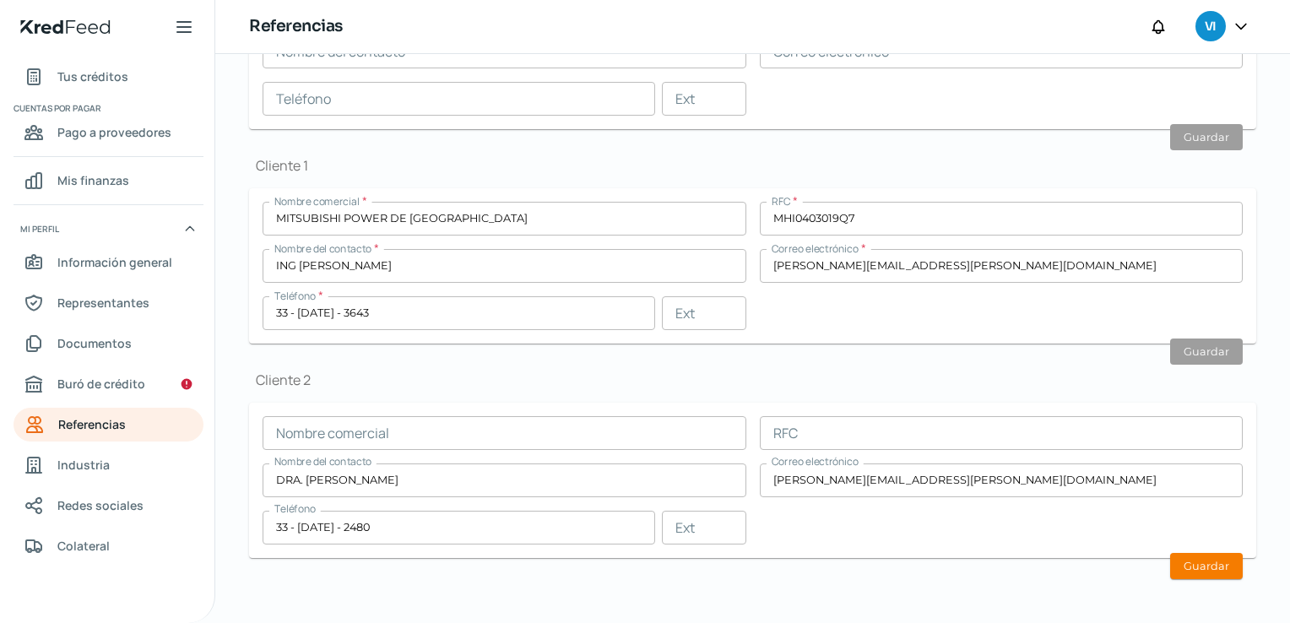
click at [442, 371] on h1 "Cliente 2" at bounding box center [752, 380] width 1007 height 19
click at [353, 410] on form "Nombre comercial RFC Nombre del contacto DRA. [PERSON_NAME] Correo electrónico …" at bounding box center [752, 480] width 1007 height 155
click at [355, 420] on input "text" at bounding box center [505, 433] width 484 height 34
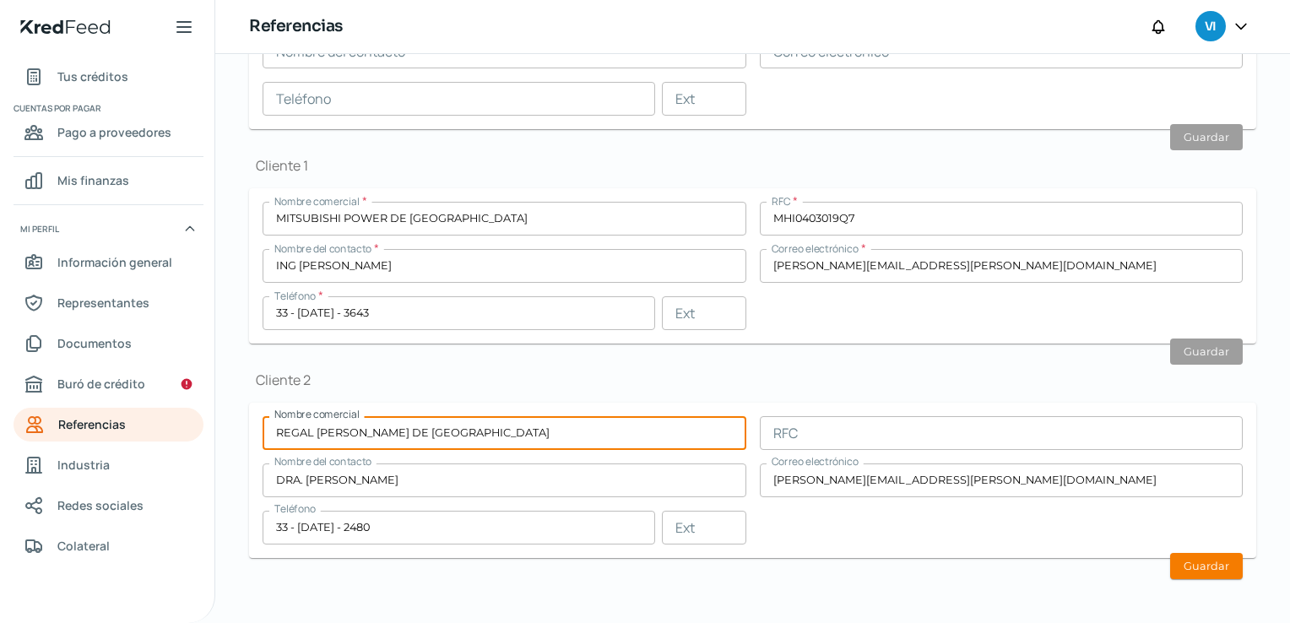
type input "REGAL [PERSON_NAME] DE [GEOGRAPHIC_DATA]"
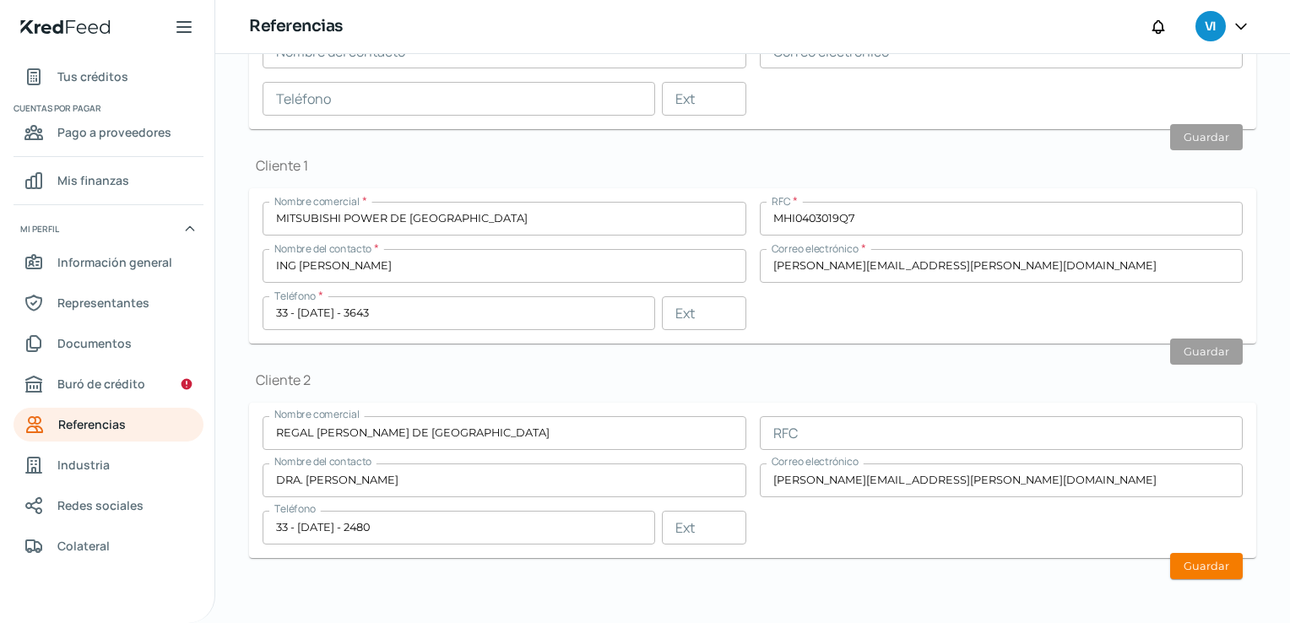
click at [843, 427] on input "text" at bounding box center [1002, 433] width 484 height 34
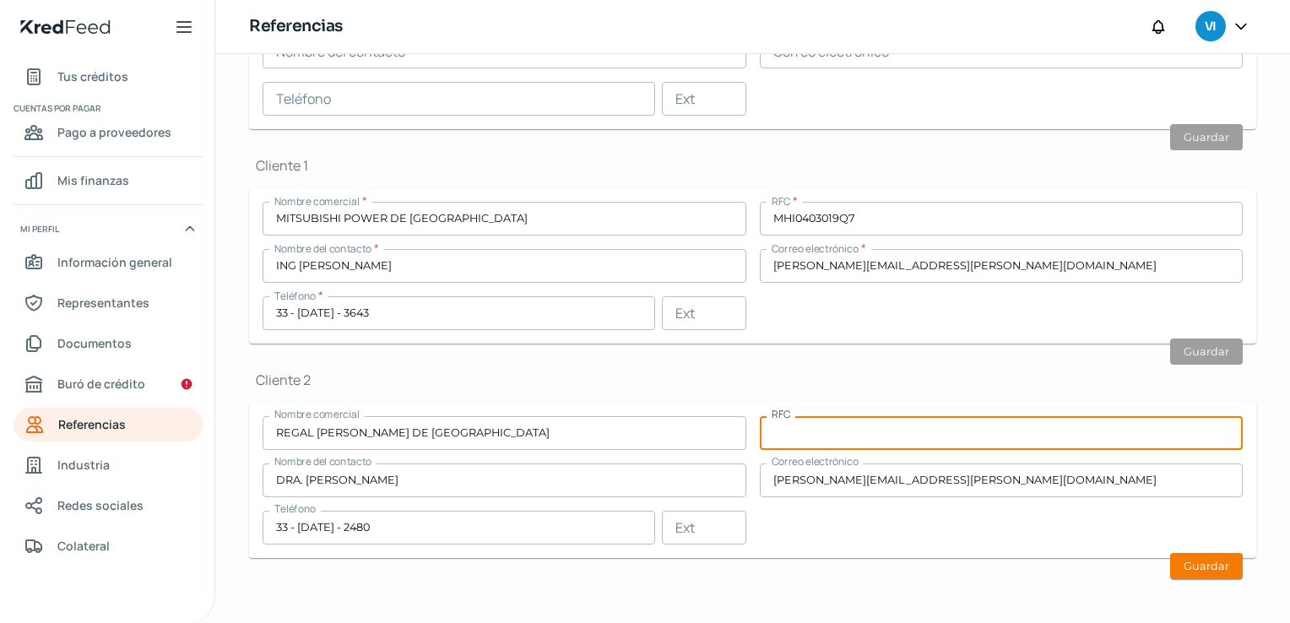
type input "V"
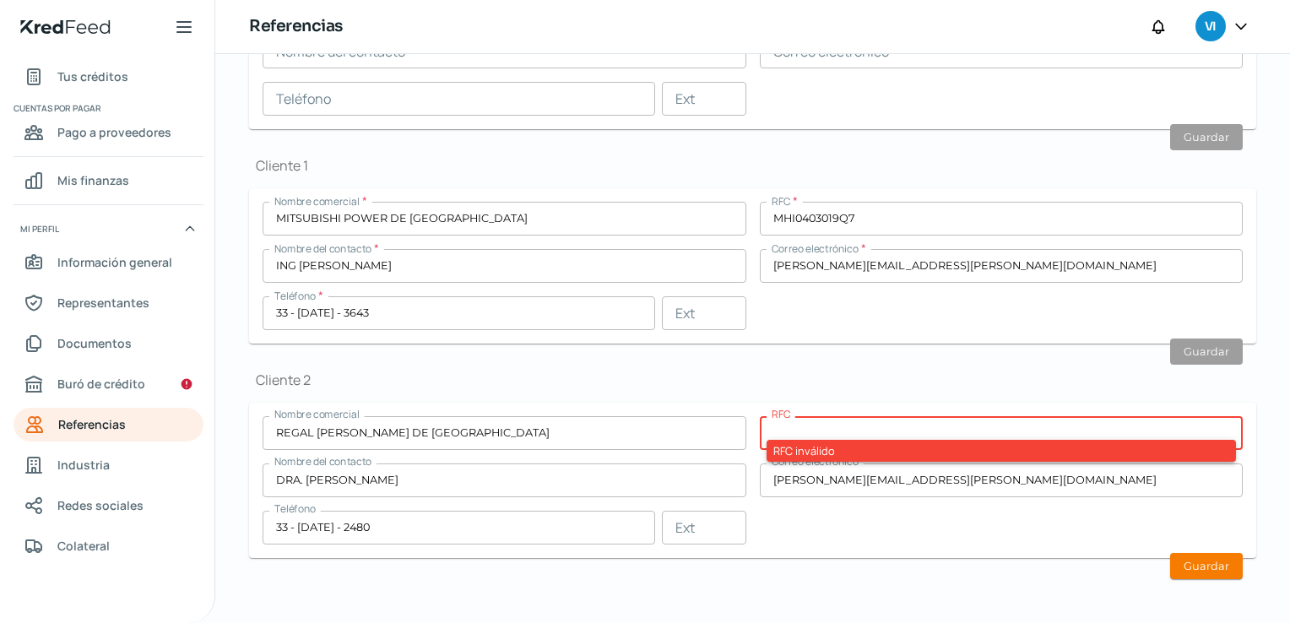
paste input "TPE891205HD2"
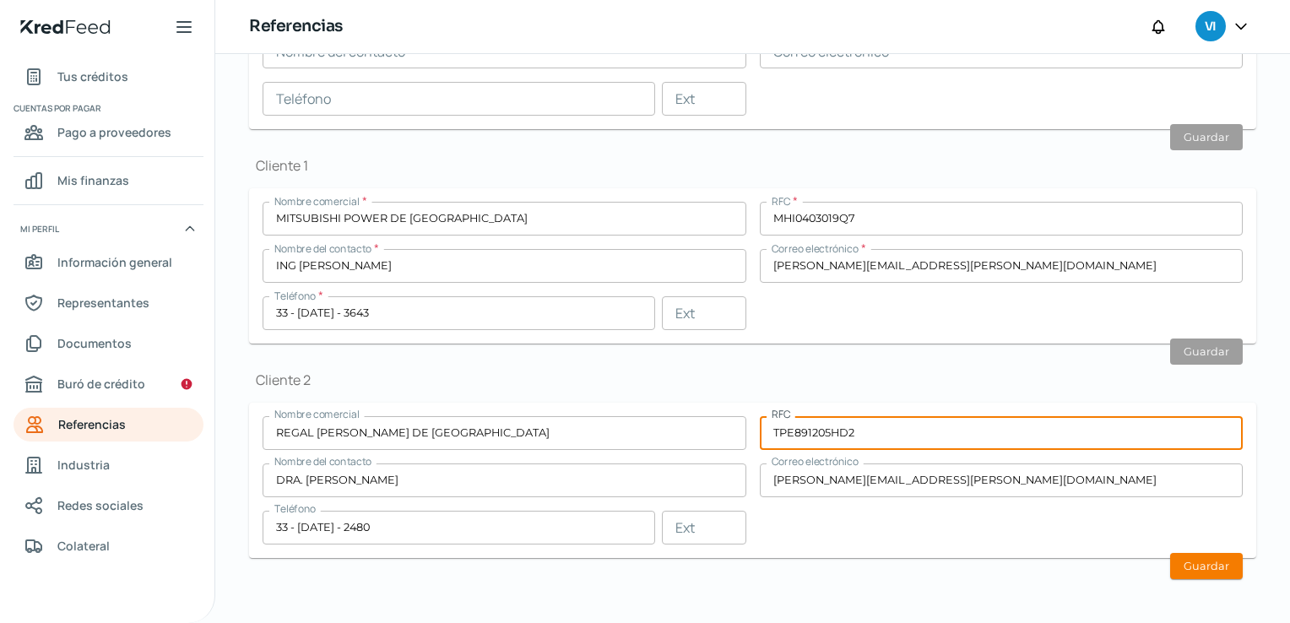
type input "TPE891205HD2"
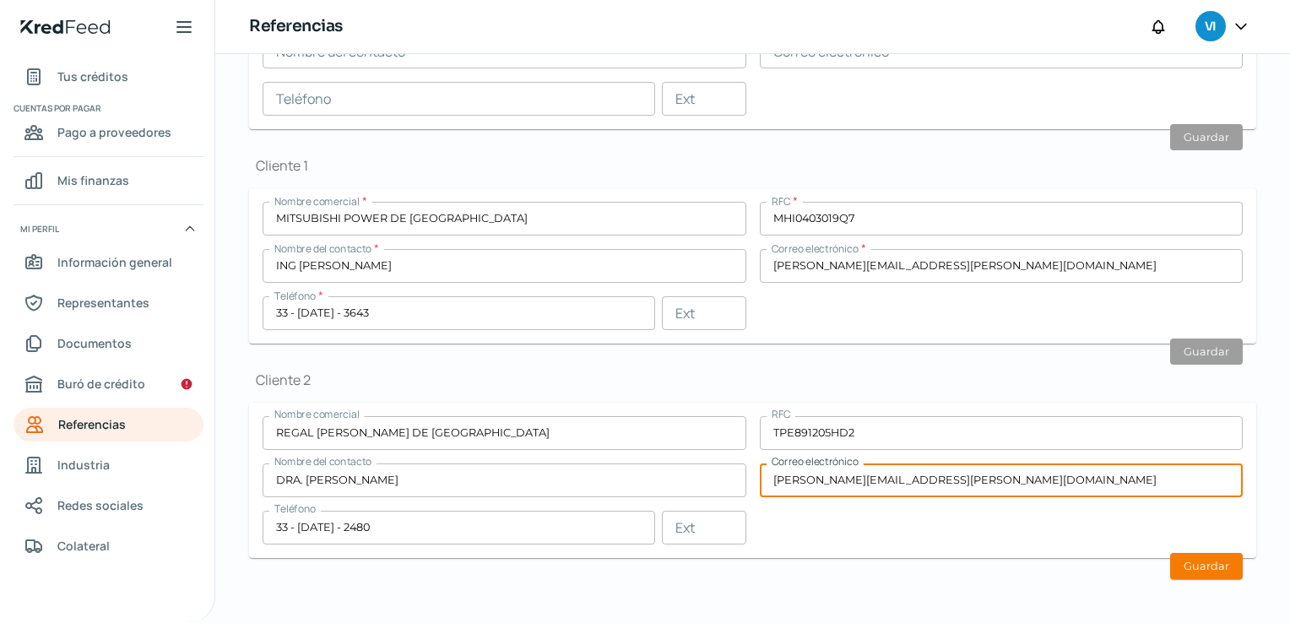
click at [831, 555] on form "Nombre comercial REGAL [PERSON_NAME] DE GUADALAJARA RFC TPE891205HD2 Nombre del…" at bounding box center [752, 480] width 1007 height 155
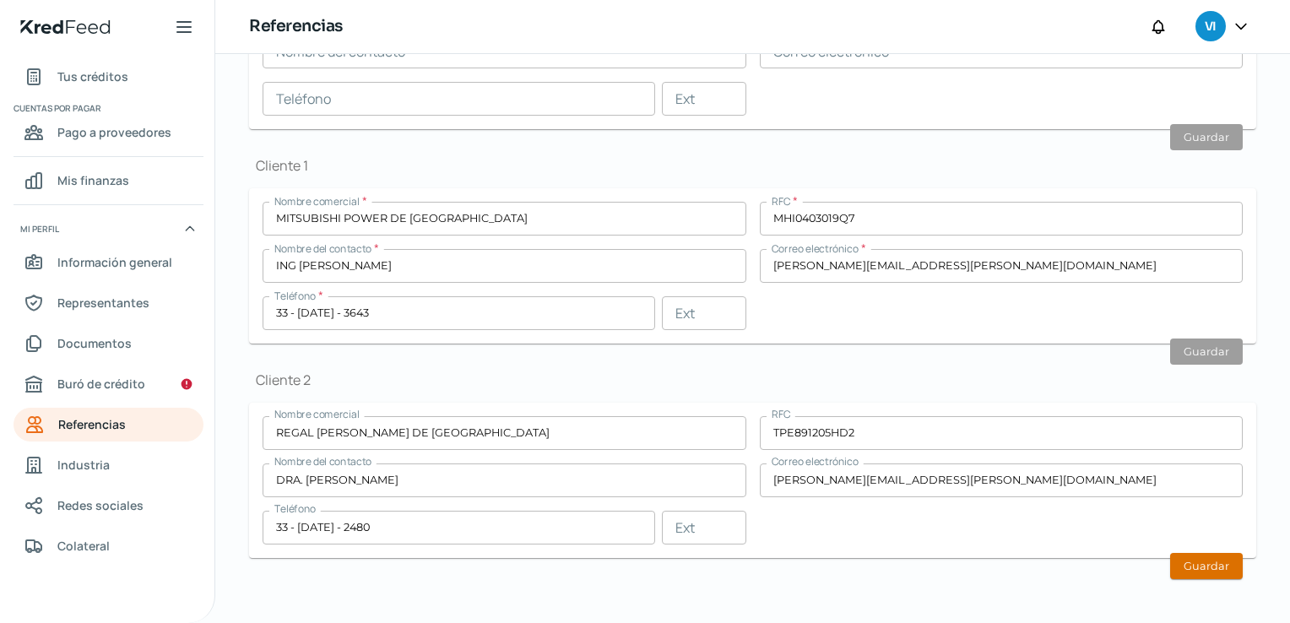
click at [1187, 557] on button "Guardar" at bounding box center [1206, 566] width 73 height 26
type input "[PERSON_NAME][EMAIL_ADDRESS][PERSON_NAME][DOMAIN_NAME]"
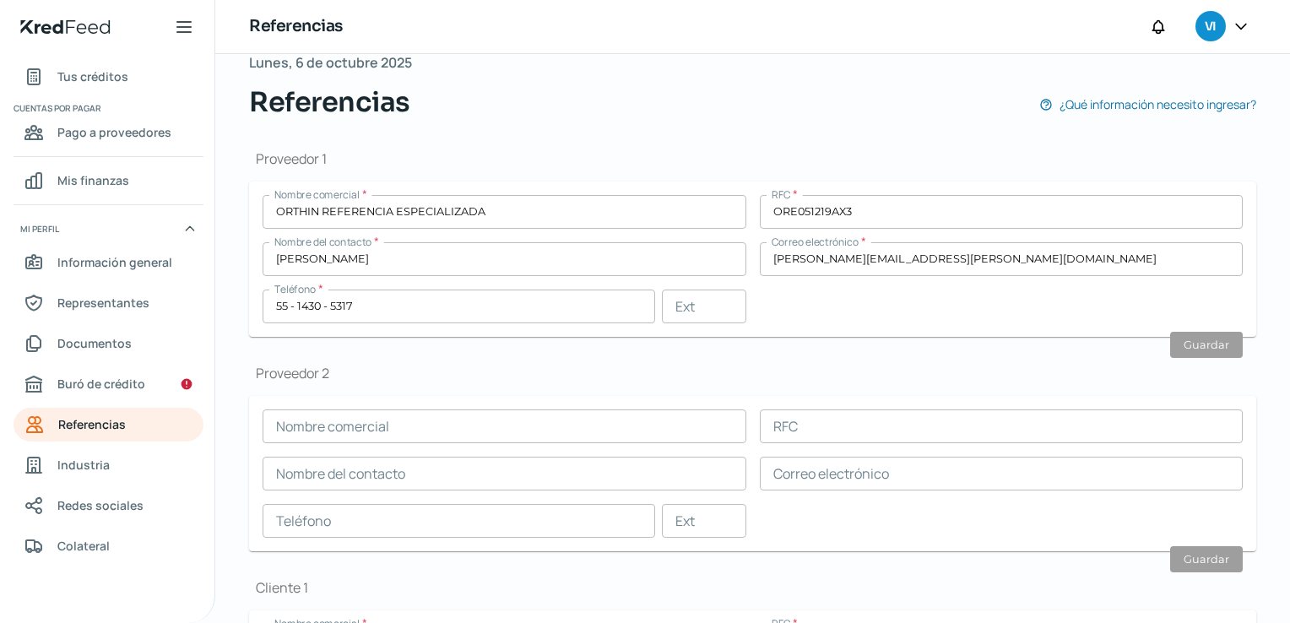
scroll to position [142, 0]
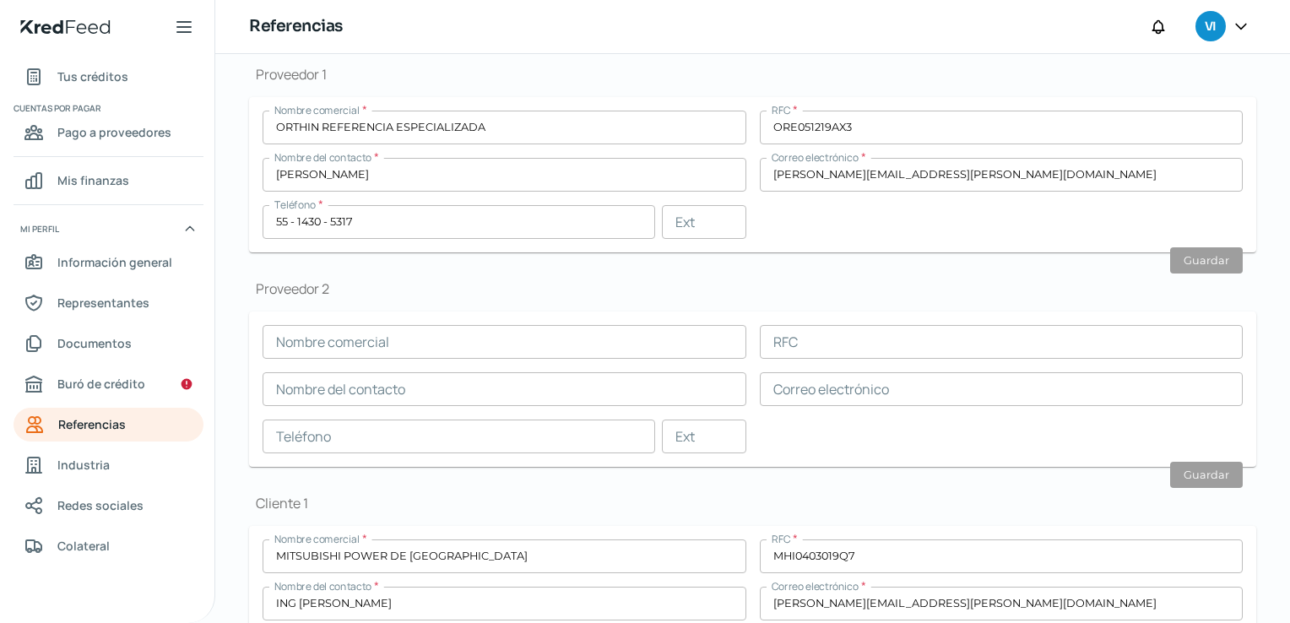
click at [501, 339] on input "text" at bounding box center [505, 342] width 484 height 34
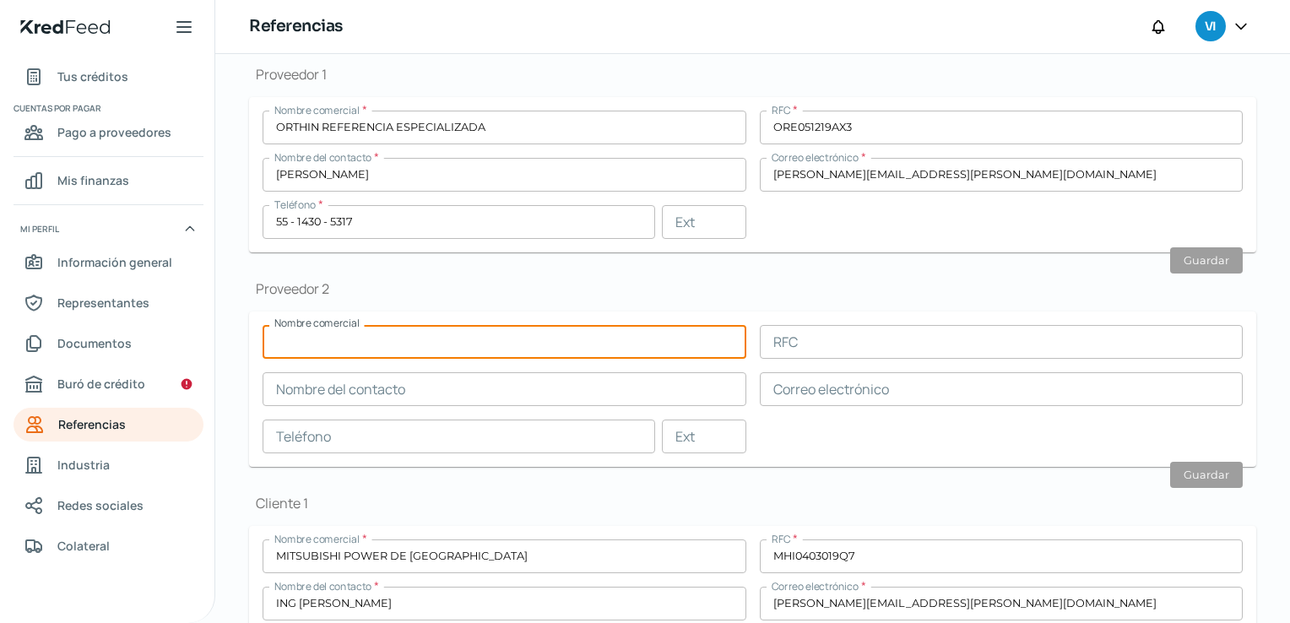
click at [501, 339] on input "text" at bounding box center [505, 342] width 484 height 34
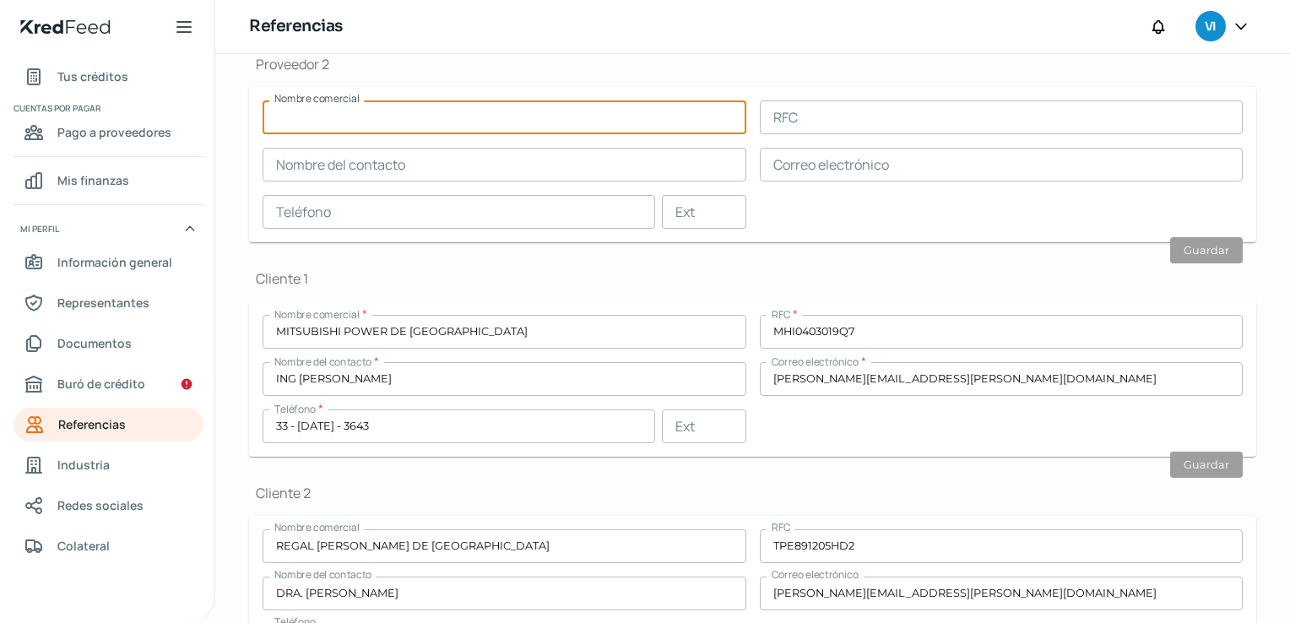
scroll to position [226, 0]
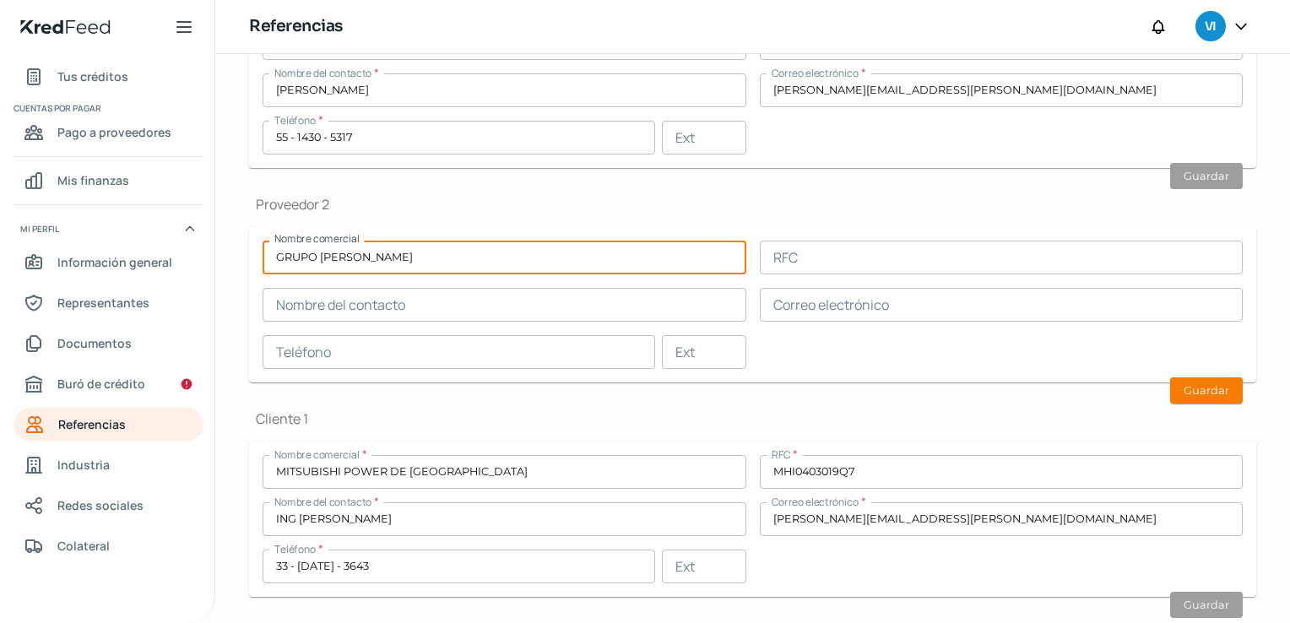
type input "GRUPO [PERSON_NAME]"
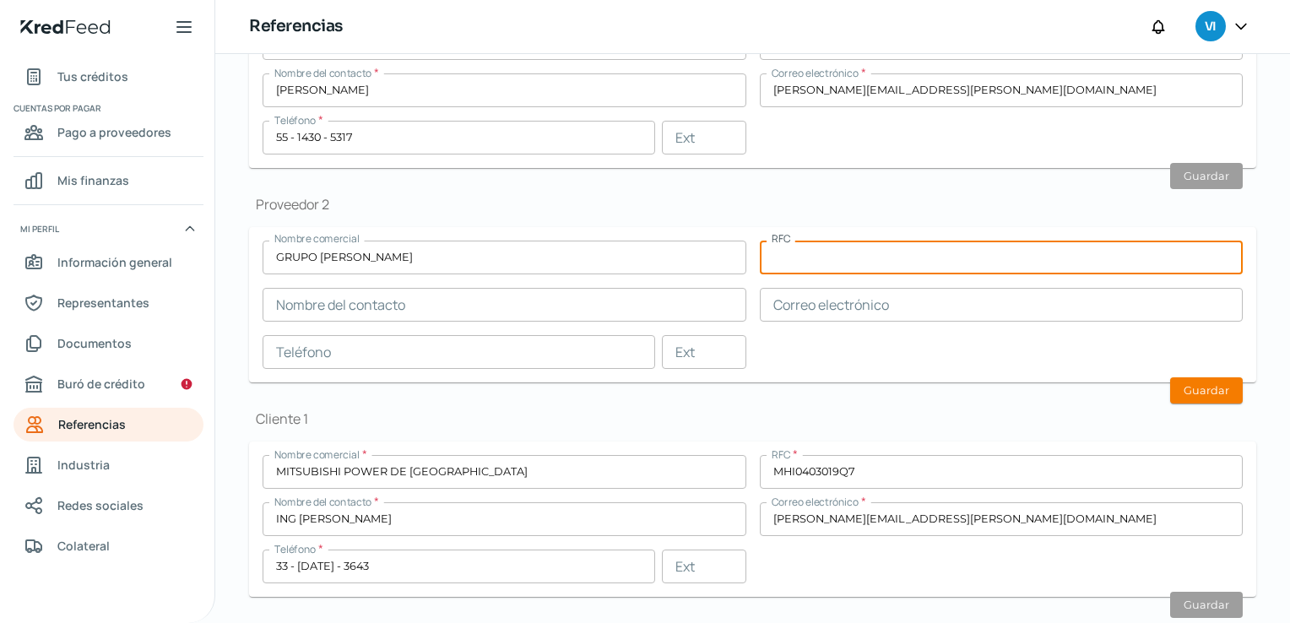
click at [821, 252] on input "text" at bounding box center [1002, 258] width 484 height 34
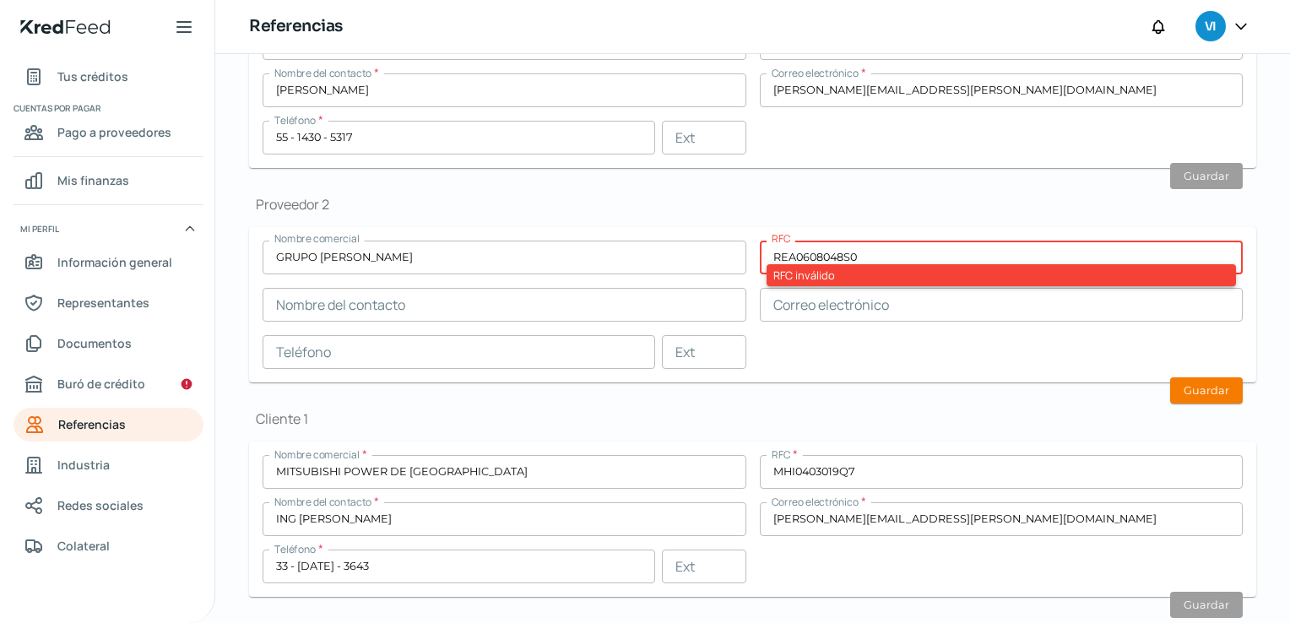
type input "REA0608048S0"
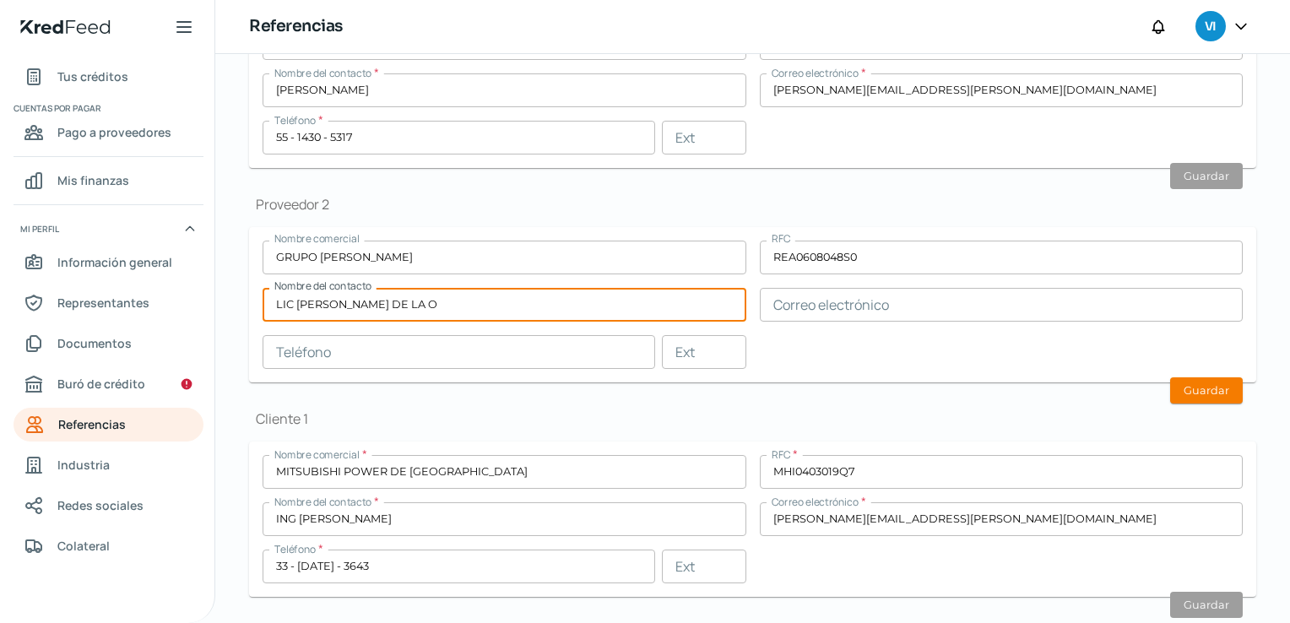
type input "LIC [PERSON_NAME] DE LA O"
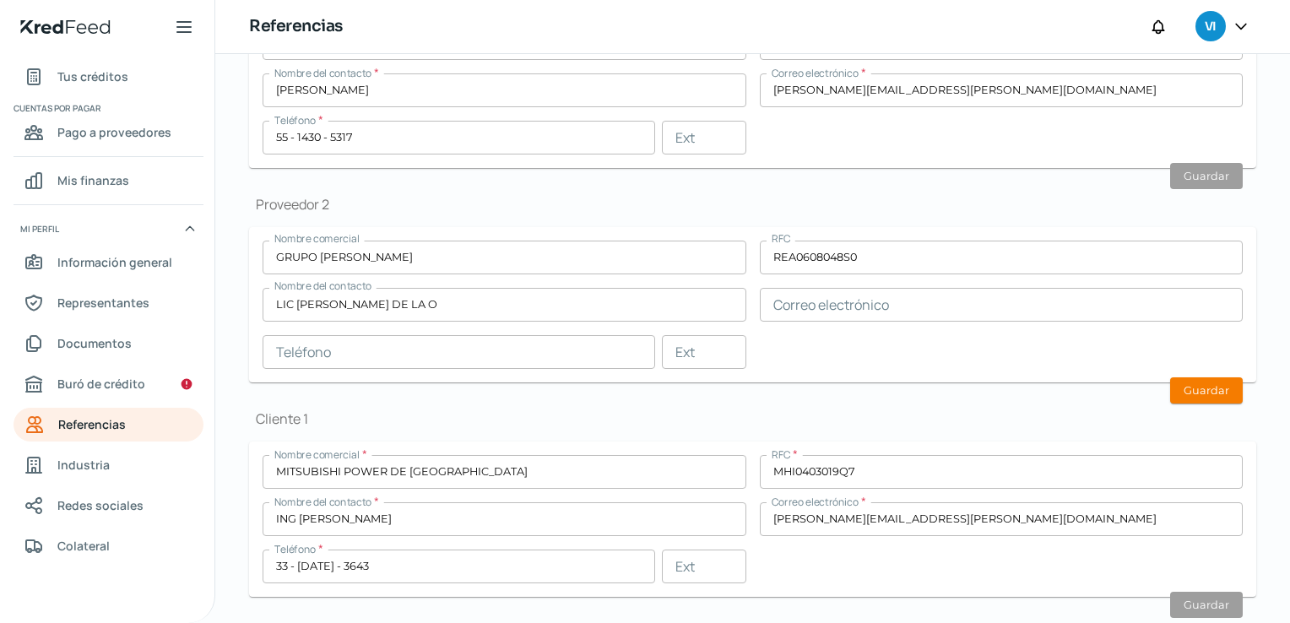
click at [864, 306] on input "text" at bounding box center [1002, 305] width 484 height 34
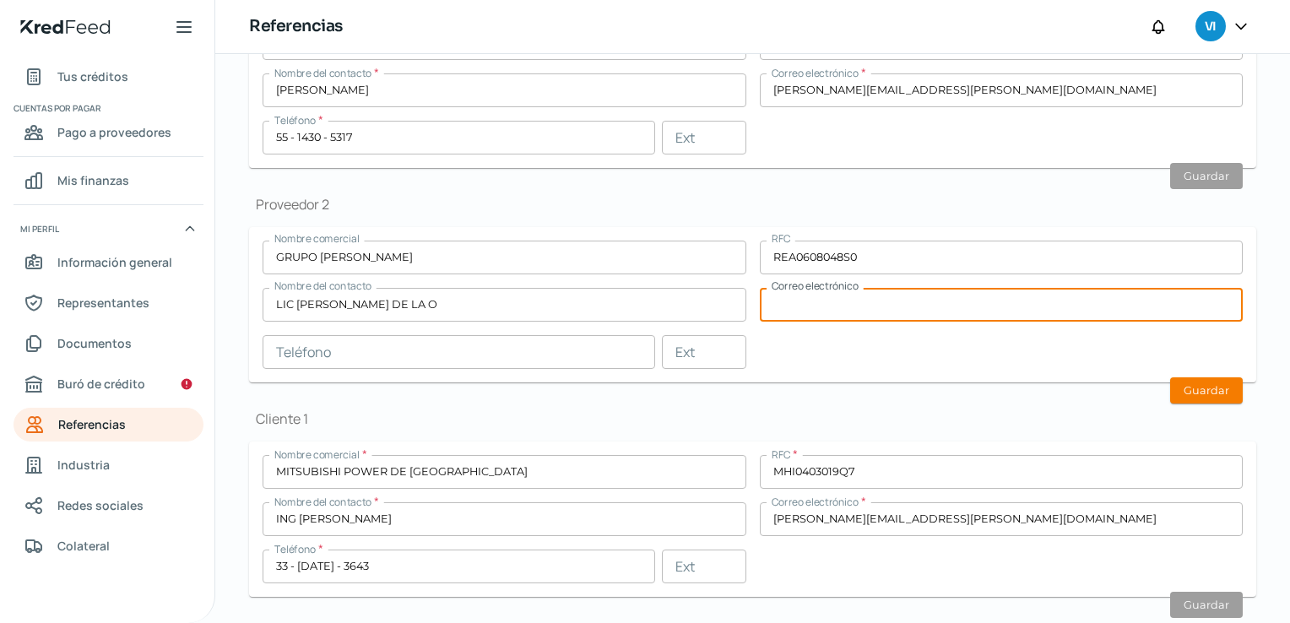
click at [864, 306] on input "text" at bounding box center [1002, 305] width 484 height 34
paste input "[EMAIL_ADDRESS][PERSON_NAME][DOMAIN_NAME]"
type input "[EMAIL_ADDRESS][PERSON_NAME][DOMAIN_NAME]"
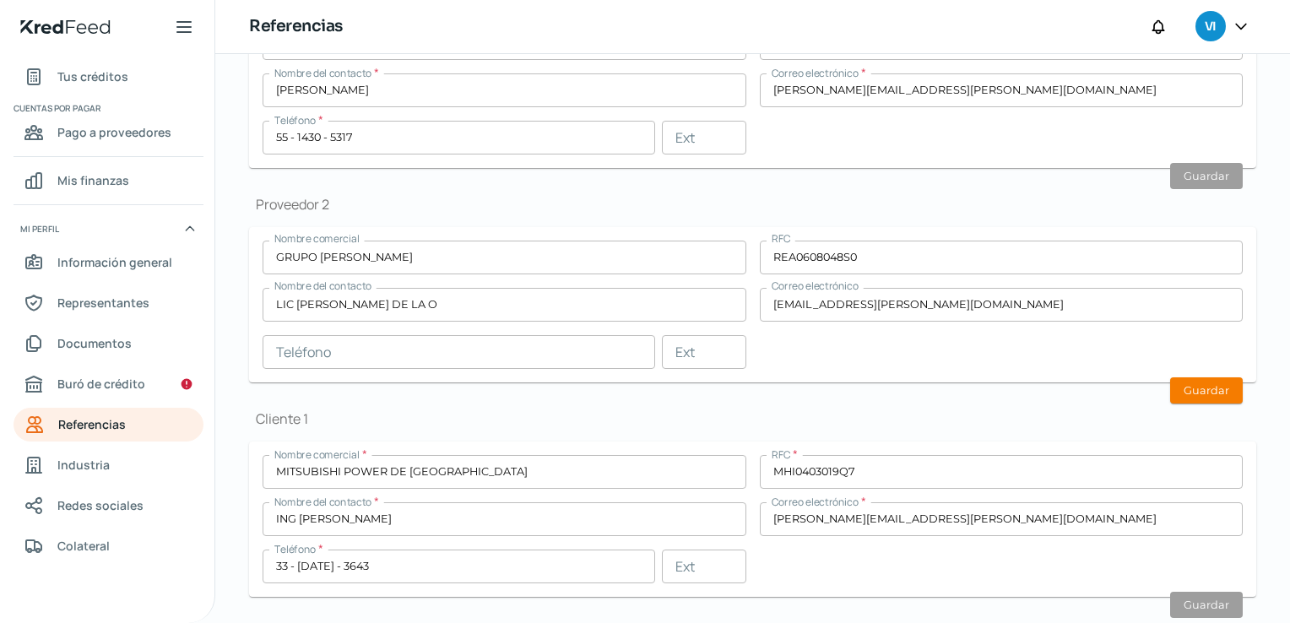
click at [834, 351] on div "Nombre comercial GRUPO [PERSON_NAME] RFC REA0608048S0 Nombre del contacto LIC […" at bounding box center [753, 305] width 980 height 128
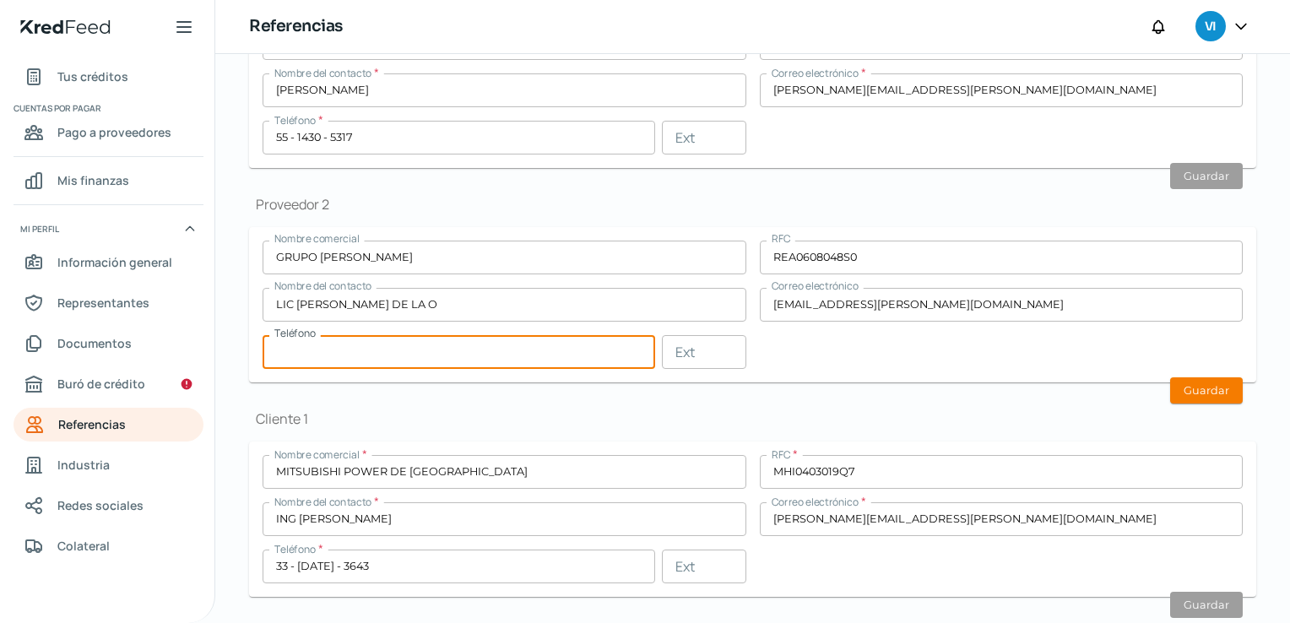
click at [461, 350] on input "text" at bounding box center [459, 352] width 393 height 34
click at [446, 305] on input "LIC [PERSON_NAME] DE LA O" at bounding box center [505, 305] width 484 height 34
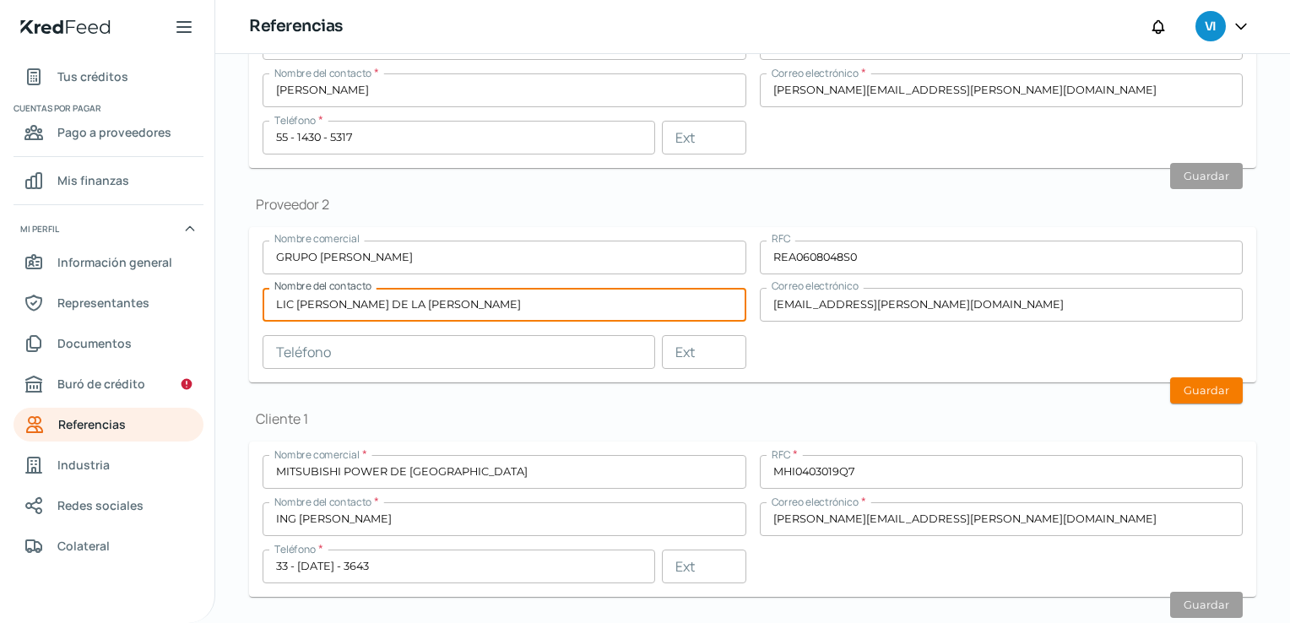
click at [392, 304] on input "LIC [PERSON_NAME] DE LA [PERSON_NAME]" at bounding box center [505, 305] width 484 height 34
type input "LIC [PERSON_NAME] DE LA [PERSON_NAME]"
click at [546, 351] on input "text" at bounding box center [459, 352] width 393 height 34
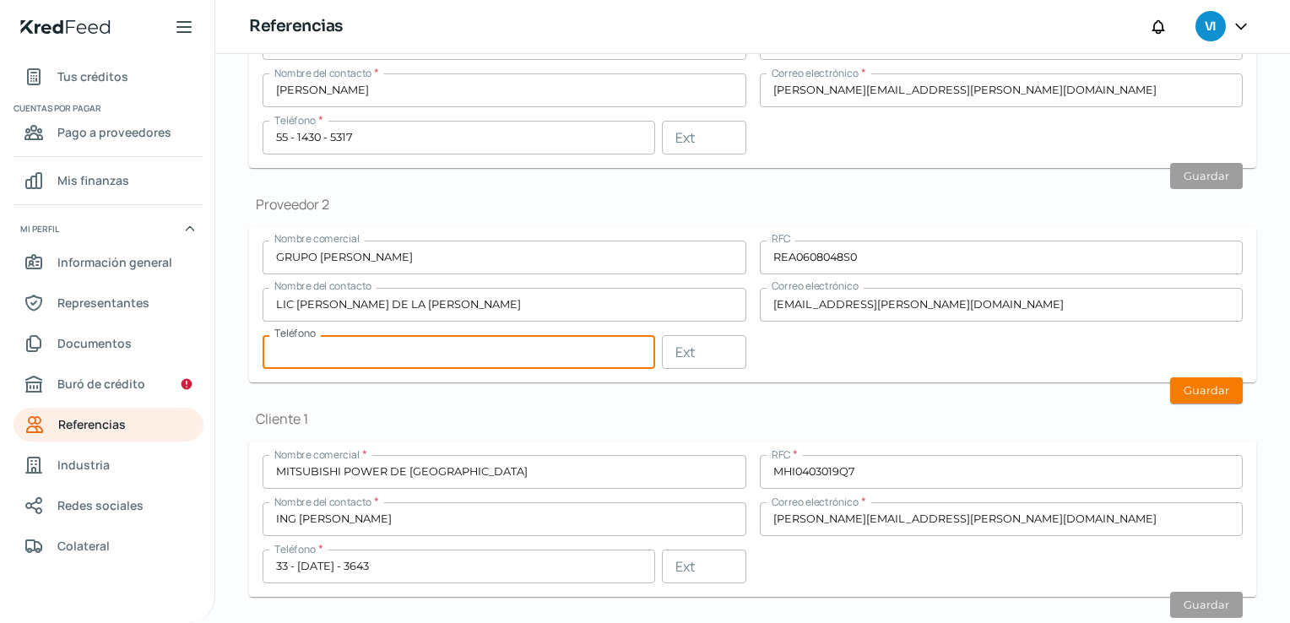
click at [546, 351] on input "text" at bounding box center [459, 352] width 393 height 34
type input "33 - 3201 - 0422"
click at [1067, 420] on h1 "Cliente 1" at bounding box center [752, 419] width 1007 height 19
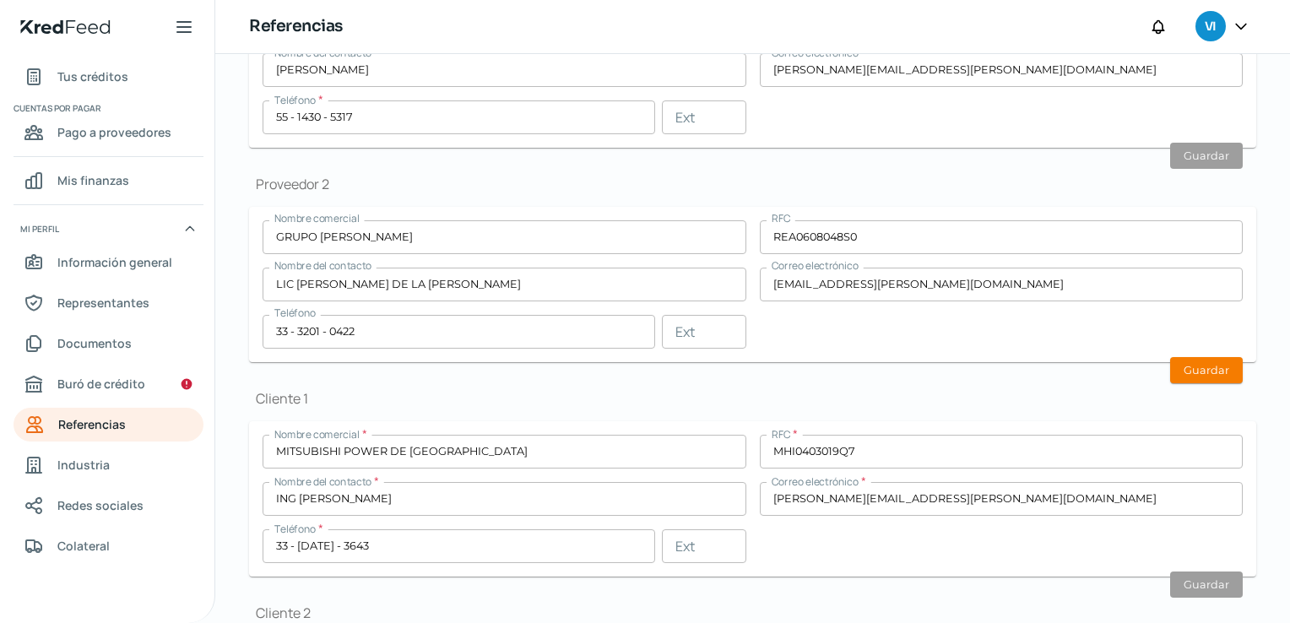
scroll to position [253, 0]
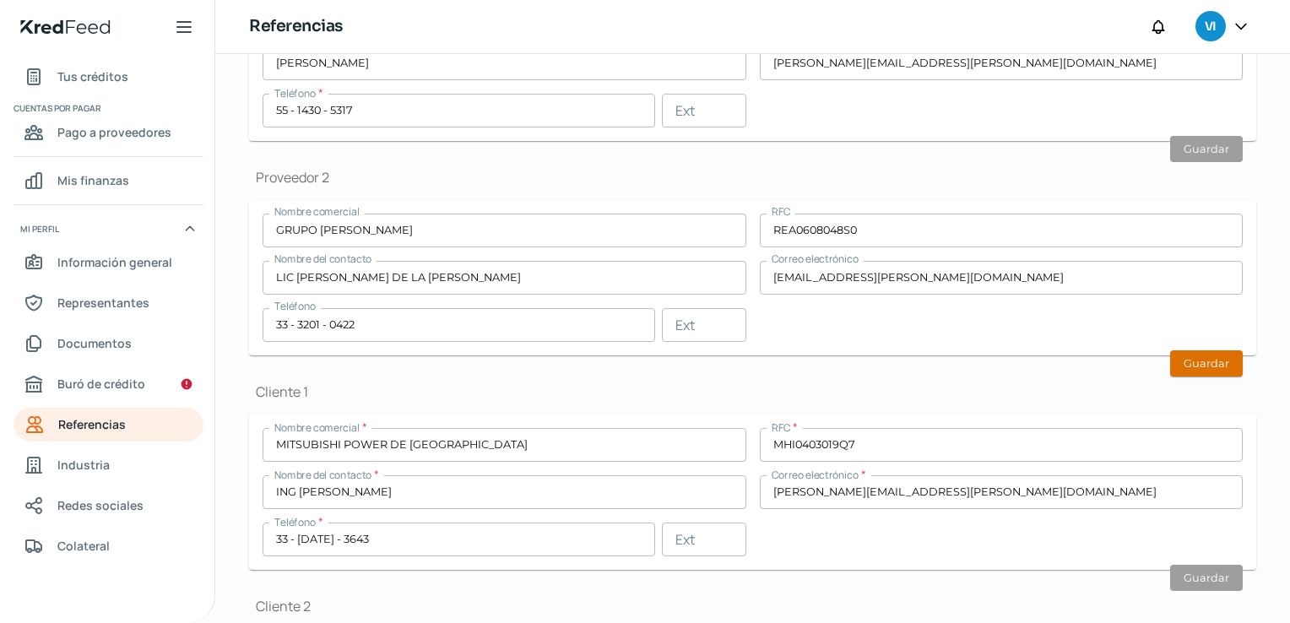
click at [1196, 369] on button "Guardar" at bounding box center [1206, 363] width 73 height 26
click at [57, 469] on span "Industria" at bounding box center [83, 464] width 52 height 21
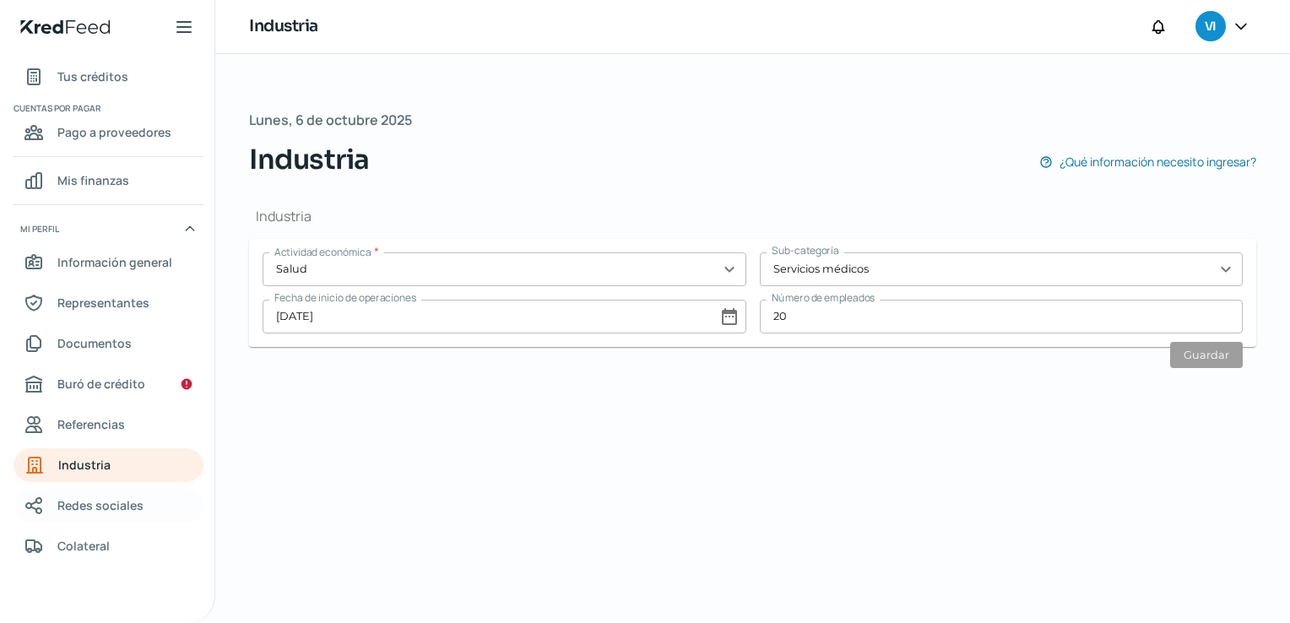
click at [57, 504] on span "Redes sociales" at bounding box center [100, 505] width 86 height 21
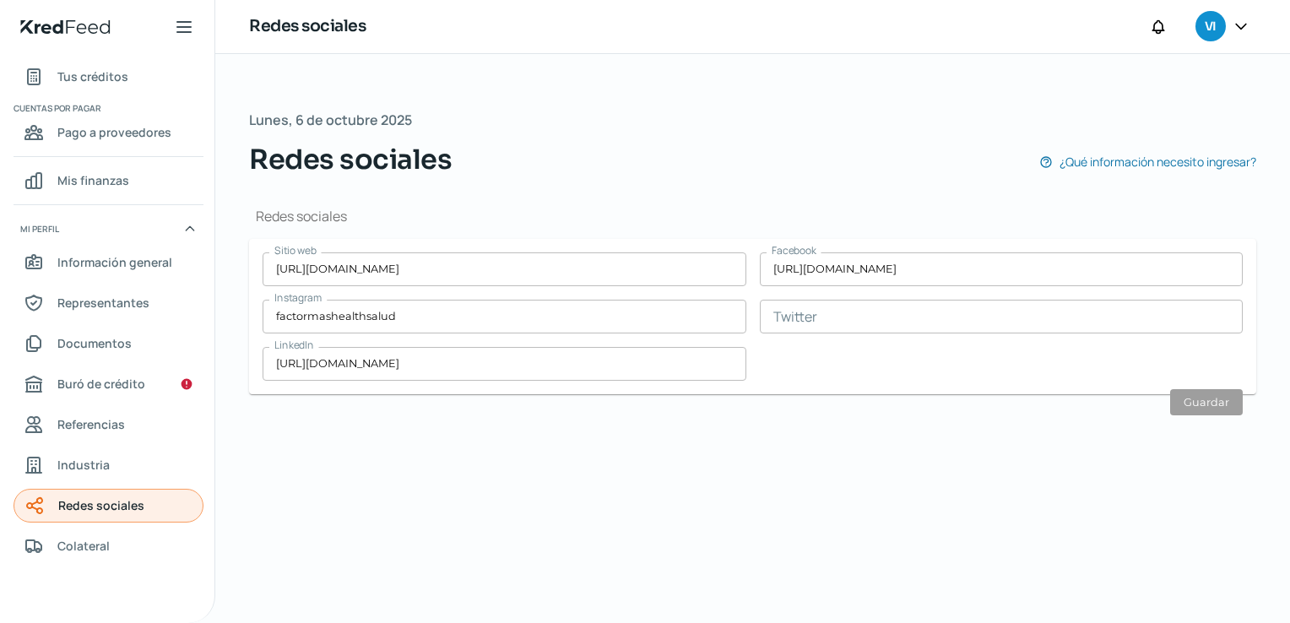
click at [55, 520] on link "Redes sociales" at bounding box center [109, 506] width 190 height 34
click at [75, 540] on span "Colateral" at bounding box center [83, 545] width 52 height 21
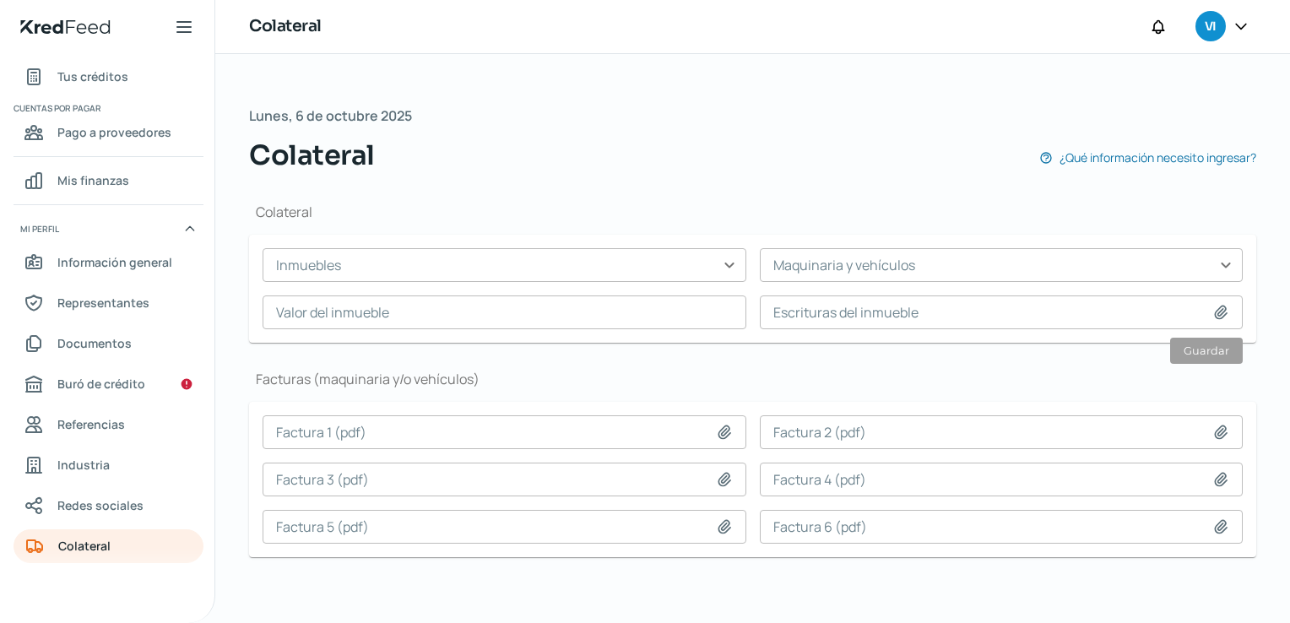
scroll to position [0, 7]
drag, startPoint x: 529, startPoint y: 214, endPoint x: 526, endPoint y: 226, distance: 13.1
click at [528, 222] on div "Colateral Inmuebles expand_more Maquinaria y vehículos expand_more Valor del in…" at bounding box center [752, 273] width 1007 height 140
click at [503, 275] on input "text" at bounding box center [505, 265] width 484 height 34
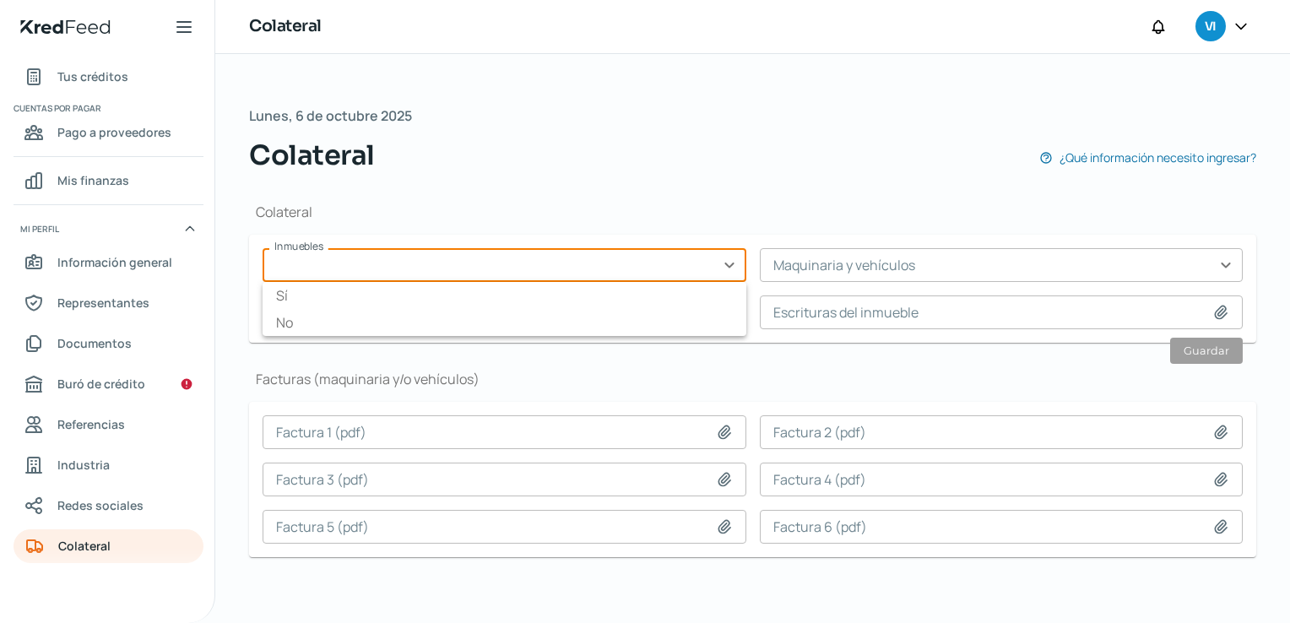
click at [505, 276] on input "text" at bounding box center [505, 265] width 484 height 34
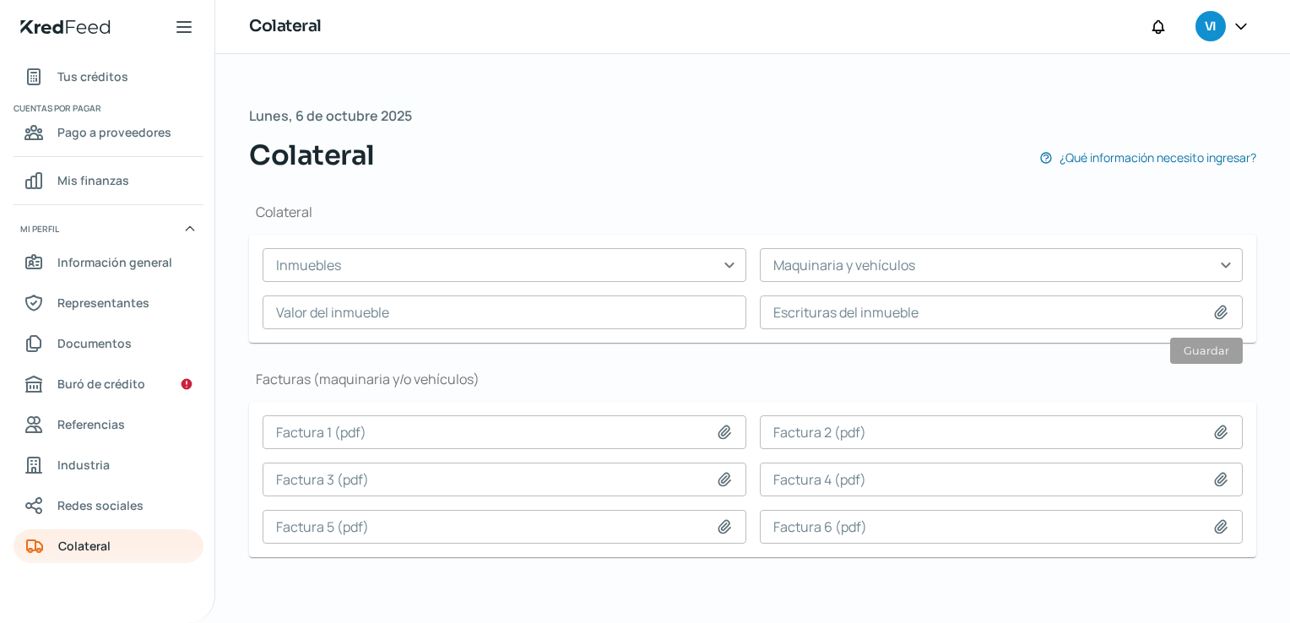
click at [623, 156] on div "Colateral ¿Qué información necesito ingresar?" at bounding box center [752, 155] width 1007 height 41
click at [519, 265] on input "text" at bounding box center [505, 265] width 484 height 34
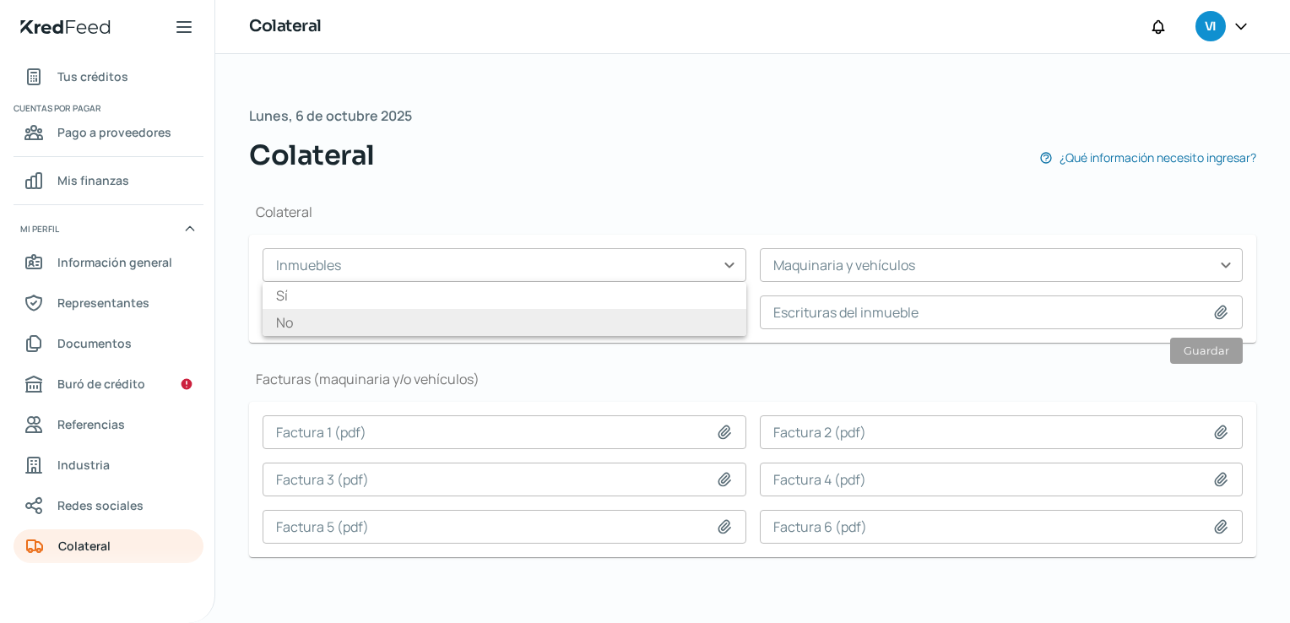
click at [393, 318] on li "No" at bounding box center [505, 322] width 484 height 27
type input "No"
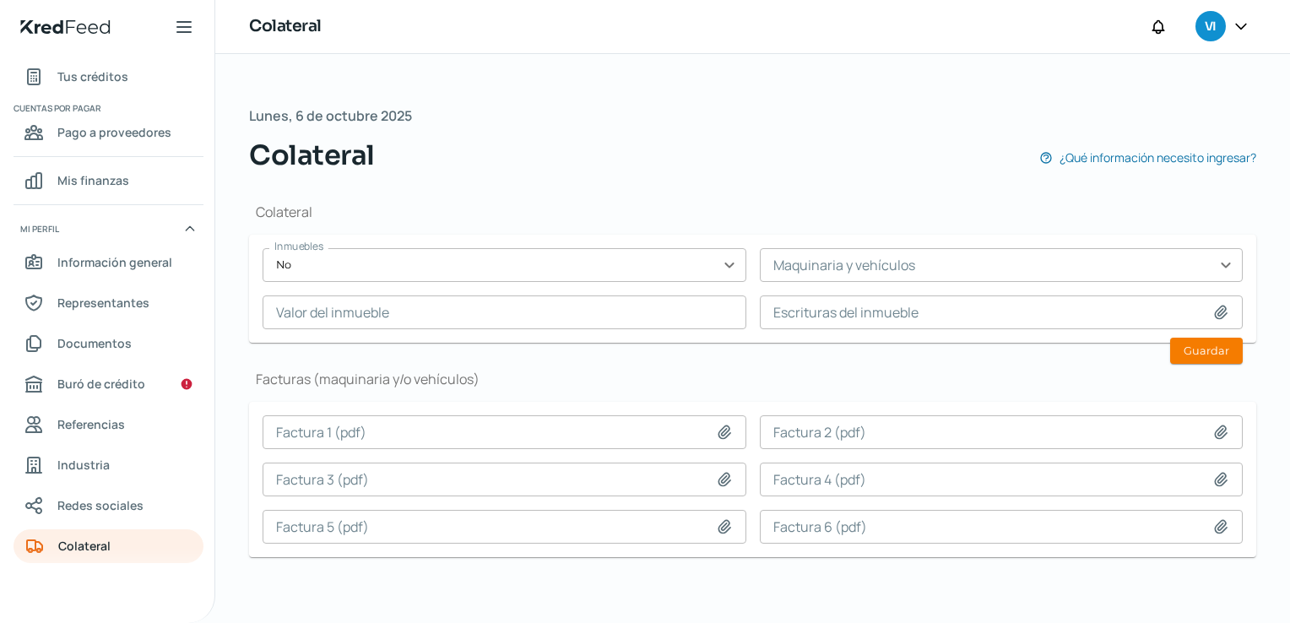
click at [567, 315] on input "text" at bounding box center [505, 313] width 484 height 34
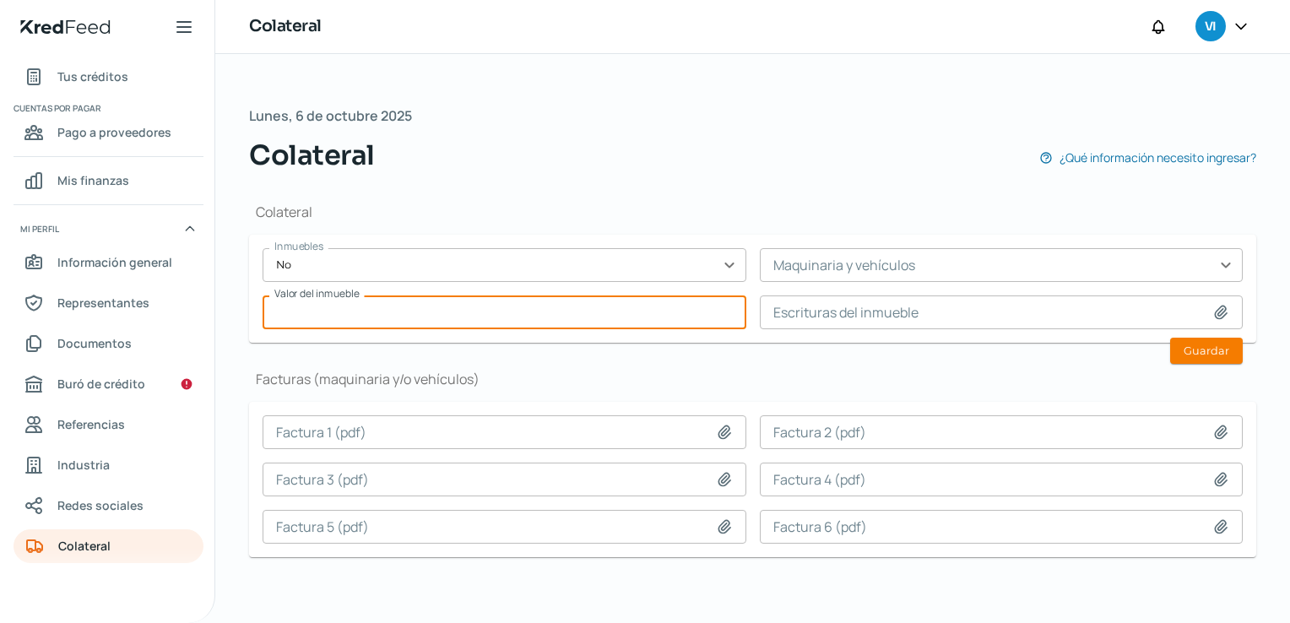
click at [590, 193] on div "Colateral Inmuebles No expand_more Maquinaria y vehículos expand_more Valor del…" at bounding box center [752, 387] width 1007 height 422
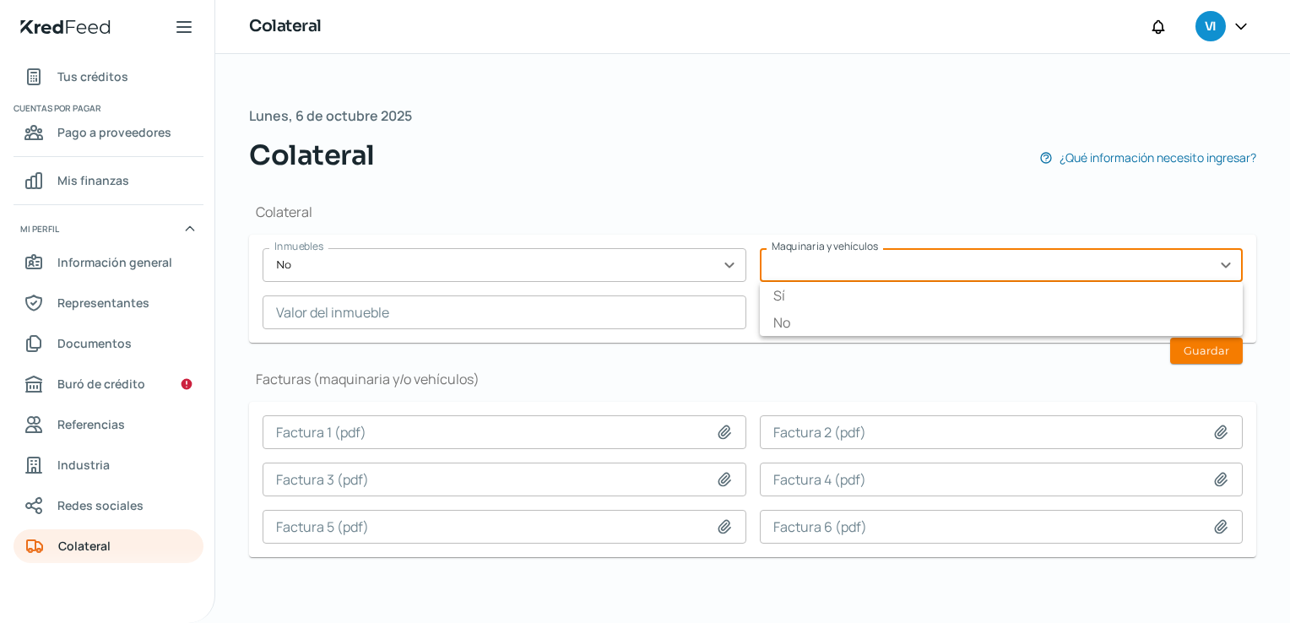
click at [831, 277] on input "text" at bounding box center [1002, 265] width 484 height 34
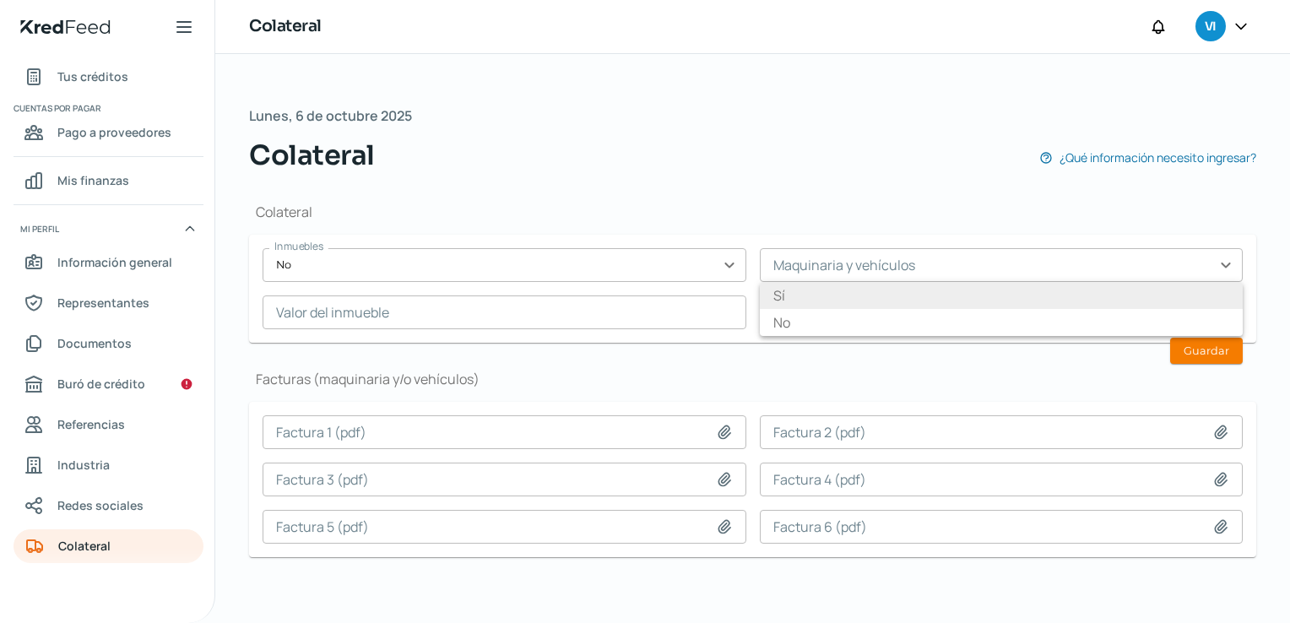
click at [803, 296] on li "Sí" at bounding box center [1002, 295] width 484 height 27
type input "Sí"
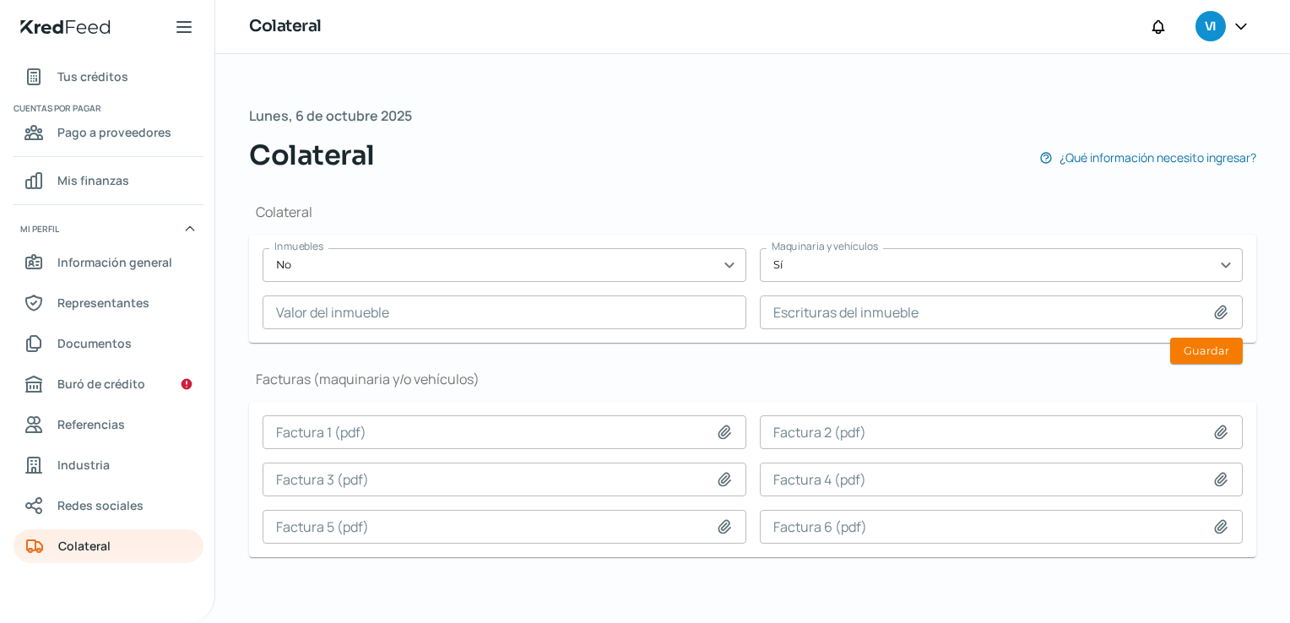
click at [851, 355] on div "Colateral Inmuebles No expand_more Maquinaria y vehículos Sí expand_more Valor …" at bounding box center [752, 387] width 1007 height 422
click at [860, 372] on h1 "Facturas (maquinaria y/o vehículos)" at bounding box center [752, 379] width 1007 height 19
click at [1216, 344] on button "Guardar" at bounding box center [1206, 351] width 73 height 26
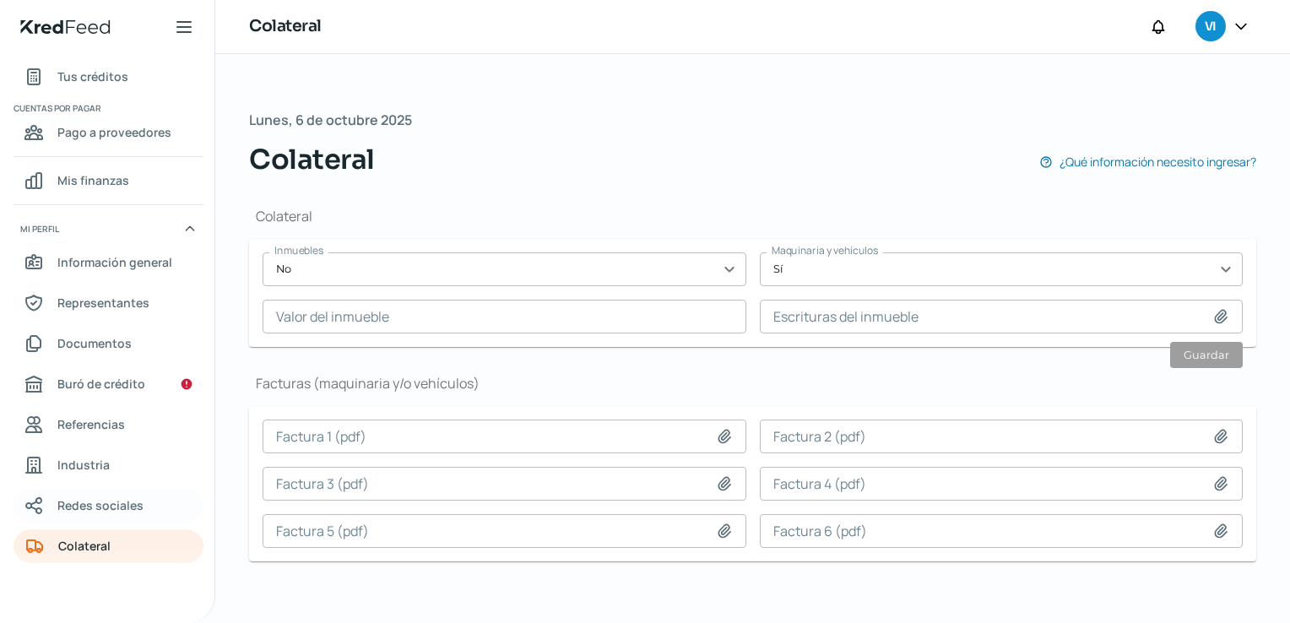
click at [116, 507] on span "Redes sociales" at bounding box center [100, 505] width 86 height 21
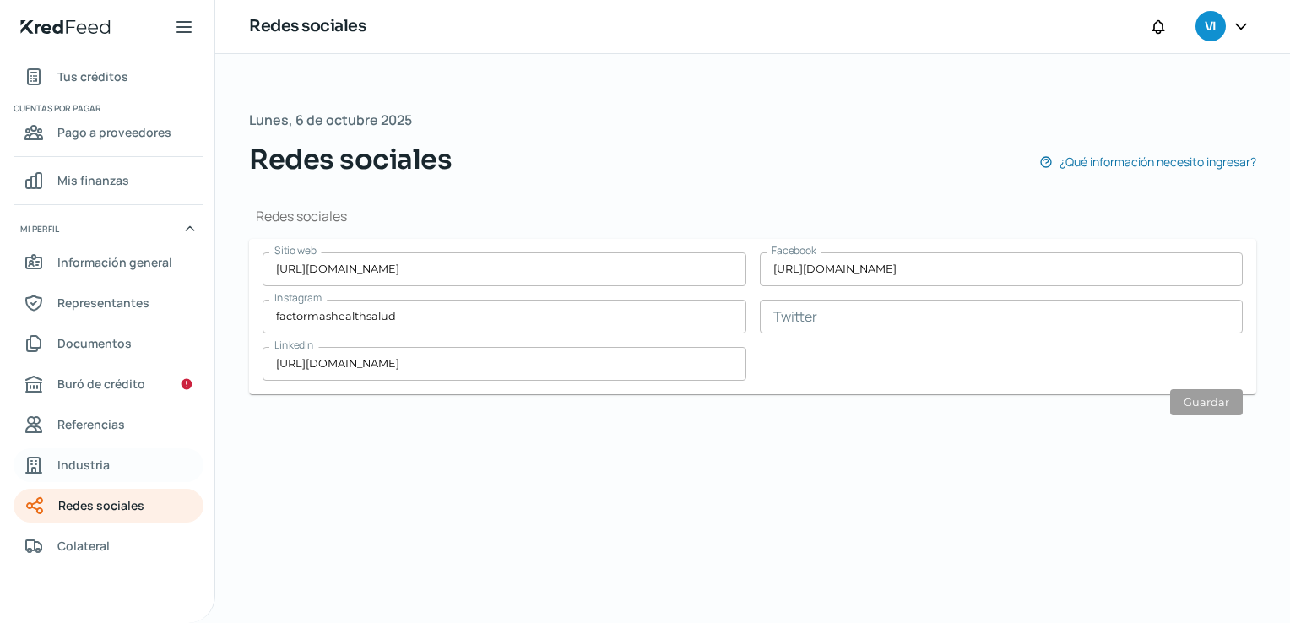
click at [101, 479] on link "Industria" at bounding box center [109, 465] width 190 height 34
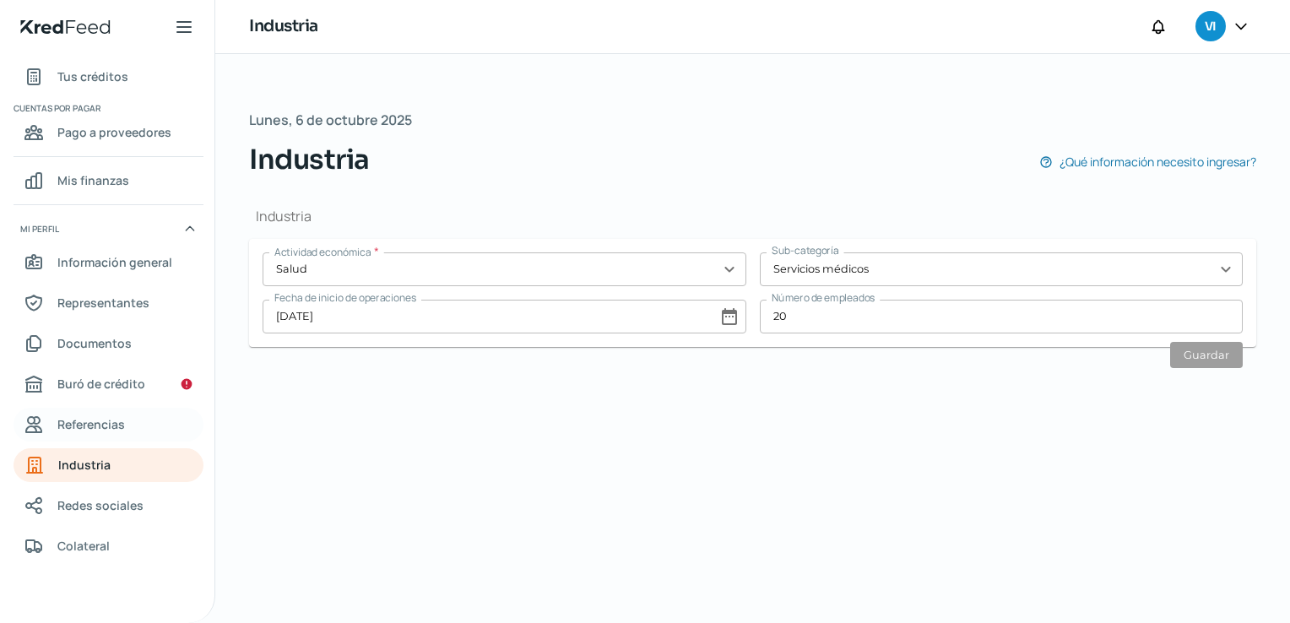
click at [106, 426] on span "Referencias" at bounding box center [91, 424] width 68 height 21
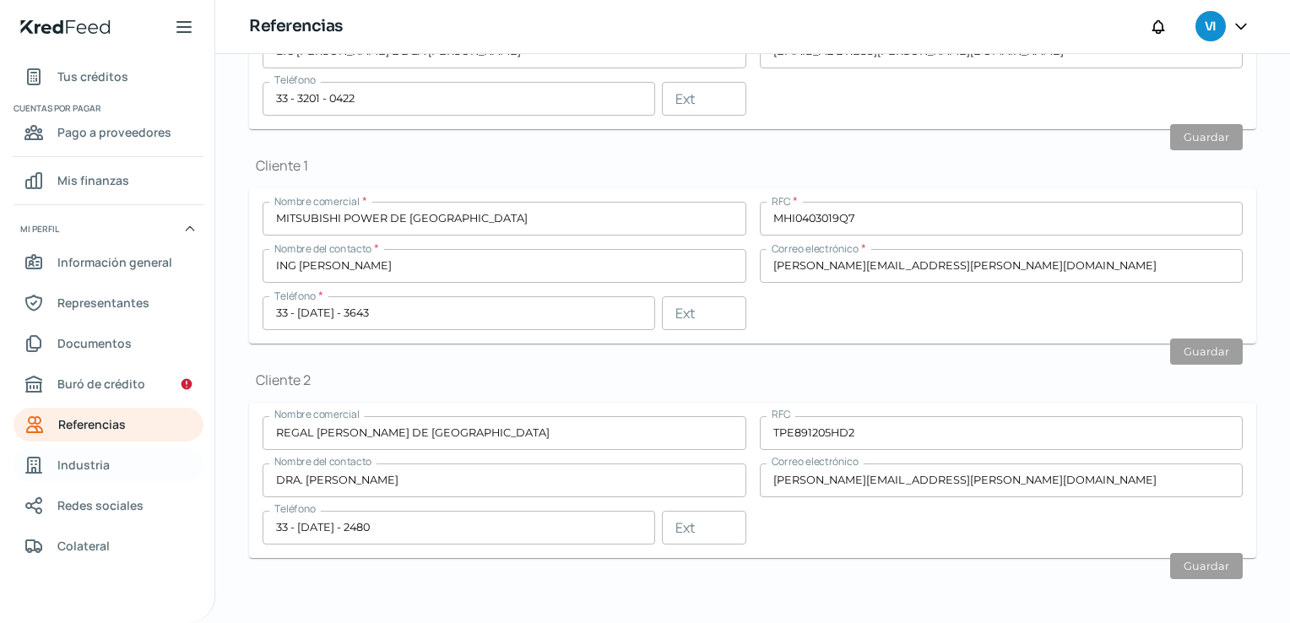
scroll to position [6, 0]
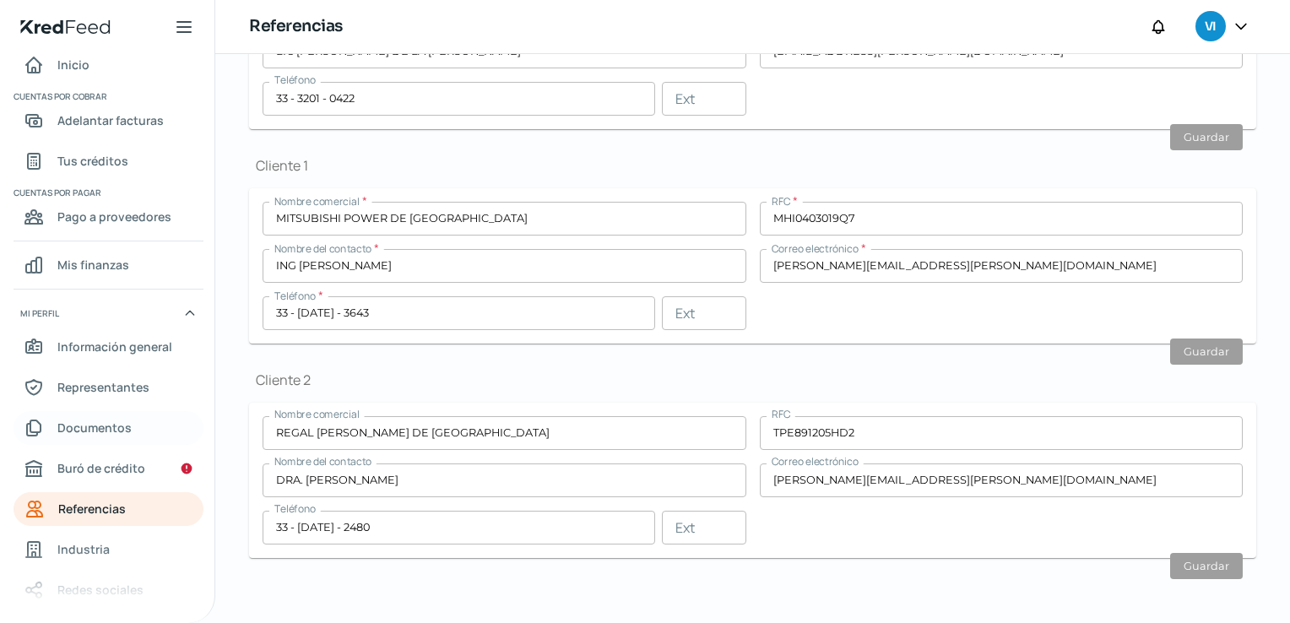
click at [144, 428] on link "Documentos" at bounding box center [109, 428] width 190 height 34
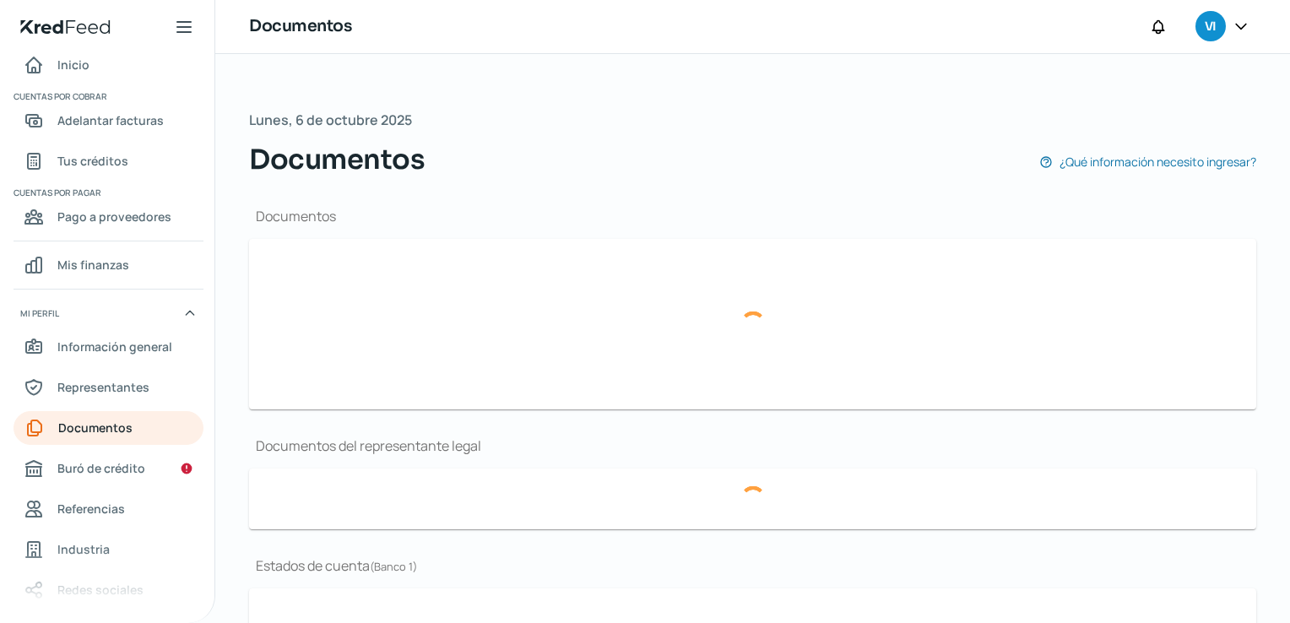
type input "Constancia de Situacion Fiscal 031025.pdf"
type input "Presentacion Factor+Health.pdf"
type input "LOGO F+H.png"
type input "Poder_.pdf"
type input "EDOCTADIG_SEPT.pdf"
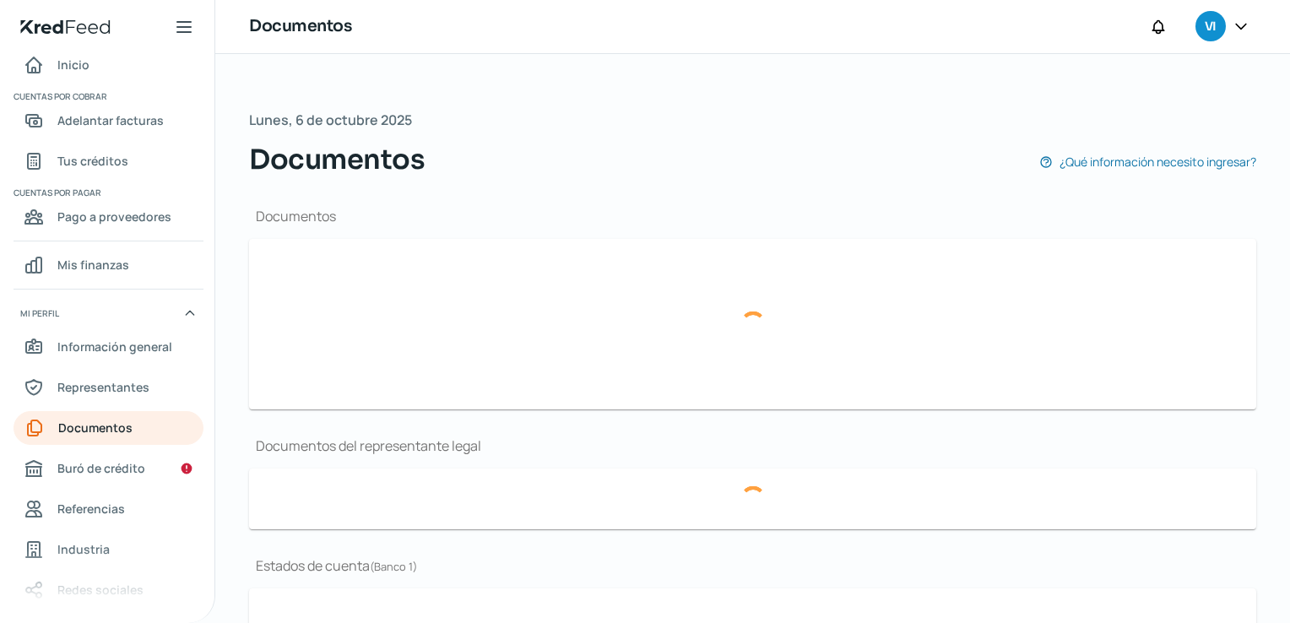
type input "EDOCTADIG_00923648_ADMIN1_20250915115604937.pdf"
type input "EDO DE CTAJUL.pdf"
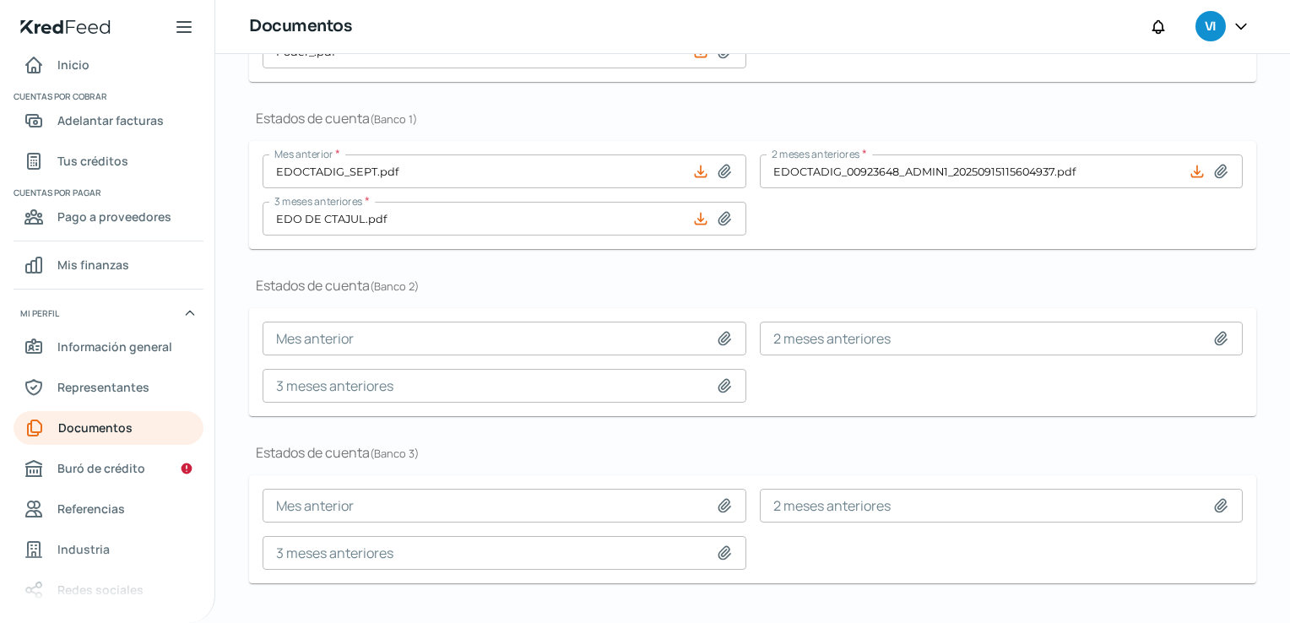
scroll to position [507, 0]
click at [118, 390] on span "Representantes" at bounding box center [103, 387] width 92 height 21
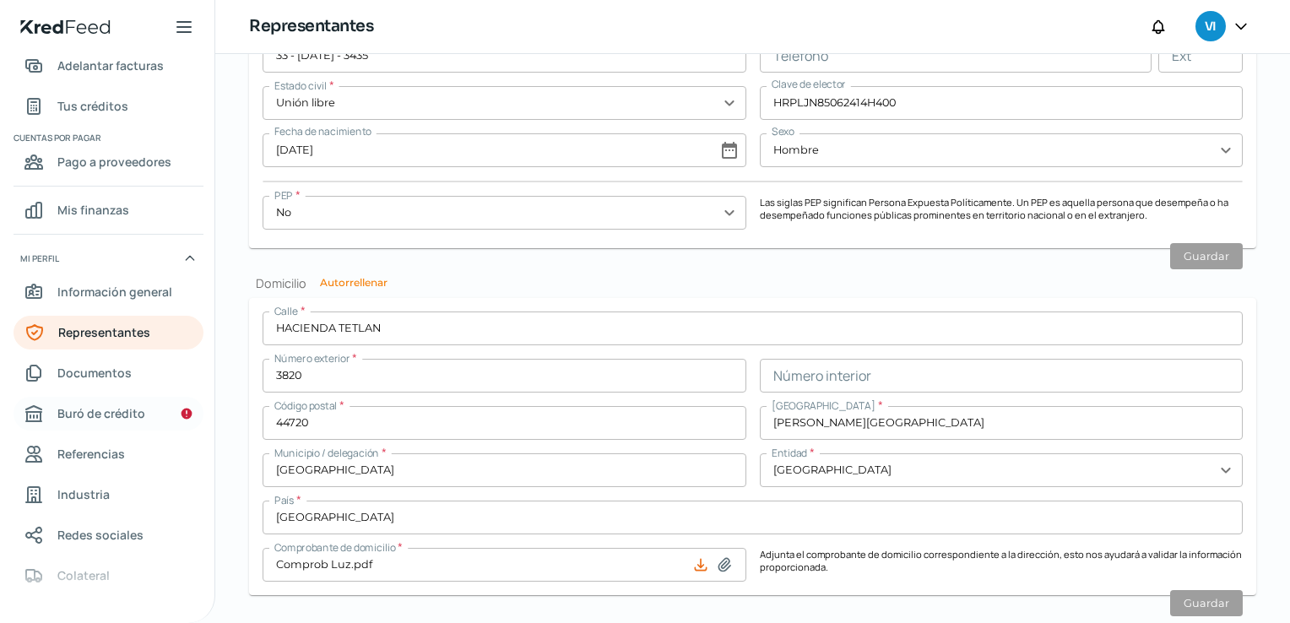
scroll to position [90, 0]
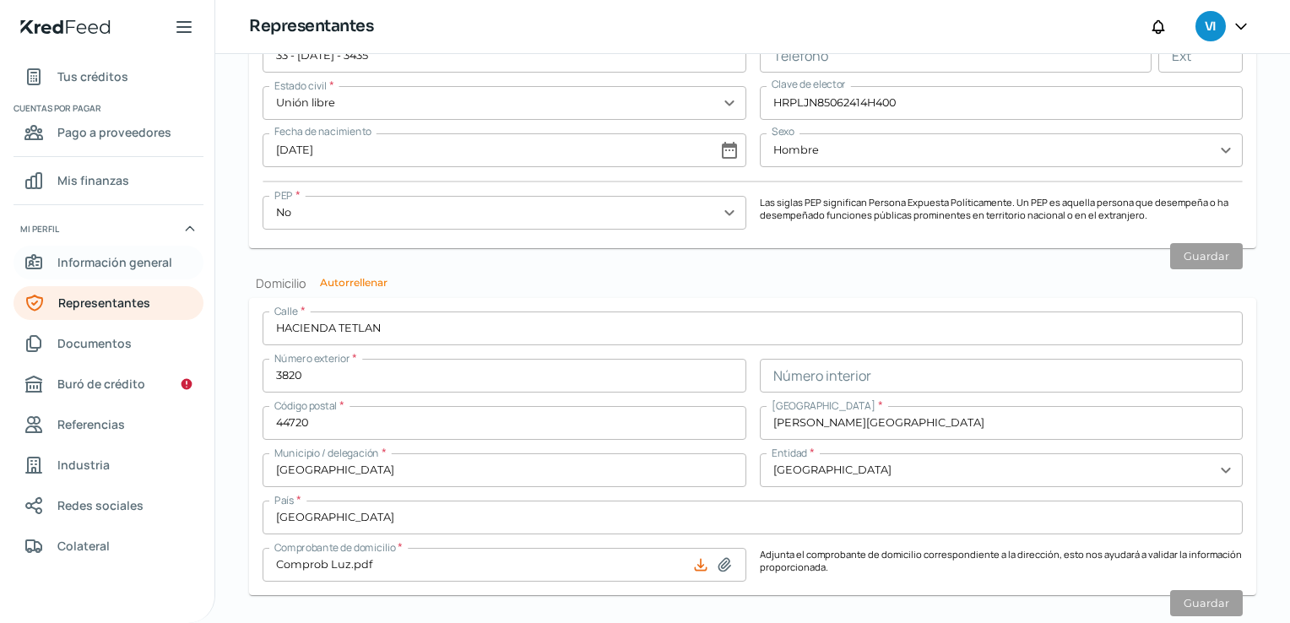
click at [127, 262] on span "Información general" at bounding box center [114, 262] width 115 height 21
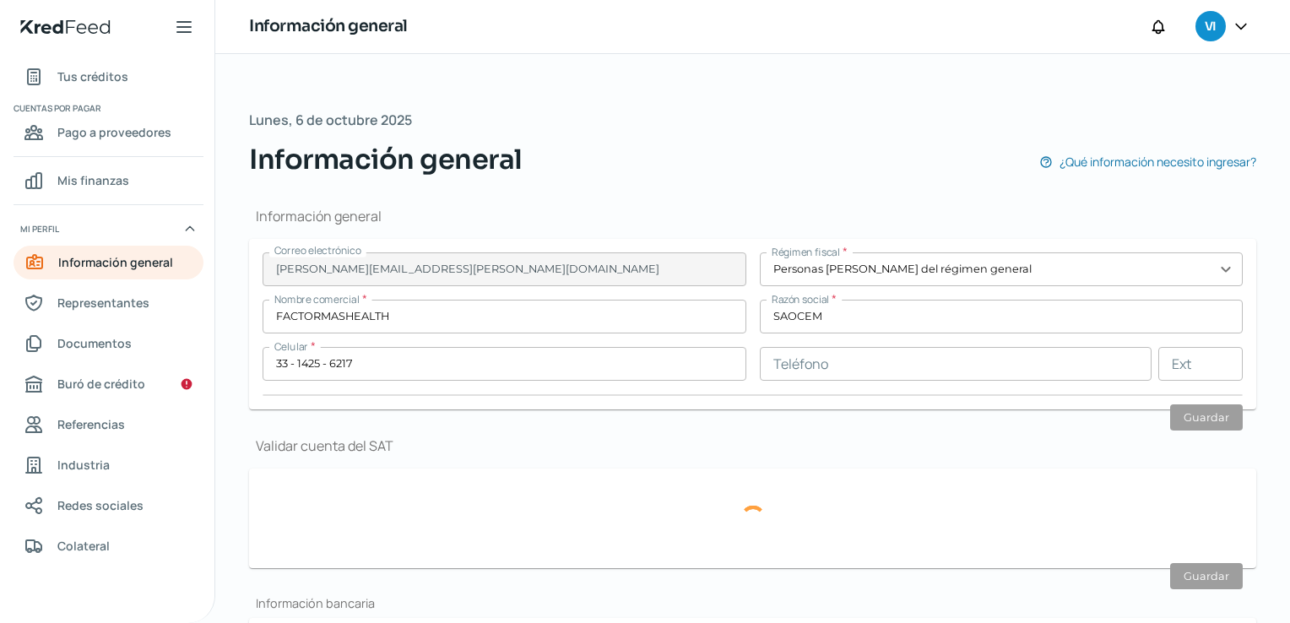
type input "SAO230626LC9"
type input "[GEOGRAPHIC_DATA]"
type input "486"
type input "44680"
type input "CIRCUNVALACION VALLARTA"
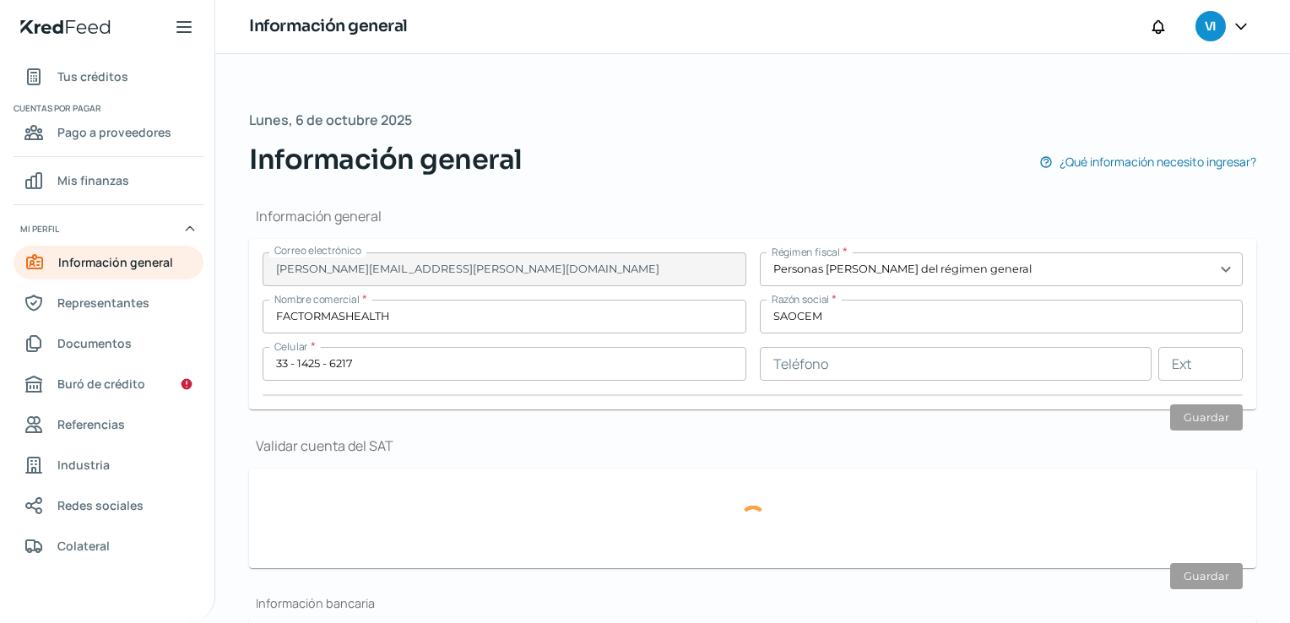
type input "[GEOGRAPHIC_DATA]"
type input "Recibo-Sep SAOCEM.pdf"
type input "2"
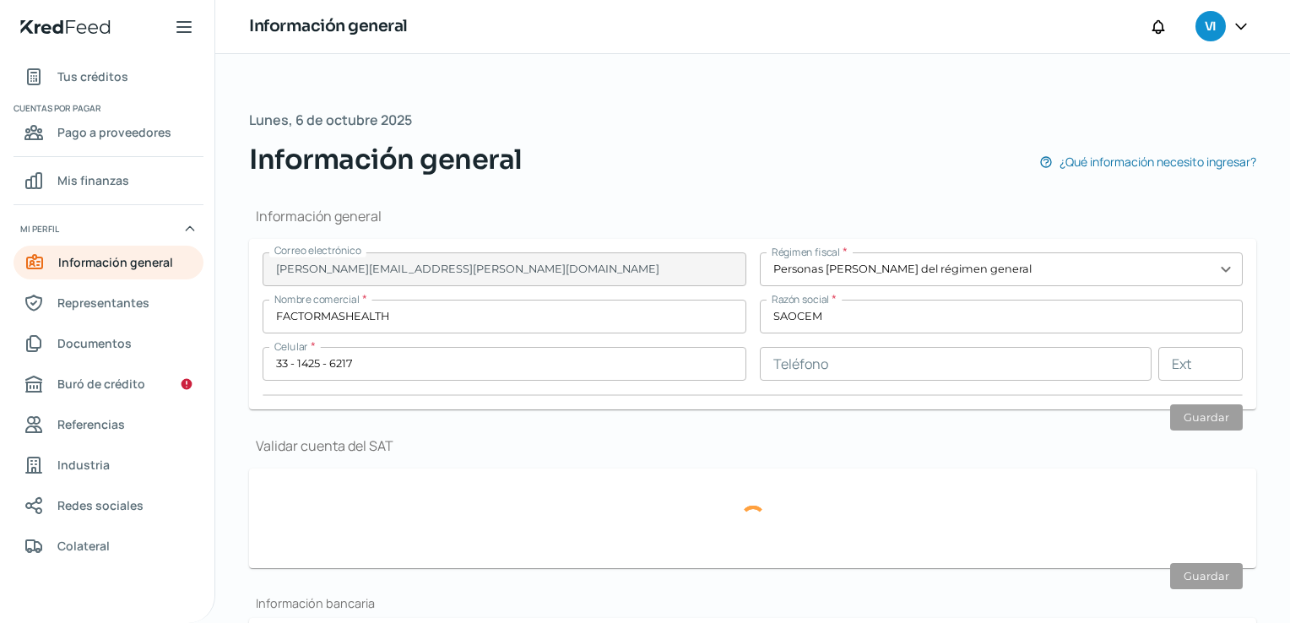
type input "10"
type input "Rentada"
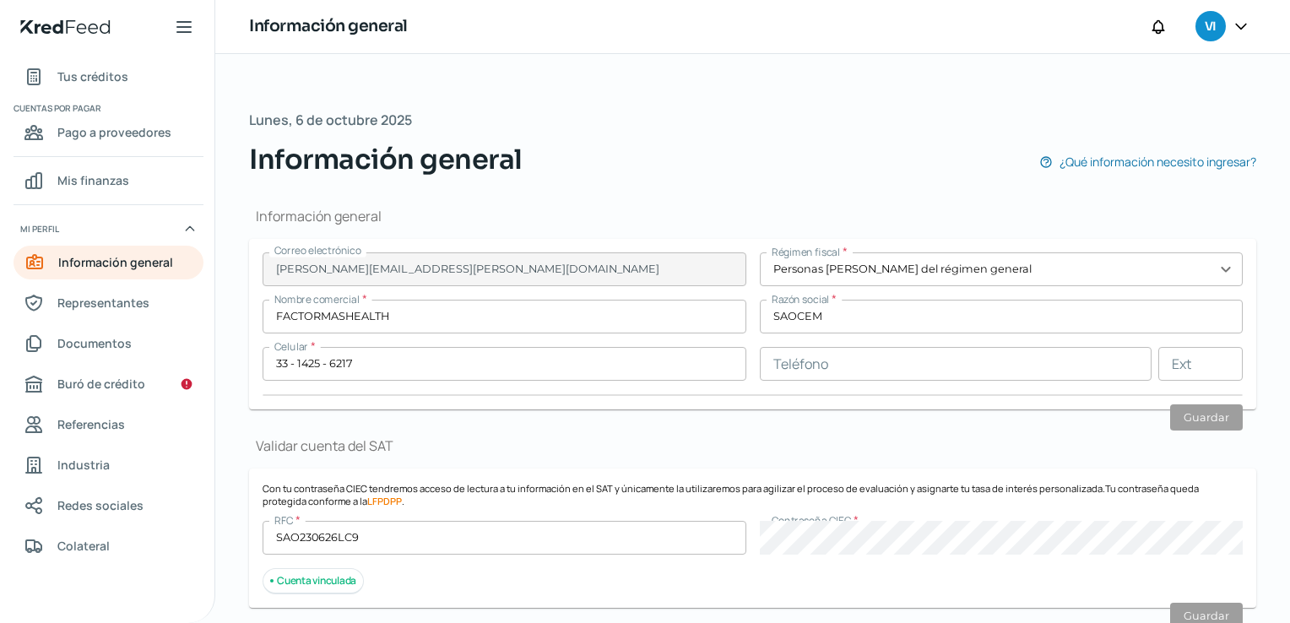
click at [858, 168] on div "Información general ¿Qué información necesito ingresar?" at bounding box center [752, 159] width 1007 height 41
click at [107, 302] on span "Representantes" at bounding box center [103, 302] width 92 height 21
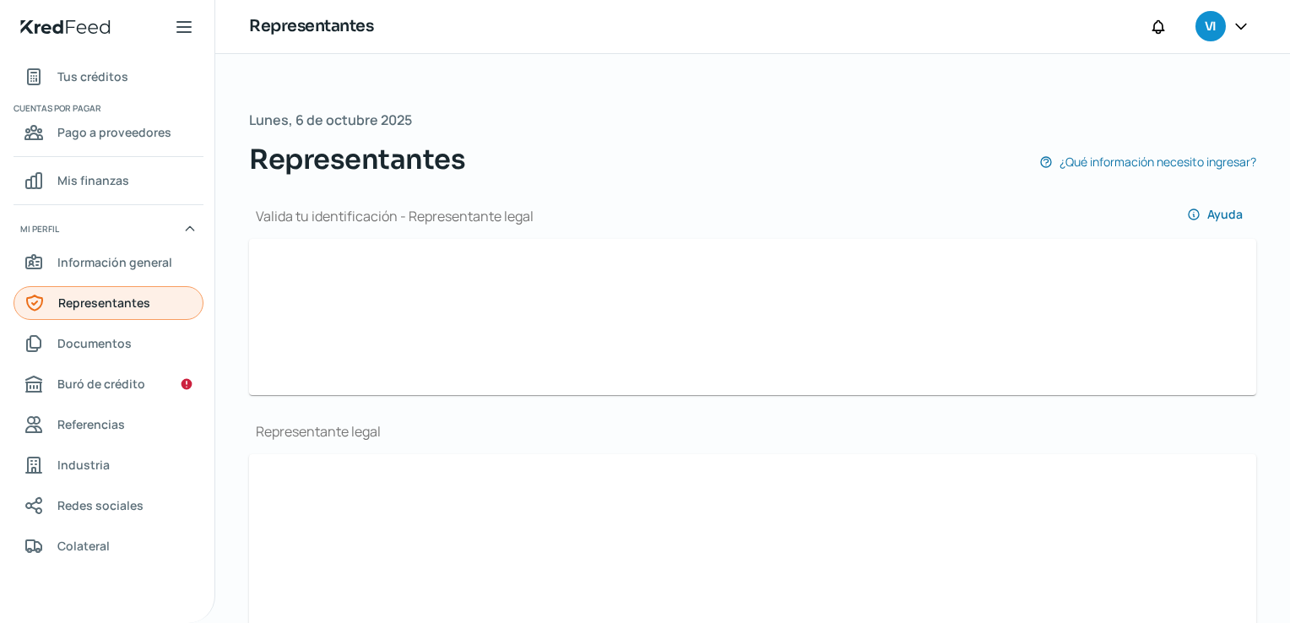
click at [107, 302] on span "Representantes" at bounding box center [104, 302] width 92 height 21
type input "img13.jpg"
type input "img14.jpg"
type input "[PERSON_NAME]"
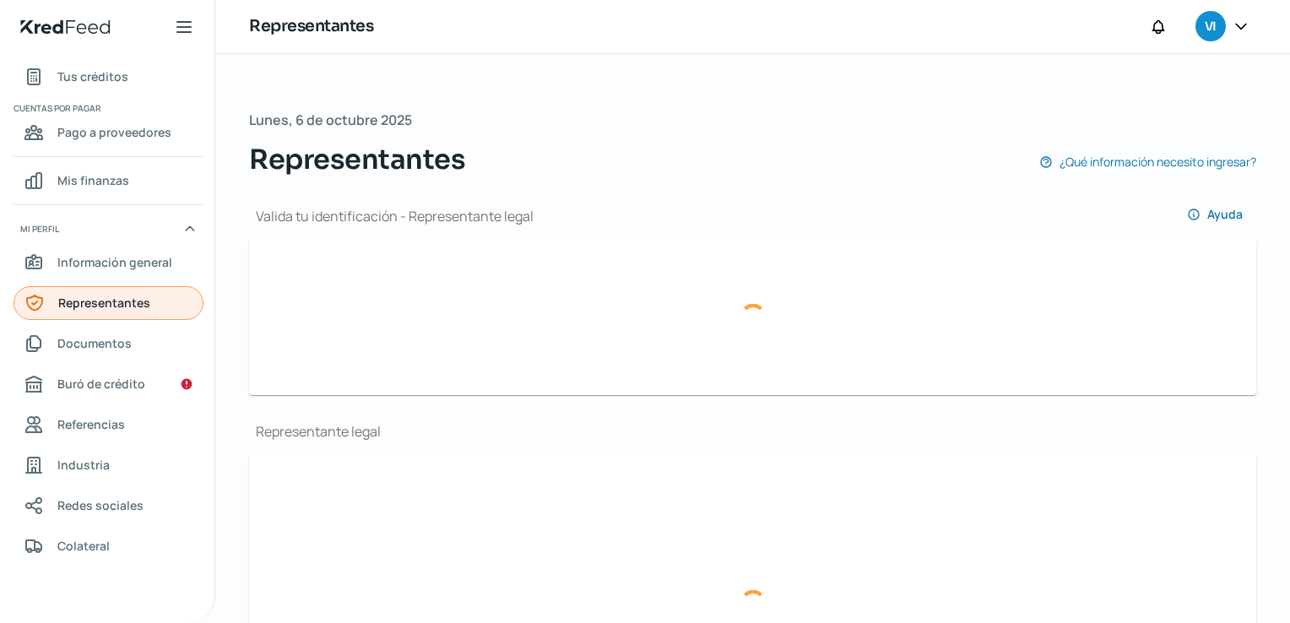
type input "[PERSON_NAME]"
type input "HEHV890520HHGRRC01"
type input "HEHV85899688"
type input "[EMAIL_ADDRESS][DOMAIN_NAME]"
type input "33 - 1425 - 6217"
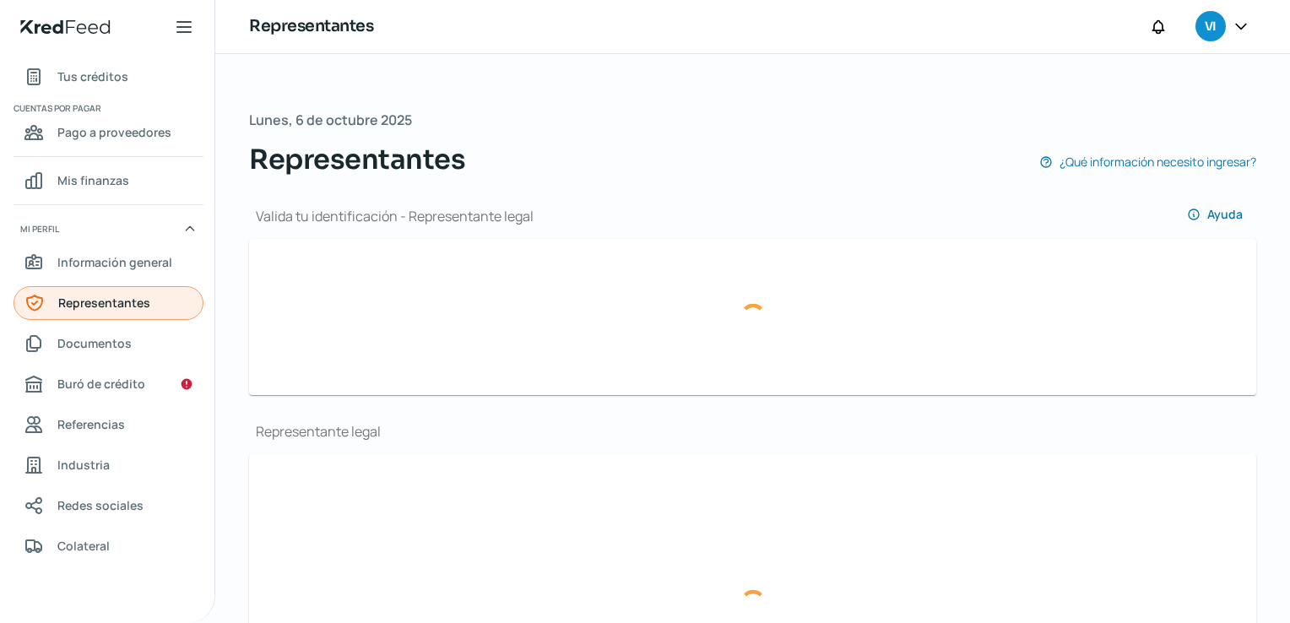
type input "Soltero/a"
type input "HRHRVC89052013H100"
type input "[DATE]"
type input "Hombre"
type input "img15.jpg"
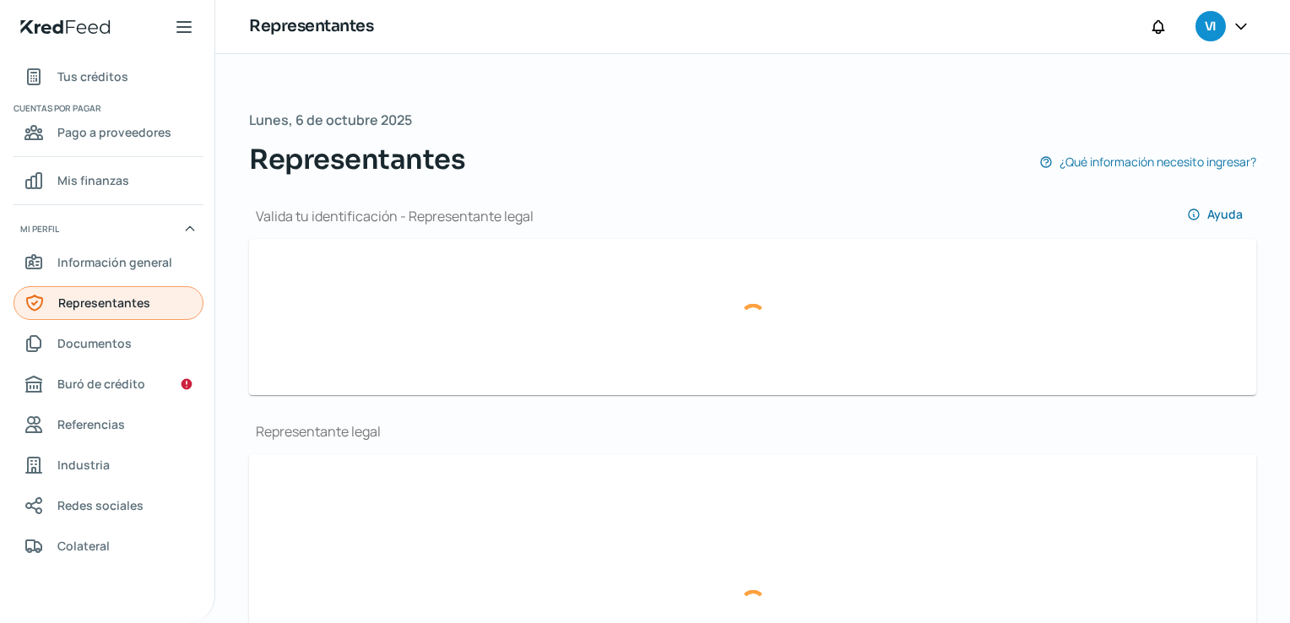
type input "img16.jpg"
type input "[PERSON_NAME]"
type input "HEPJ850624HJCRLN10"
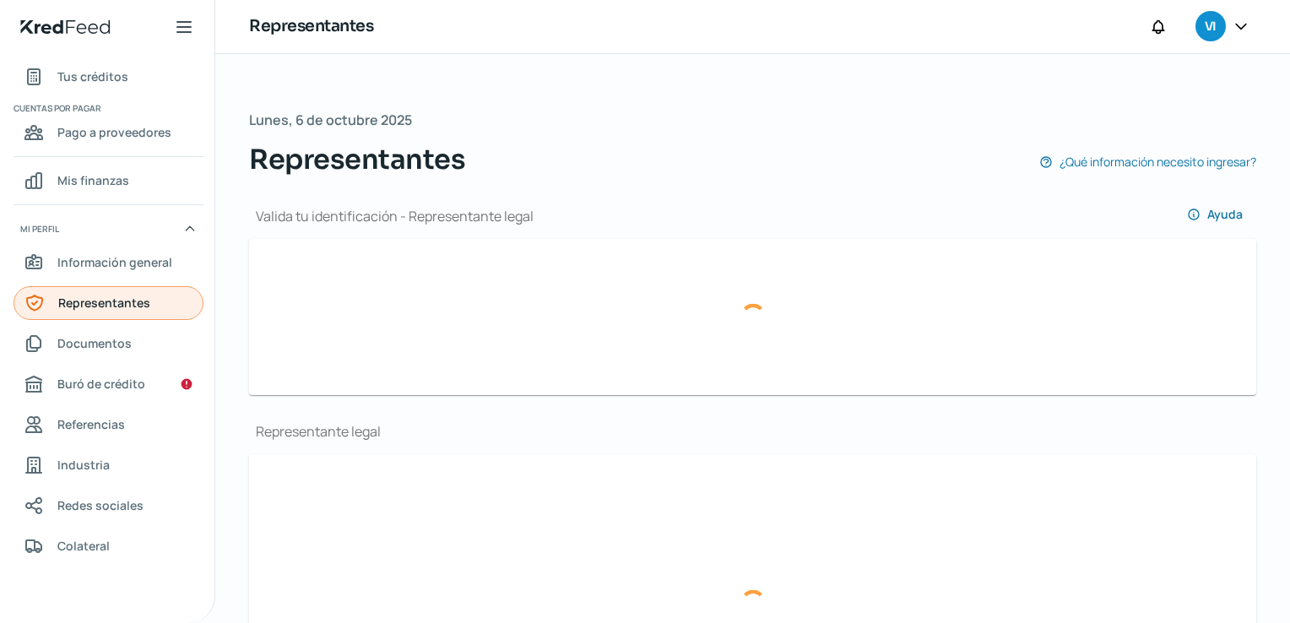
type input "HEPJ850624H26"
type input "[EMAIL_ADDRESS][DOMAIN_NAME]"
type input "33 - [DATE] - 3435"
type input "Unión libre"
type input "HRPLJN85062414H400"
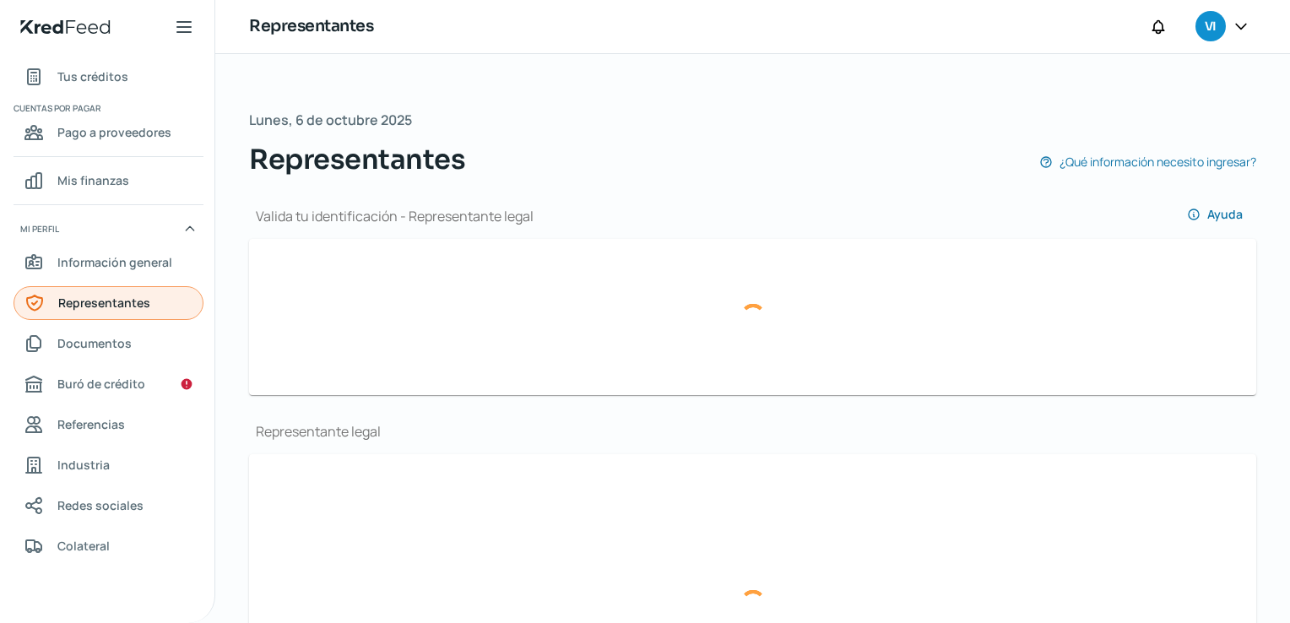
type input "[DATE]"
type input "Hombre"
type input "No"
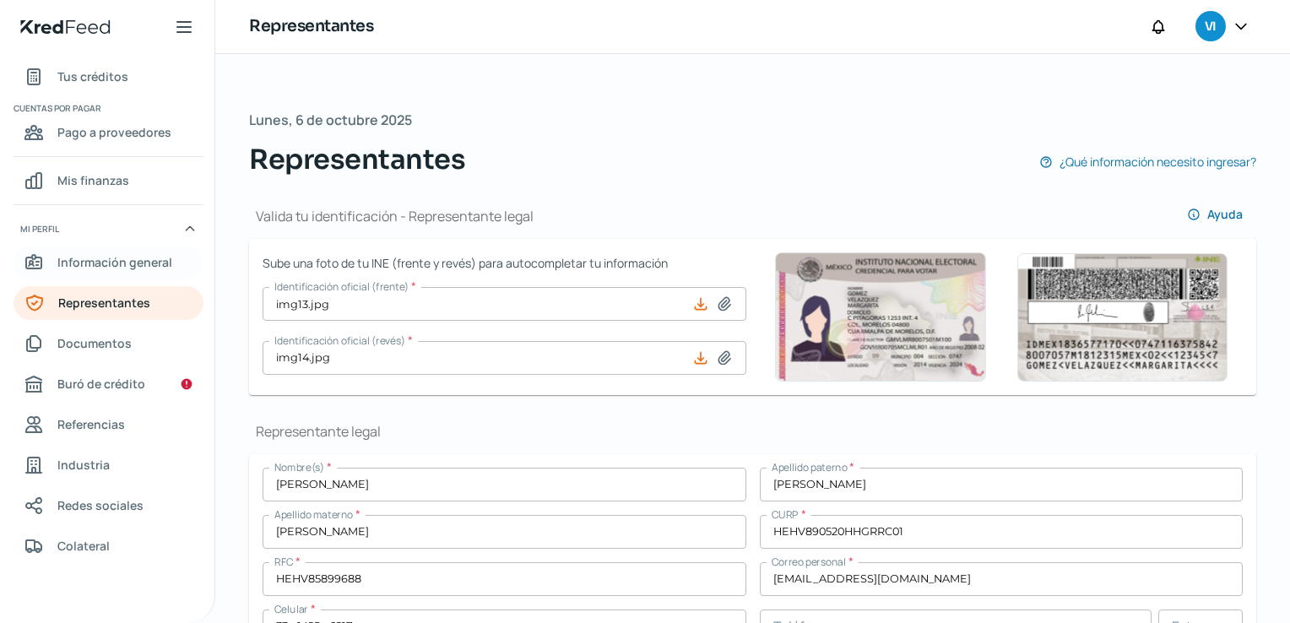
click at [111, 265] on span "Información general" at bounding box center [114, 262] width 115 height 21
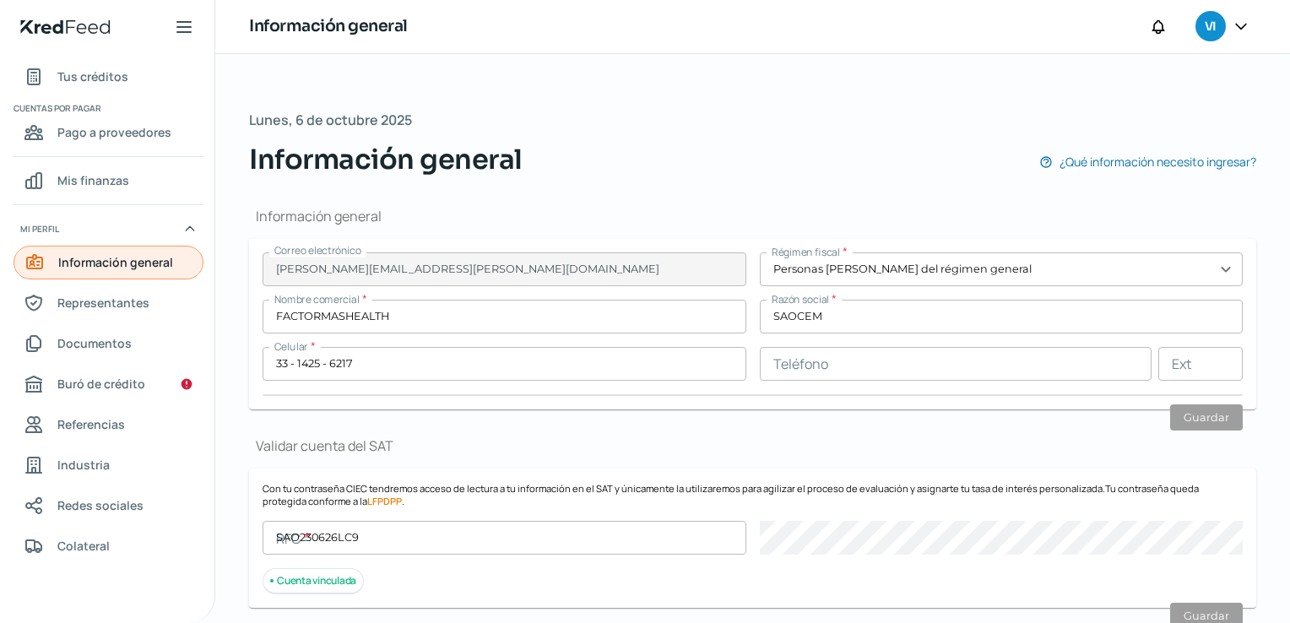
type input "SAO230626LC9"
type input "[GEOGRAPHIC_DATA]"
type input "486"
type input "44680"
type input "CIRCUNVALACION VALLARTA"
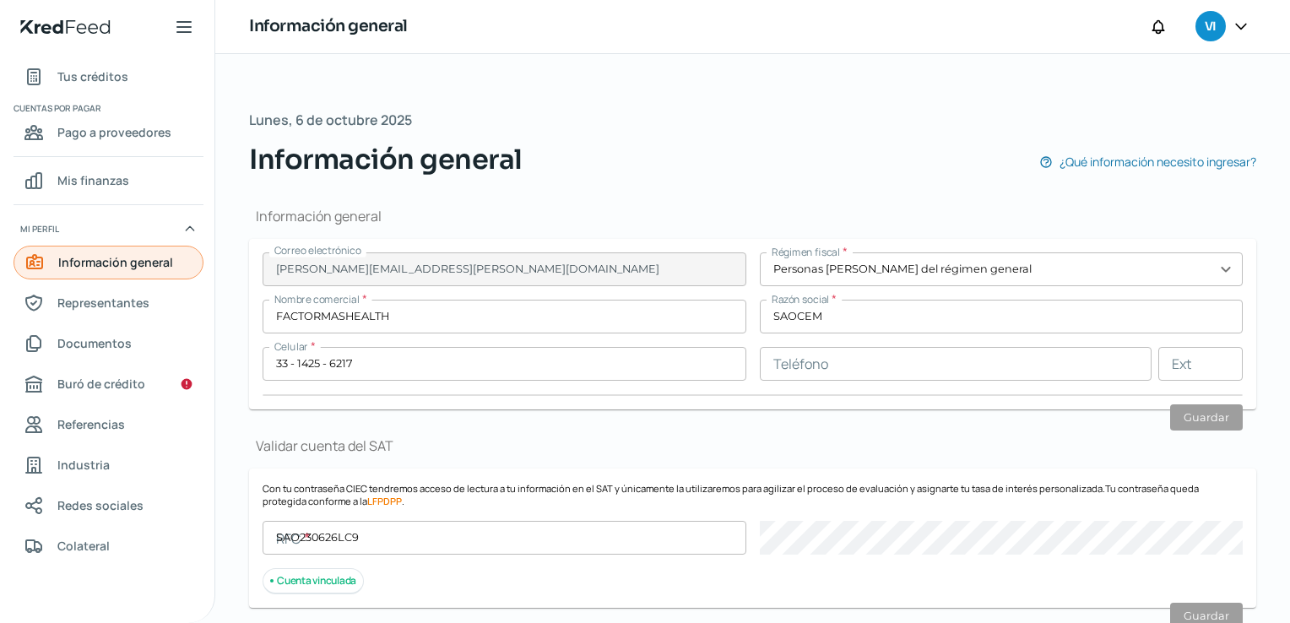
type input "[GEOGRAPHIC_DATA]"
type input "Recibo-Sep SAOCEM.pdf"
type input "2"
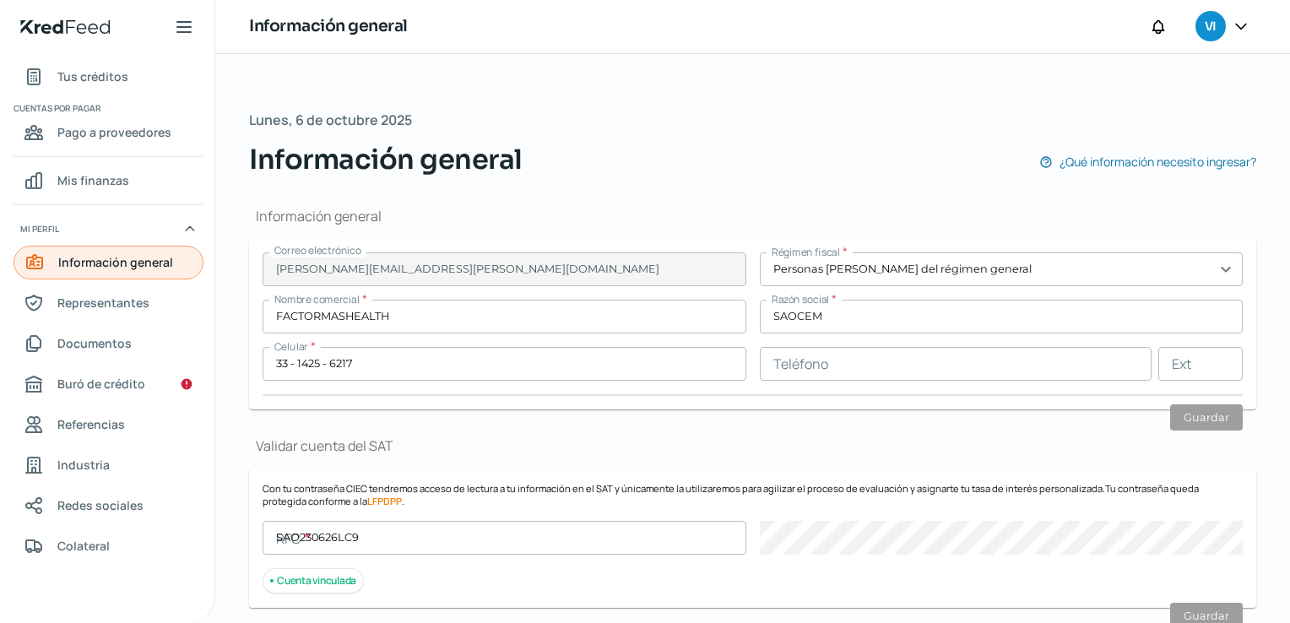
type input "10"
type input "Rentada"
click at [88, 352] on span "Documentos" at bounding box center [94, 343] width 74 height 21
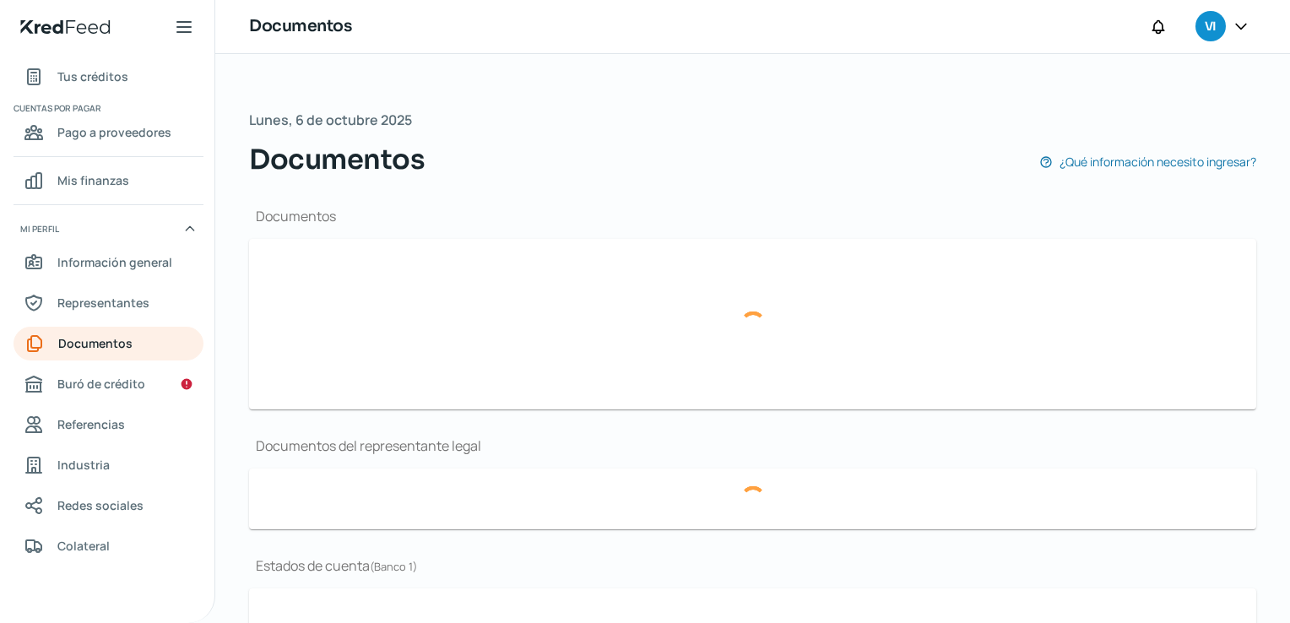
type input "Constancia de Situacion Fiscal 031025.pdf"
type input "Presentacion Factor+Health.pdf"
type input "LOGO F+H.png"
type input "Poder_.pdf"
type input "EDOCTADIG_SEPT.pdf"
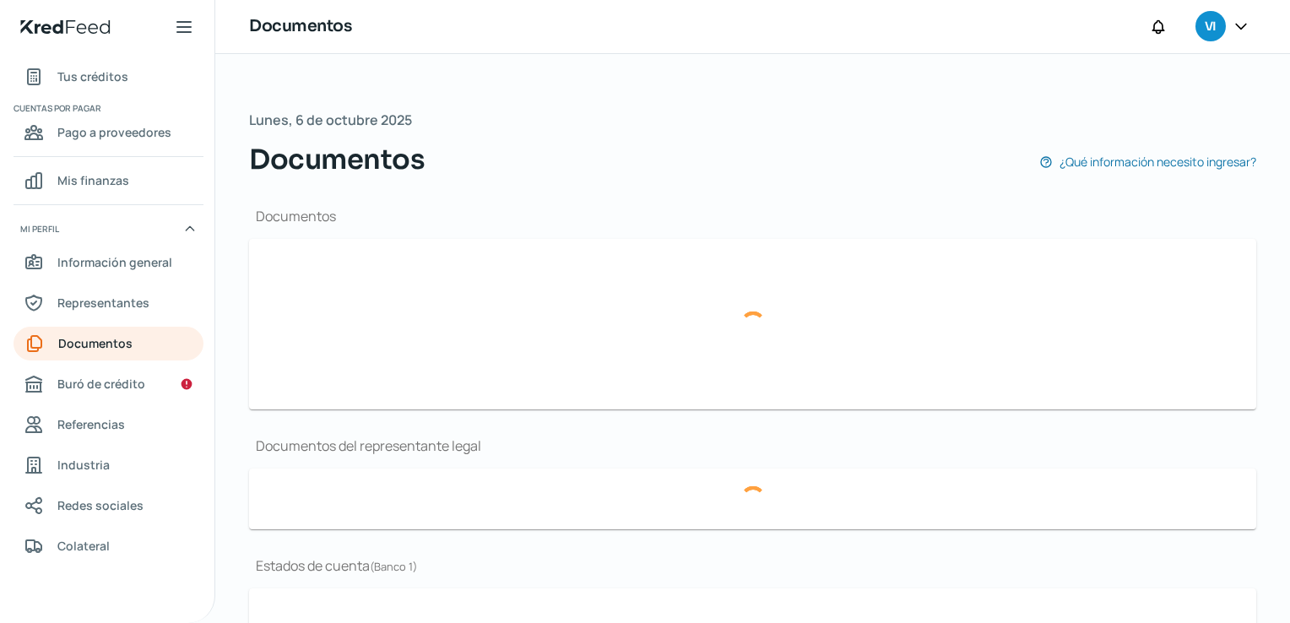
type input "EDOCTADIG_00923648_ADMIN1_20250915115604937.pdf"
type input "EDO DE CTAJUL.pdf"
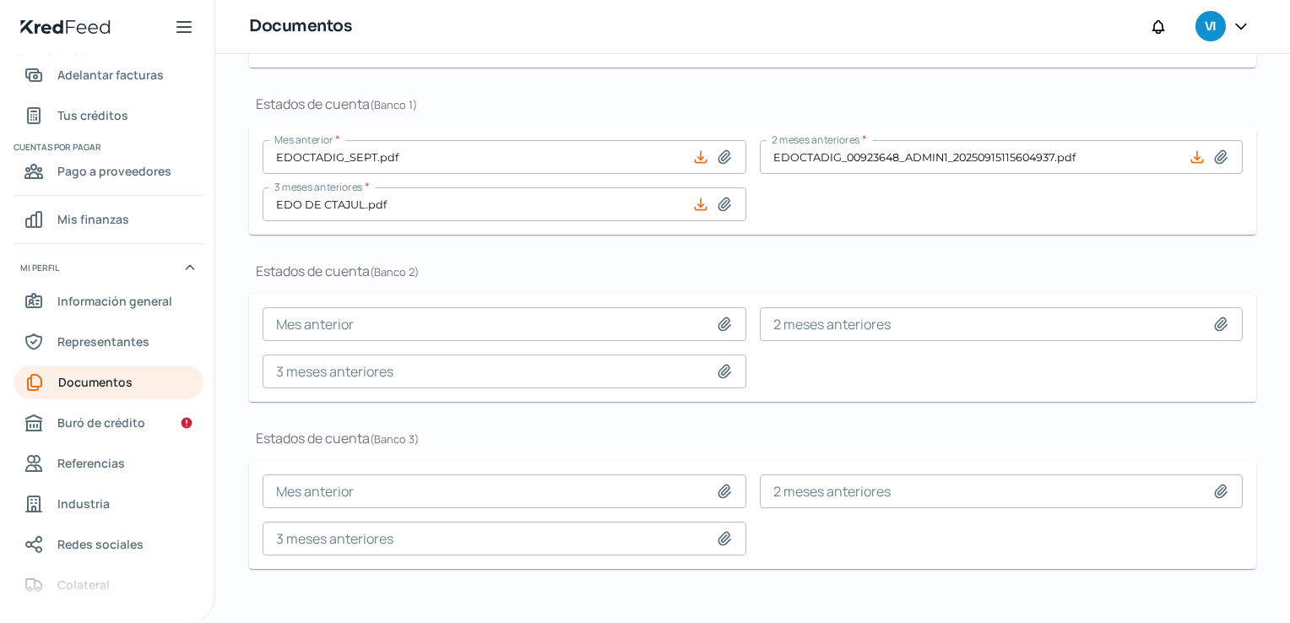
scroll to position [90, 0]
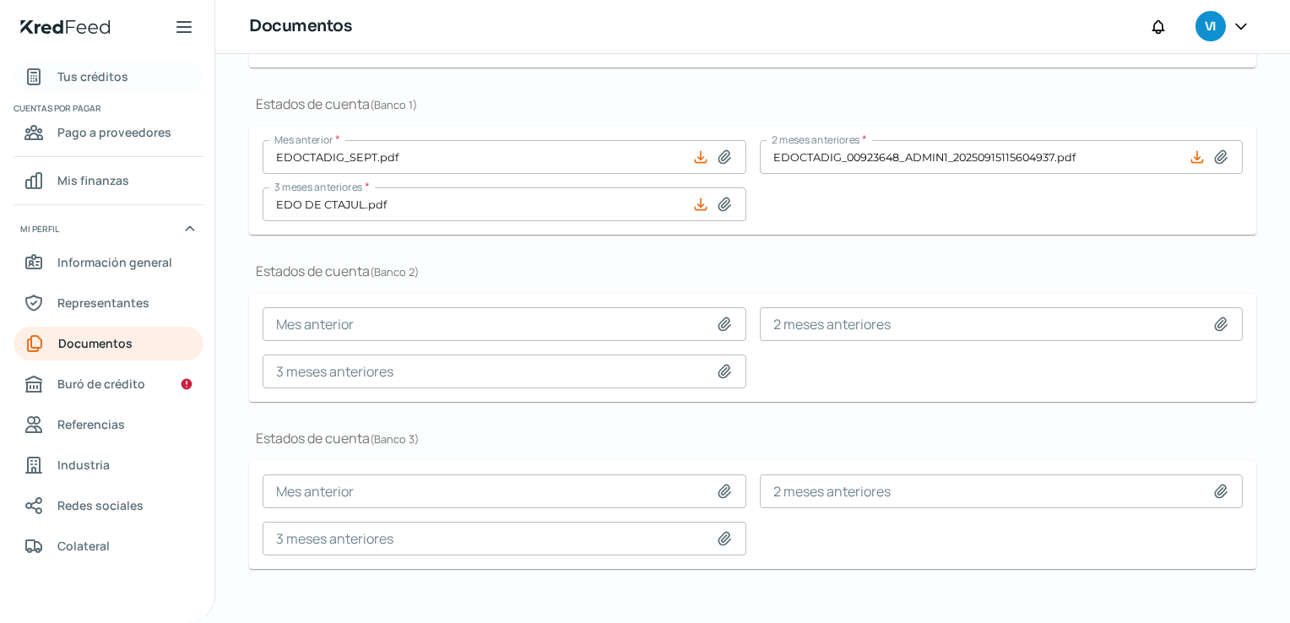
click at [118, 60] on link "Tus créditos" at bounding box center [109, 77] width 190 height 34
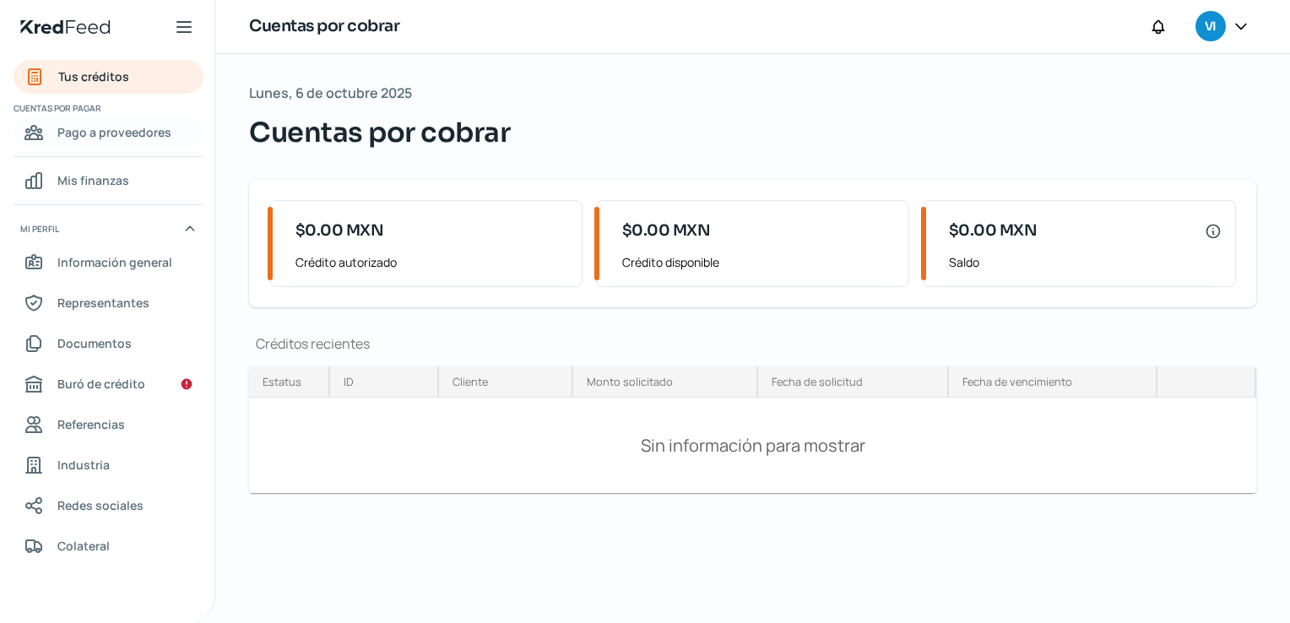
click at [121, 135] on span "Pago a proveedores" at bounding box center [114, 132] width 114 height 21
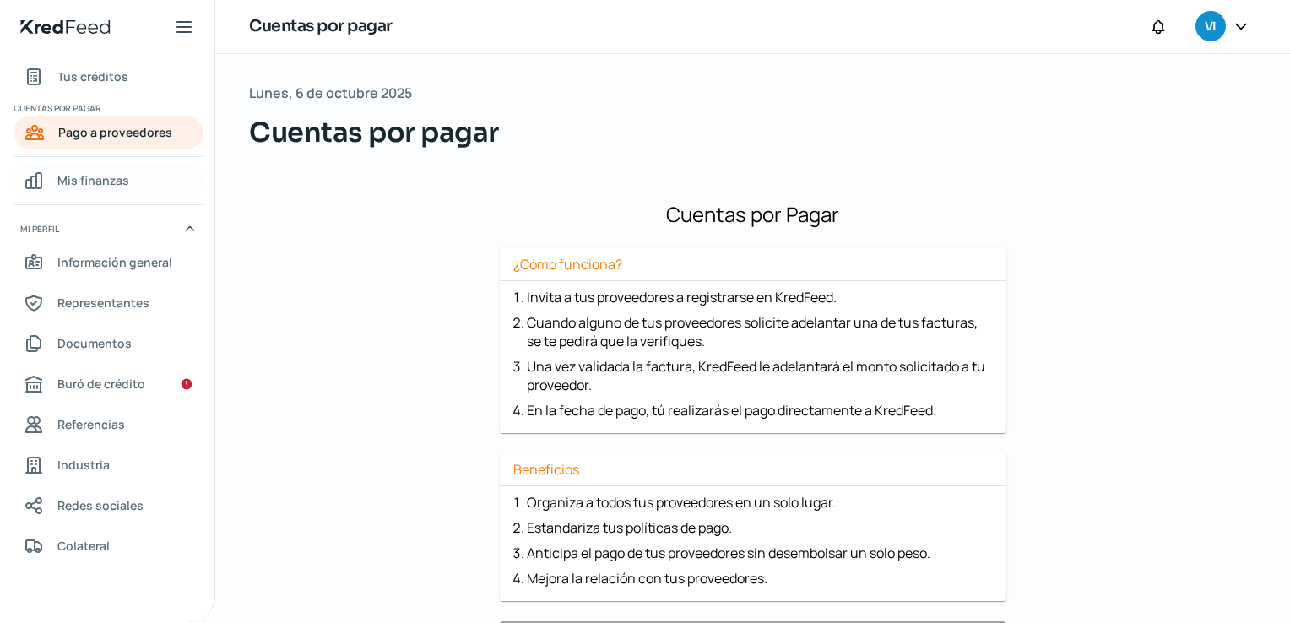
click at [109, 176] on span "Mis finanzas" at bounding box center [93, 180] width 72 height 21
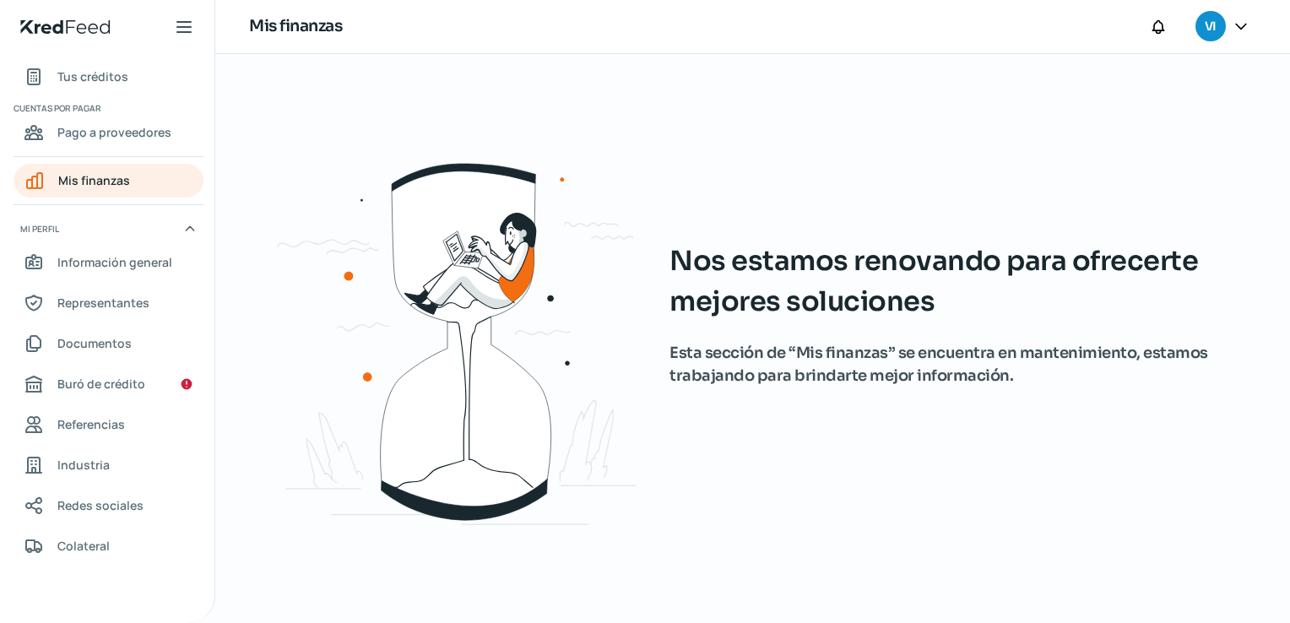
click at [174, 24] on icon at bounding box center [184, 27] width 20 height 20
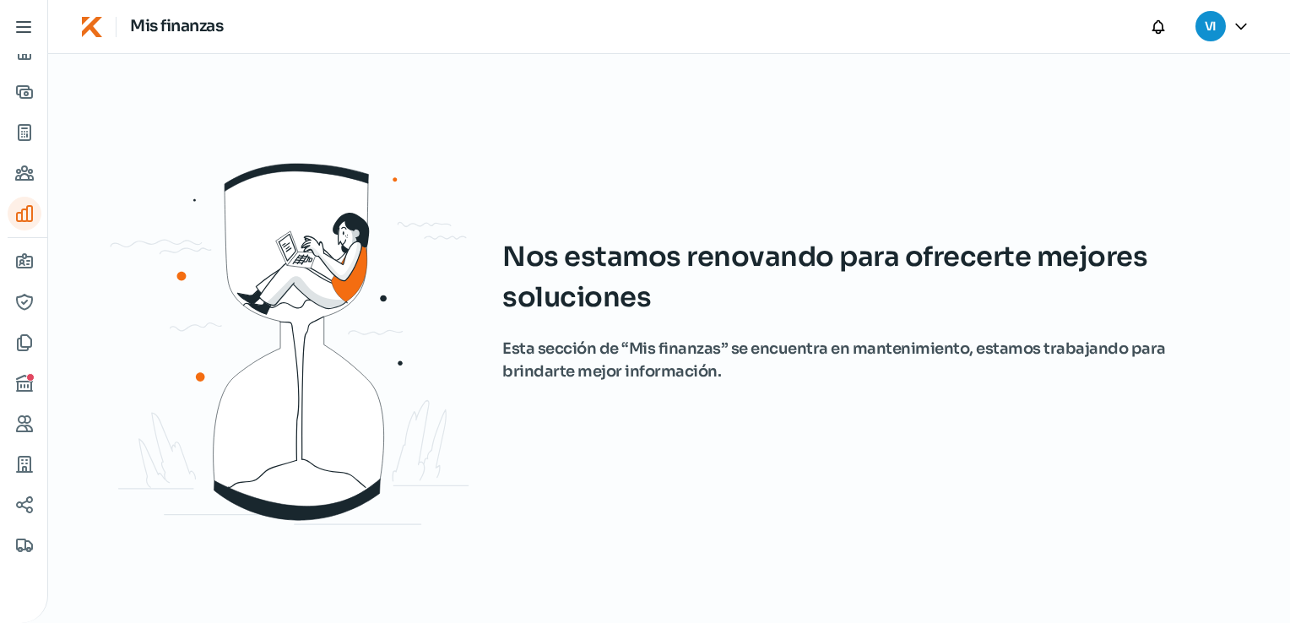
scroll to position [19, 0]
click at [172, 31] on h1 "Mis finanzas" at bounding box center [176, 26] width 93 height 24
click at [17, 33] on icon at bounding box center [24, 27] width 20 height 20
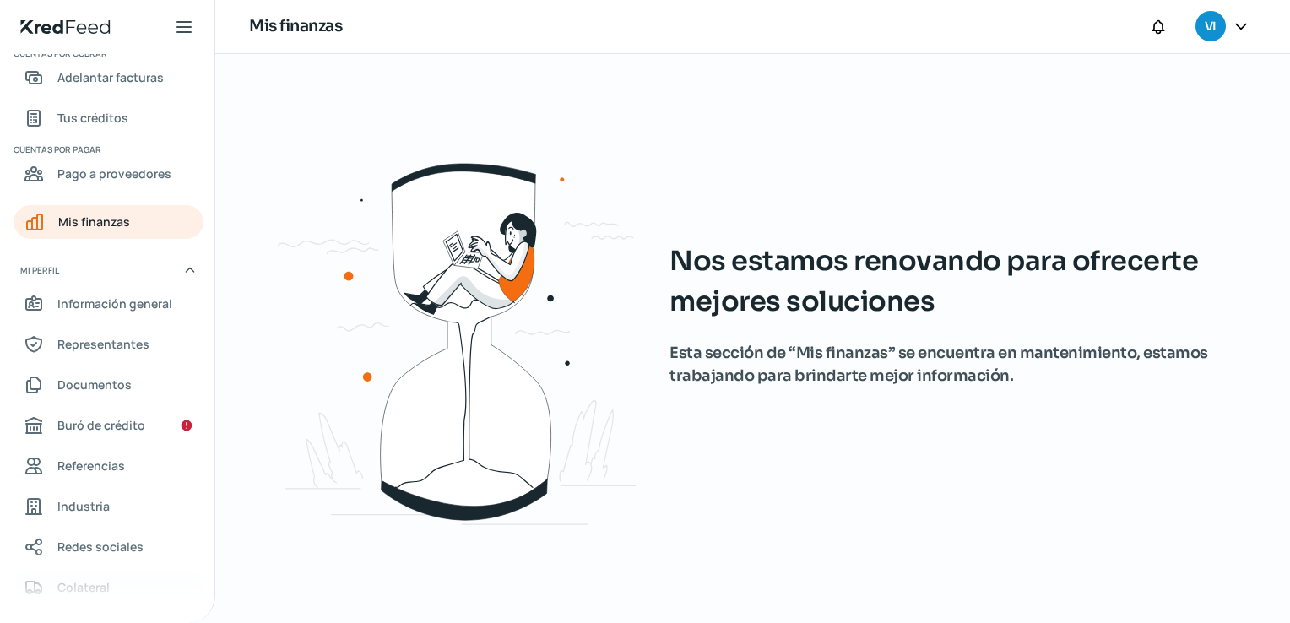
scroll to position [90, 0]
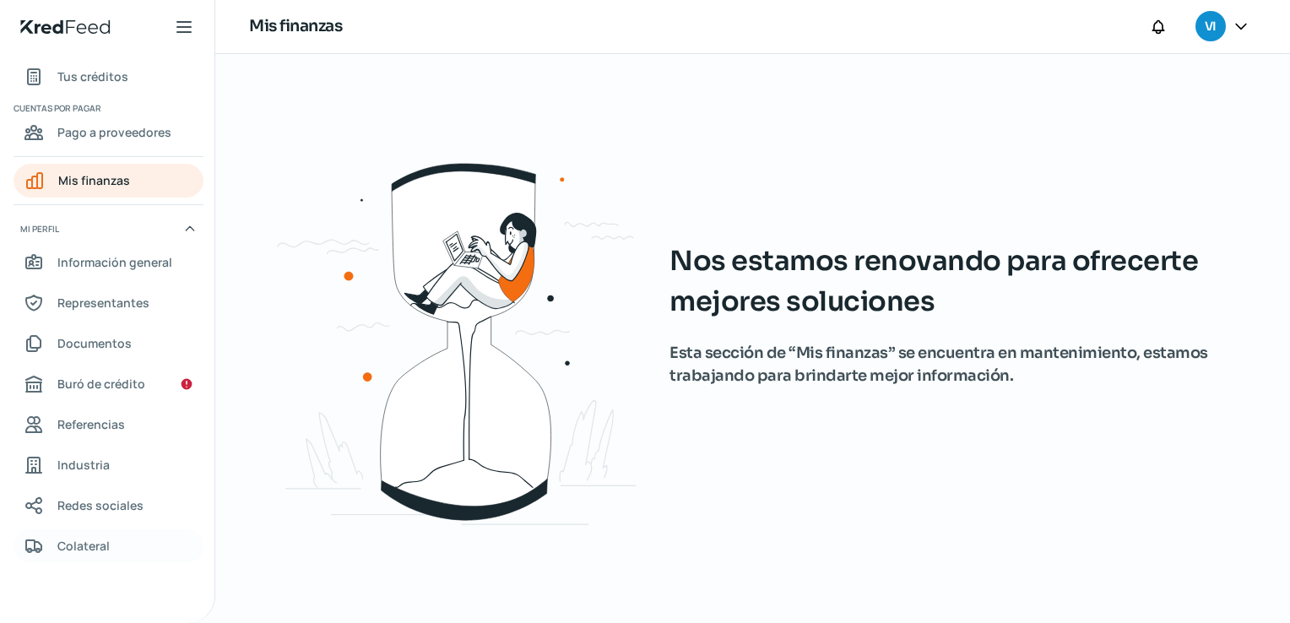
click at [134, 539] on link "Colateral" at bounding box center [109, 546] width 190 height 34
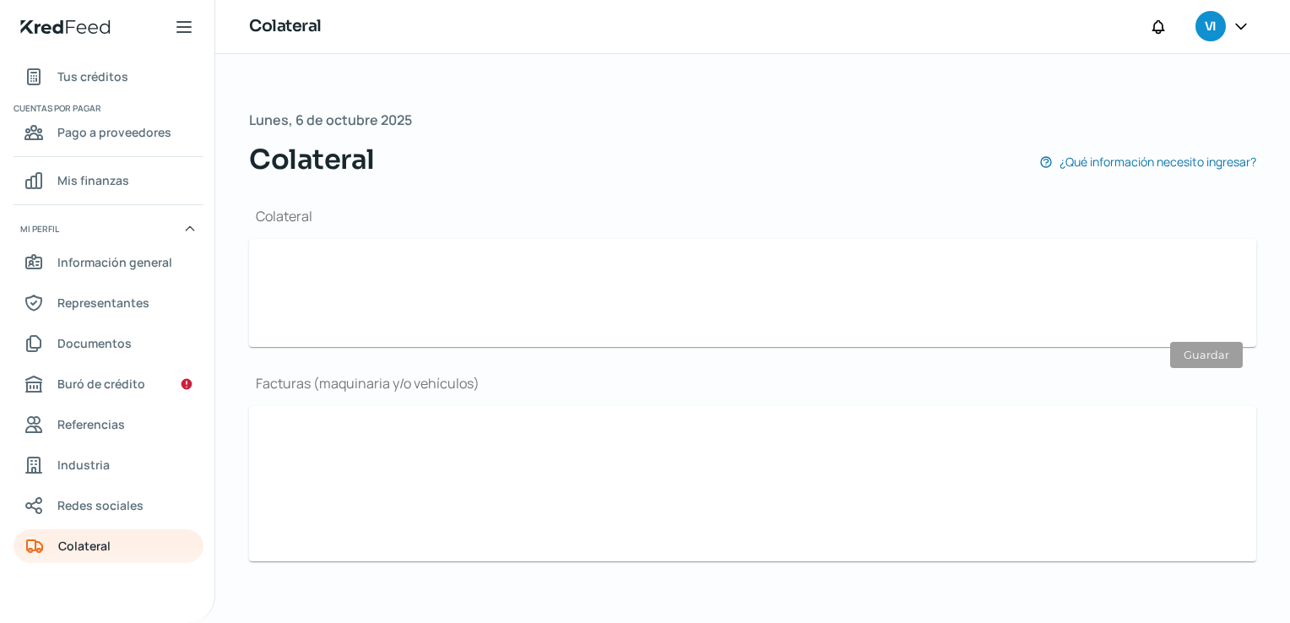
type input "No"
type input "Sí"
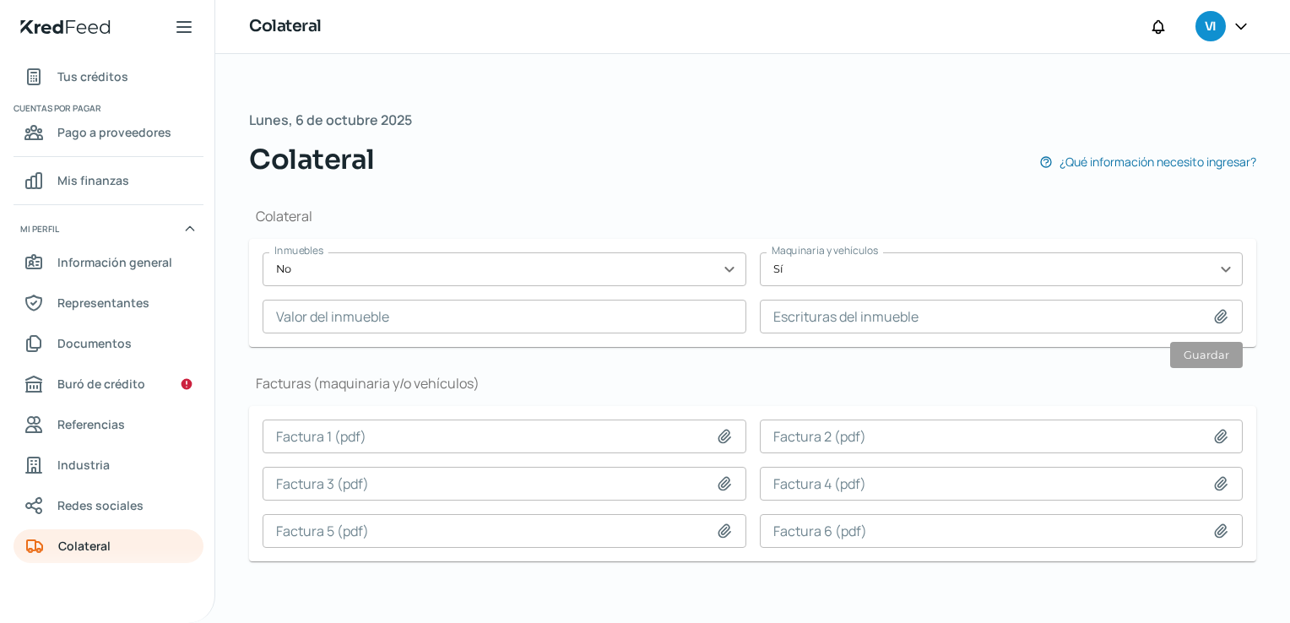
click at [903, 144] on div "Colateral ¿Qué información necesito ingresar?" at bounding box center [752, 159] width 1007 height 41
click at [890, 163] on div "Colateral ¿Qué información necesito ingresar?" at bounding box center [752, 159] width 1007 height 41
